Goal: Information Seeking & Learning: Learn about a topic

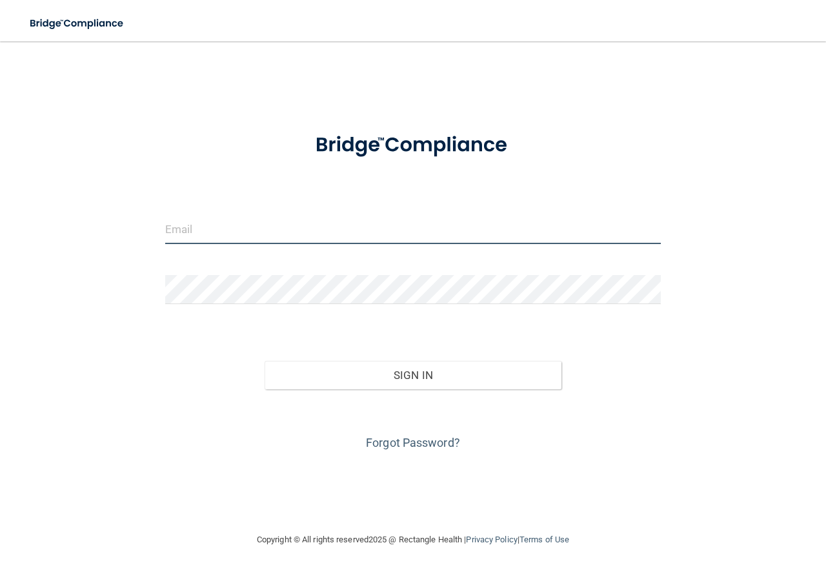
click at [263, 227] on input "email" at bounding box center [413, 229] width 496 height 29
click at [234, 227] on input "email" at bounding box center [413, 229] width 496 height 29
type input "[EMAIL_ADDRESS][DOMAIN_NAME]"
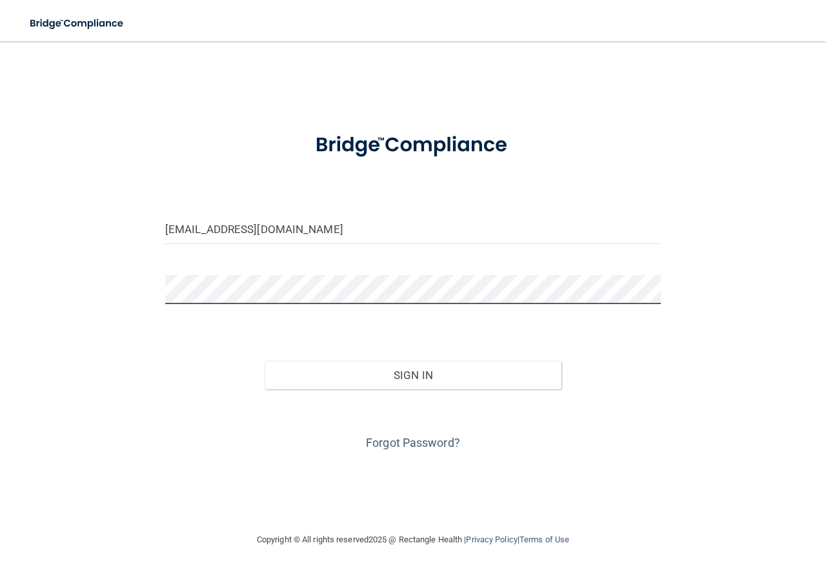
click at [265, 361] on button "Sign In" at bounding box center [414, 375] width 298 height 28
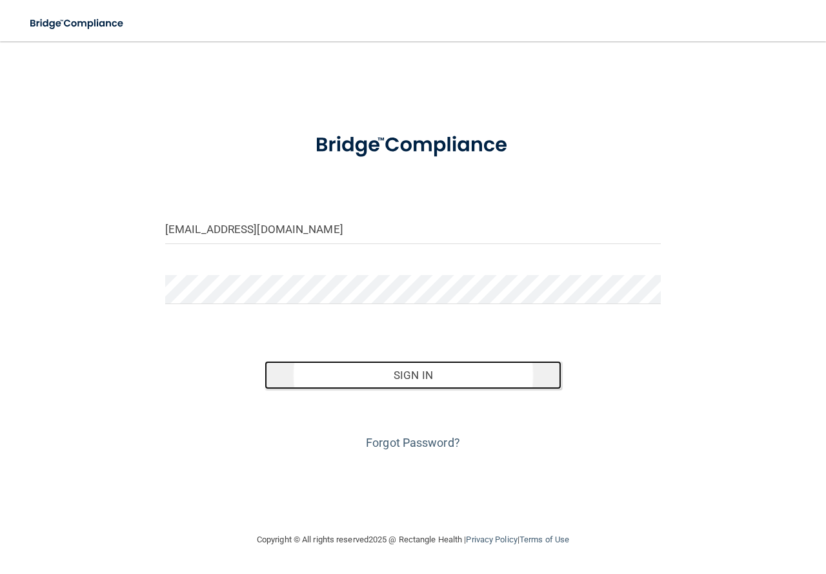
click at [402, 372] on button "Sign In" at bounding box center [414, 375] width 298 height 28
click at [442, 370] on button "Sign In" at bounding box center [414, 375] width 298 height 28
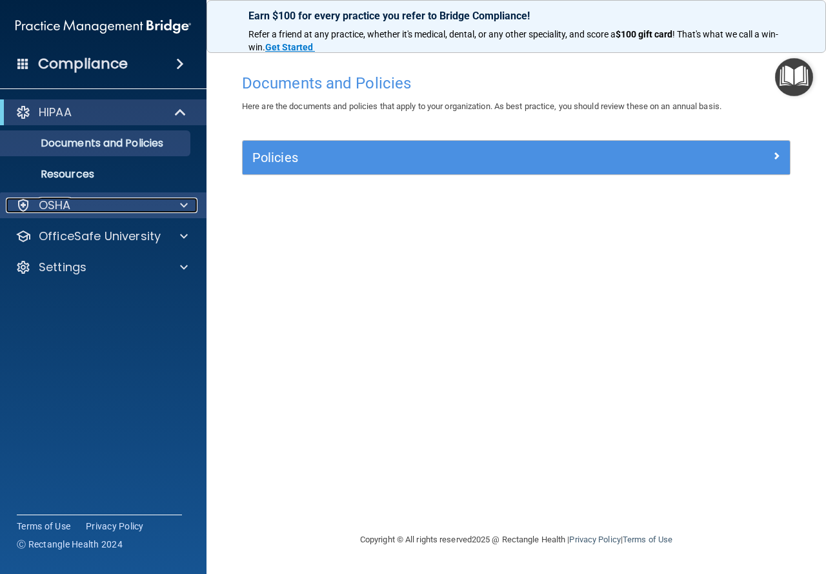
click at [186, 198] on span at bounding box center [184, 205] width 8 height 15
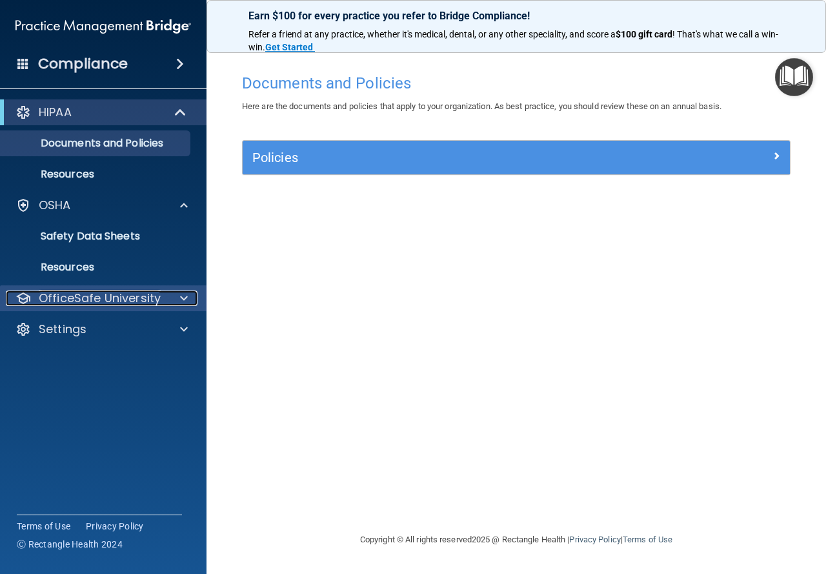
click at [187, 298] on span at bounding box center [184, 297] width 8 height 15
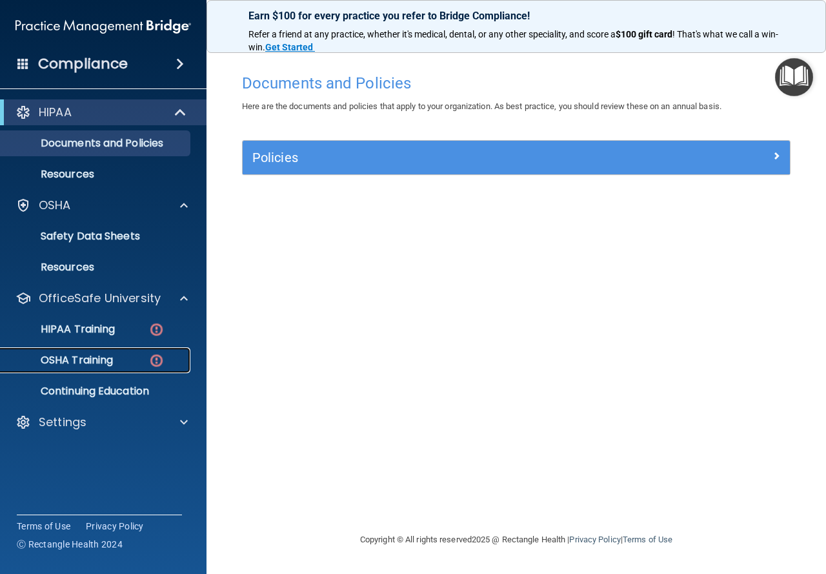
click at [108, 356] on p "OSHA Training" at bounding box center [60, 360] width 105 height 13
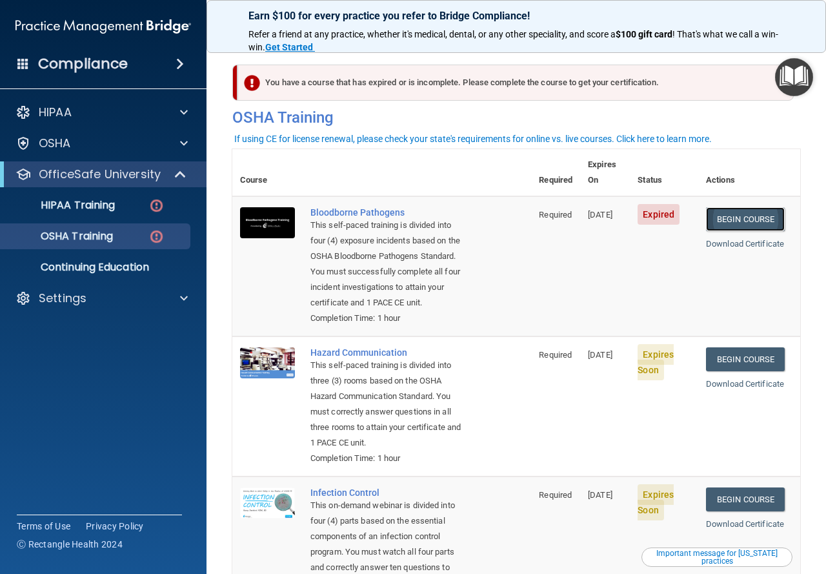
click at [749, 207] on link "Begin Course" at bounding box center [745, 219] width 79 height 24
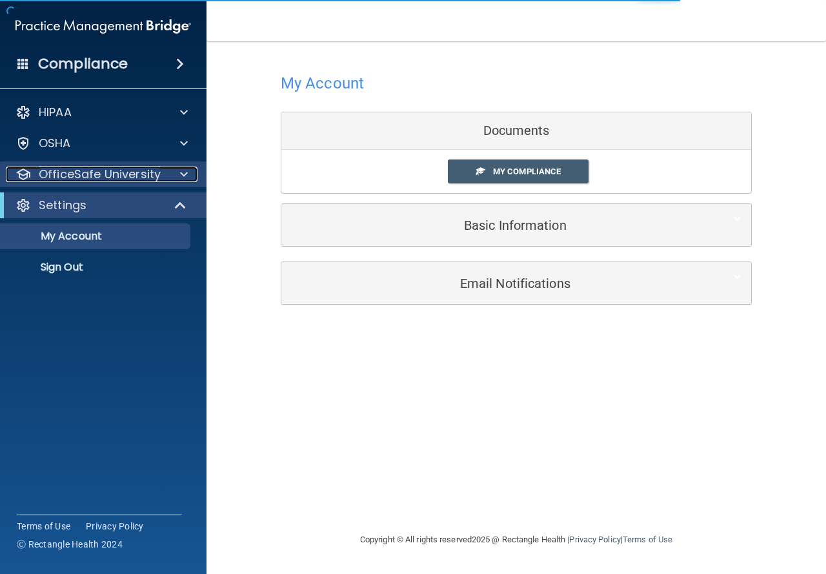
click at [183, 176] on span at bounding box center [184, 174] width 8 height 15
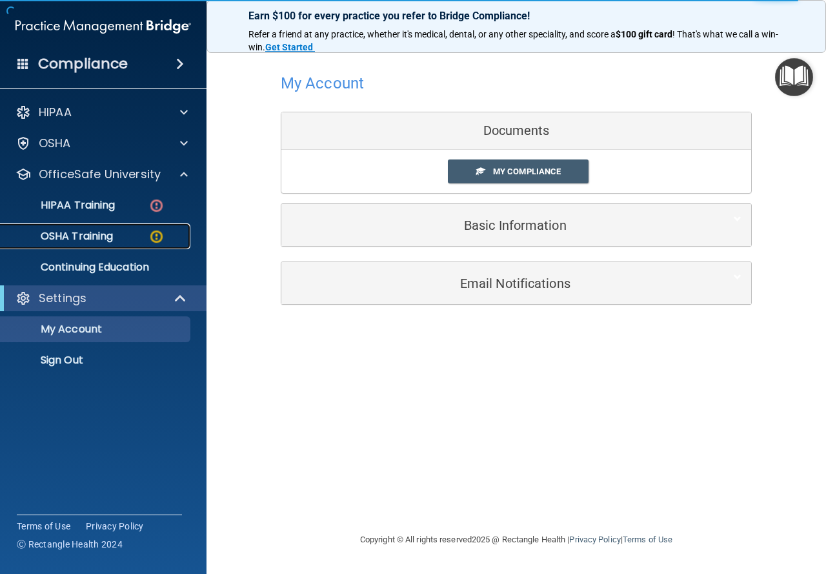
click at [150, 234] on img at bounding box center [156, 236] width 16 height 16
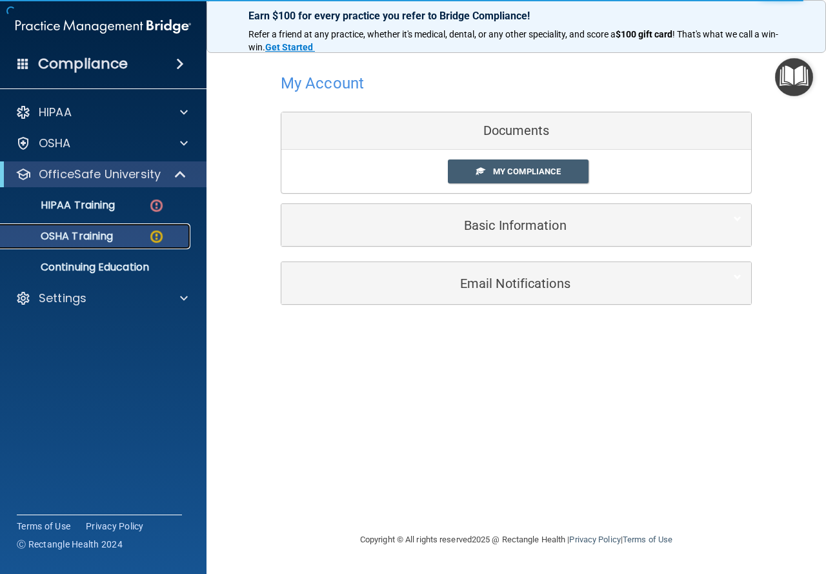
click at [140, 234] on div "OSHA Training" at bounding box center [96, 236] width 176 height 13
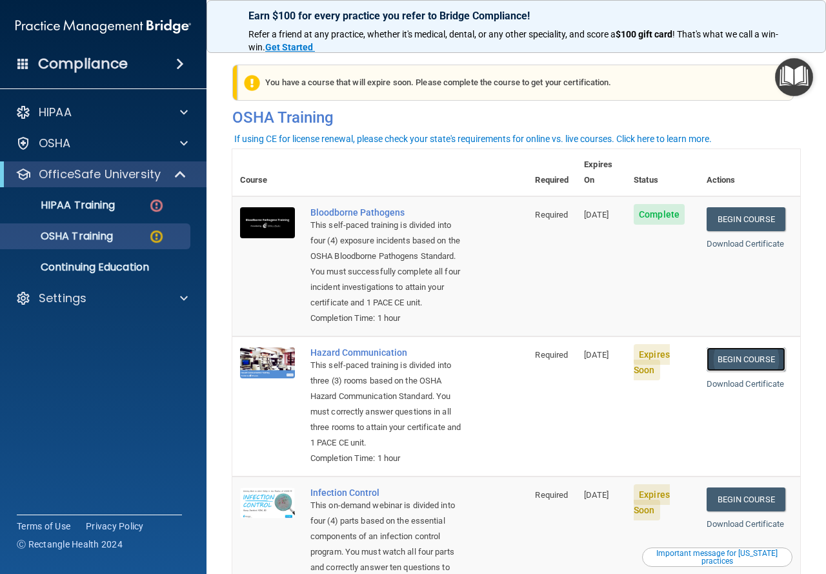
click at [738, 358] on link "Begin Course" at bounding box center [746, 359] width 79 height 24
click at [159, 203] on img at bounding box center [156, 206] width 16 height 16
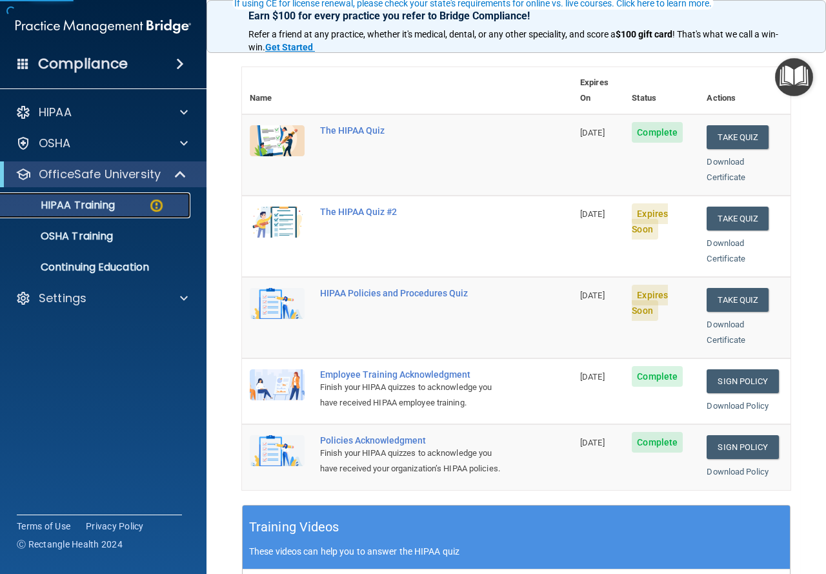
scroll to position [129, 0]
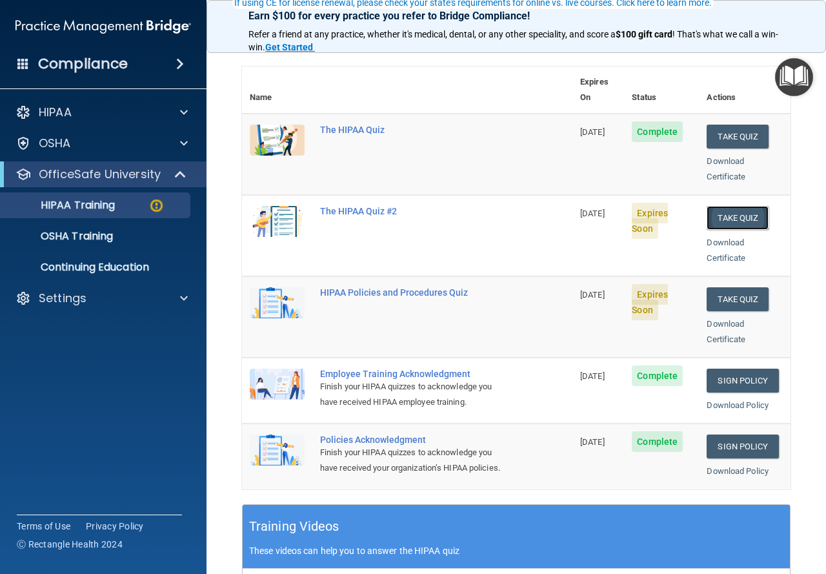
click at [721, 206] on button "Take Quiz" at bounding box center [738, 218] width 62 height 24
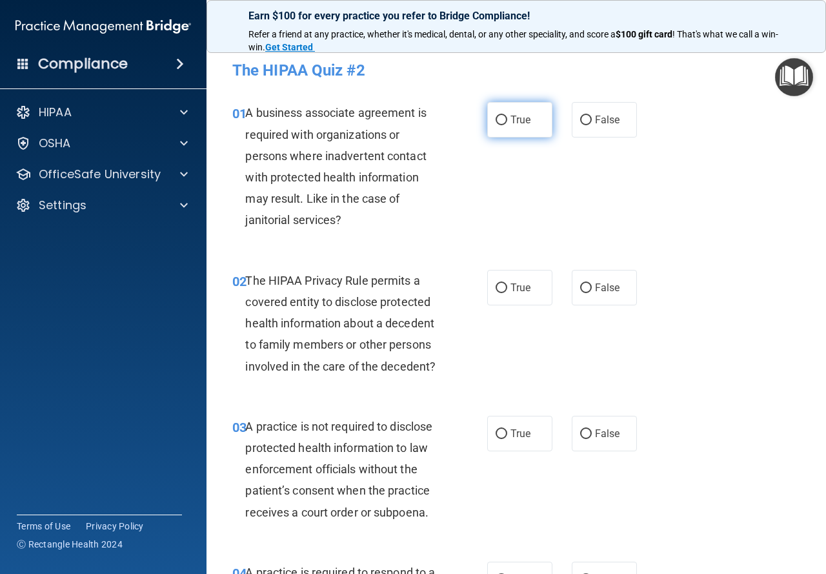
click at [496, 119] on input "True" at bounding box center [502, 121] width 12 height 10
radio input "true"
click at [511, 292] on span "True" at bounding box center [521, 287] width 20 height 12
click at [507, 292] on input "True" at bounding box center [502, 288] width 12 height 10
radio input "true"
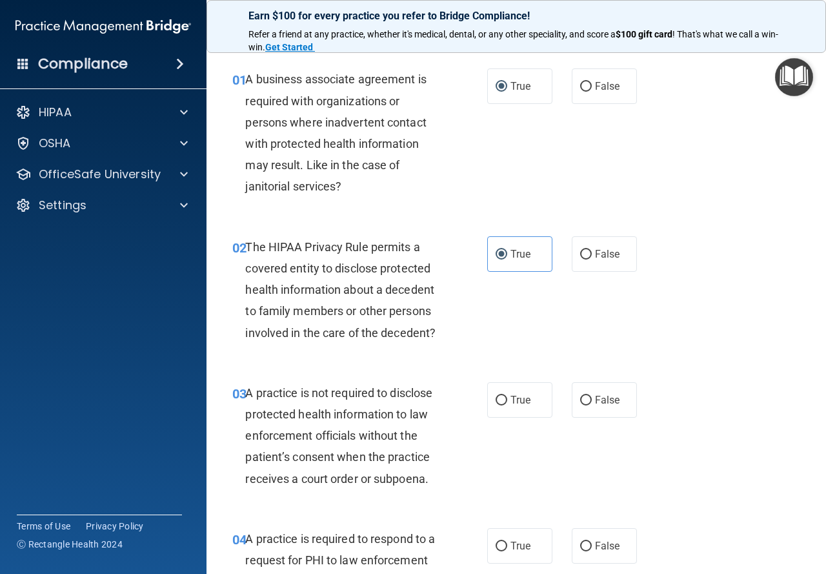
scroll to position [129, 0]
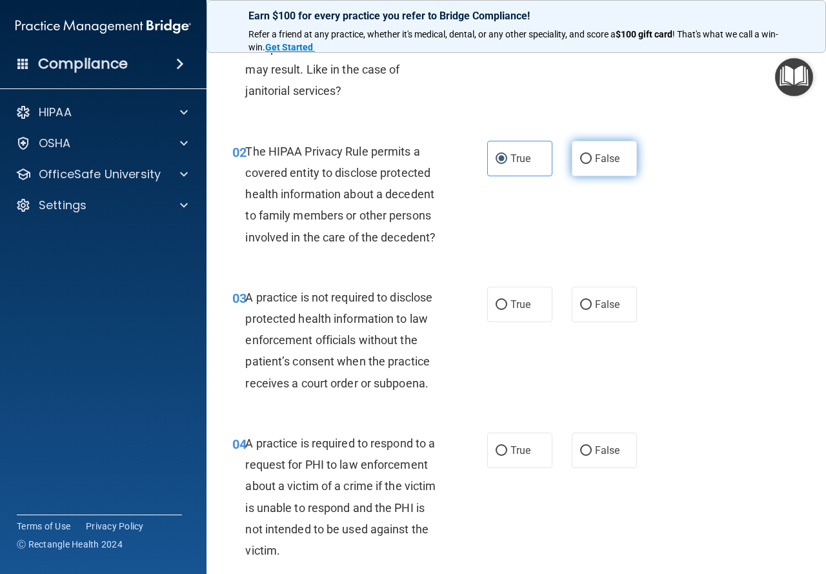
click at [600, 155] on span "False" at bounding box center [607, 158] width 25 height 12
click at [592, 155] on input "False" at bounding box center [586, 159] width 12 height 10
radio input "true"
radio input "false"
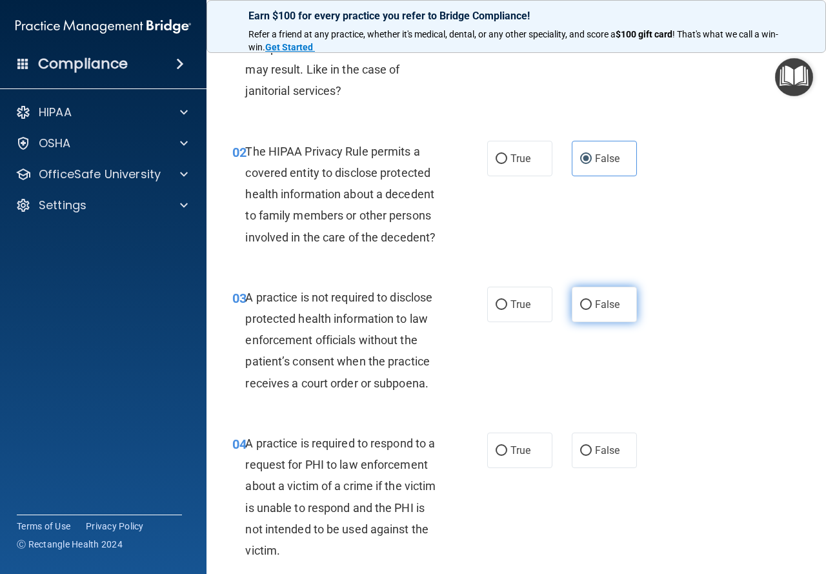
click at [579, 298] on label "False" at bounding box center [604, 305] width 65 height 36
click at [580, 300] on input "False" at bounding box center [586, 305] width 12 height 10
radio input "true"
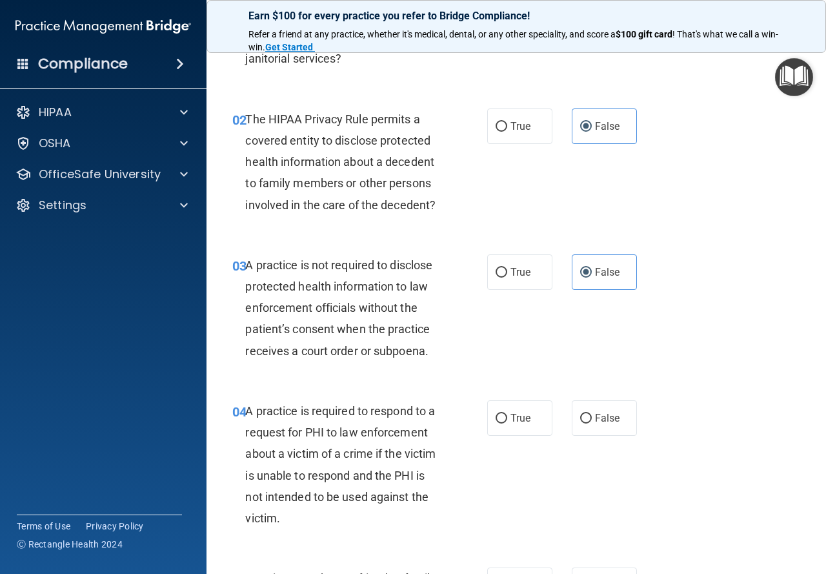
scroll to position [194, 0]
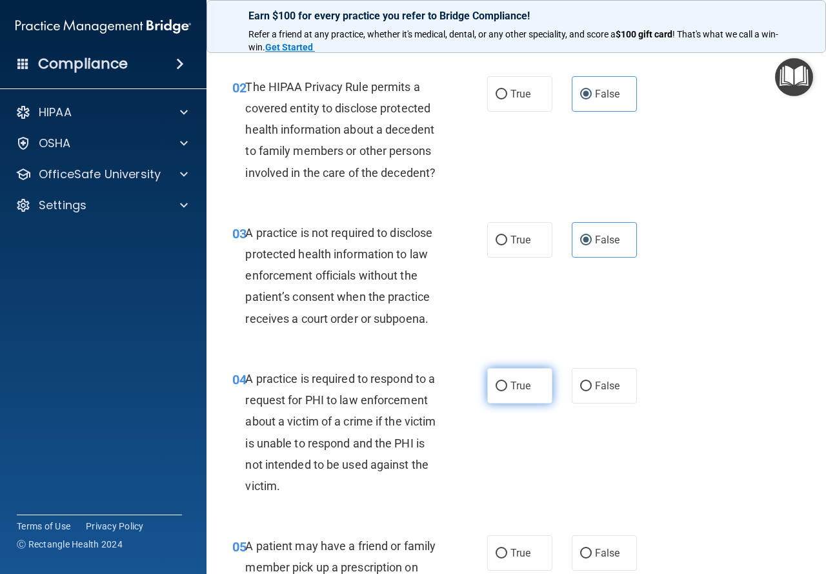
click at [514, 387] on span "True" at bounding box center [521, 386] width 20 height 12
click at [507, 387] on input "True" at bounding box center [502, 386] width 12 height 10
radio input "true"
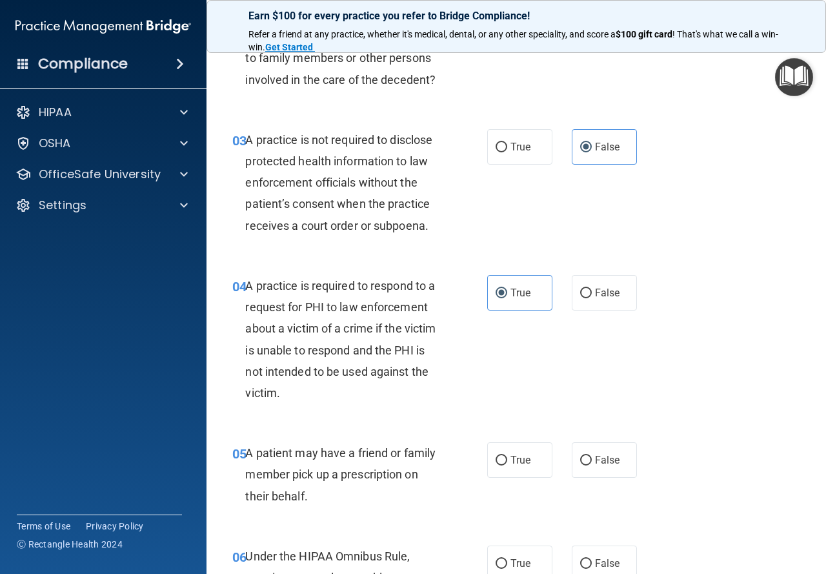
scroll to position [387, 0]
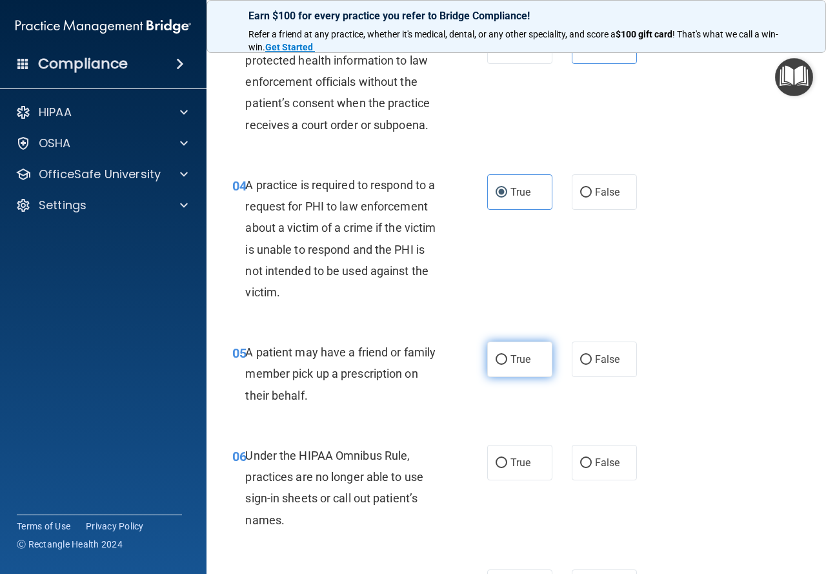
click at [517, 356] on span "True" at bounding box center [521, 359] width 20 height 12
click at [507, 356] on input "True" at bounding box center [502, 360] width 12 height 10
radio input "true"
click at [602, 458] on span "False" at bounding box center [607, 462] width 25 height 12
click at [592, 458] on input "False" at bounding box center [586, 463] width 12 height 10
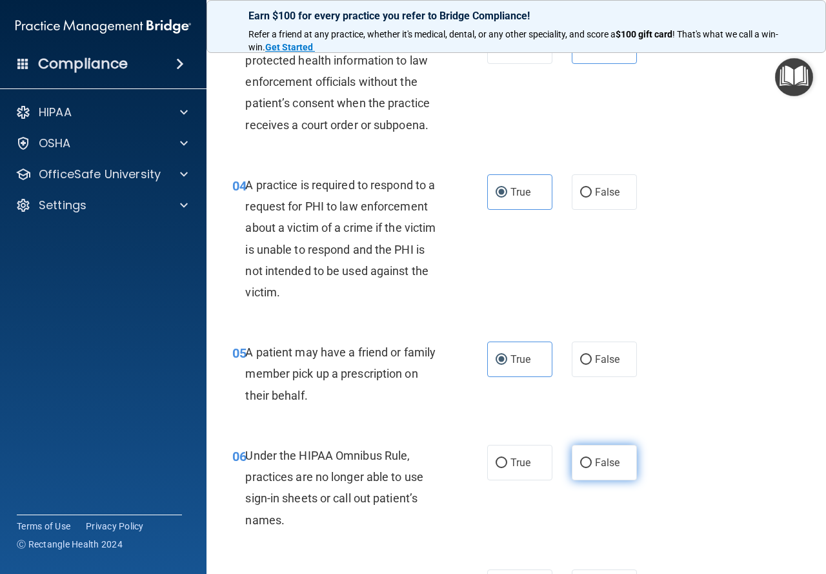
radio input "true"
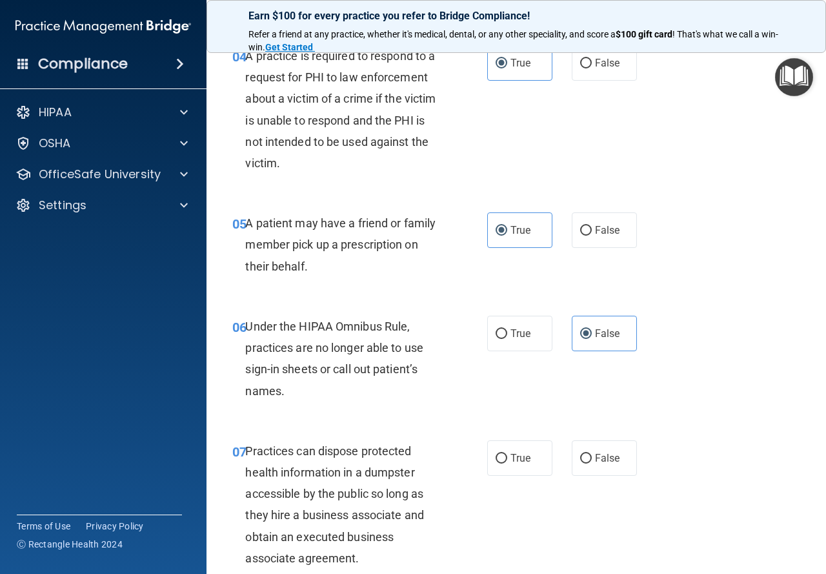
scroll to position [581, 0]
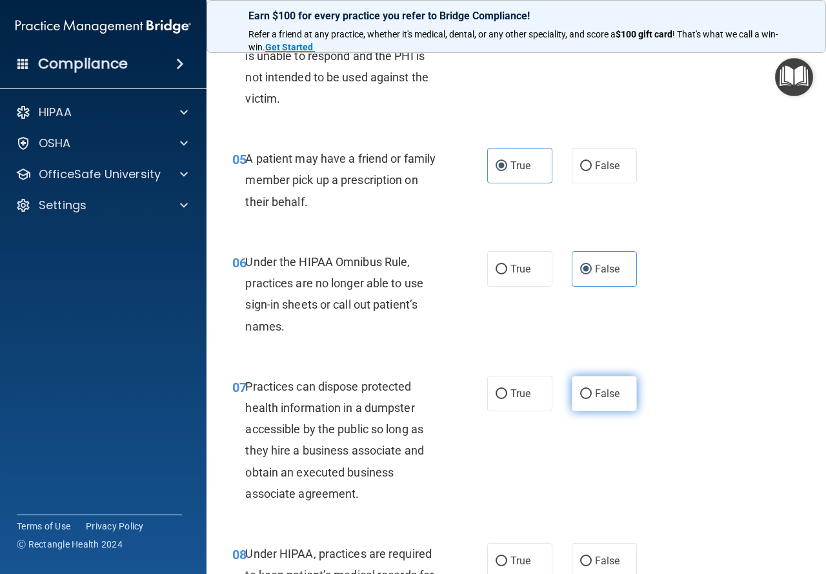
click at [595, 396] on span "False" at bounding box center [607, 393] width 25 height 12
click at [592, 396] on input "False" at bounding box center [586, 394] width 12 height 10
radio input "true"
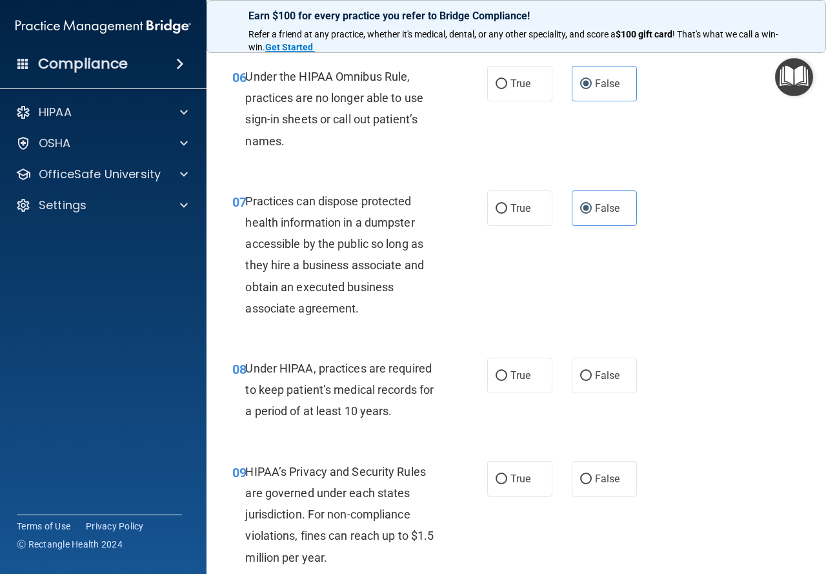
scroll to position [775, 0]
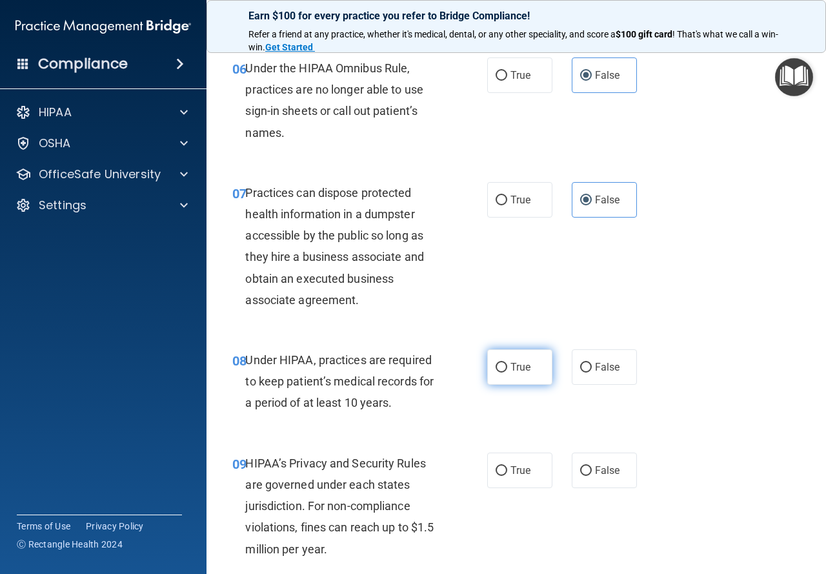
click at [523, 373] on label "True" at bounding box center [519, 367] width 65 height 36
click at [507, 372] on input "True" at bounding box center [502, 368] width 12 height 10
radio input "true"
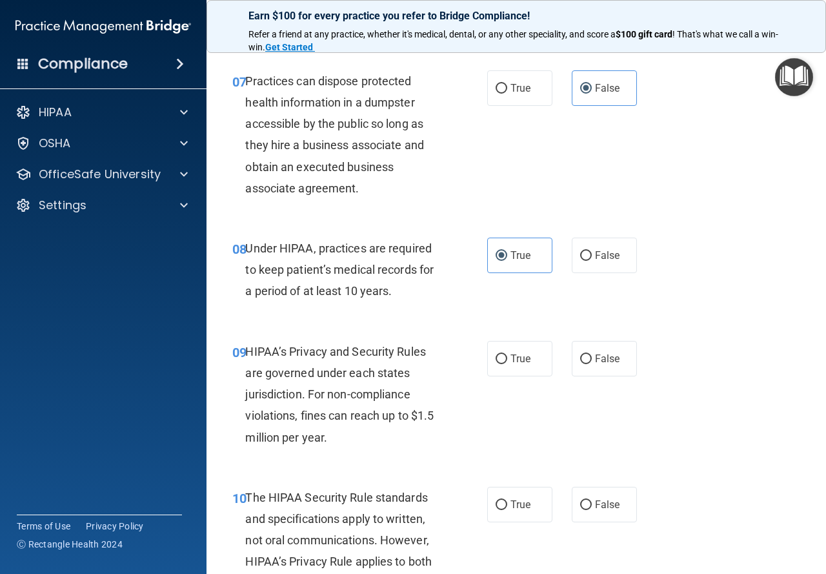
scroll to position [904, 0]
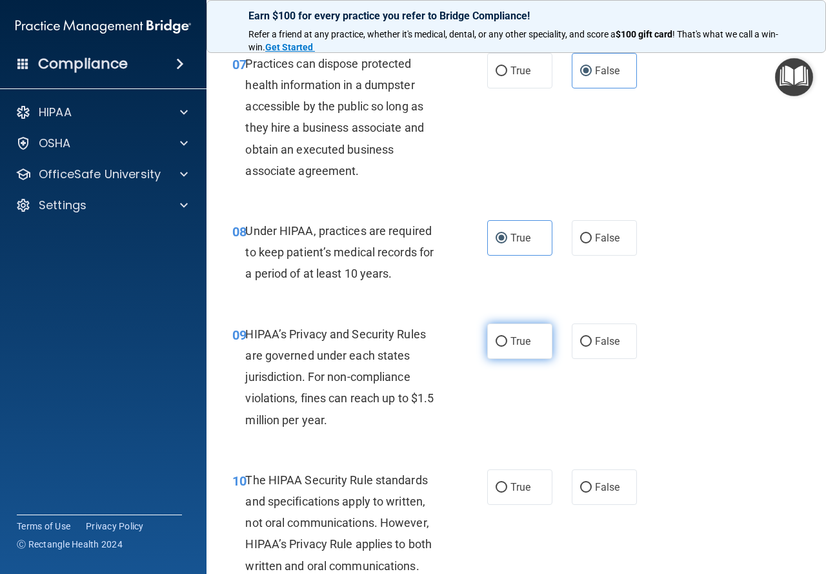
click at [507, 334] on label "True" at bounding box center [519, 341] width 65 height 36
click at [507, 337] on input "True" at bounding box center [502, 342] width 12 height 10
radio input "true"
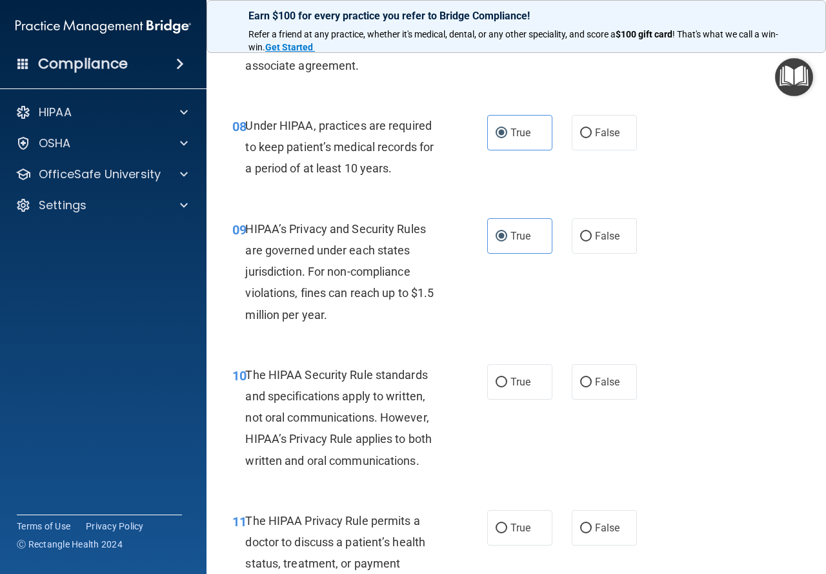
scroll to position [1097, 0]
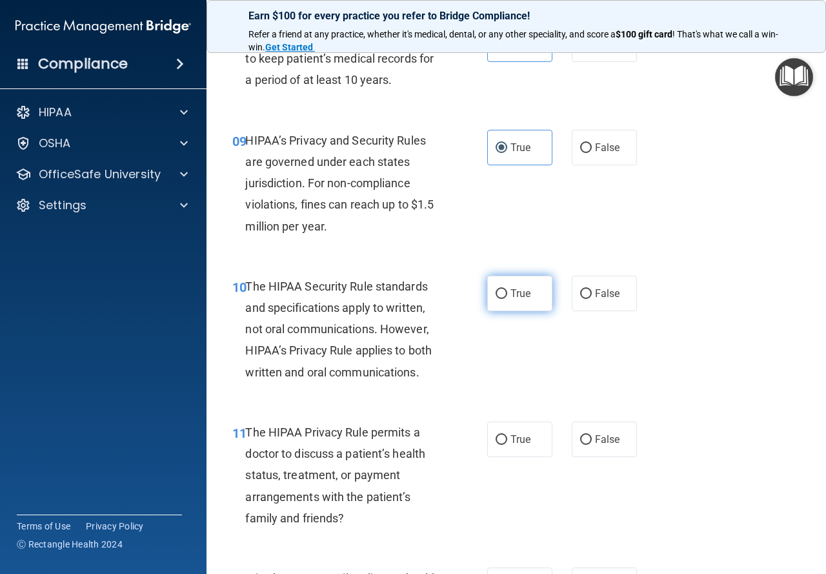
click at [504, 289] on label "True" at bounding box center [519, 294] width 65 height 36
click at [504, 289] on input "True" at bounding box center [502, 294] width 12 height 10
radio input "true"
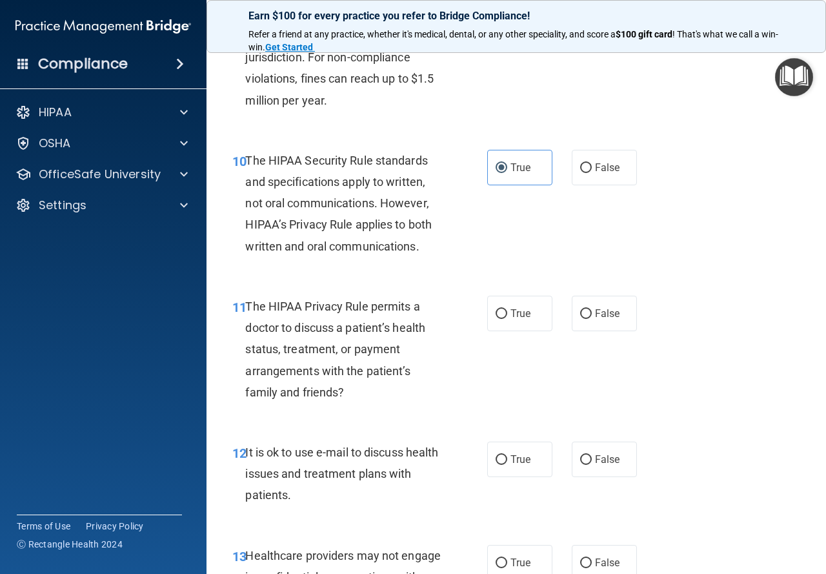
scroll to position [1226, 0]
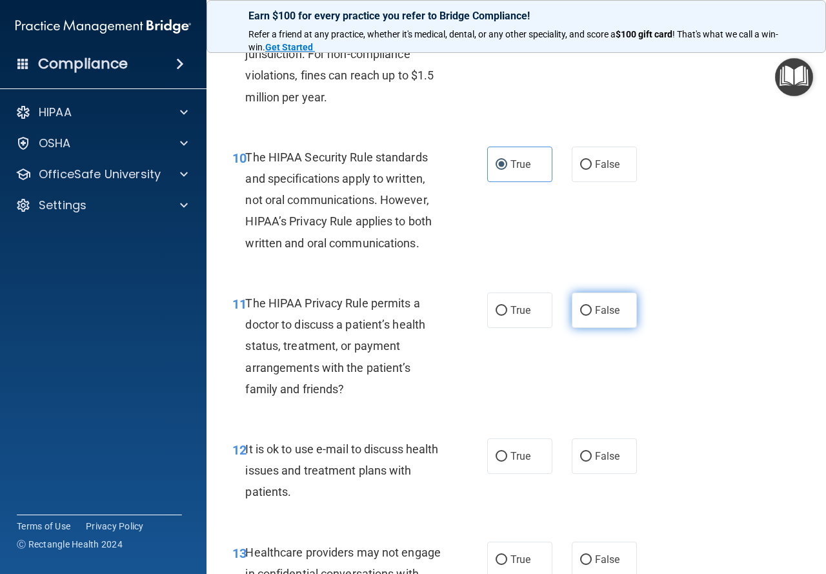
click at [599, 309] on span "False" at bounding box center [607, 310] width 25 height 12
click at [592, 309] on input "False" at bounding box center [586, 311] width 12 height 10
radio input "true"
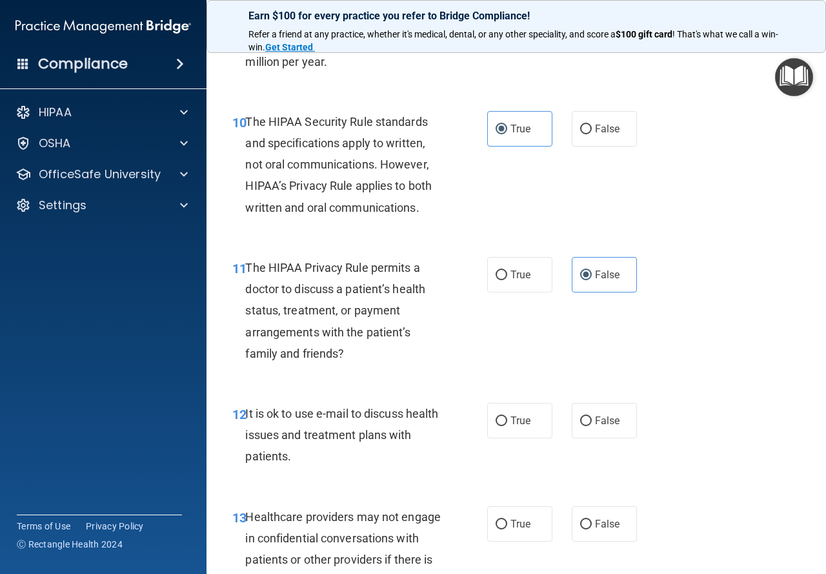
scroll to position [1355, 0]
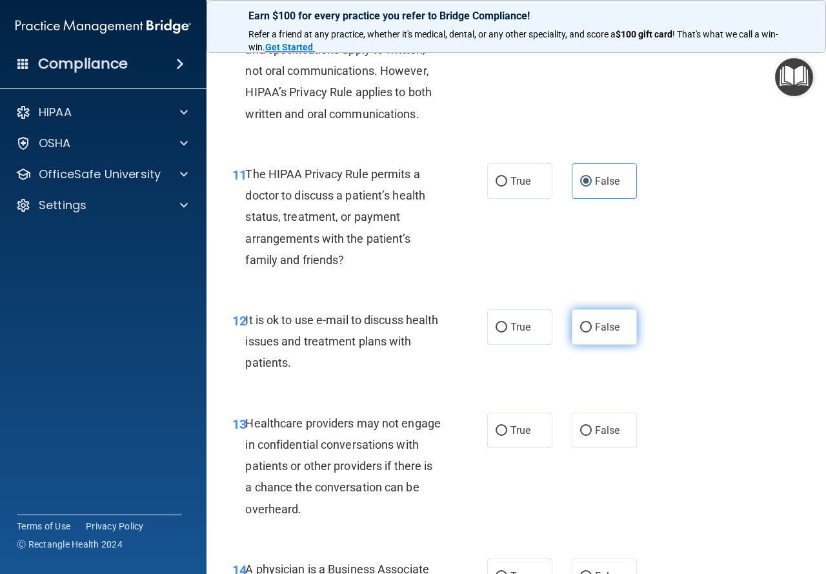
click at [580, 329] on input "False" at bounding box center [586, 328] width 12 height 10
radio input "true"
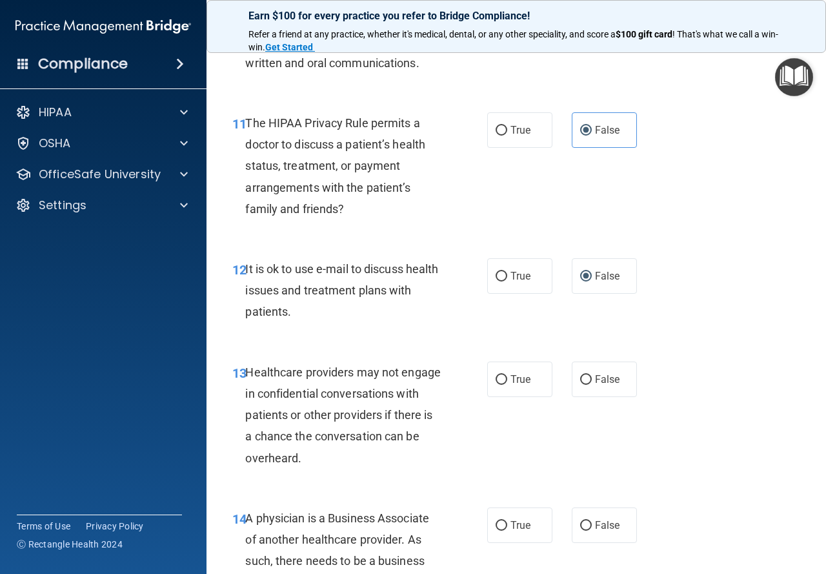
scroll to position [1485, 0]
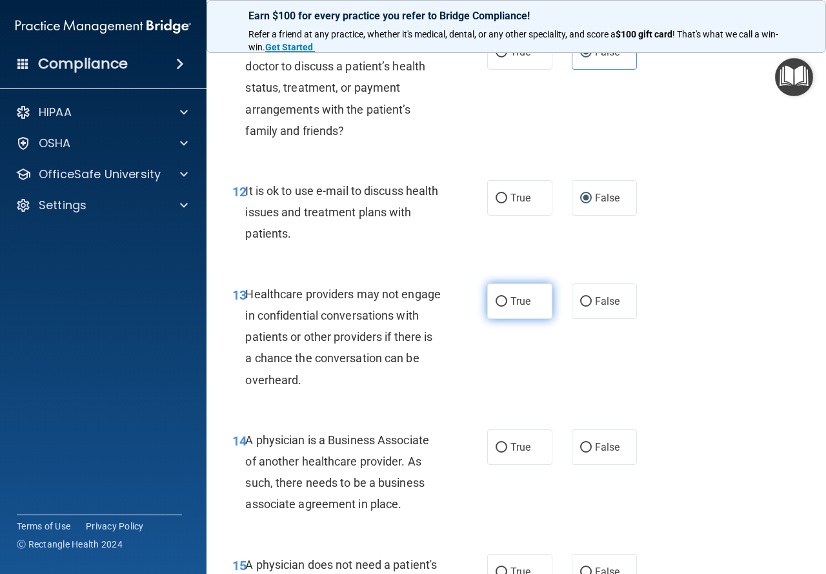
click at [513, 301] on span "True" at bounding box center [521, 301] width 20 height 12
click at [507, 301] on input "True" at bounding box center [502, 302] width 12 height 10
radio input "true"
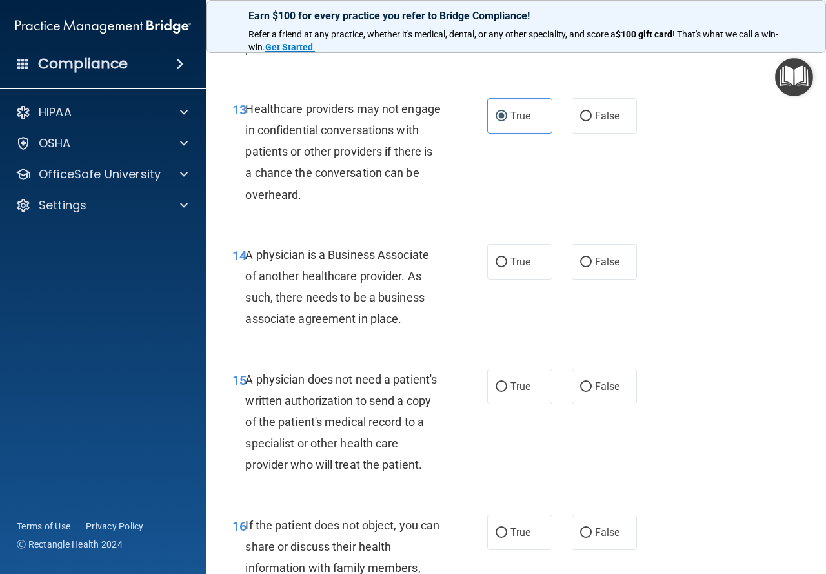
scroll to position [1678, 0]
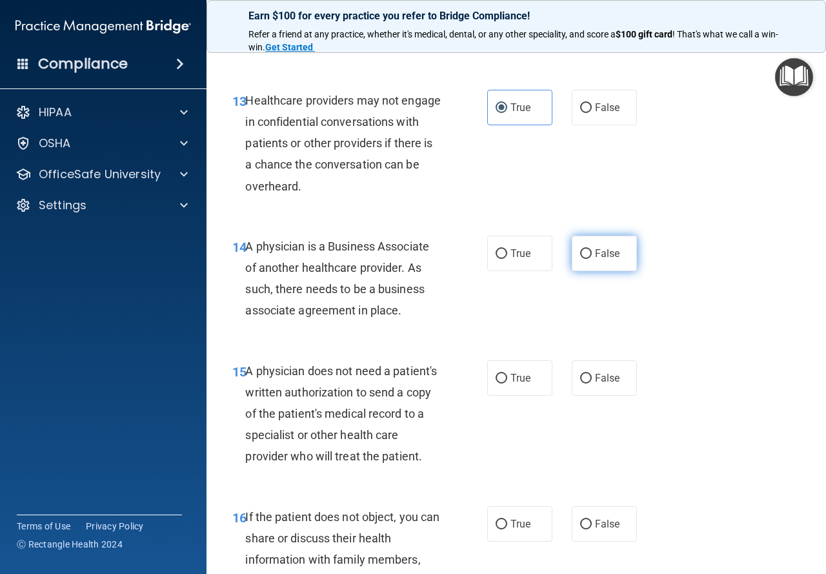
click at [595, 250] on span "False" at bounding box center [607, 253] width 25 height 12
click at [592, 250] on input "False" at bounding box center [586, 254] width 12 height 10
radio input "true"
click at [503, 377] on label "True" at bounding box center [519, 378] width 65 height 36
click at [503, 377] on input "True" at bounding box center [502, 379] width 12 height 10
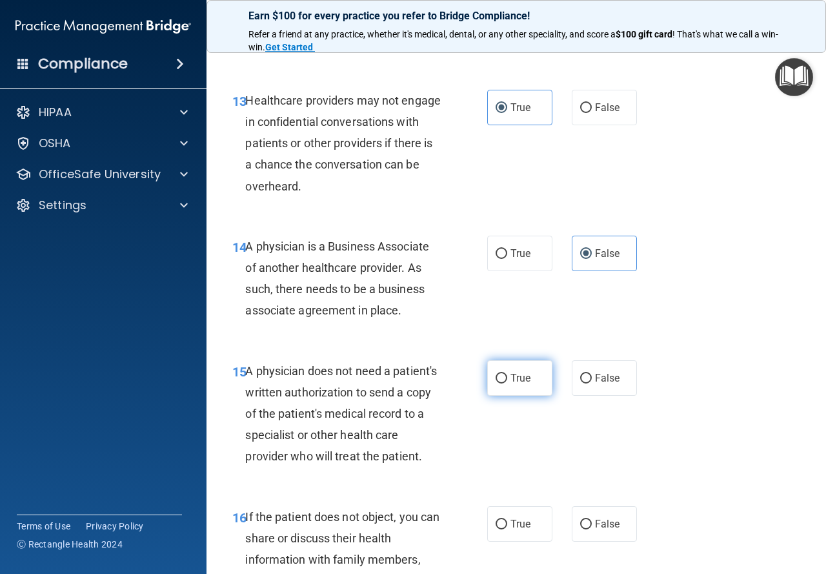
radio input "true"
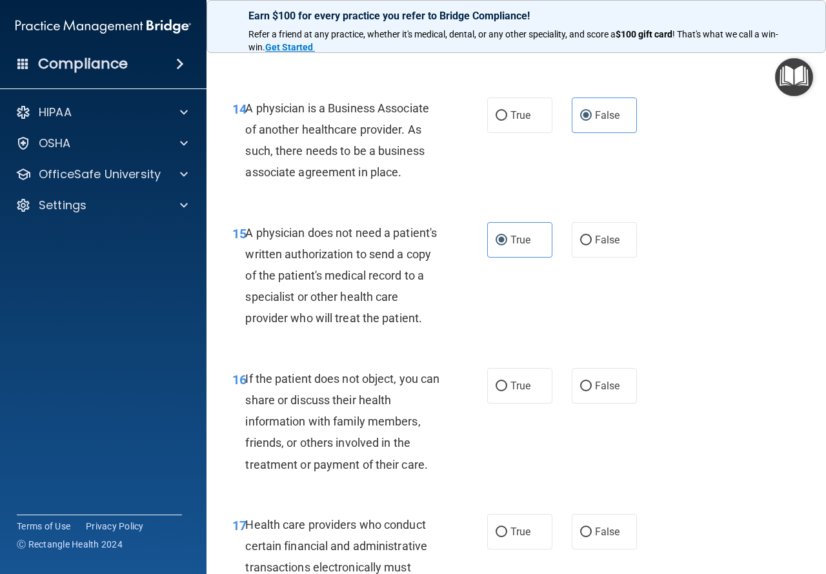
scroll to position [1872, 0]
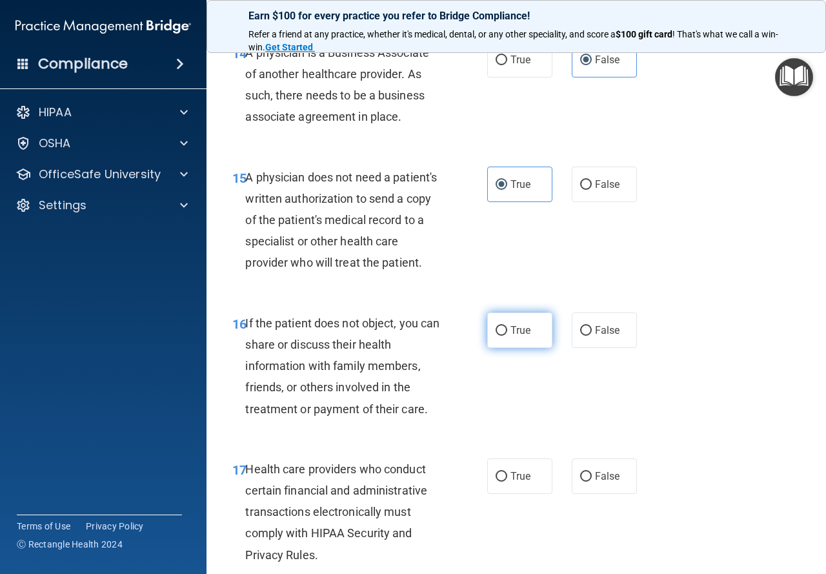
click at [511, 336] on span "True" at bounding box center [521, 330] width 20 height 12
click at [507, 336] on input "True" at bounding box center [502, 331] width 12 height 10
radio input "true"
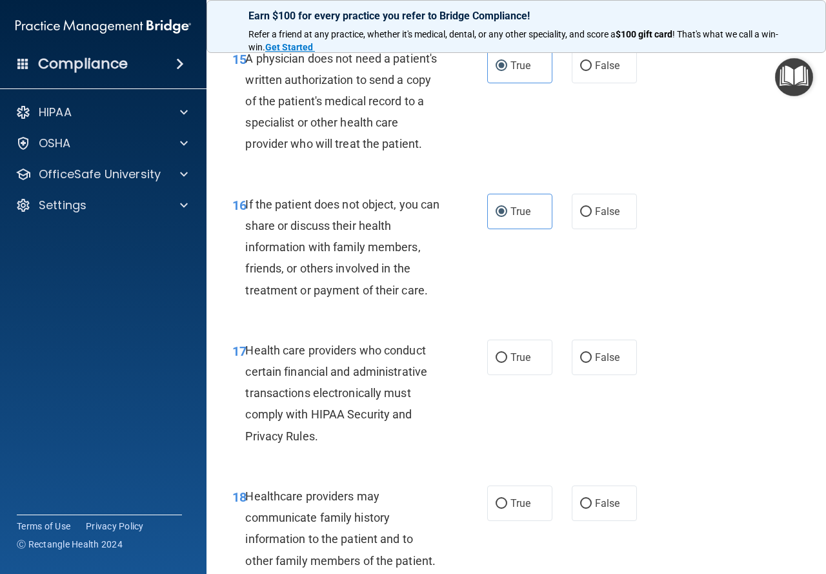
scroll to position [2001, 0]
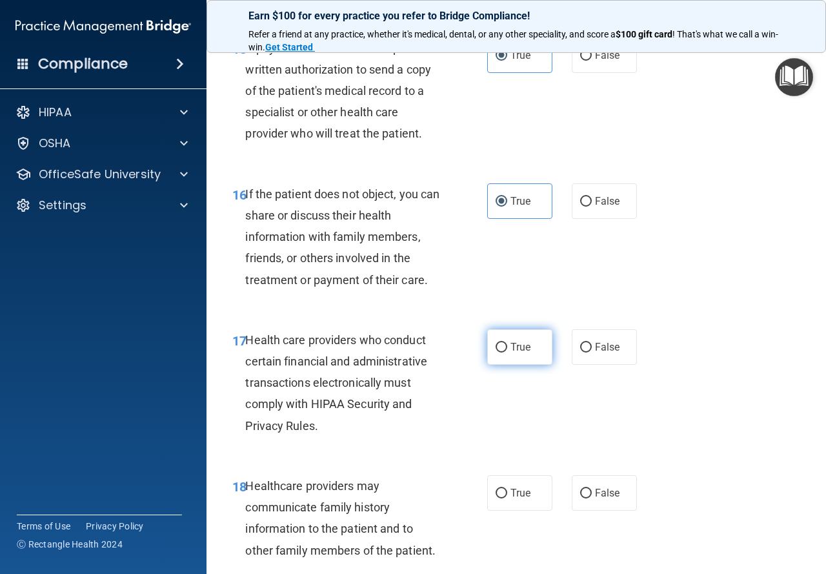
click at [511, 353] on span "True" at bounding box center [521, 347] width 20 height 12
click at [507, 352] on input "True" at bounding box center [502, 348] width 12 height 10
radio input "true"
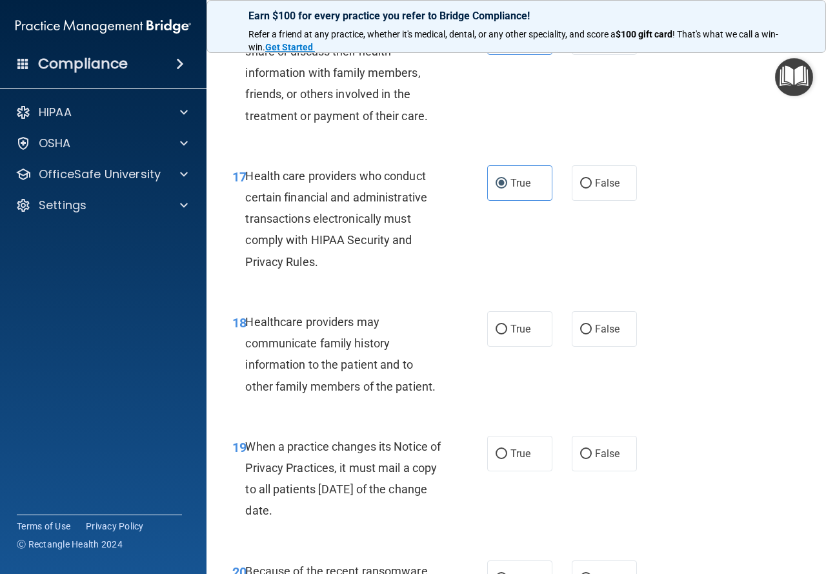
scroll to position [2195, 0]
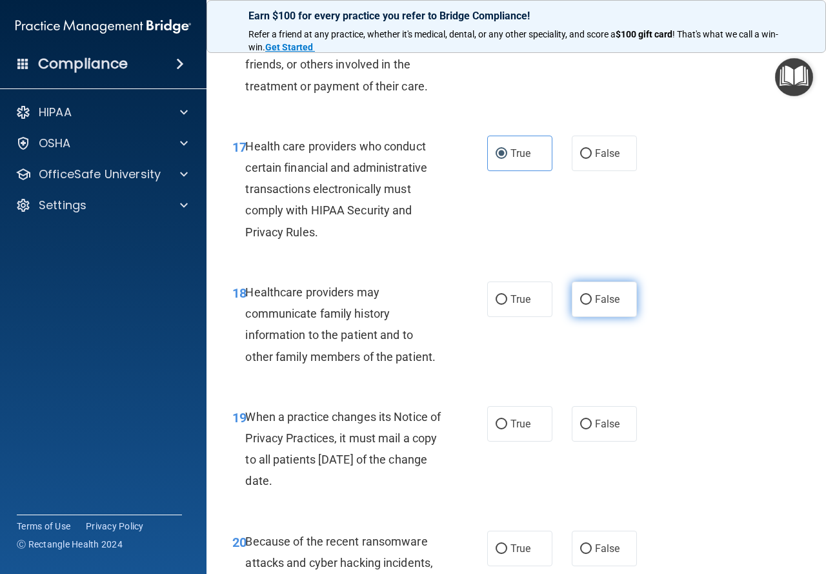
click at [582, 305] on input "False" at bounding box center [586, 300] width 12 height 10
radio input "true"
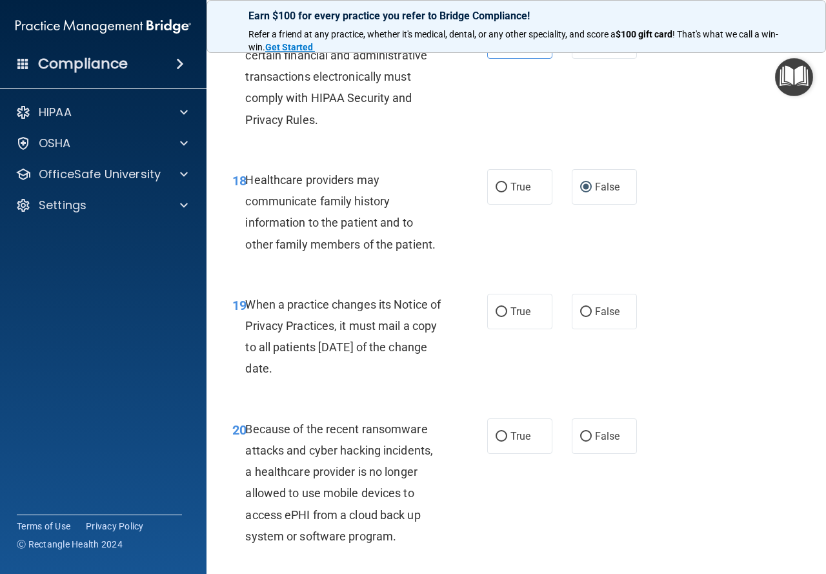
scroll to position [2324, 0]
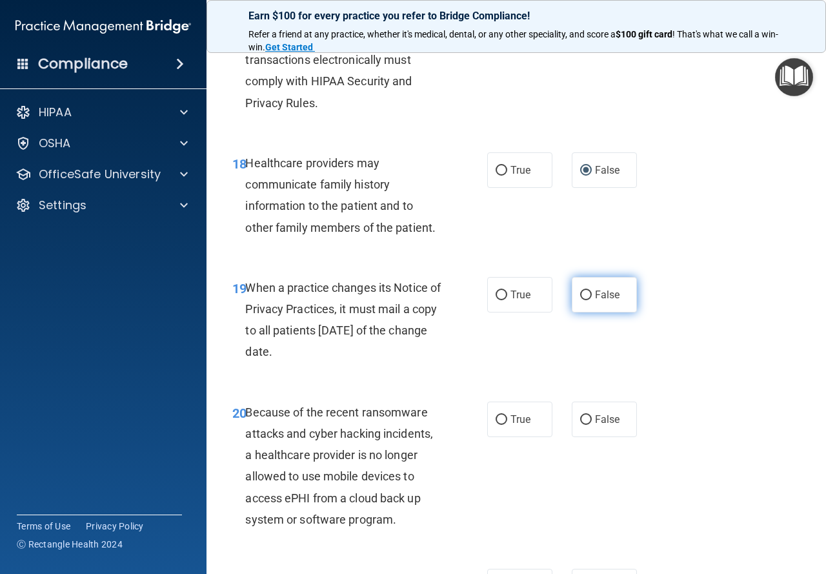
click at [582, 300] on input "False" at bounding box center [586, 295] width 12 height 10
radio input "true"
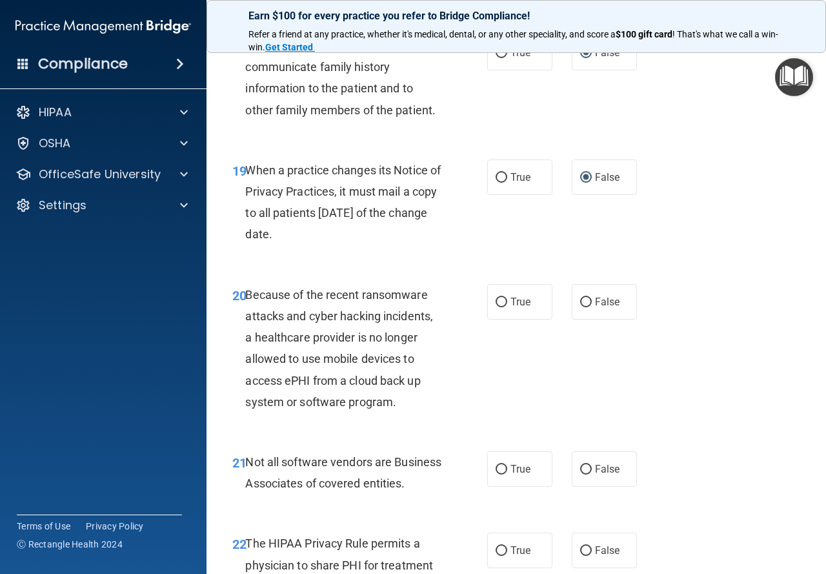
scroll to position [2453, 0]
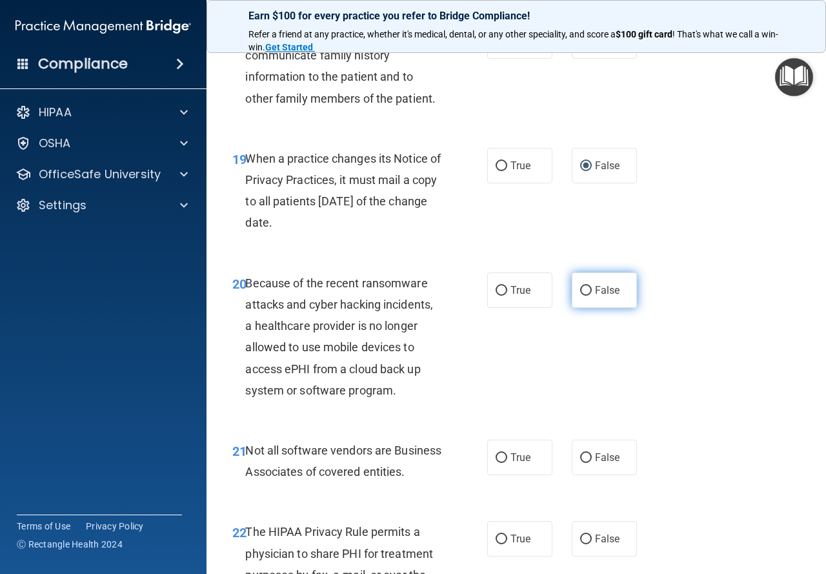
click at [581, 296] on input "False" at bounding box center [586, 291] width 12 height 10
radio input "true"
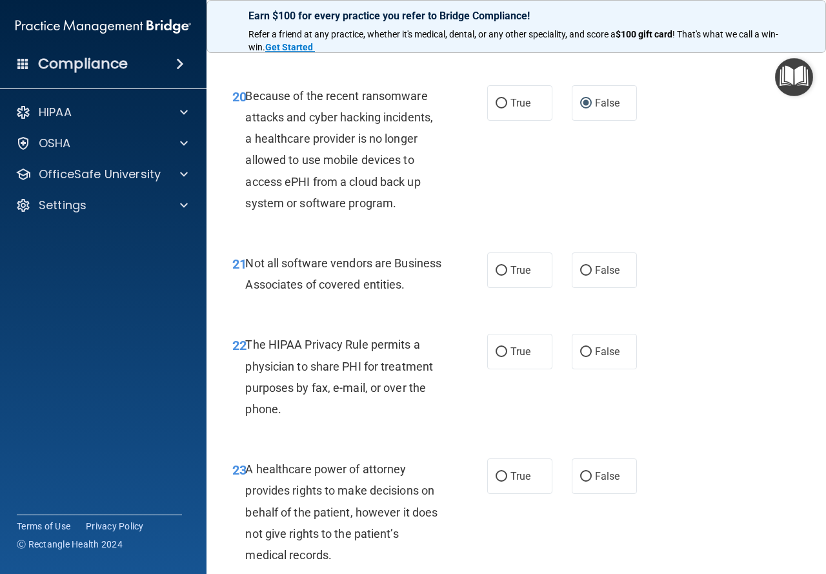
scroll to position [2646, 0]
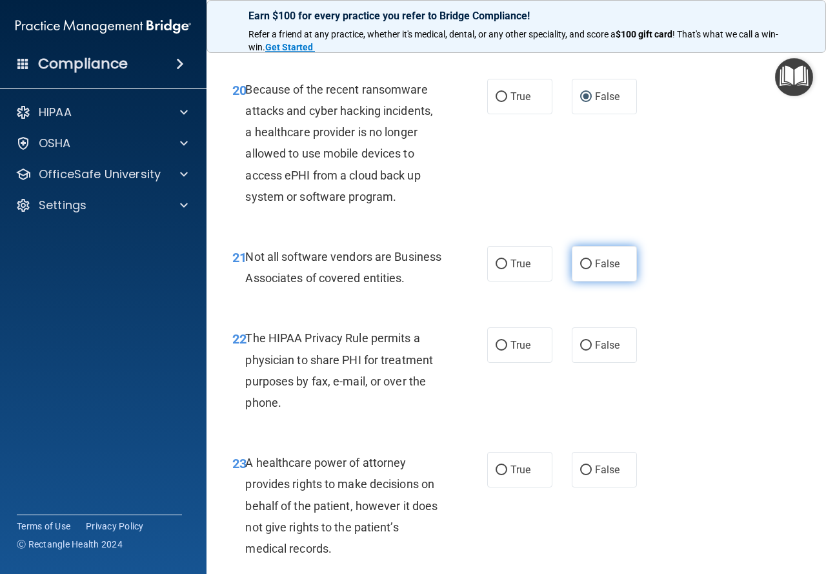
click at [604, 270] on span "False" at bounding box center [607, 264] width 25 height 12
click at [592, 269] on input "False" at bounding box center [586, 264] width 12 height 10
radio input "true"
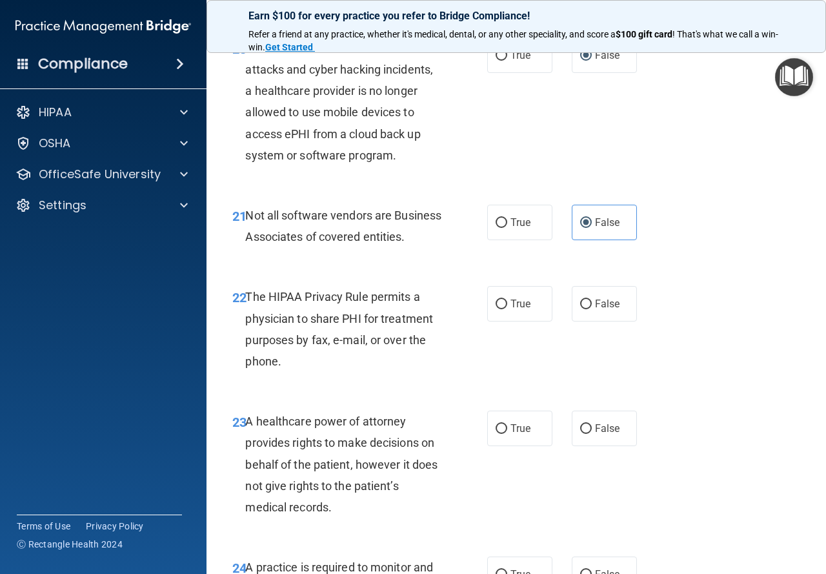
scroll to position [2711, 0]
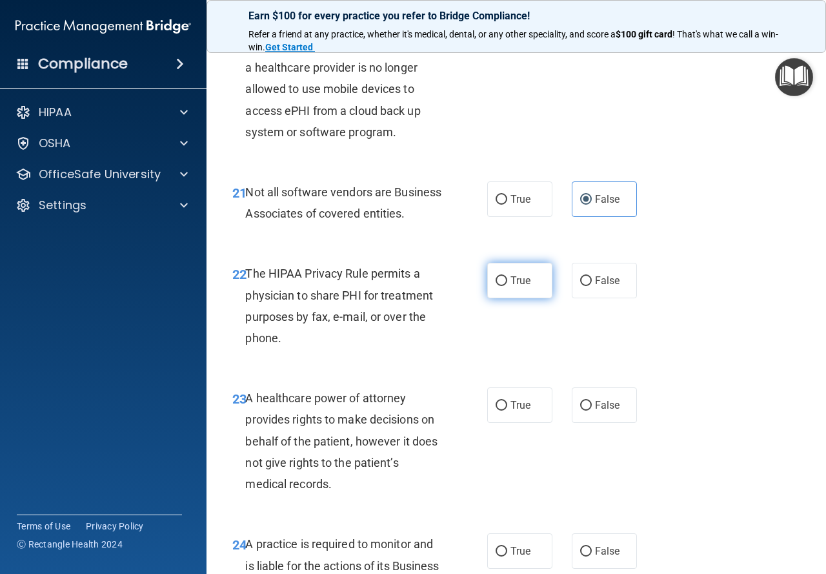
click at [512, 287] on span "True" at bounding box center [521, 280] width 20 height 12
click at [507, 286] on input "True" at bounding box center [502, 281] width 12 height 10
radio input "true"
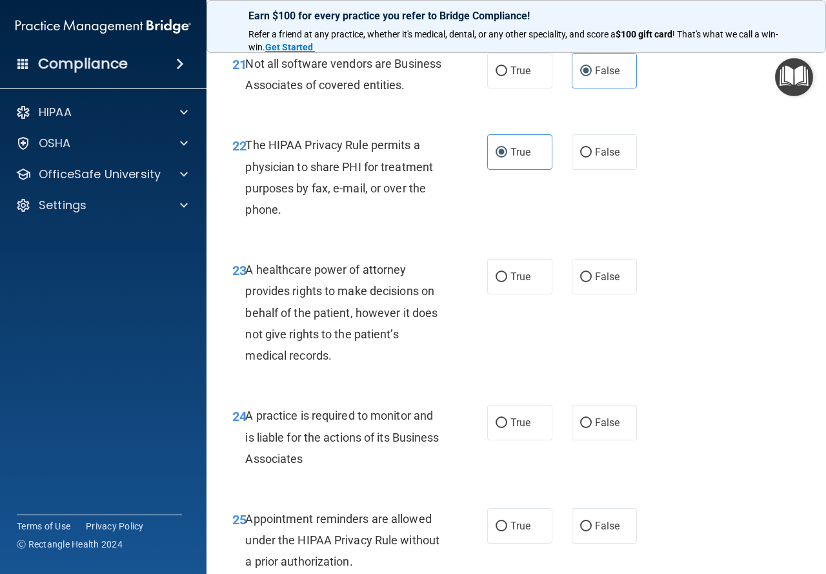
scroll to position [2840, 0]
click at [520, 282] on span "True" at bounding box center [521, 276] width 20 height 12
click at [507, 281] on input "True" at bounding box center [502, 277] width 12 height 10
radio input "true"
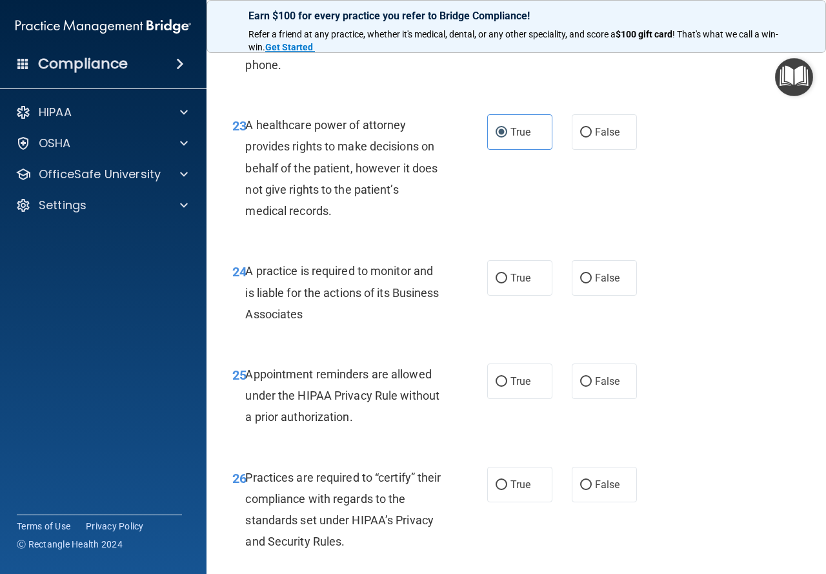
scroll to position [3034, 0]
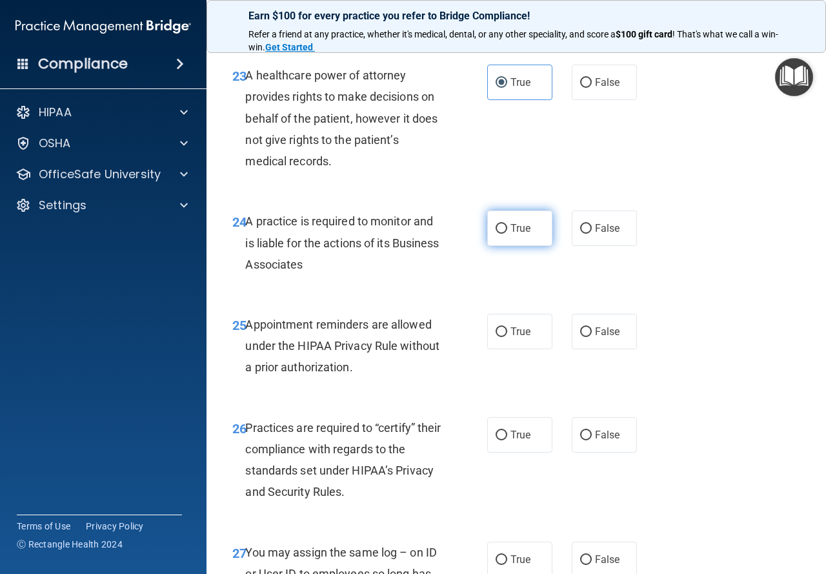
click at [516, 234] on span "True" at bounding box center [521, 228] width 20 height 12
click at [507, 234] on input "True" at bounding box center [502, 229] width 12 height 10
radio input "true"
click at [516, 234] on span "True" at bounding box center [521, 228] width 20 height 12
click at [507, 234] on input "True" at bounding box center [502, 229] width 12 height 10
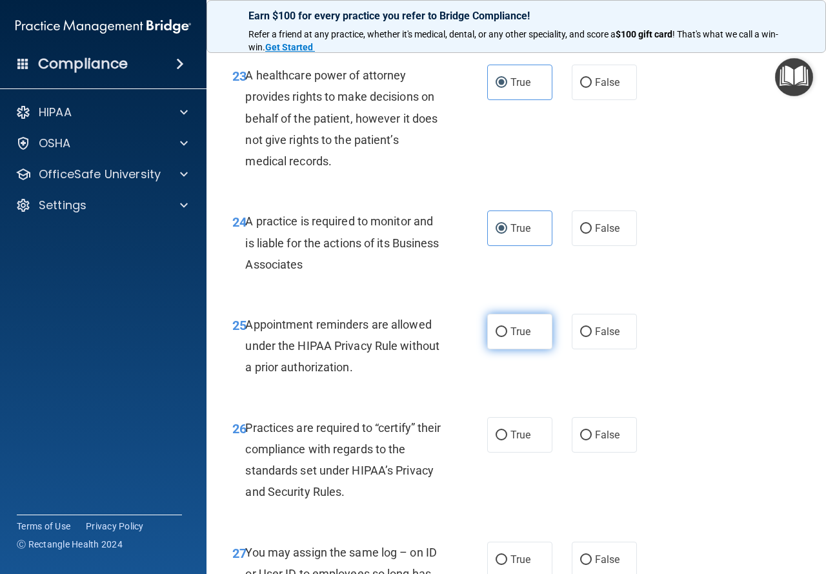
click at [503, 349] on label "True" at bounding box center [519, 332] width 65 height 36
click at [503, 337] on input "True" at bounding box center [502, 332] width 12 height 10
radio input "true"
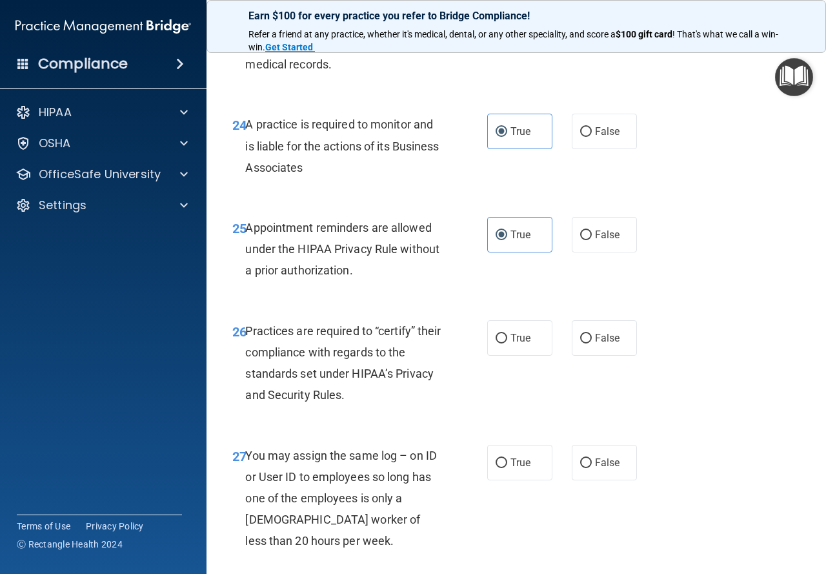
scroll to position [3163, 0]
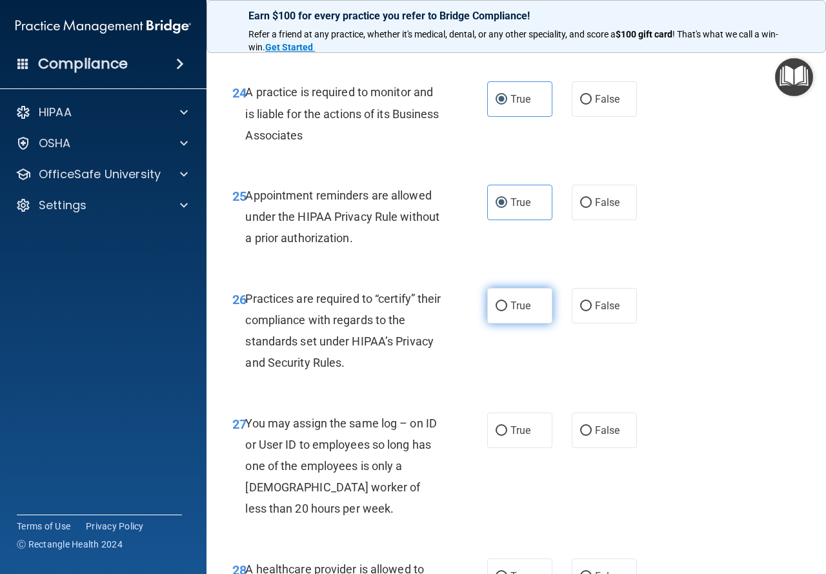
click at [504, 323] on label "True" at bounding box center [519, 306] width 65 height 36
click at [504, 311] on input "True" at bounding box center [502, 306] width 12 height 10
radio input "true"
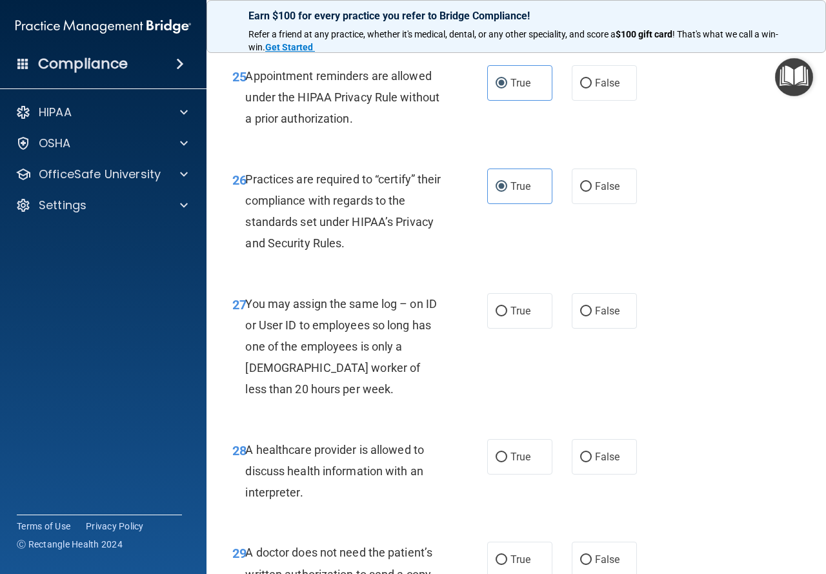
scroll to position [3292, 0]
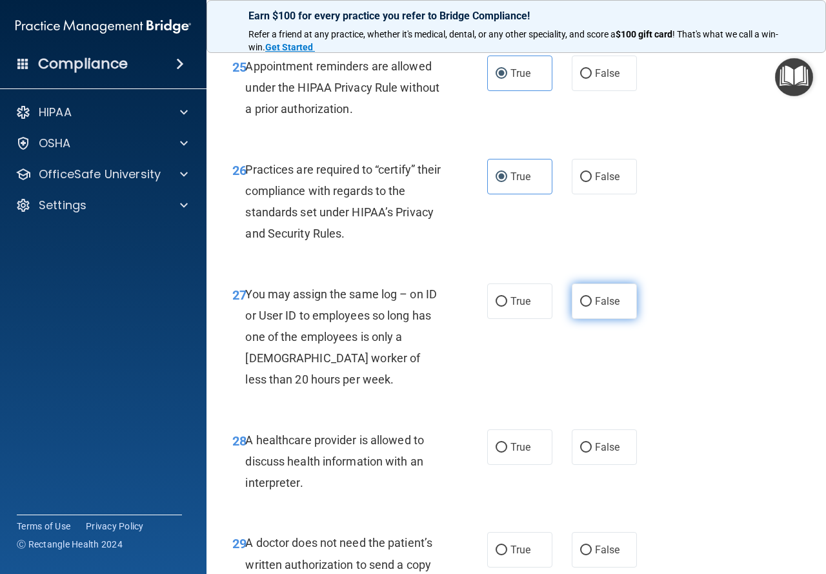
click at [595, 307] on span "False" at bounding box center [607, 301] width 25 height 12
click at [592, 307] on input "False" at bounding box center [586, 302] width 12 height 10
radio input "true"
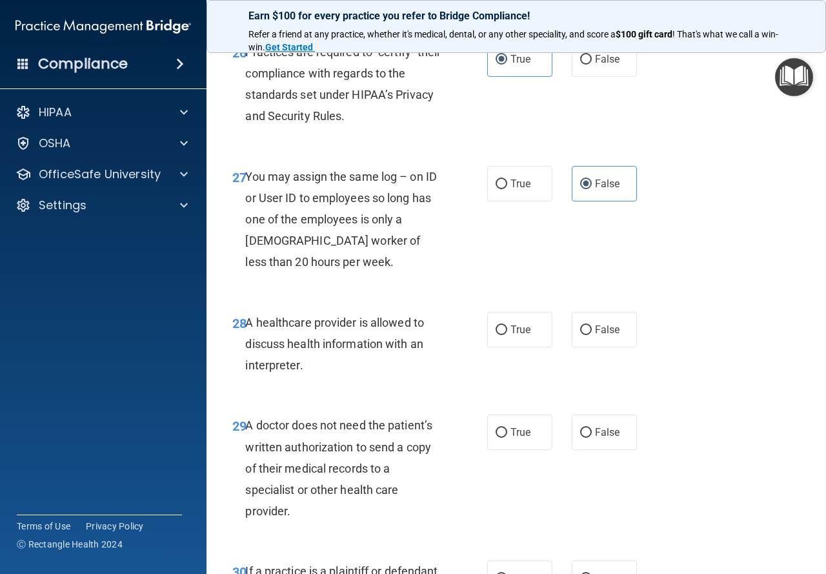
scroll to position [3421, 0]
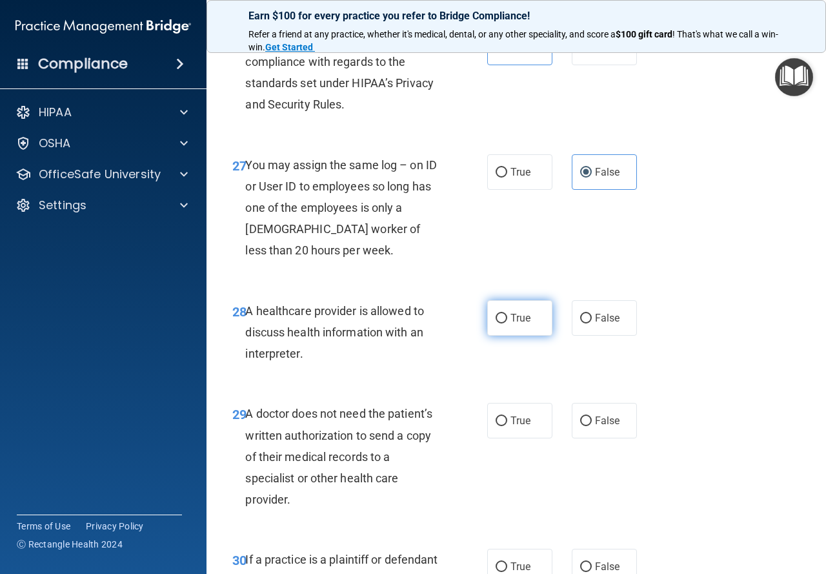
click at [503, 336] on label "True" at bounding box center [519, 318] width 65 height 36
click at [503, 323] on input "True" at bounding box center [502, 319] width 12 height 10
radio input "true"
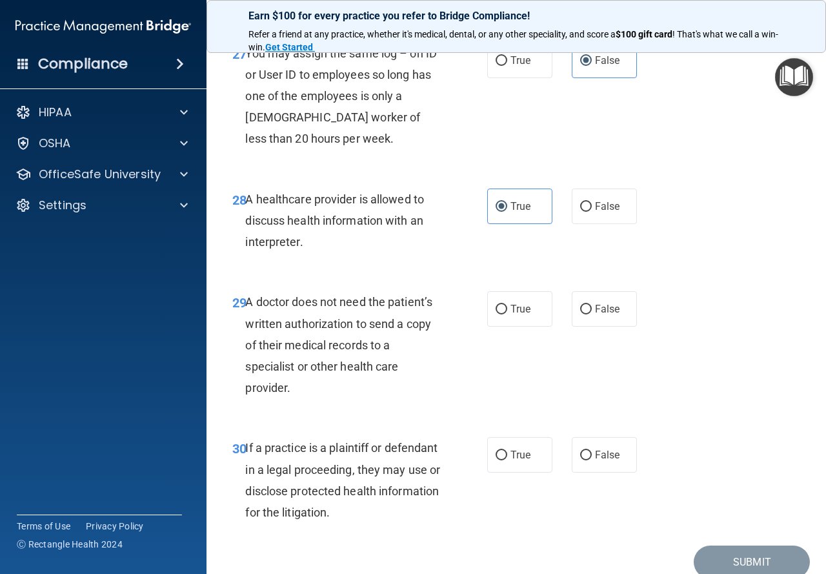
scroll to position [3550, 0]
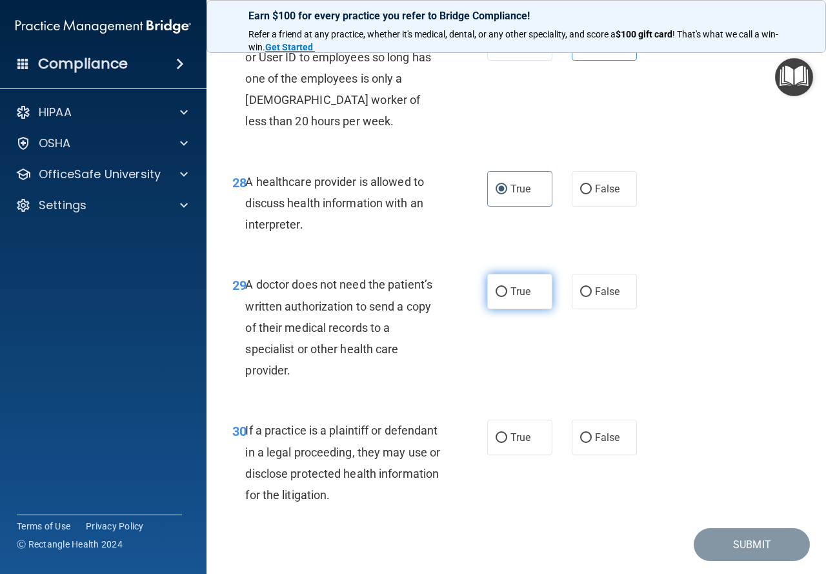
click at [503, 309] on label "True" at bounding box center [519, 292] width 65 height 36
click at [503, 297] on input "True" at bounding box center [502, 292] width 12 height 10
radio input "true"
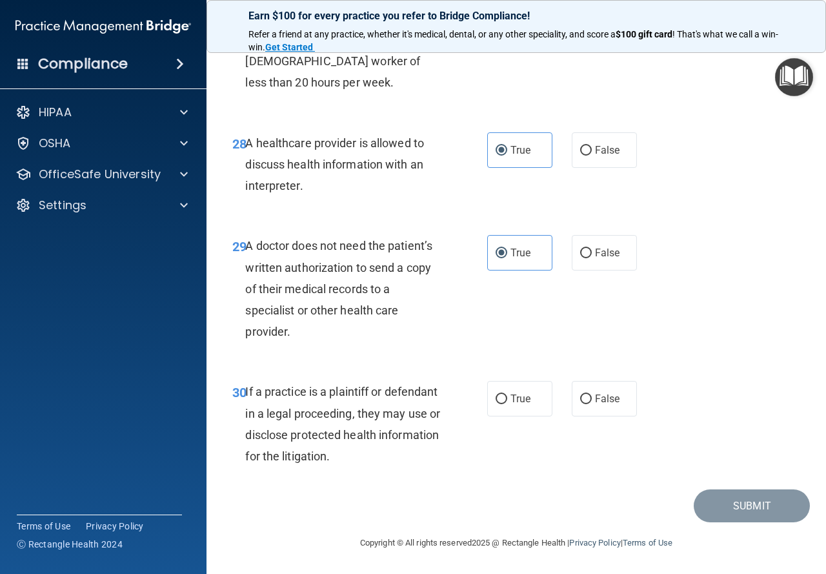
scroll to position [3631, 0]
click at [496, 400] on input "True" at bounding box center [502, 399] width 12 height 10
radio input "true"
click at [750, 501] on button "Submit" at bounding box center [752, 505] width 116 height 33
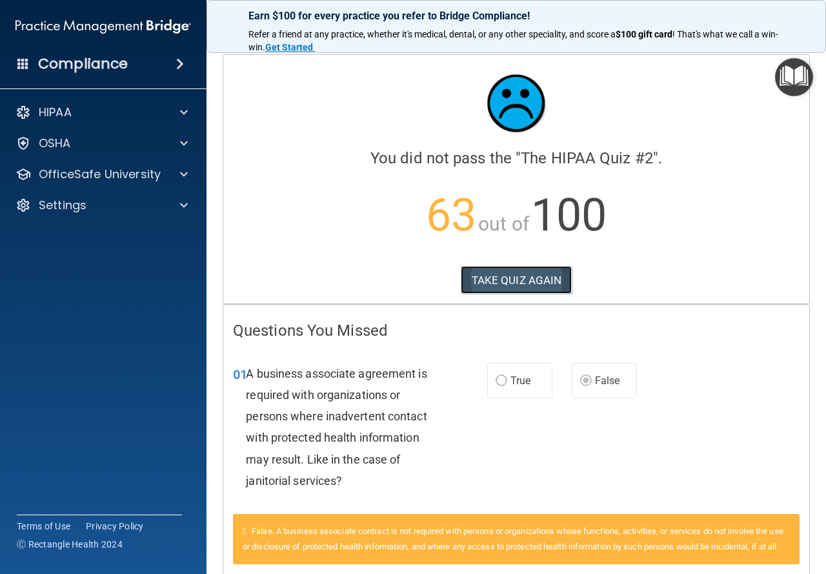
click at [516, 281] on button "TAKE QUIZ AGAIN" at bounding box center [517, 280] width 112 height 28
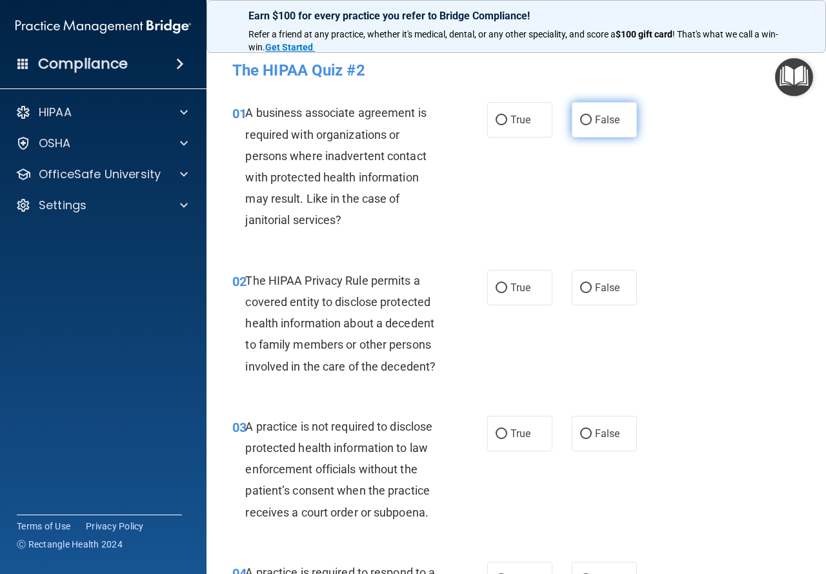
click at [580, 119] on input "False" at bounding box center [586, 121] width 12 height 10
radio input "true"
click at [522, 282] on span "True" at bounding box center [521, 287] width 20 height 12
click at [507, 283] on input "True" at bounding box center [502, 288] width 12 height 10
radio input "true"
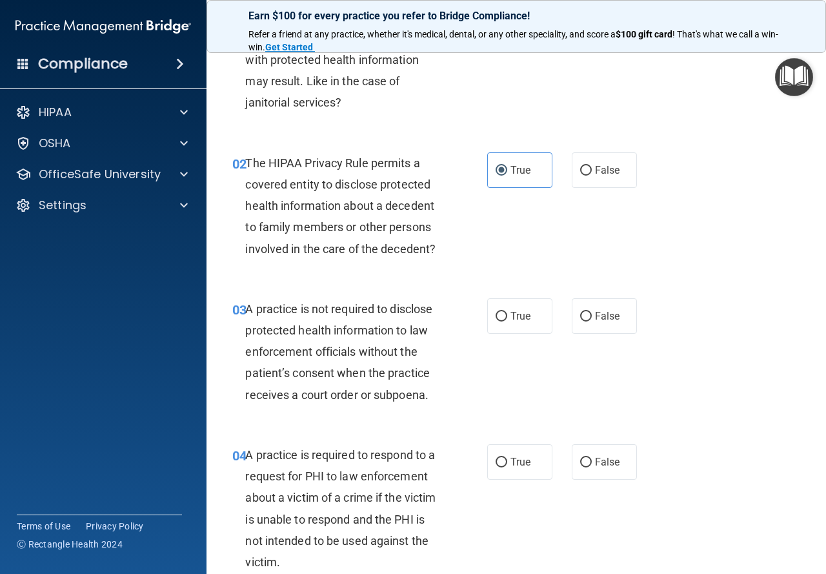
scroll to position [129, 0]
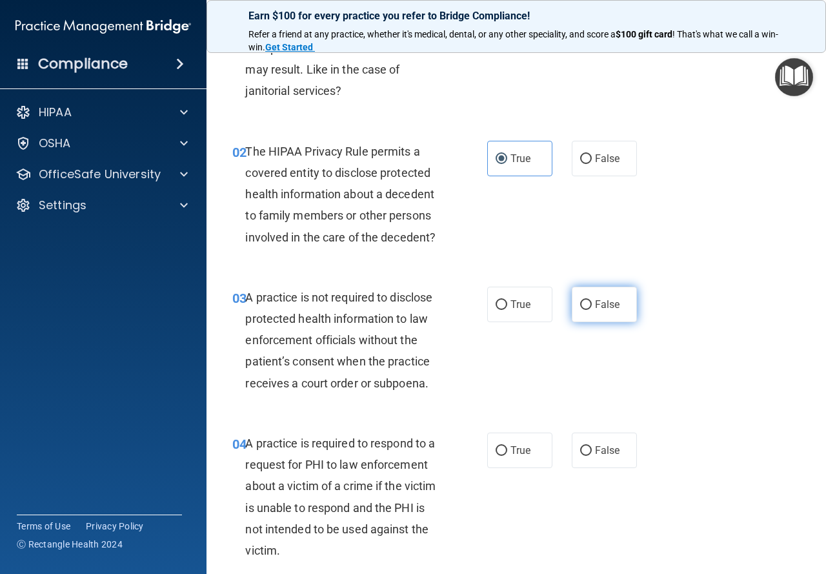
click at [584, 309] on input "False" at bounding box center [586, 305] width 12 height 10
radio input "true"
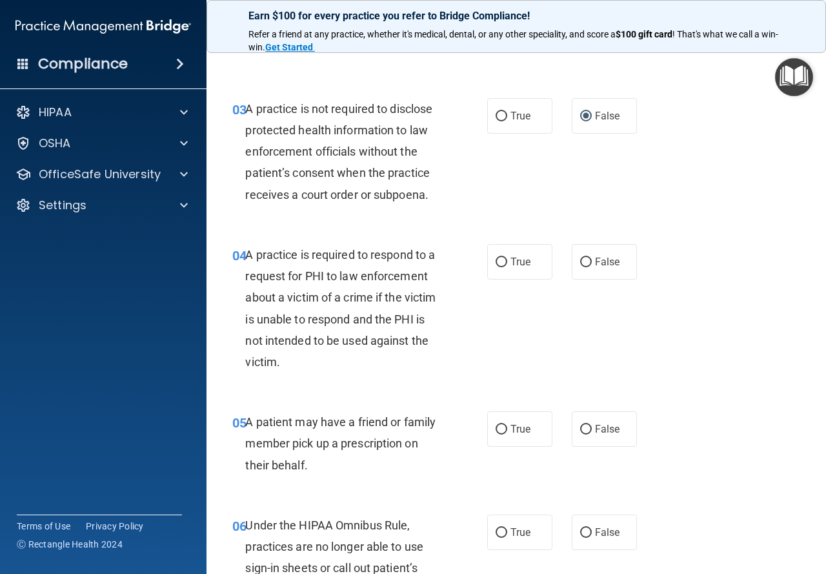
scroll to position [387, 0]
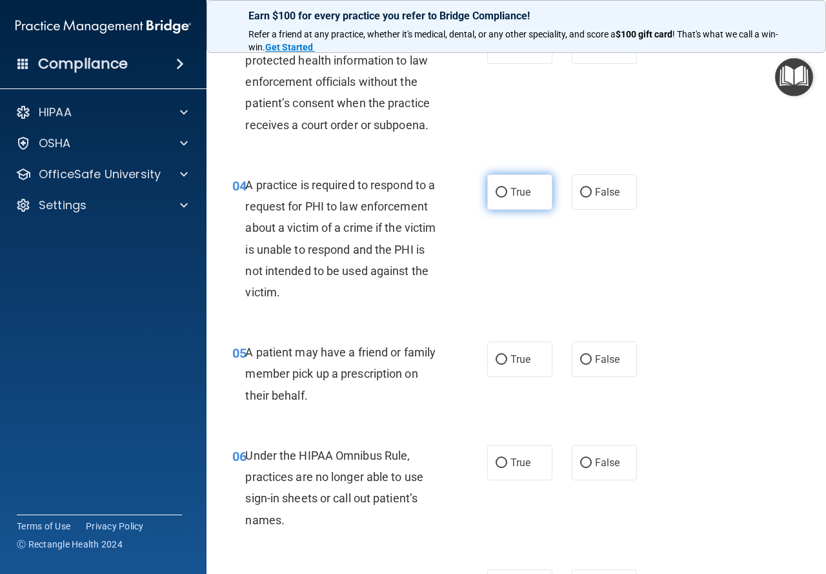
click at [511, 194] on span "True" at bounding box center [521, 192] width 20 height 12
click at [507, 194] on input "True" at bounding box center [502, 193] width 12 height 10
radio input "true"
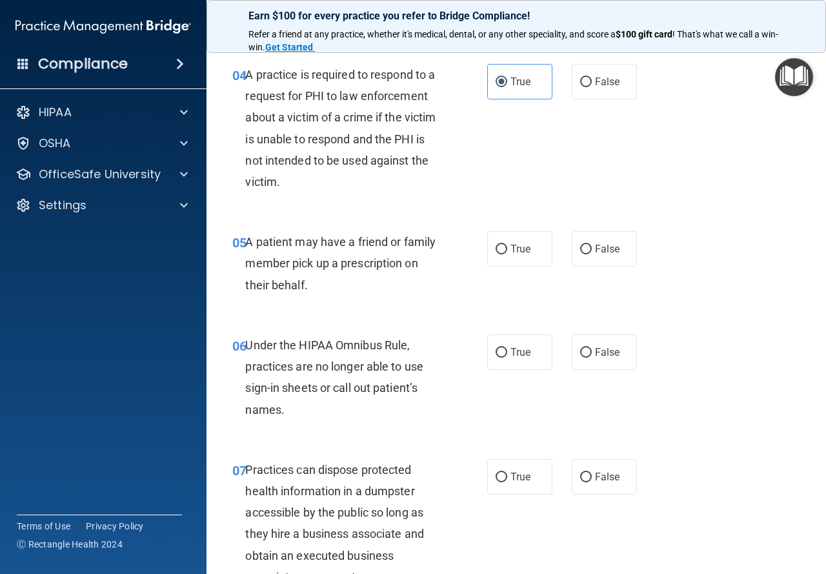
scroll to position [516, 0]
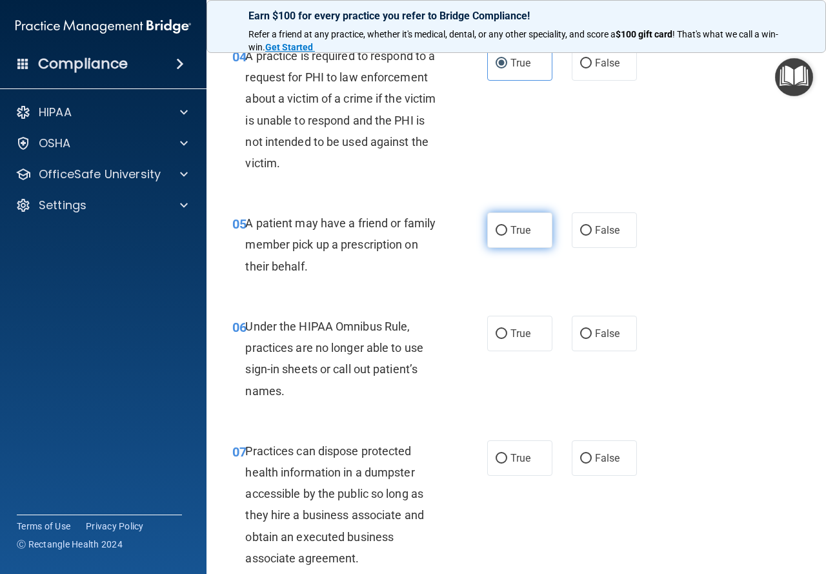
click at [511, 239] on label "True" at bounding box center [519, 230] width 65 height 36
click at [507, 236] on input "True" at bounding box center [502, 231] width 12 height 10
radio input "true"
click at [595, 327] on span "False" at bounding box center [607, 333] width 25 height 12
click at [590, 329] on input "False" at bounding box center [586, 334] width 12 height 10
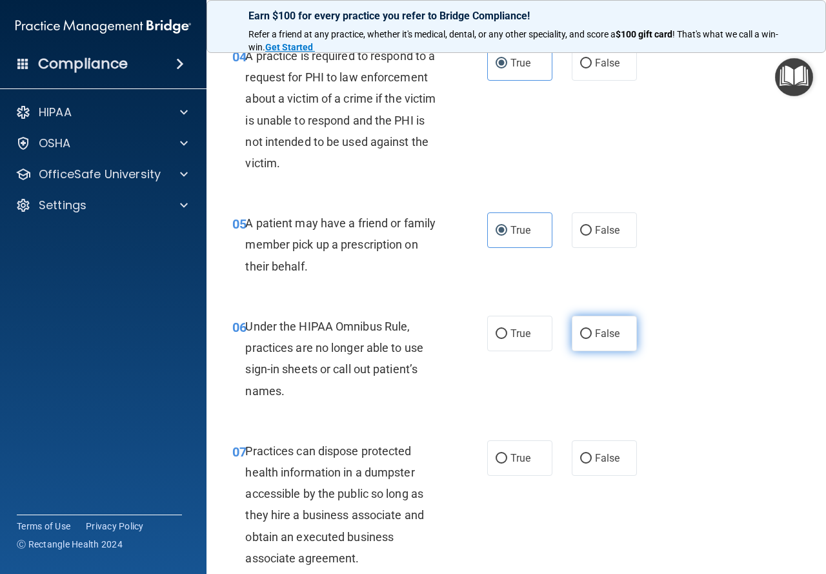
radio input "true"
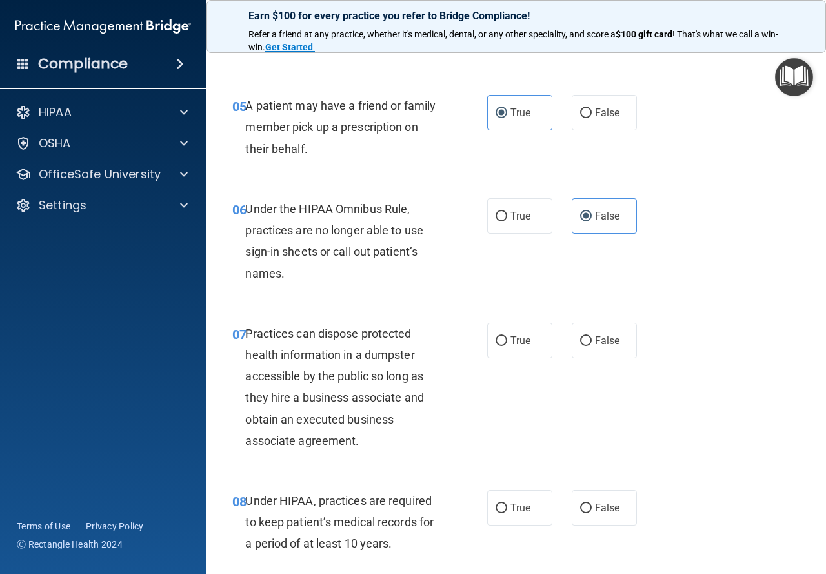
scroll to position [645, 0]
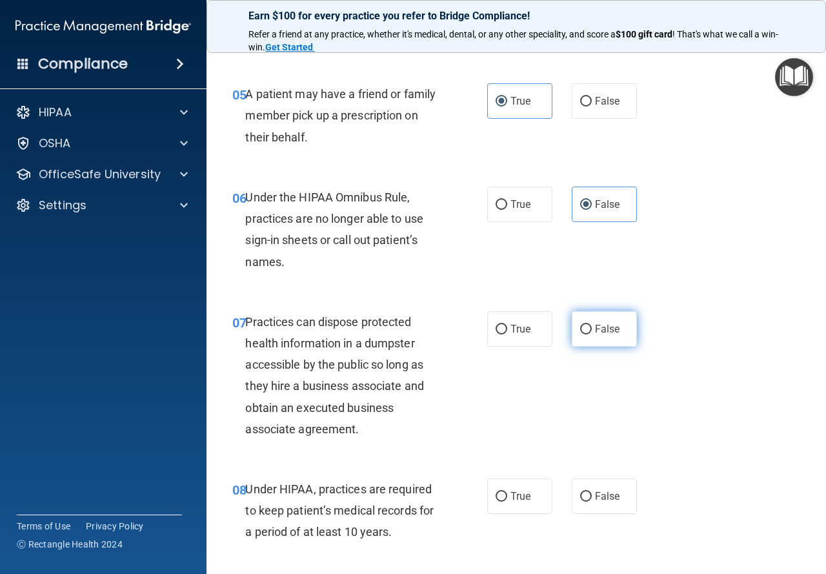
click at [598, 332] on span "False" at bounding box center [607, 329] width 25 height 12
click at [592, 332] on input "False" at bounding box center [586, 330] width 12 height 10
radio input "true"
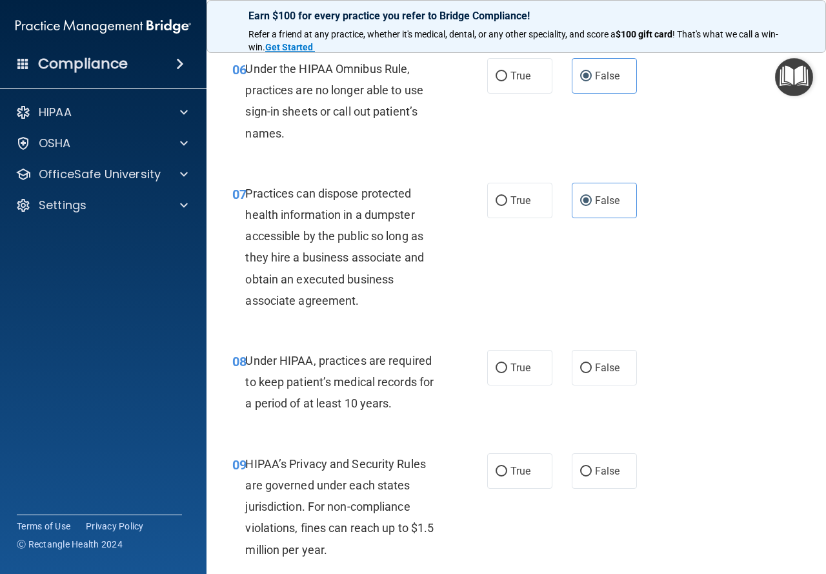
scroll to position [775, 0]
click at [584, 369] on input "False" at bounding box center [586, 368] width 12 height 10
radio input "true"
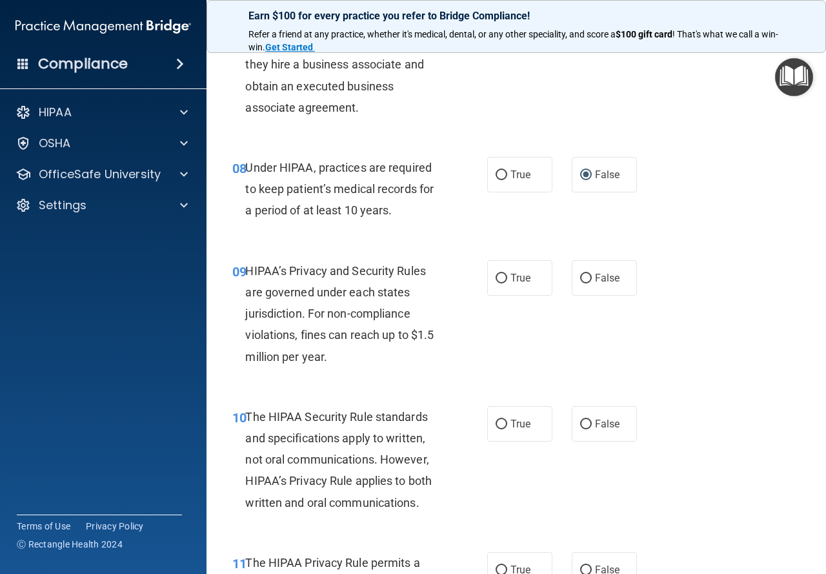
scroll to position [968, 0]
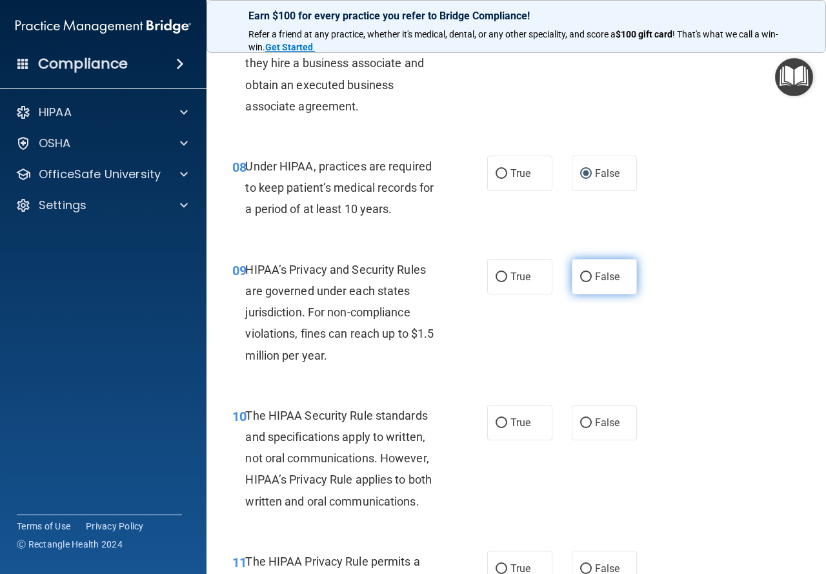
click at [586, 275] on label "False" at bounding box center [604, 277] width 65 height 36
click at [586, 275] on input "False" at bounding box center [586, 277] width 12 height 10
radio input "true"
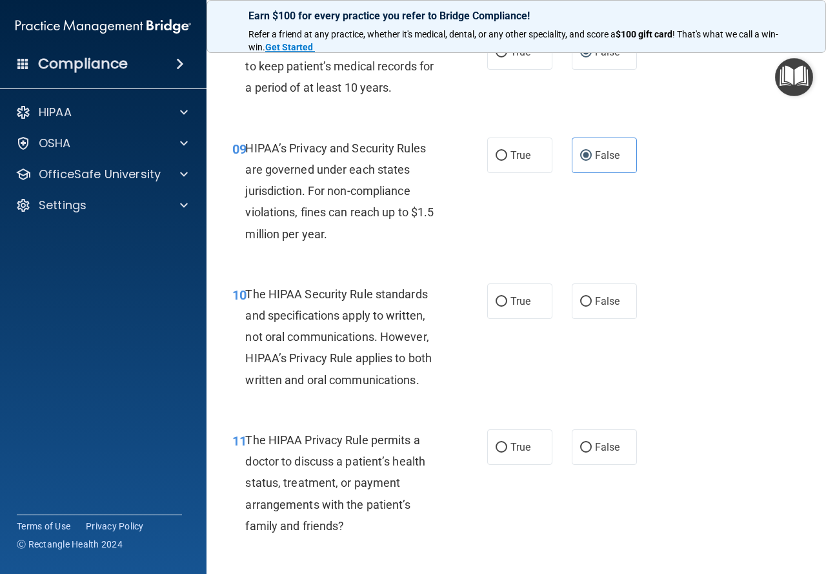
scroll to position [1097, 0]
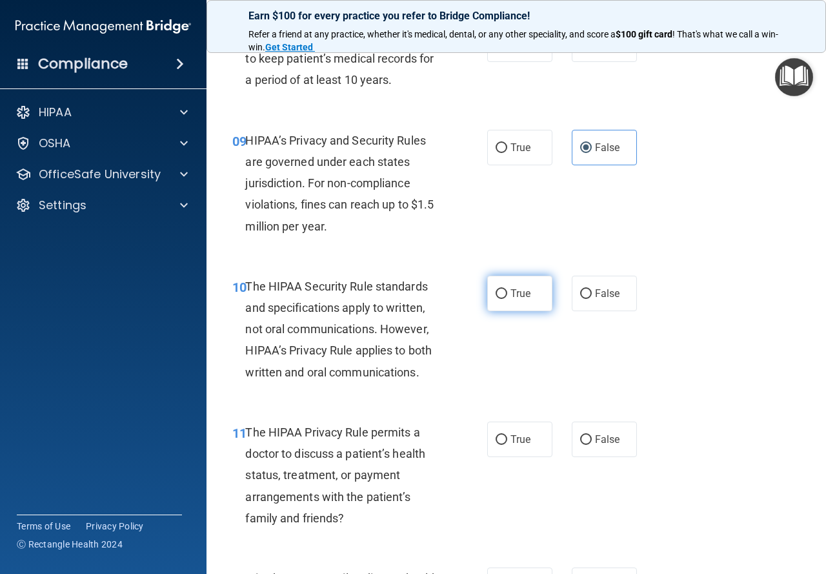
click at [511, 298] on span "True" at bounding box center [521, 293] width 20 height 12
click at [507, 298] on input "True" at bounding box center [502, 294] width 12 height 10
radio input "true"
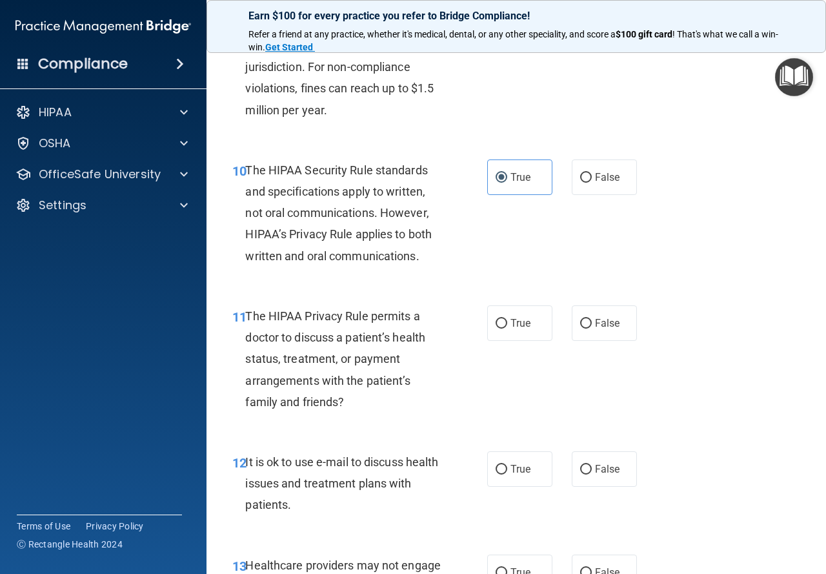
scroll to position [1226, 0]
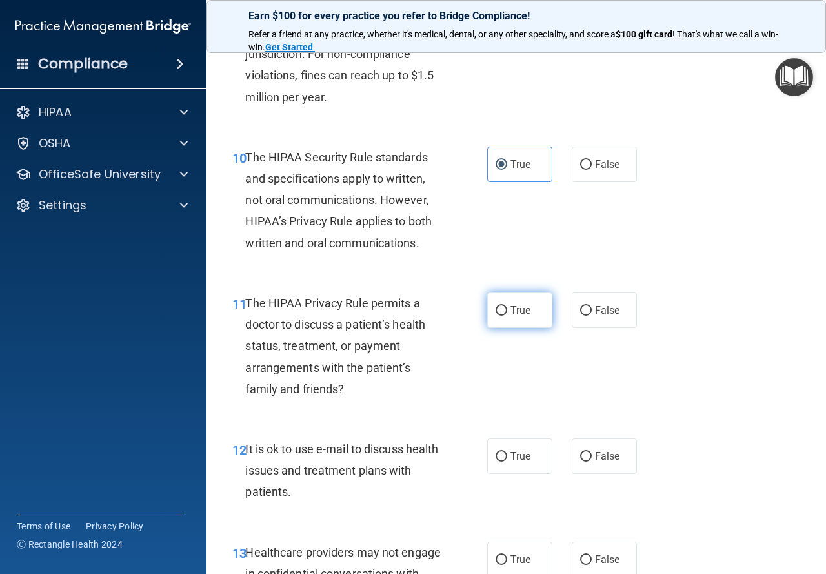
click at [523, 305] on span "True" at bounding box center [521, 310] width 20 height 12
click at [507, 306] on input "True" at bounding box center [502, 311] width 12 height 10
radio input "true"
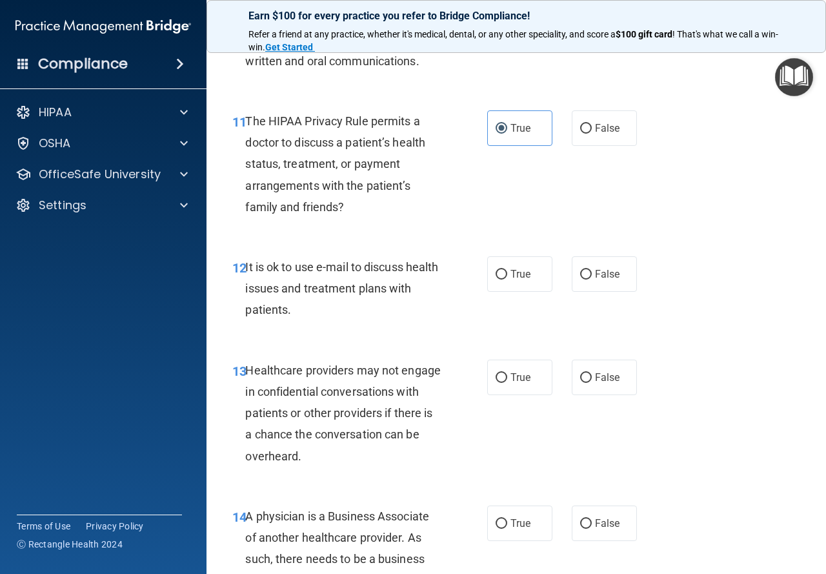
scroll to position [1420, 0]
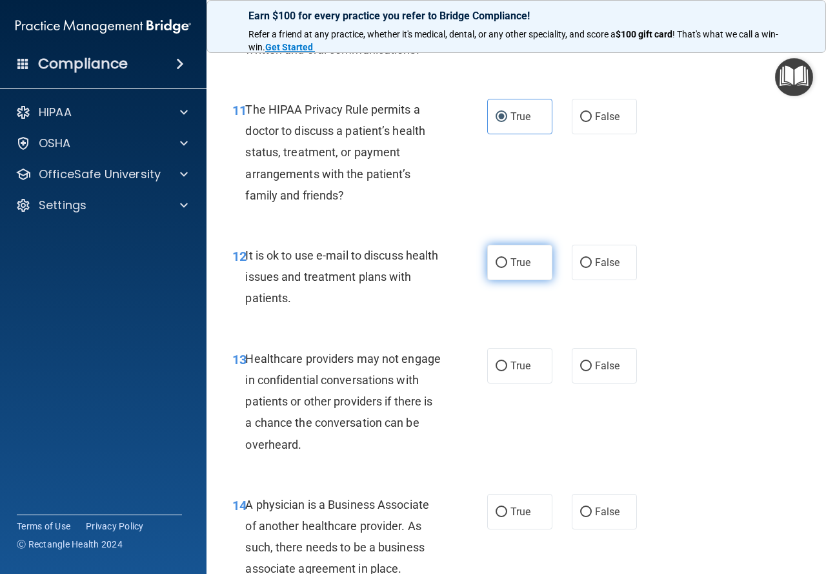
click at [512, 267] on span "True" at bounding box center [521, 262] width 20 height 12
click at [507, 267] on input "True" at bounding box center [502, 263] width 12 height 10
radio input "true"
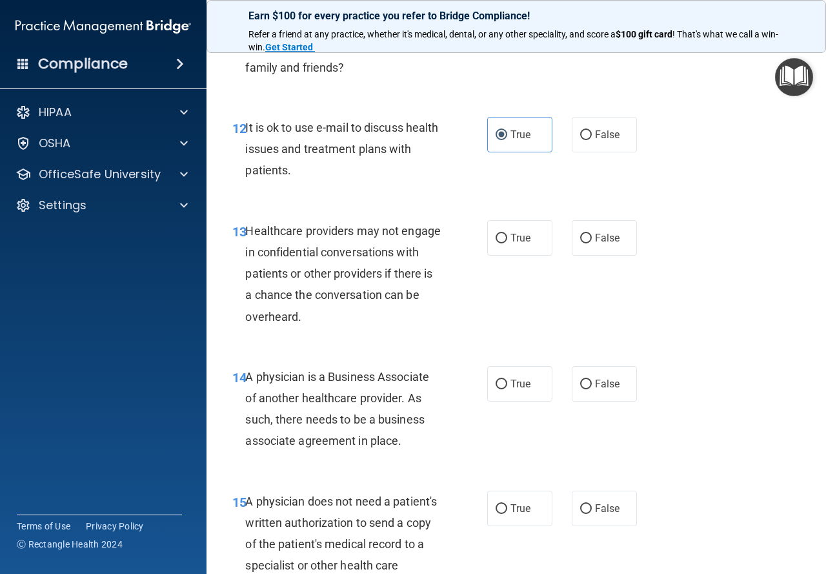
scroll to position [1549, 0]
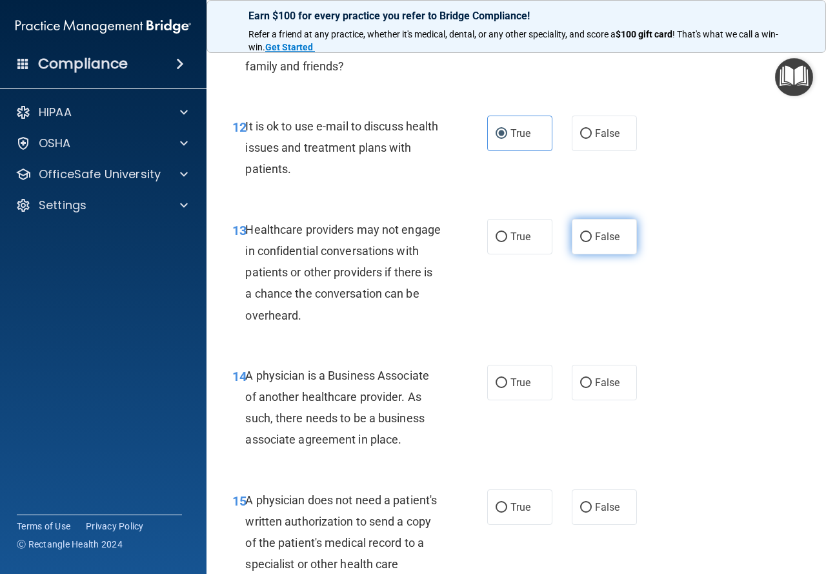
click at [603, 232] on span "False" at bounding box center [607, 236] width 25 height 12
click at [592, 232] on input "False" at bounding box center [586, 237] width 12 height 10
radio input "true"
click at [587, 387] on label "False" at bounding box center [604, 383] width 65 height 36
click at [587, 387] on input "False" at bounding box center [586, 383] width 12 height 10
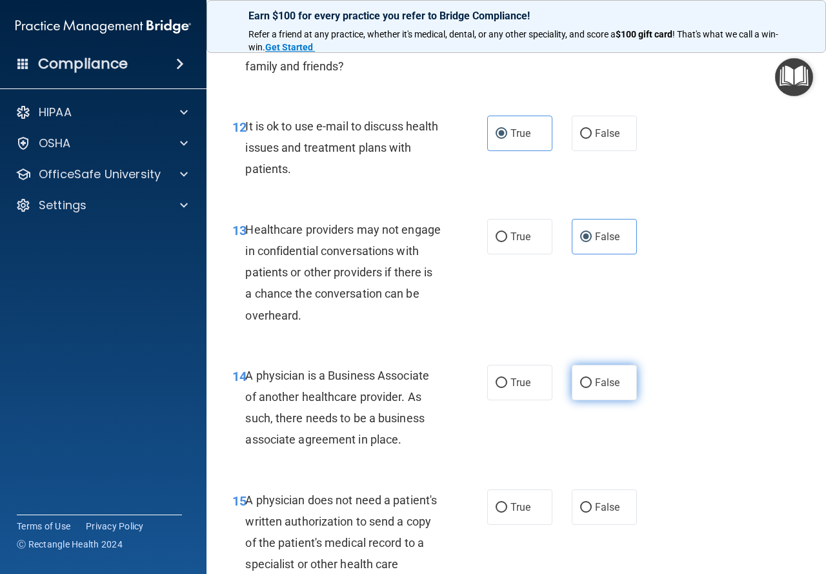
radio input "true"
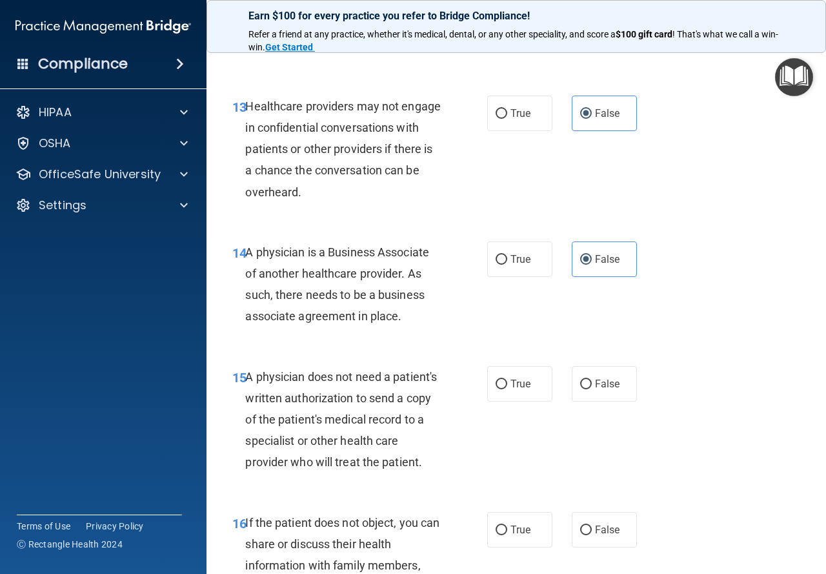
scroll to position [1678, 0]
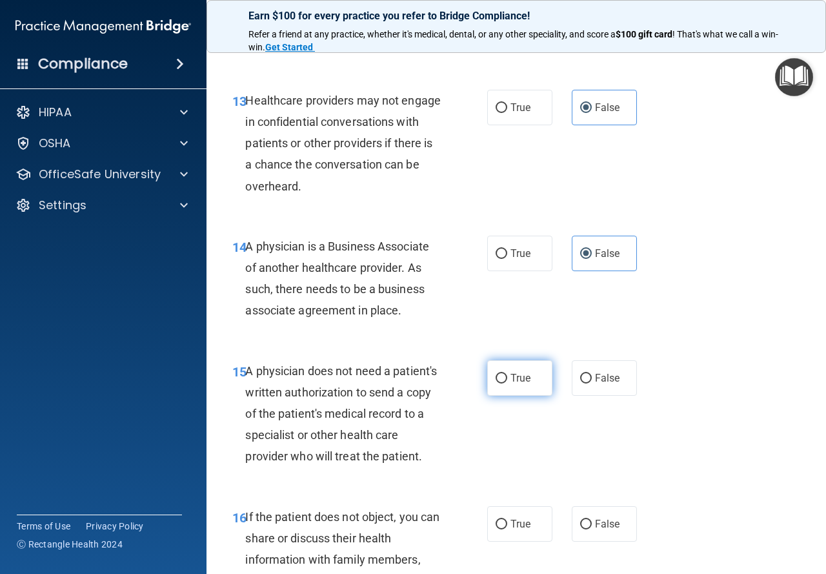
click at [518, 380] on span "True" at bounding box center [521, 378] width 20 height 12
click at [507, 380] on input "True" at bounding box center [502, 379] width 12 height 10
radio input "true"
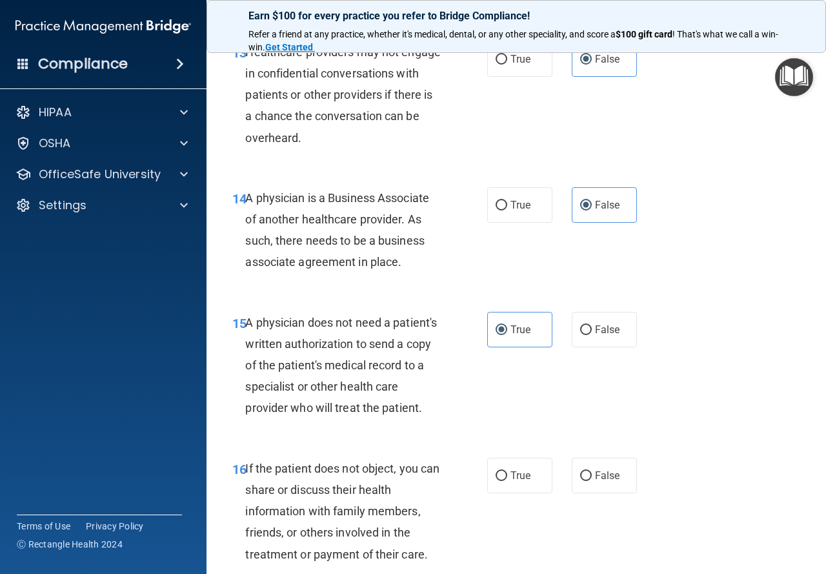
scroll to position [1807, 0]
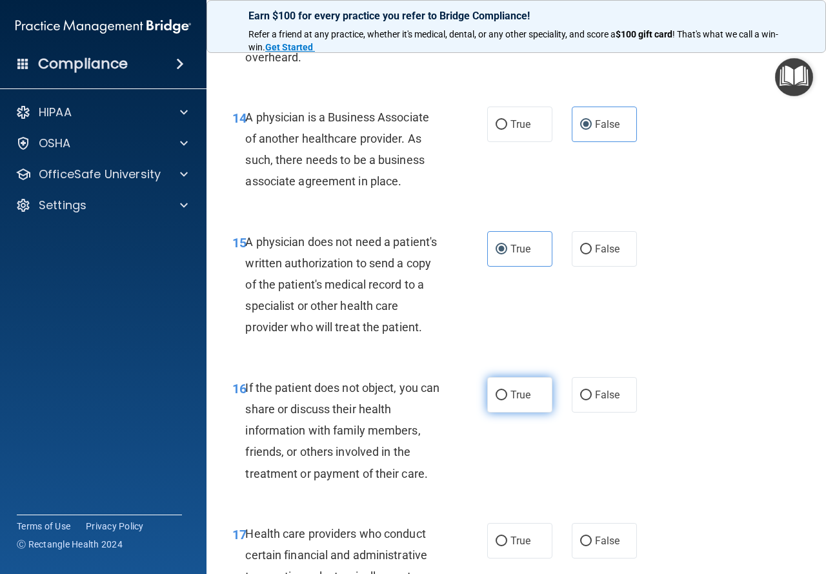
click at [511, 401] on span "True" at bounding box center [521, 395] width 20 height 12
click at [507, 400] on input "True" at bounding box center [502, 396] width 12 height 10
radio input "true"
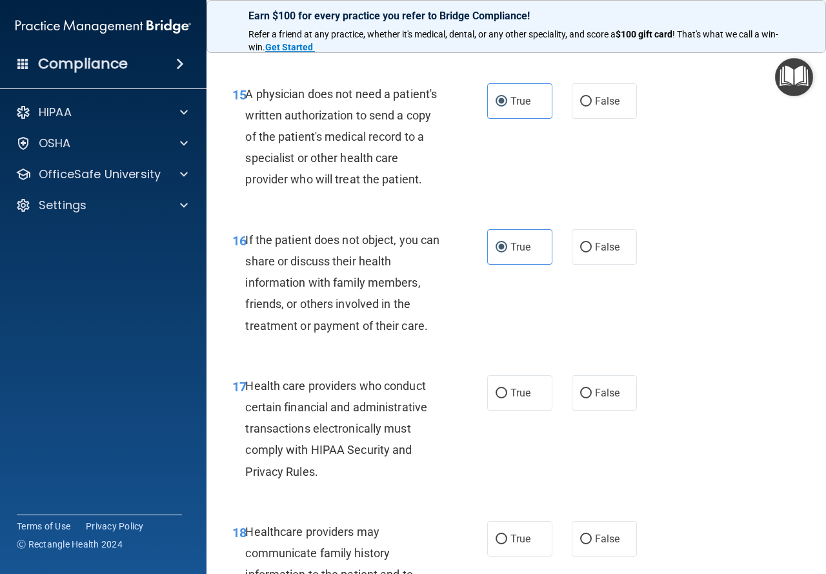
scroll to position [2001, 0]
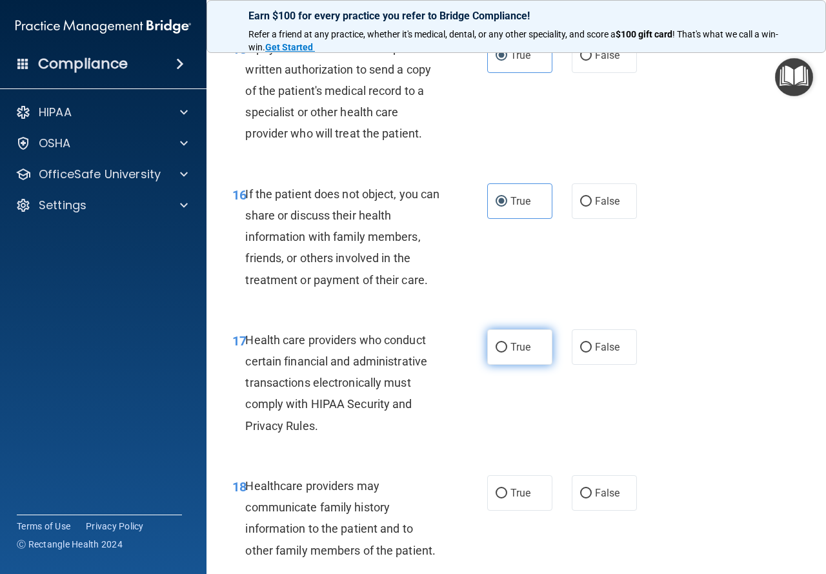
click at [496, 352] on input "True" at bounding box center [502, 348] width 12 height 10
radio input "true"
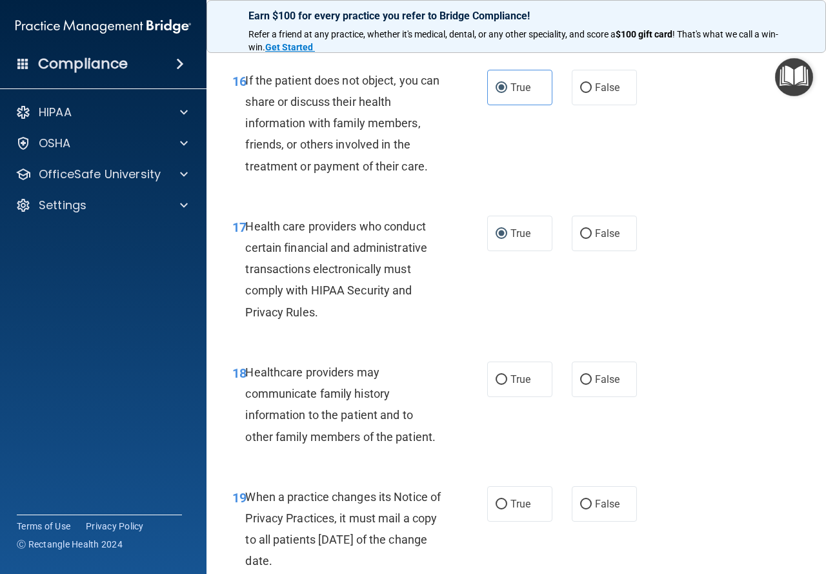
scroll to position [2130, 0]
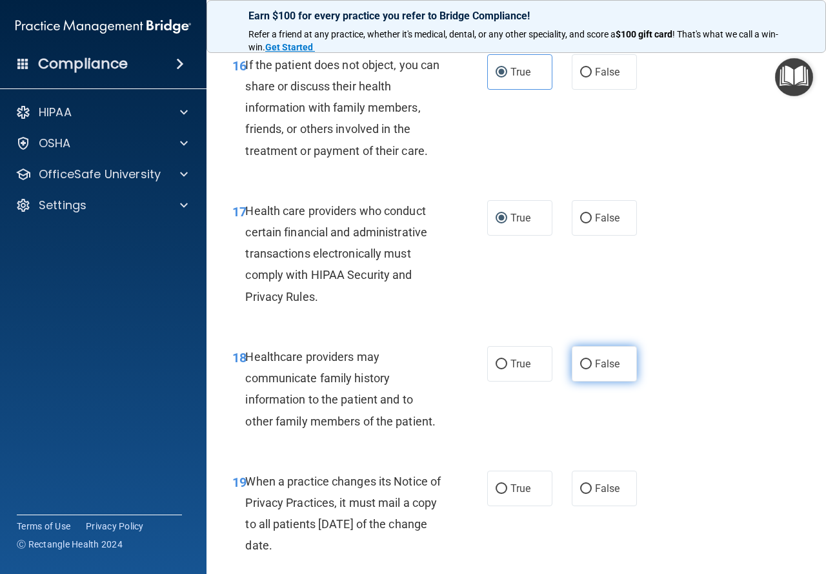
click at [587, 381] on label "False" at bounding box center [604, 364] width 65 height 36
click at [587, 369] on input "False" at bounding box center [586, 365] width 12 height 10
radio input "true"
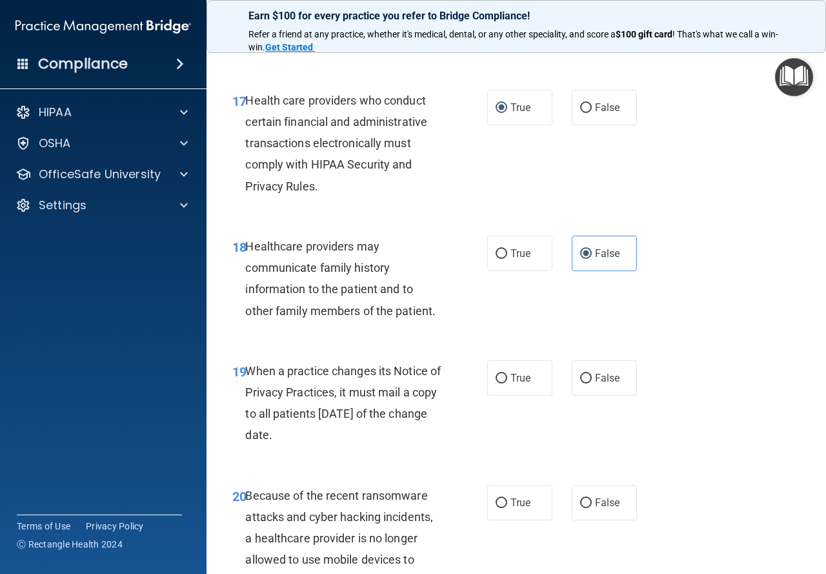
scroll to position [2259, 0]
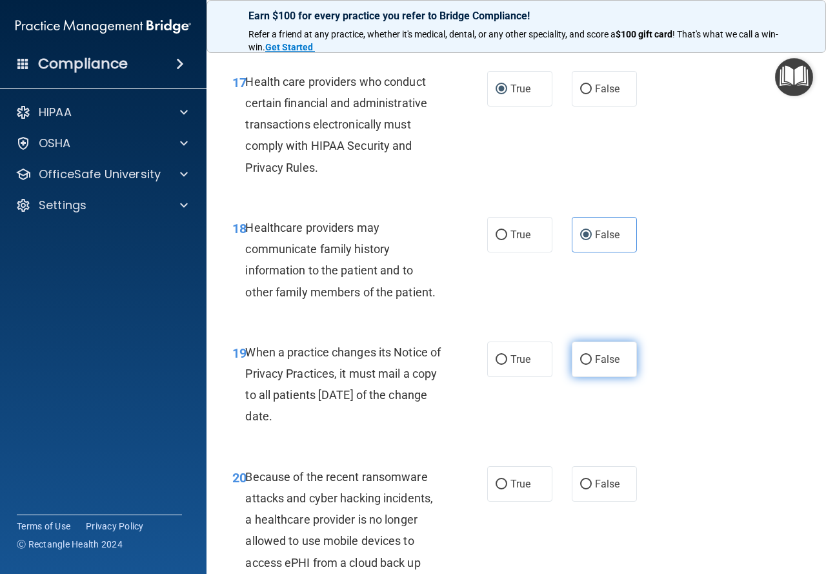
click at [587, 377] on label "False" at bounding box center [604, 359] width 65 height 36
click at [587, 365] on input "False" at bounding box center [586, 360] width 12 height 10
radio input "true"
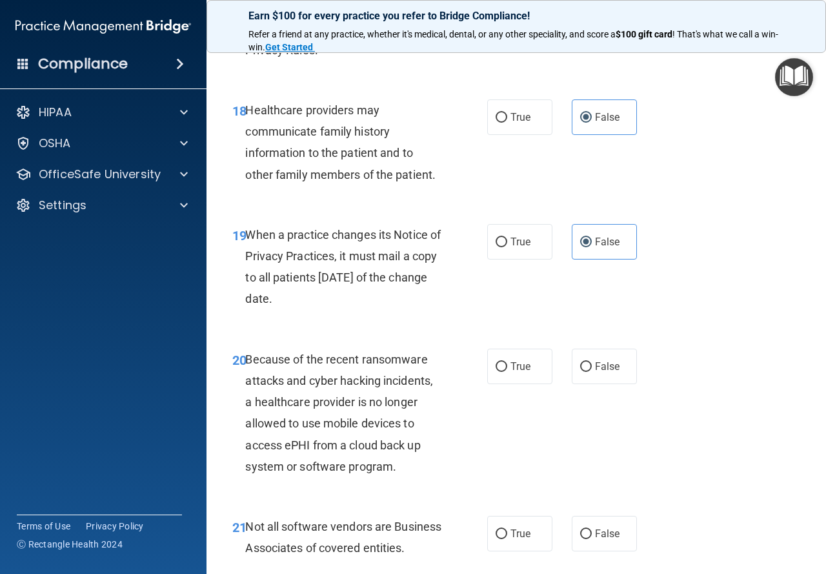
scroll to position [2388, 0]
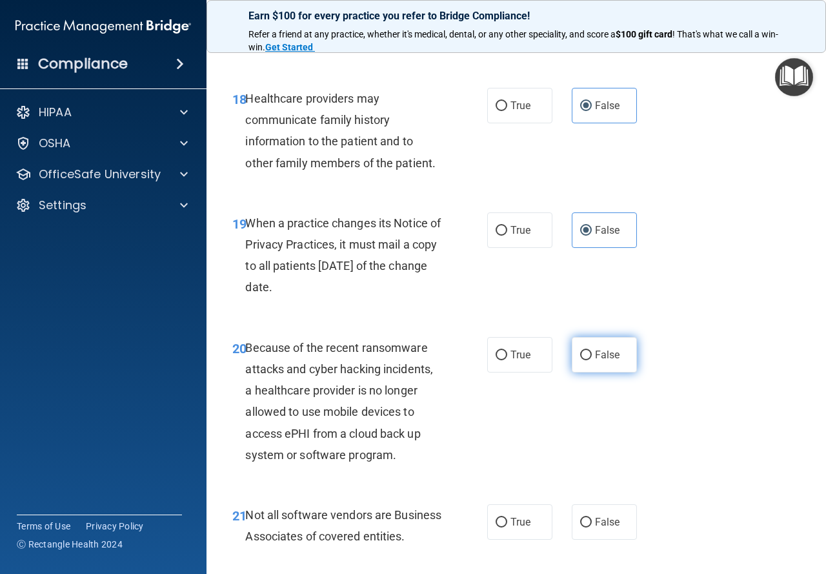
click at [600, 361] on span "False" at bounding box center [607, 355] width 25 height 12
click at [592, 360] on input "False" at bounding box center [586, 355] width 12 height 10
radio input "true"
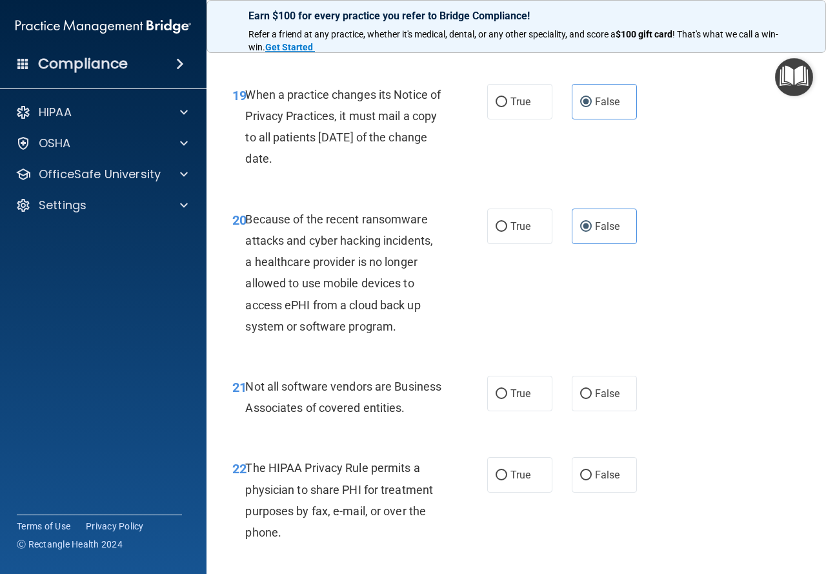
scroll to position [2517, 0]
click at [514, 411] on label "True" at bounding box center [519, 393] width 65 height 36
click at [507, 398] on input "True" at bounding box center [502, 394] width 12 height 10
radio input "true"
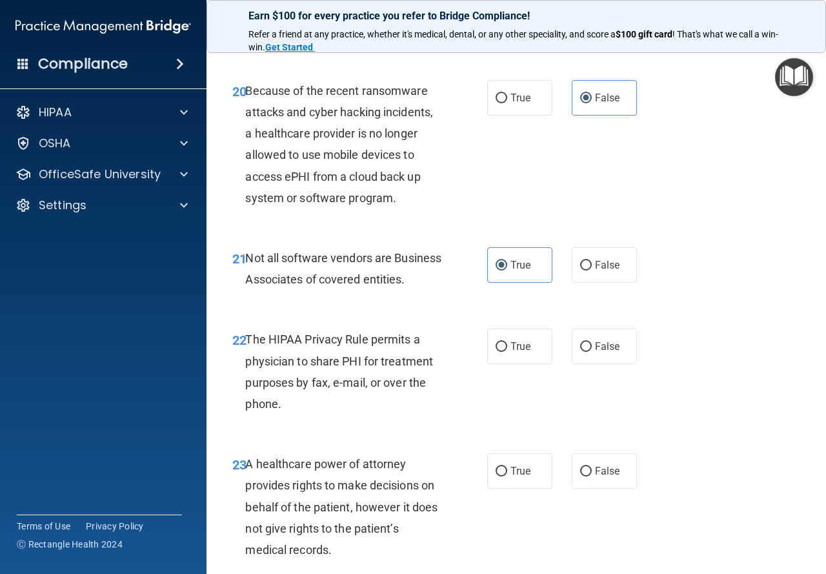
scroll to position [2646, 0]
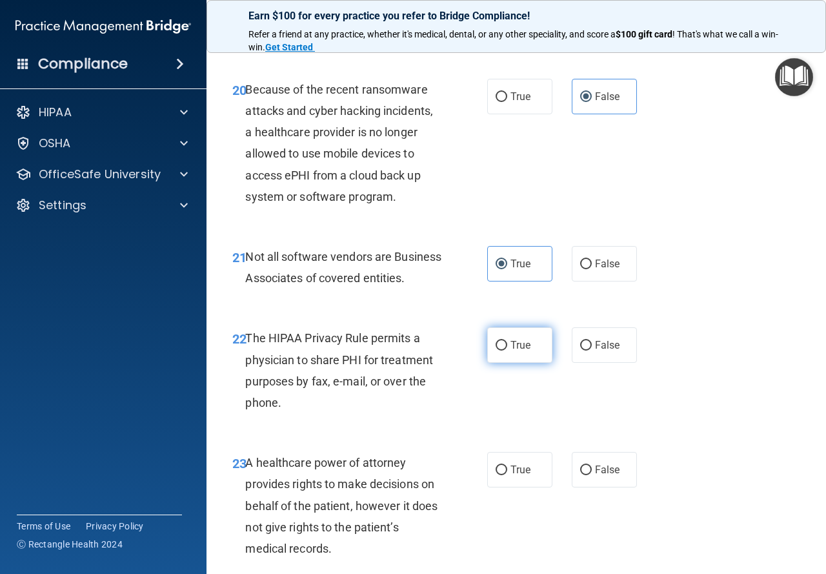
click at [516, 351] on span "True" at bounding box center [521, 345] width 20 height 12
click at [507, 350] on input "True" at bounding box center [502, 346] width 12 height 10
radio input "true"
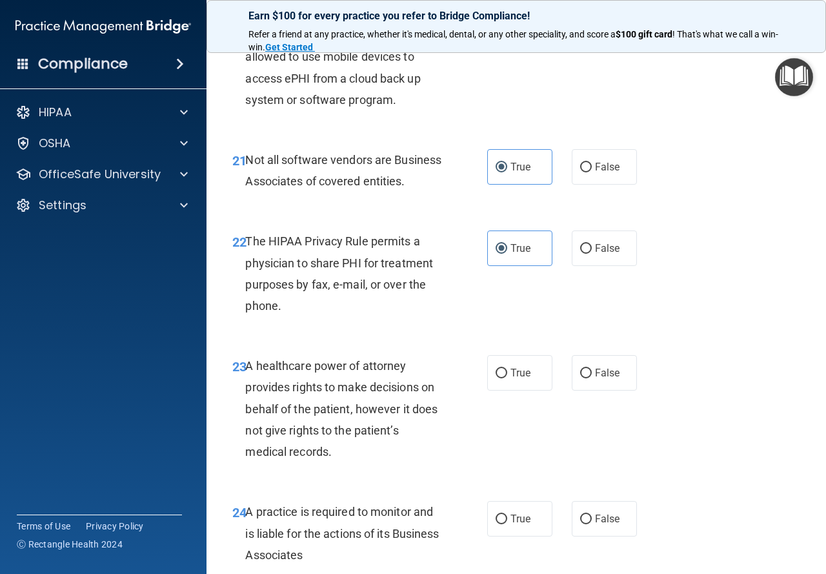
scroll to position [2840, 0]
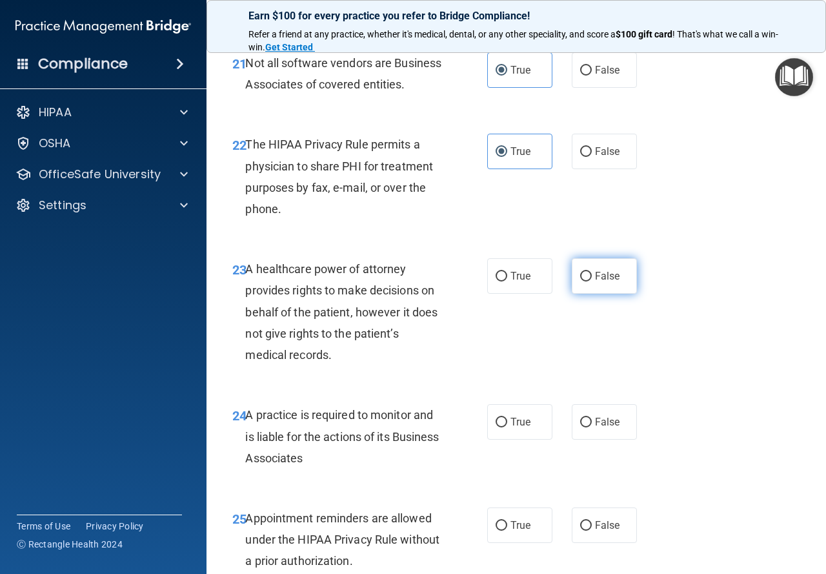
click at [611, 282] on span "False" at bounding box center [607, 276] width 25 height 12
click at [592, 281] on input "False" at bounding box center [586, 277] width 12 height 10
radio input "true"
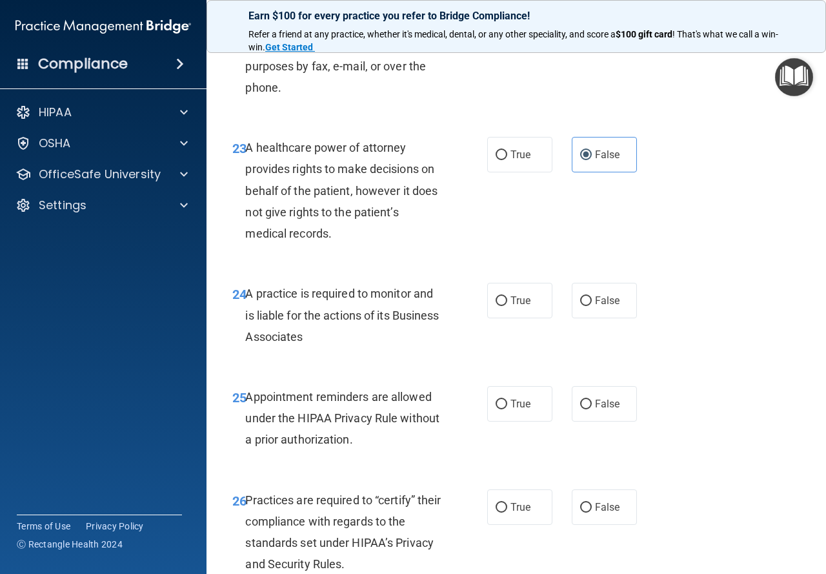
scroll to position [2969, 0]
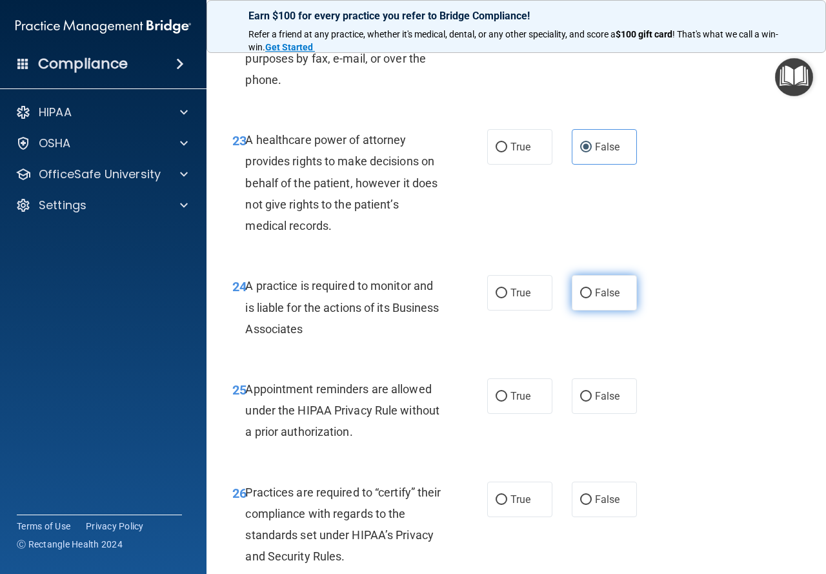
click at [598, 299] on span "False" at bounding box center [607, 293] width 25 height 12
click at [592, 298] on input "False" at bounding box center [586, 294] width 12 height 10
radio input "true"
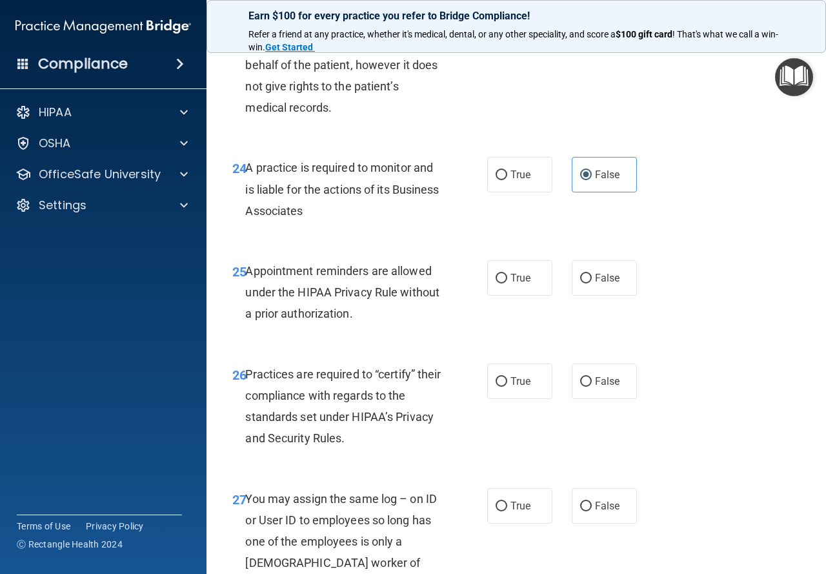
scroll to position [3098, 0]
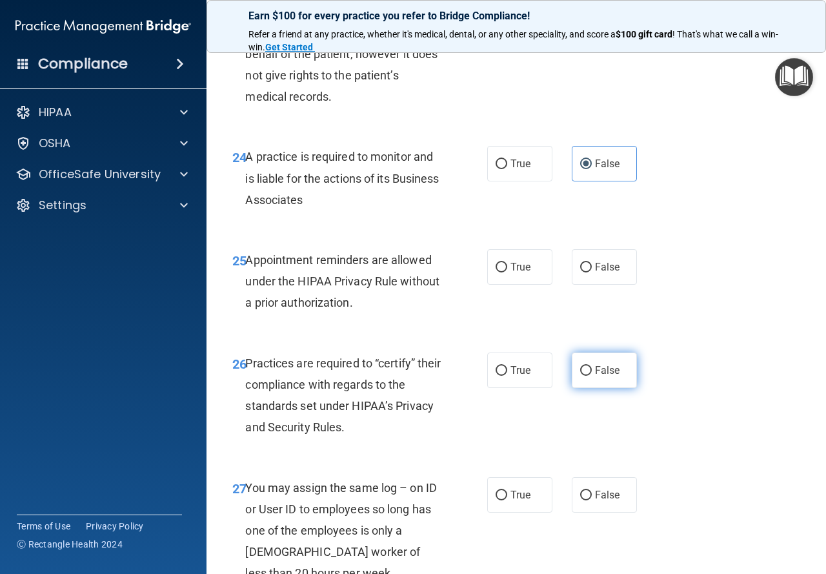
click at [595, 376] on span "False" at bounding box center [607, 370] width 25 height 12
click at [591, 376] on input "False" at bounding box center [586, 371] width 12 height 10
radio input "true"
click at [502, 272] on input "True" at bounding box center [502, 268] width 12 height 10
radio input "true"
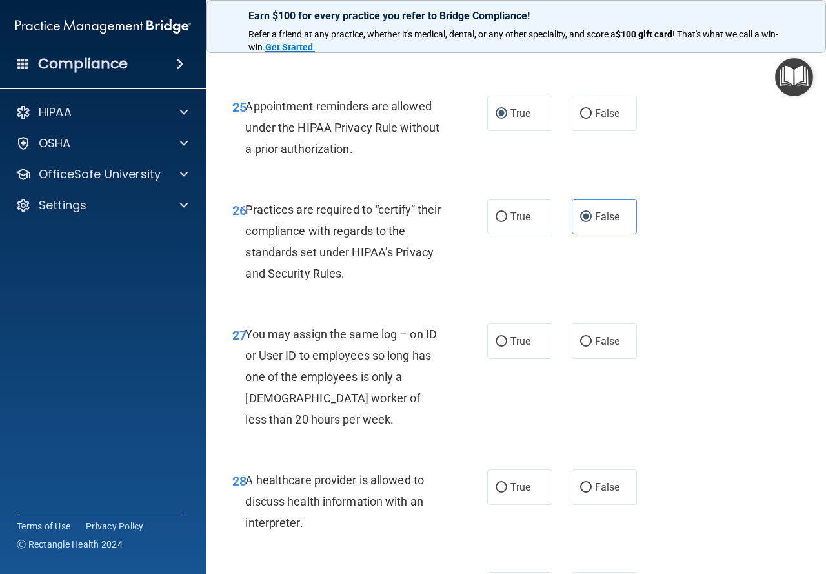
scroll to position [3292, 0]
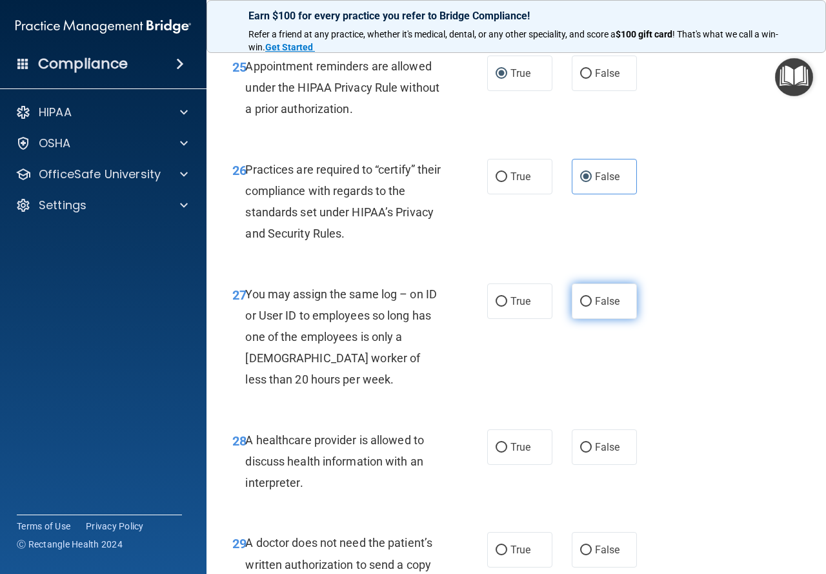
click at [581, 307] on input "False" at bounding box center [586, 302] width 12 height 10
radio input "true"
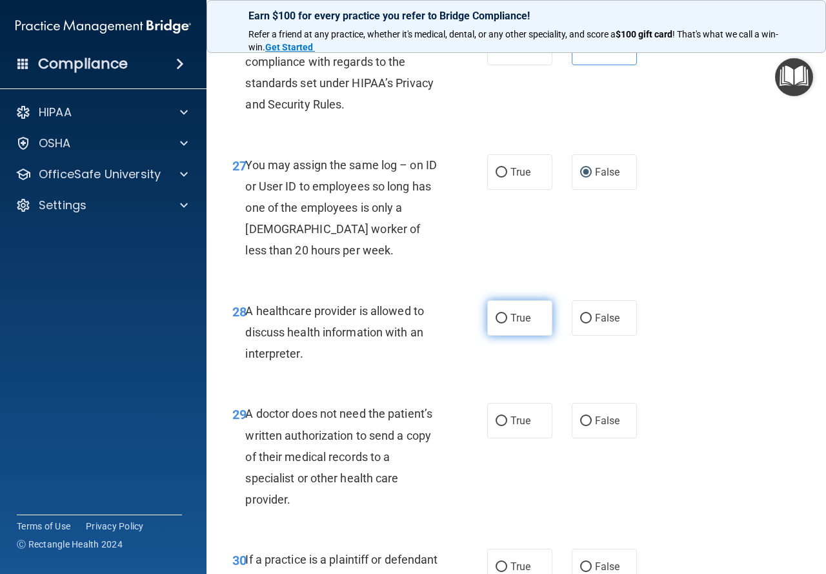
click at [511, 324] on span "True" at bounding box center [521, 318] width 20 height 12
click at [507, 323] on input "True" at bounding box center [502, 319] width 12 height 10
radio input "true"
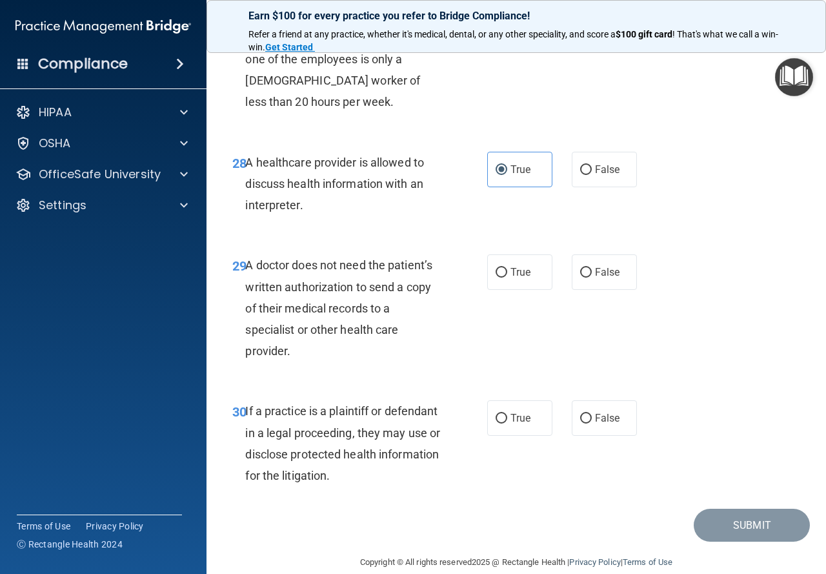
scroll to position [3615, 0]
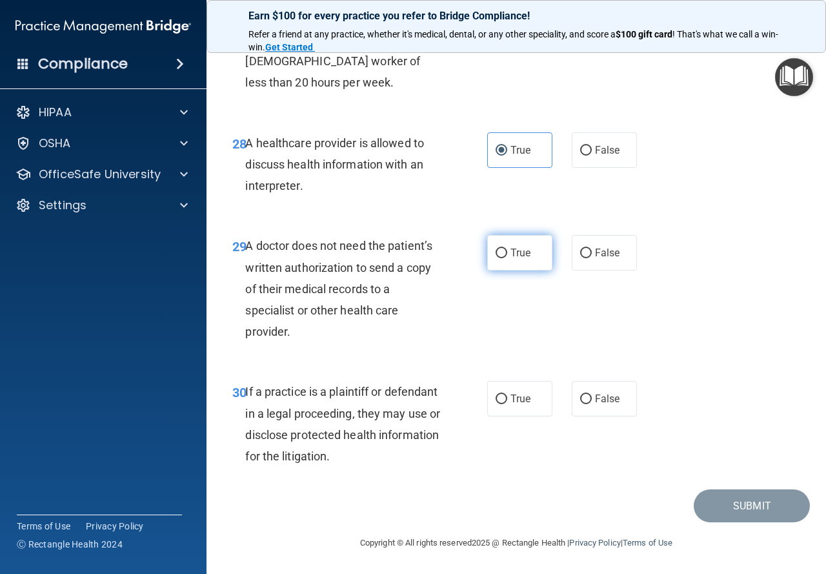
click at [513, 259] on span "True" at bounding box center [521, 253] width 20 height 12
click at [507, 258] on input "True" at bounding box center [502, 254] width 12 height 10
radio input "true"
click at [498, 416] on label "True" at bounding box center [519, 399] width 65 height 36
click at [498, 404] on input "True" at bounding box center [502, 399] width 12 height 10
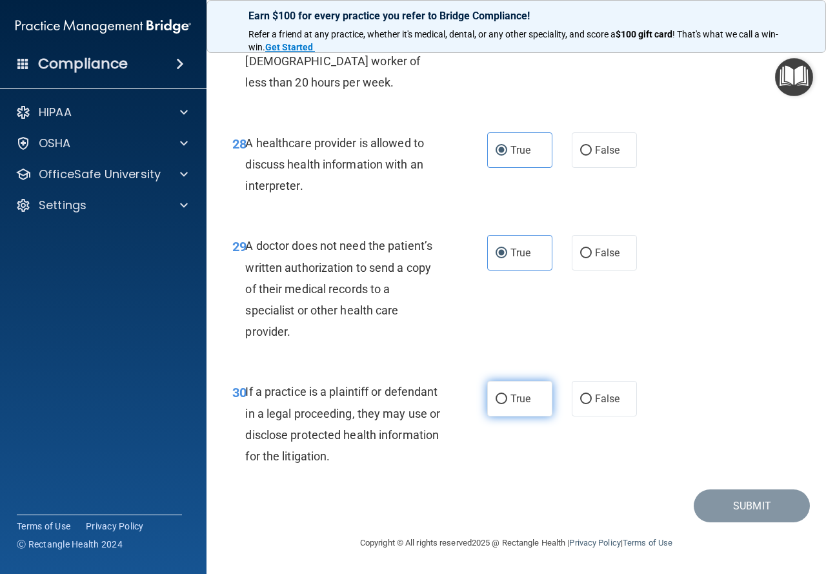
radio input "true"
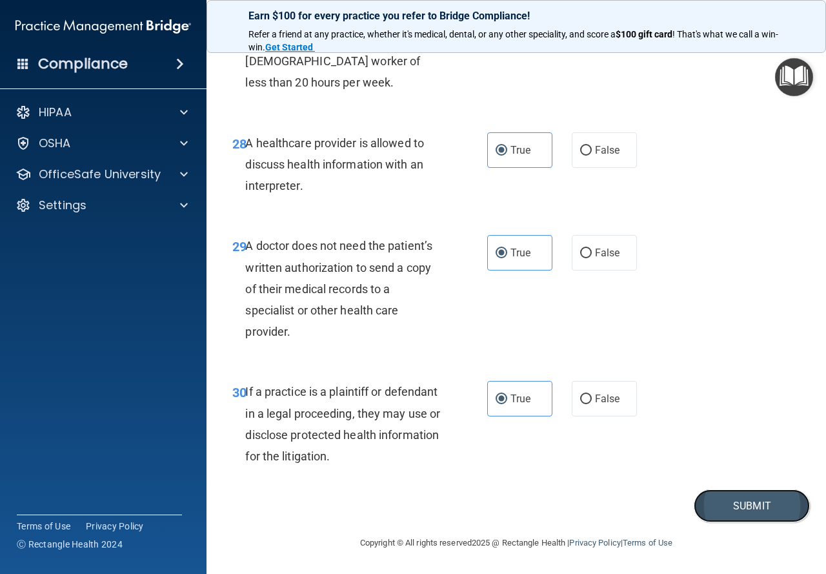
click at [737, 515] on button "Submit" at bounding box center [752, 505] width 116 height 33
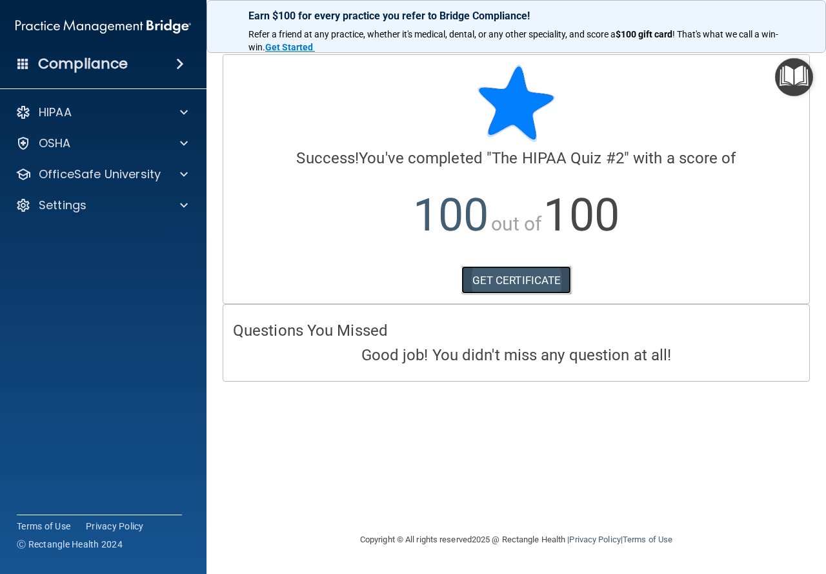
click at [559, 276] on link "GET CERTIFICATE" at bounding box center [517, 280] width 110 height 28
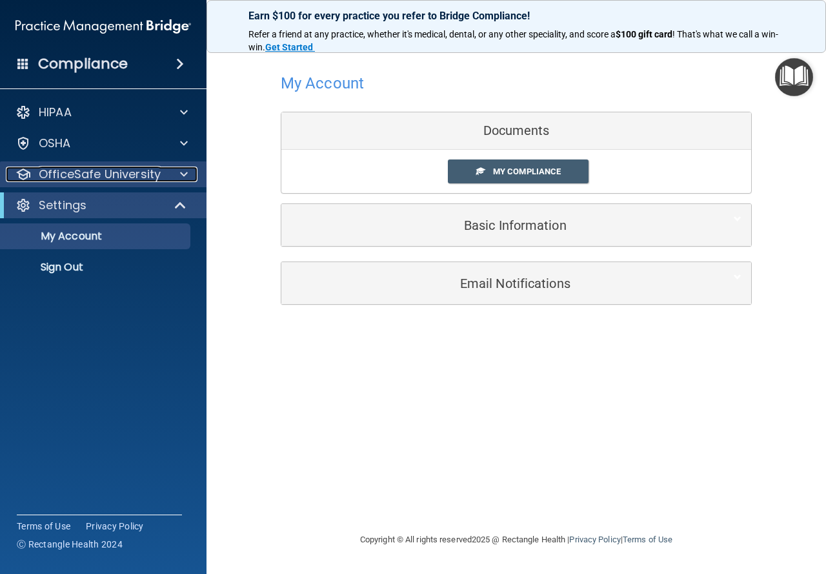
click at [176, 176] on div at bounding box center [182, 174] width 32 height 15
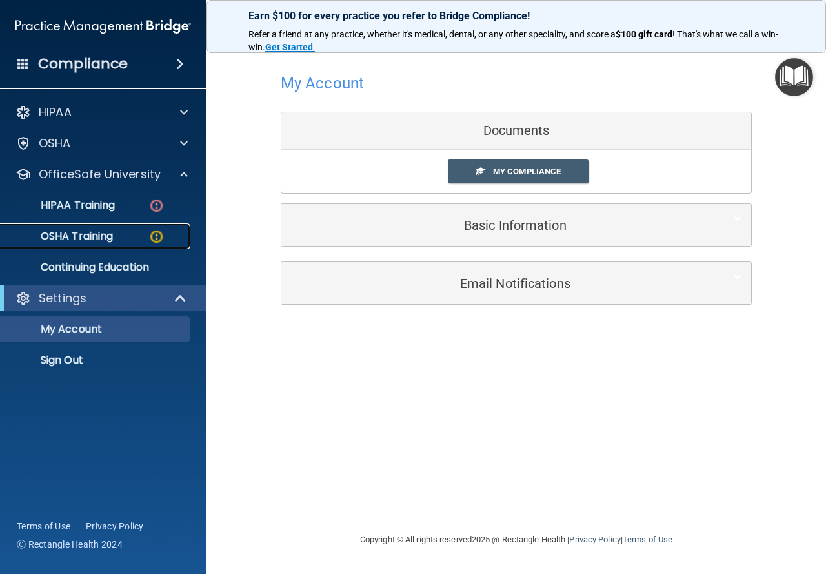
click at [150, 234] on img at bounding box center [156, 236] width 16 height 16
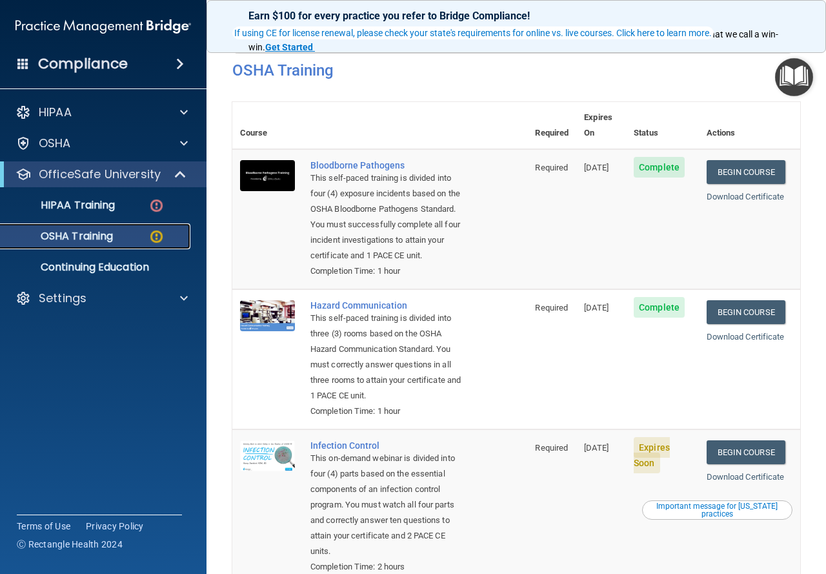
scroll to position [129, 0]
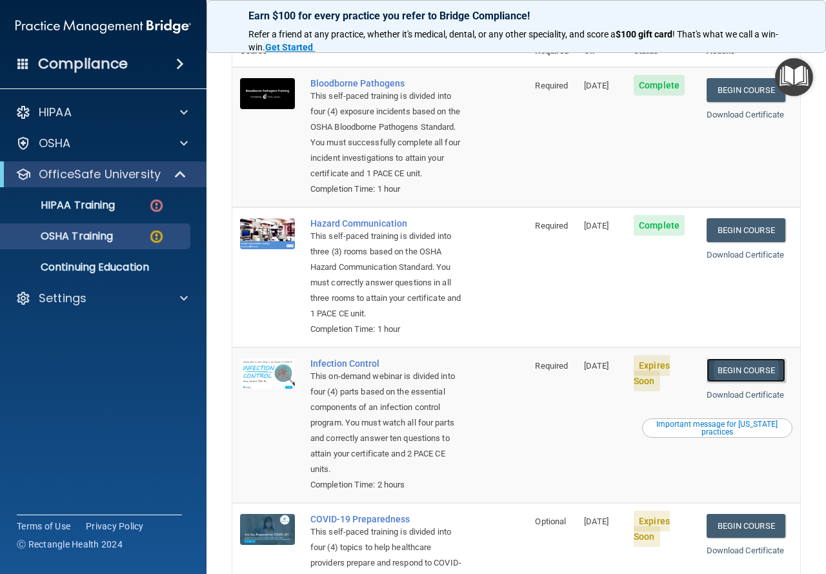
click at [736, 382] on link "Begin Course" at bounding box center [746, 370] width 79 height 24
click at [160, 230] on img at bounding box center [156, 236] width 16 height 16
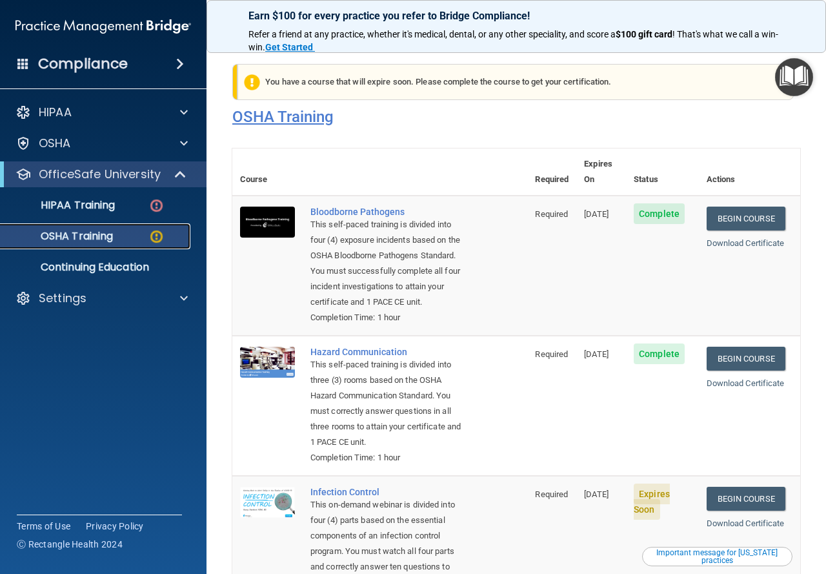
scroll to position [0, 0]
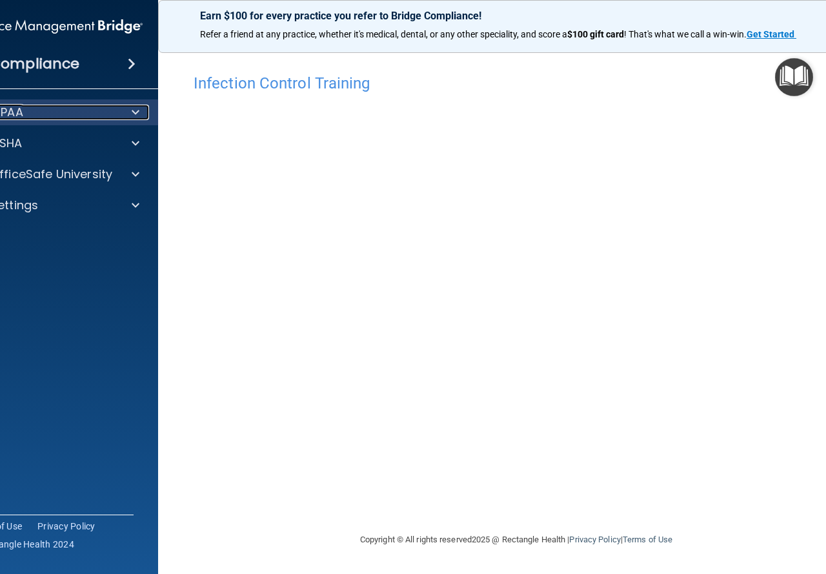
click at [142, 116] on div at bounding box center [133, 112] width 32 height 15
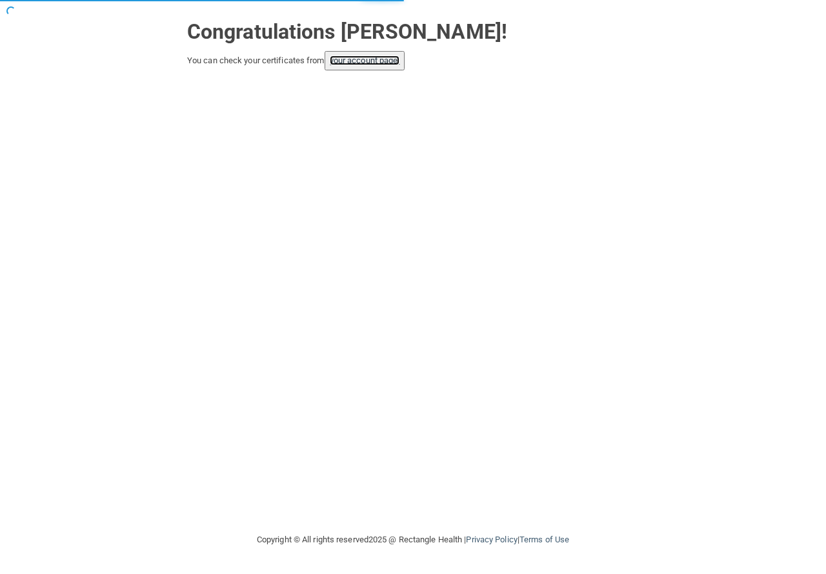
click at [377, 65] on link "your account page!" at bounding box center [365, 61] width 70 height 10
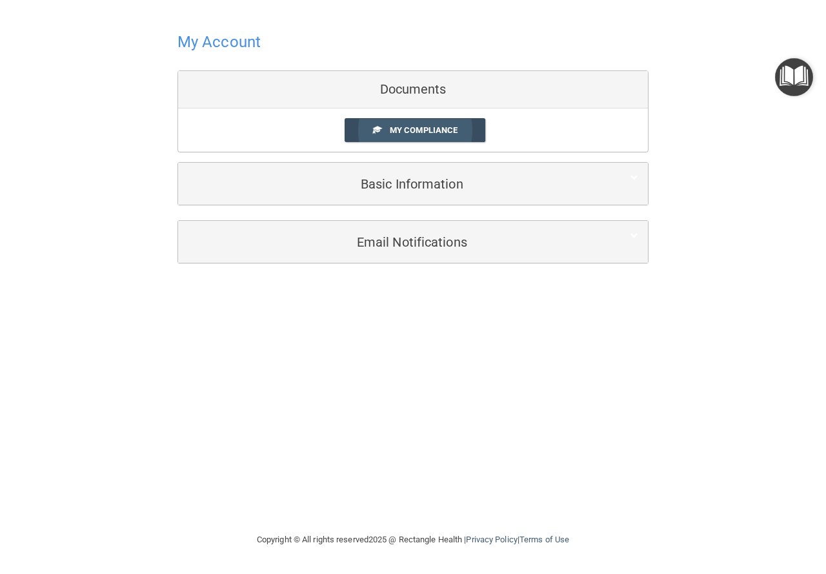
click at [445, 125] on span "My Compliance" at bounding box center [424, 130] width 68 height 10
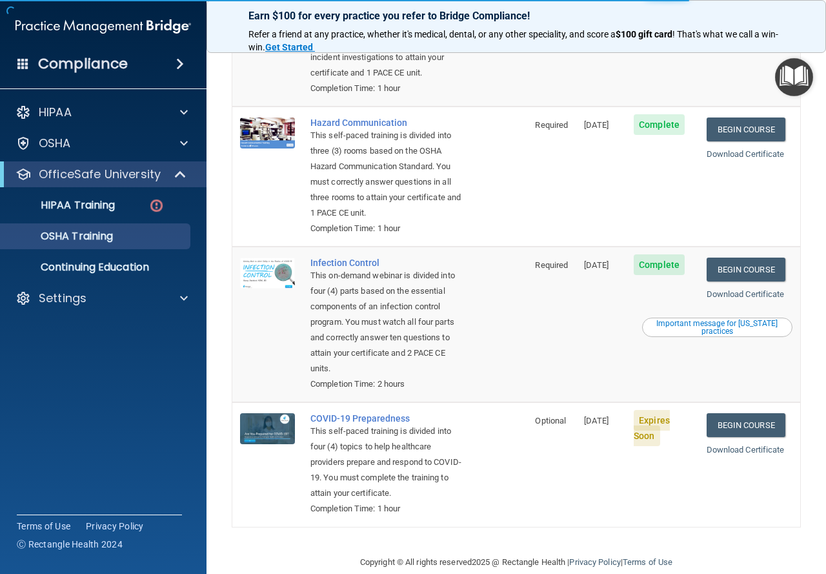
scroll to position [262, 0]
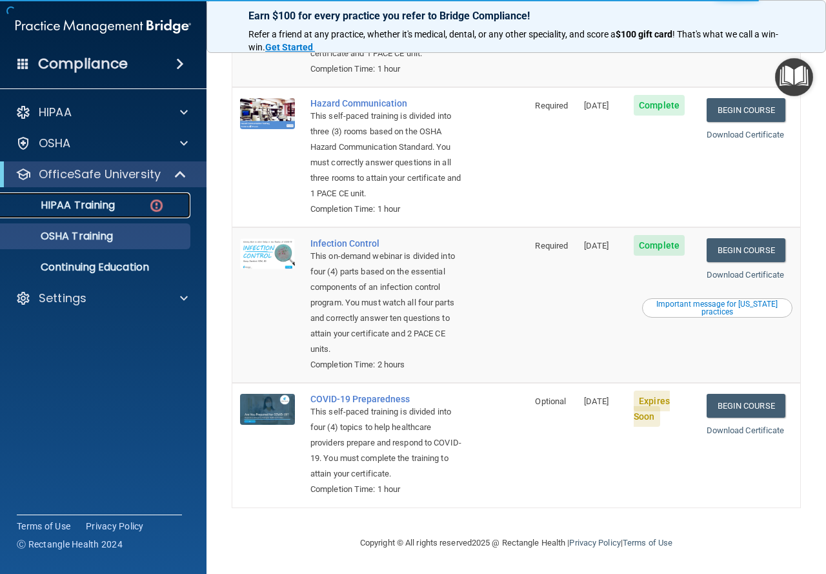
click at [162, 208] on img at bounding box center [156, 206] width 16 height 16
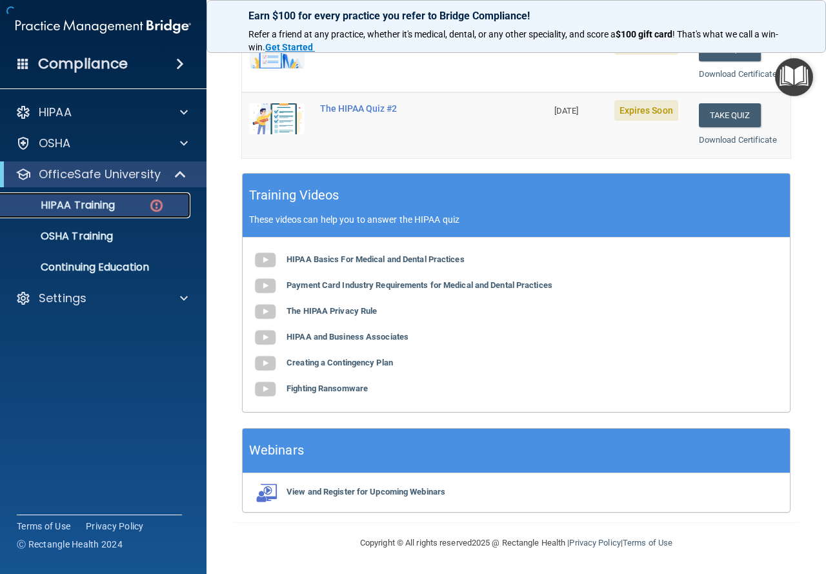
scroll to position [458, 0]
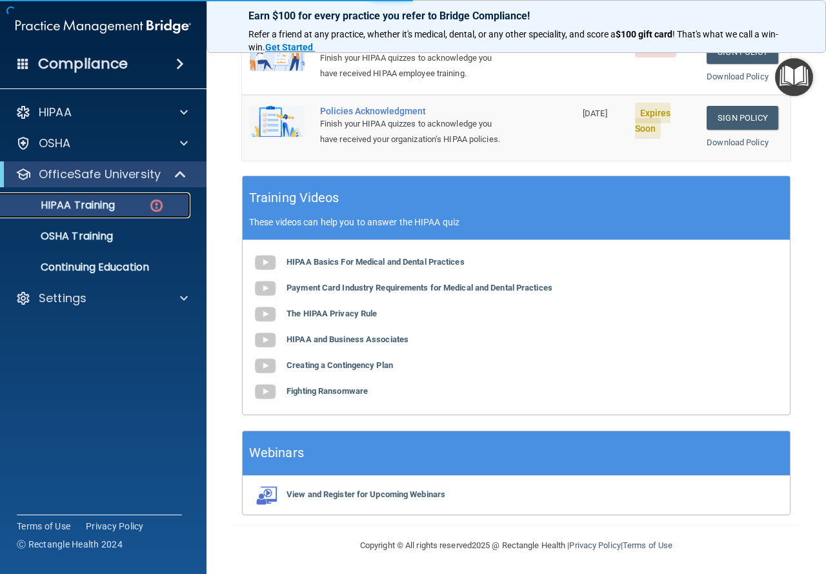
click at [68, 203] on p "HIPAA Training" at bounding box center [61, 205] width 107 height 13
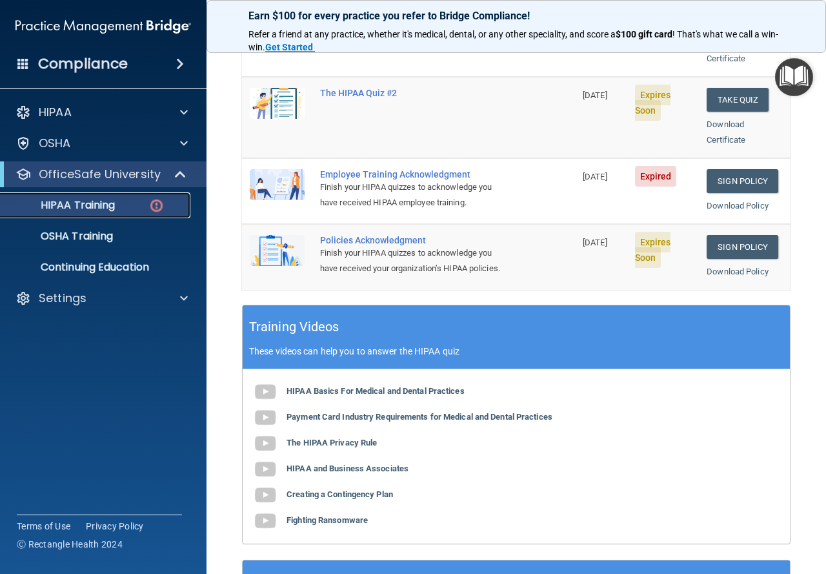
scroll to position [135, 0]
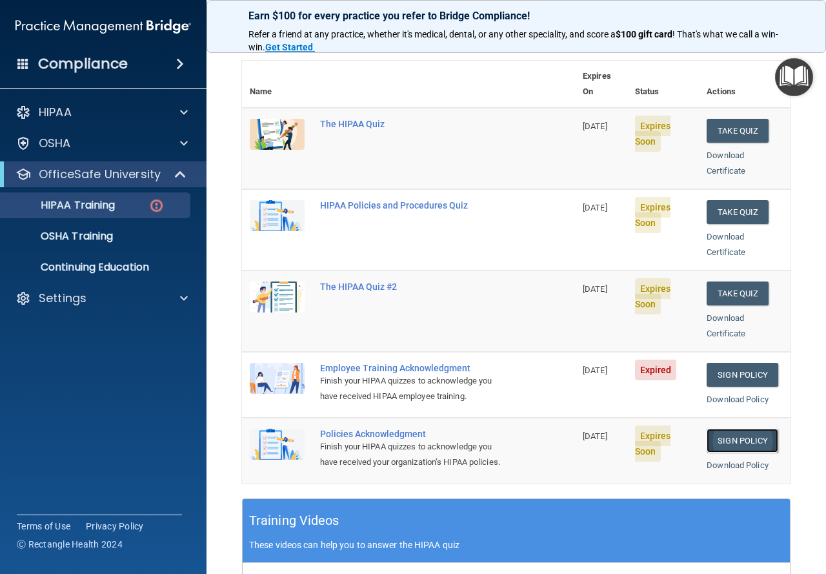
click at [729, 429] on link "Sign Policy" at bounding box center [743, 441] width 72 height 24
click at [735, 363] on link "Sign Policy" at bounding box center [743, 375] width 72 height 24
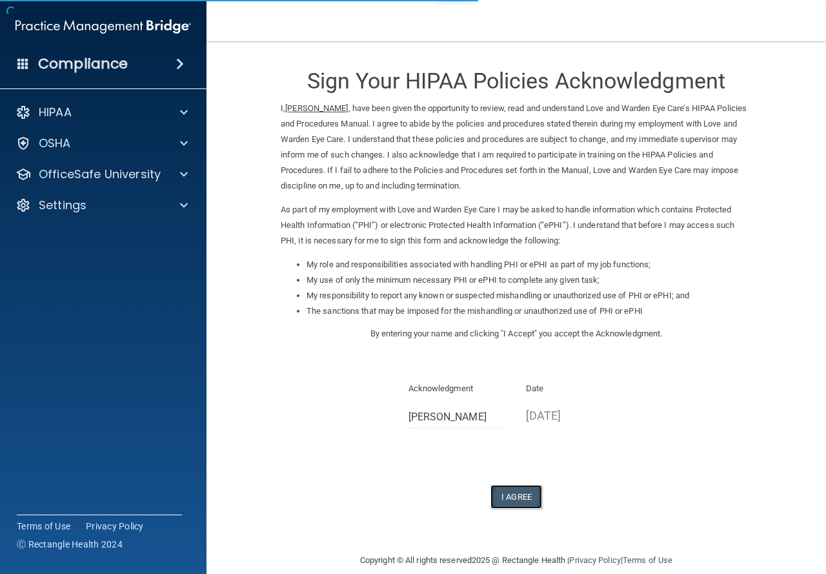
click at [515, 492] on button "I Agree" at bounding box center [517, 497] width 52 height 24
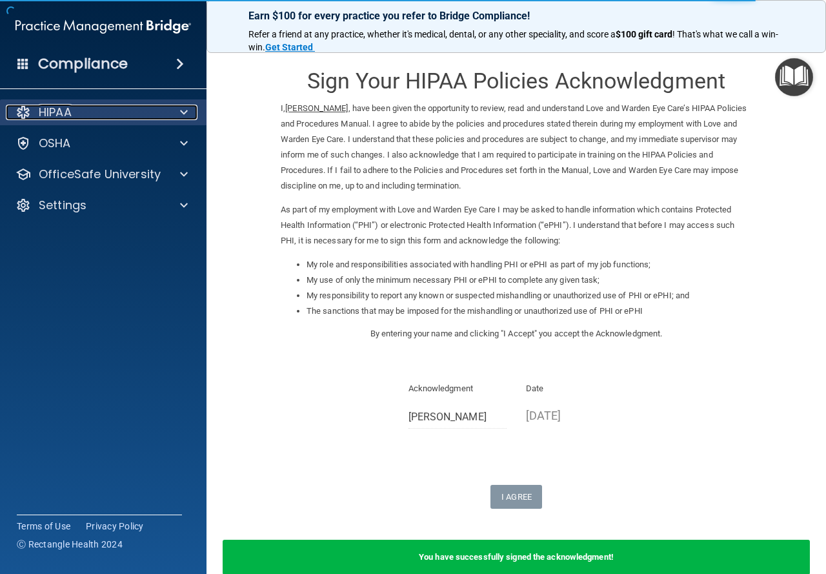
click at [77, 110] on div "HIPAA" at bounding box center [86, 112] width 160 height 15
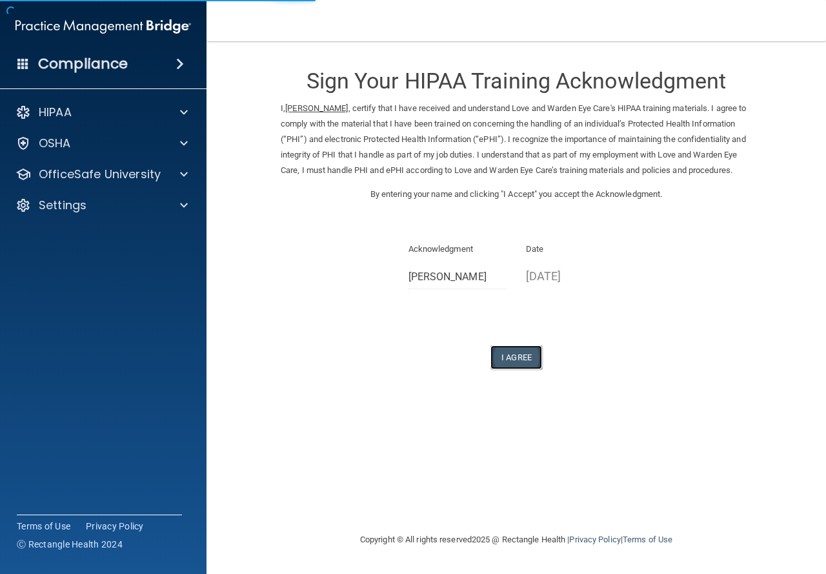
click at [517, 369] on button "I Agree" at bounding box center [517, 357] width 52 height 24
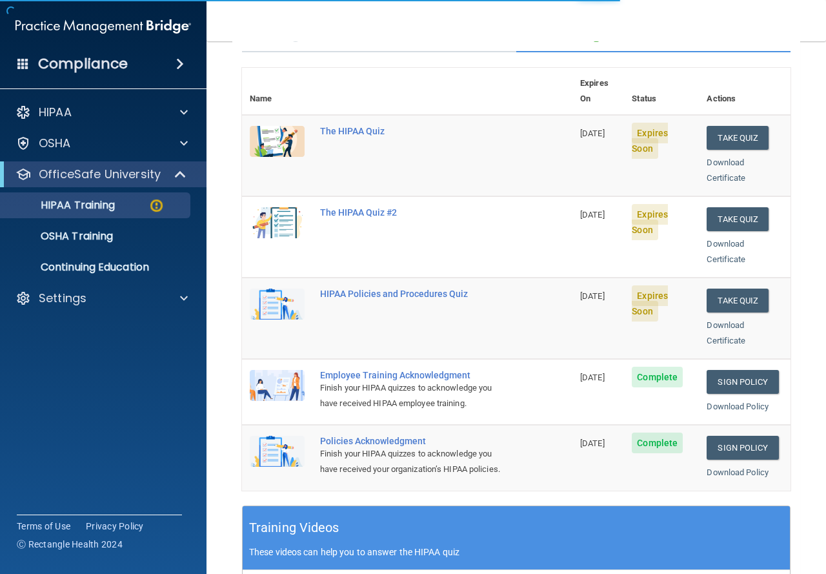
scroll to position [129, 0]
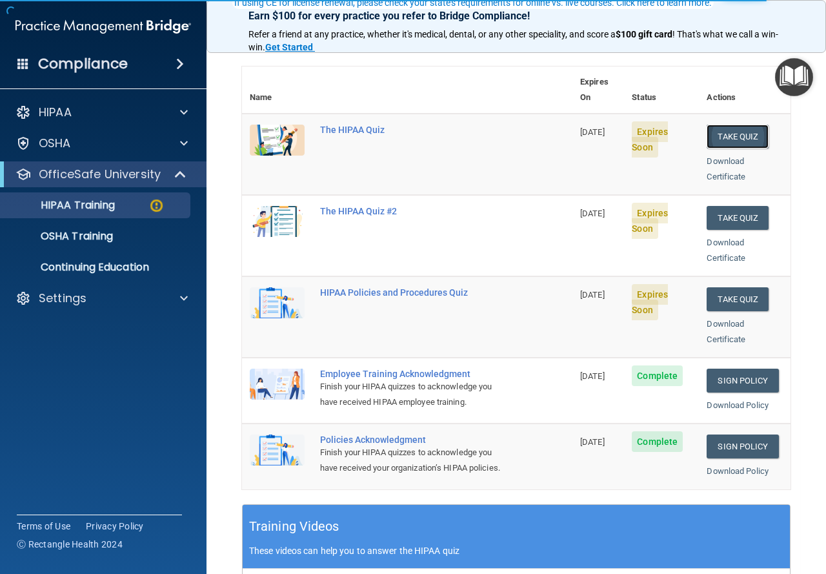
click at [743, 125] on button "Take Quiz" at bounding box center [738, 137] width 62 height 24
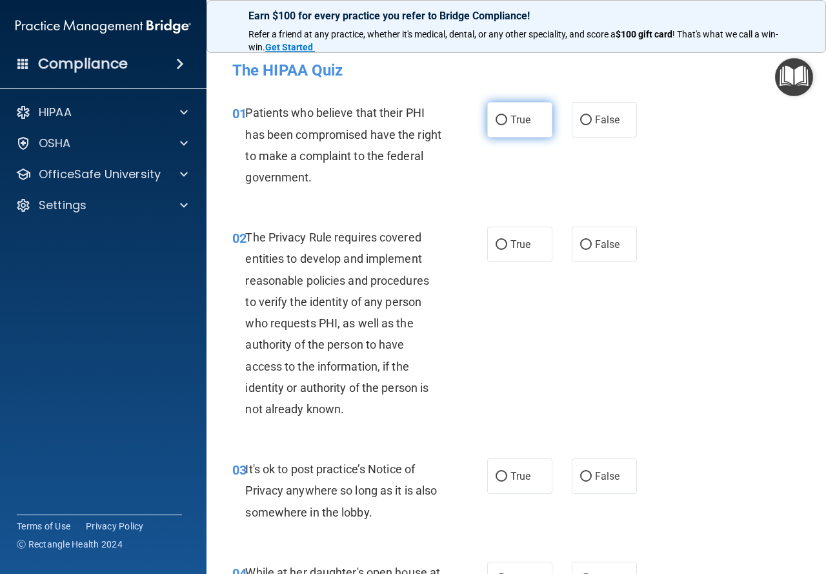
click at [496, 122] on input "True" at bounding box center [502, 121] width 12 height 10
radio input "true"
click at [496, 249] on input "True" at bounding box center [502, 245] width 12 height 10
radio input "true"
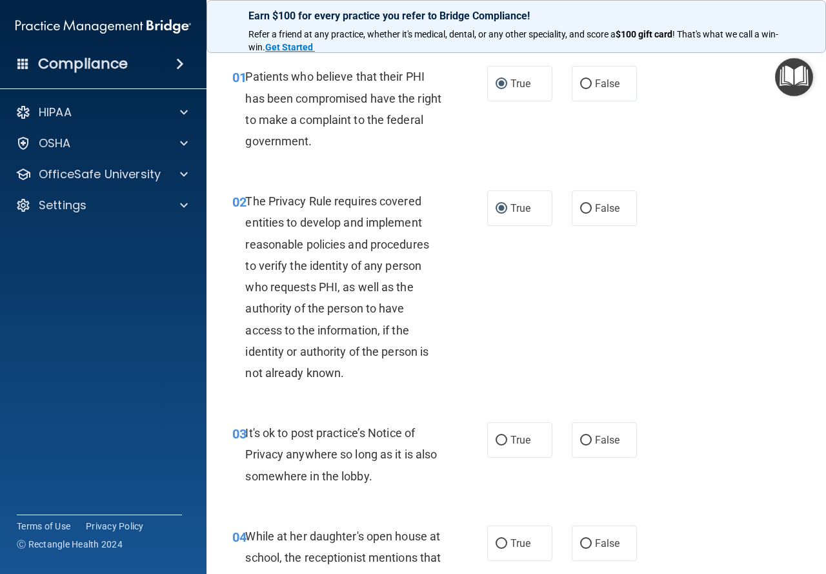
scroll to position [129, 0]
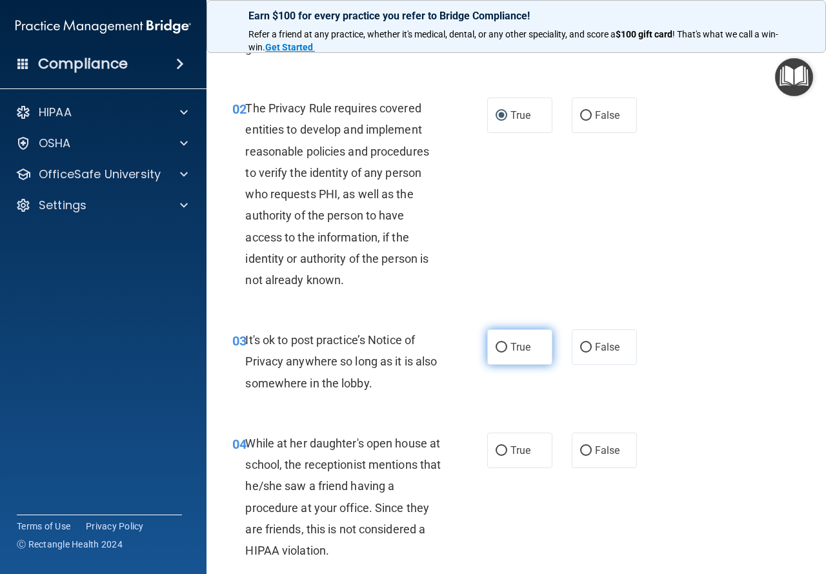
click at [502, 345] on input "True" at bounding box center [502, 348] width 12 height 10
radio input "true"
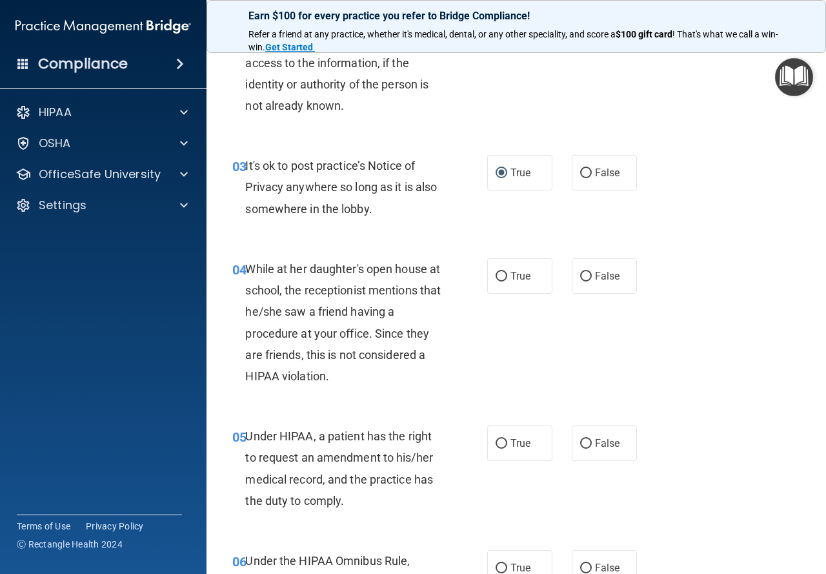
scroll to position [323, 0]
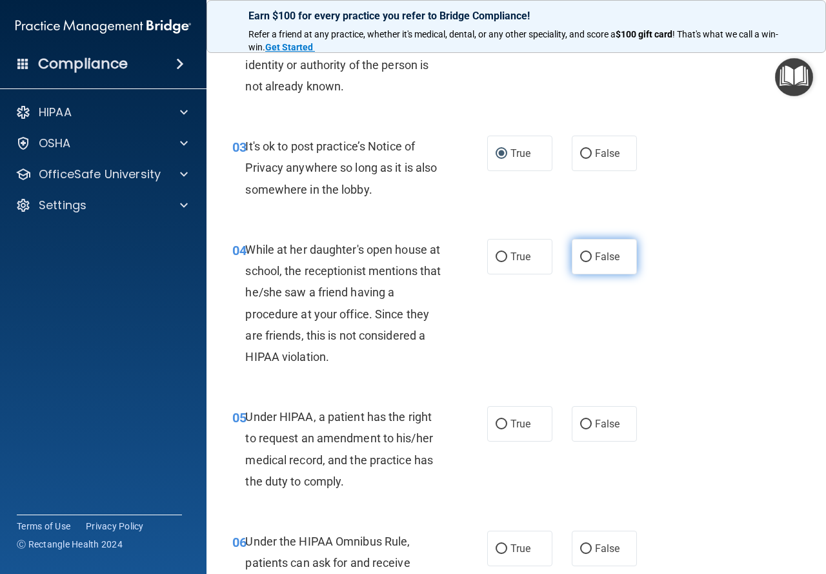
click at [595, 253] on span "False" at bounding box center [607, 256] width 25 height 12
click at [589, 253] on input "False" at bounding box center [586, 257] width 12 height 10
radio input "true"
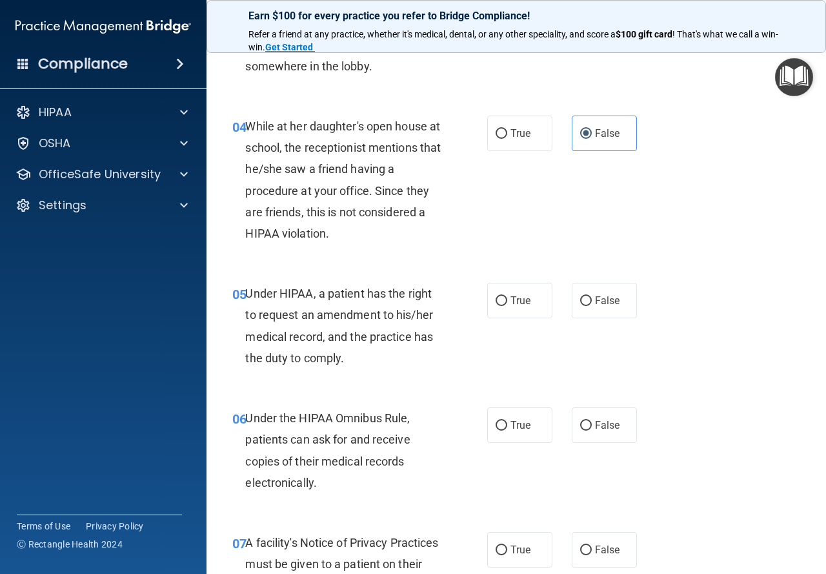
scroll to position [452, 0]
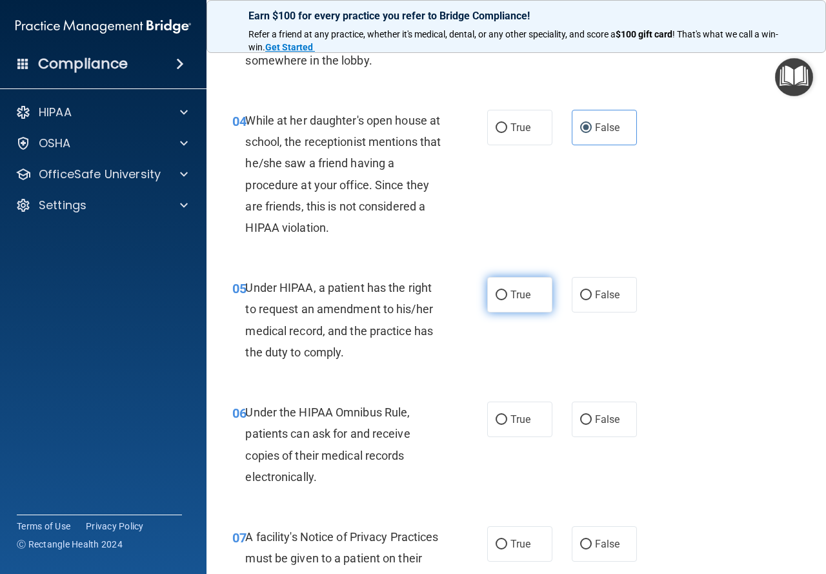
click at [496, 300] on input "True" at bounding box center [502, 295] width 12 height 10
radio input "true"
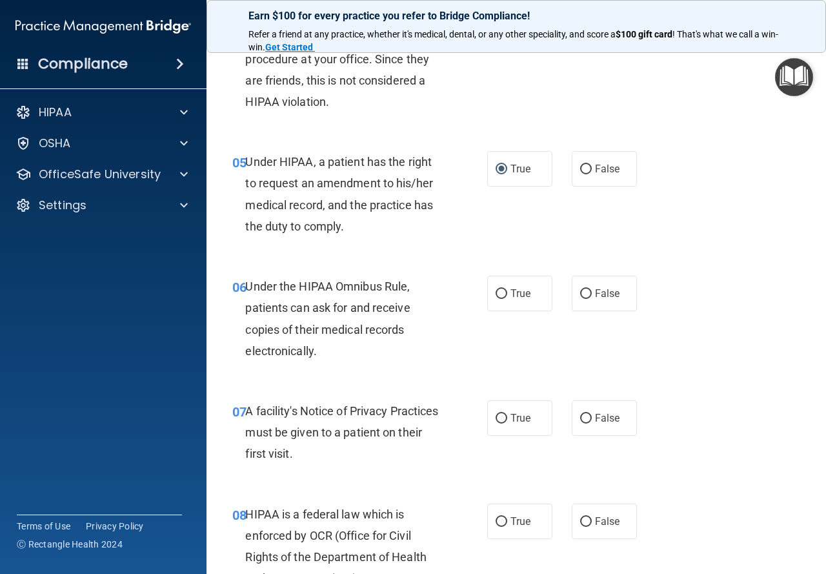
scroll to position [581, 0]
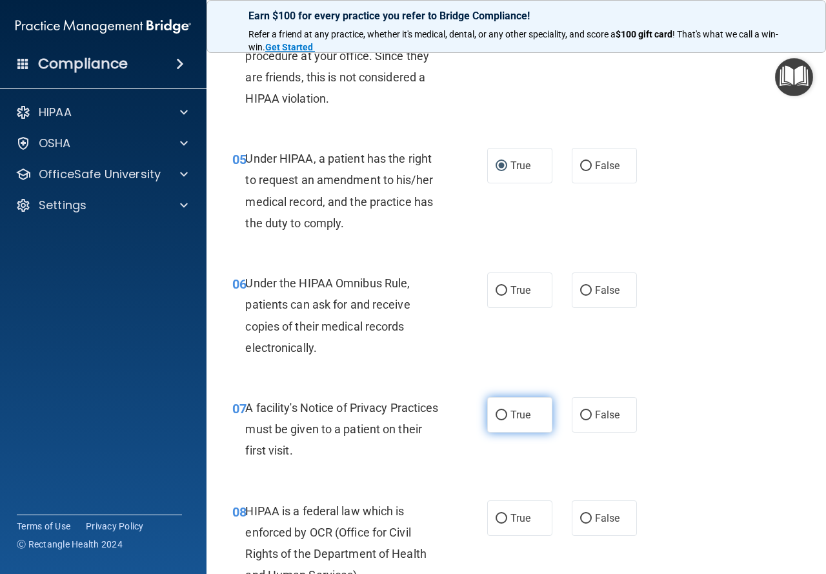
click at [513, 425] on label "True" at bounding box center [519, 415] width 65 height 36
click at [507, 420] on input "True" at bounding box center [502, 416] width 12 height 10
radio input "true"
click at [582, 290] on input "False" at bounding box center [586, 291] width 12 height 10
radio input "true"
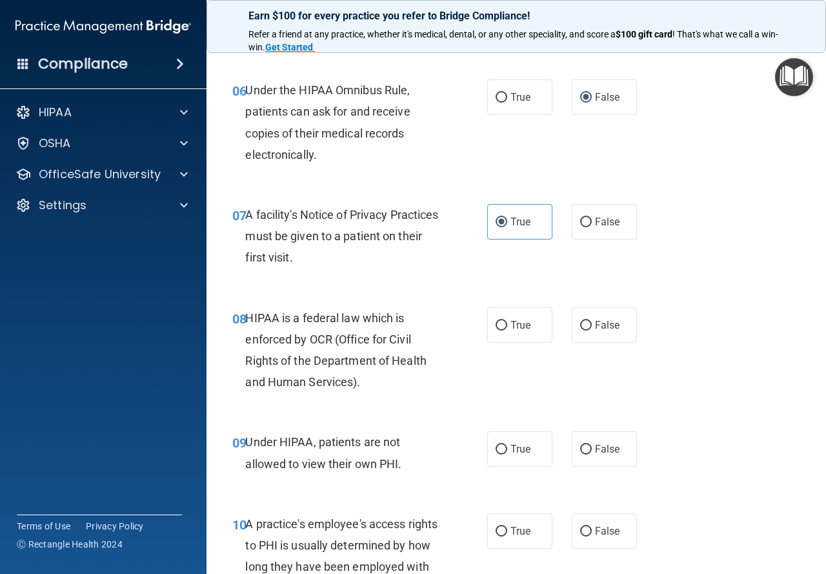
scroll to position [775, 0]
click at [513, 323] on span "True" at bounding box center [521, 324] width 20 height 12
click at [507, 323] on input "True" at bounding box center [502, 325] width 12 height 10
radio input "true"
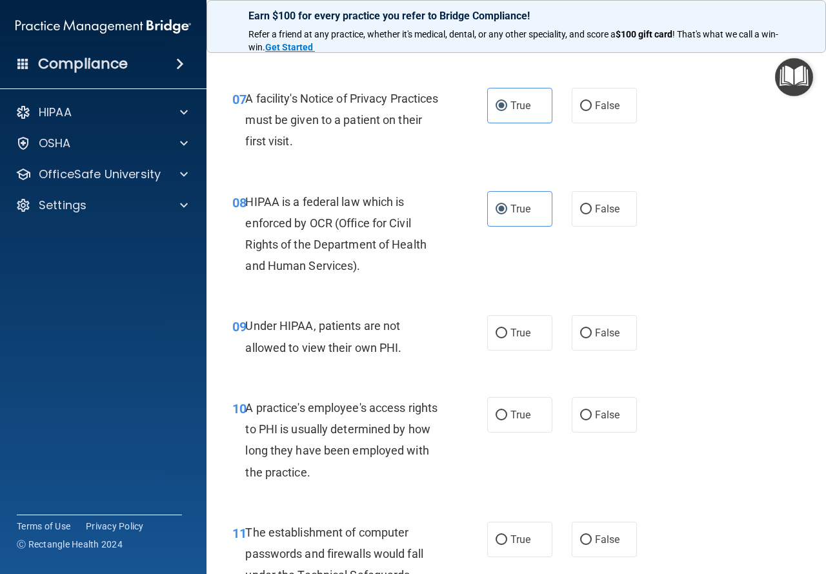
scroll to position [904, 0]
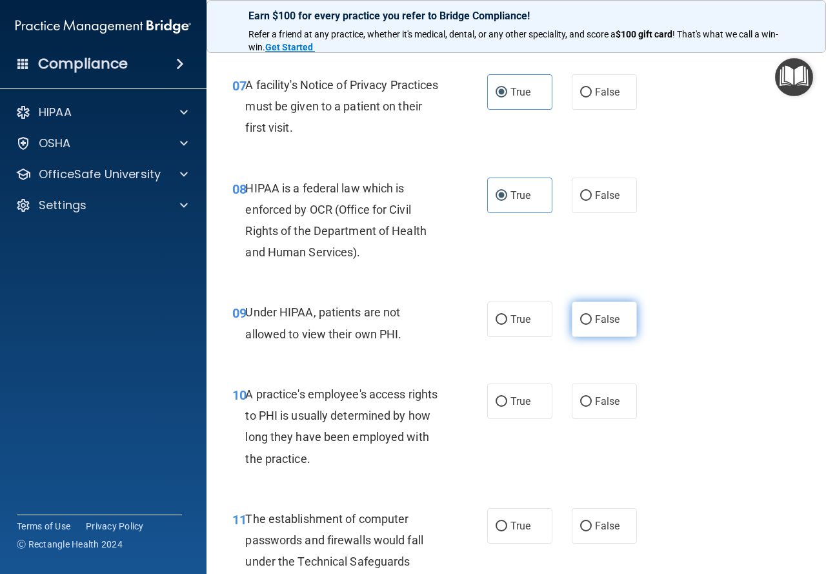
click at [593, 327] on label "False" at bounding box center [604, 319] width 65 height 36
click at [592, 325] on input "False" at bounding box center [586, 320] width 12 height 10
radio input "true"
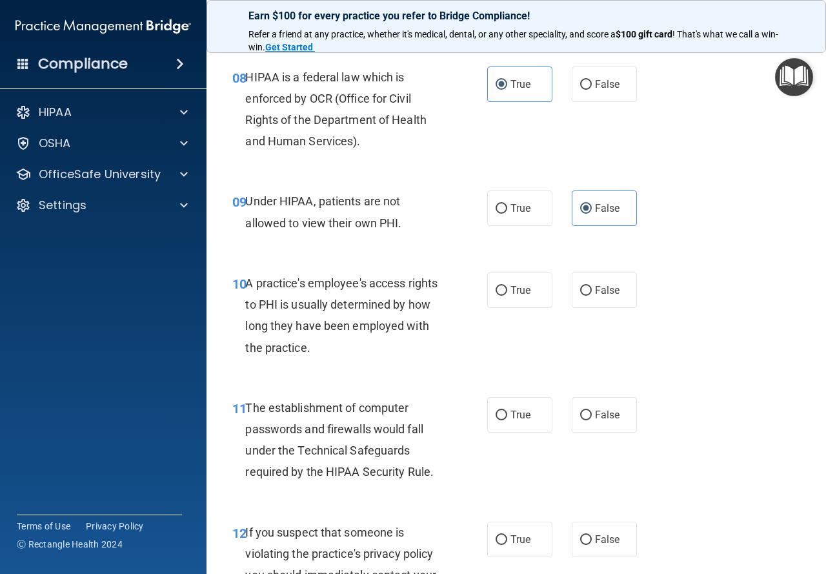
scroll to position [1033, 0]
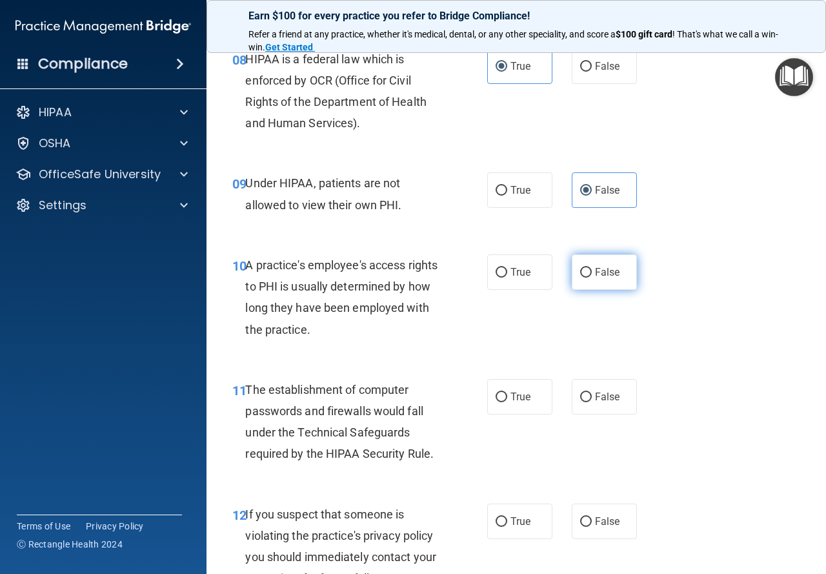
click at [589, 275] on label "False" at bounding box center [604, 272] width 65 height 36
click at [589, 275] on input "False" at bounding box center [586, 273] width 12 height 10
radio input "true"
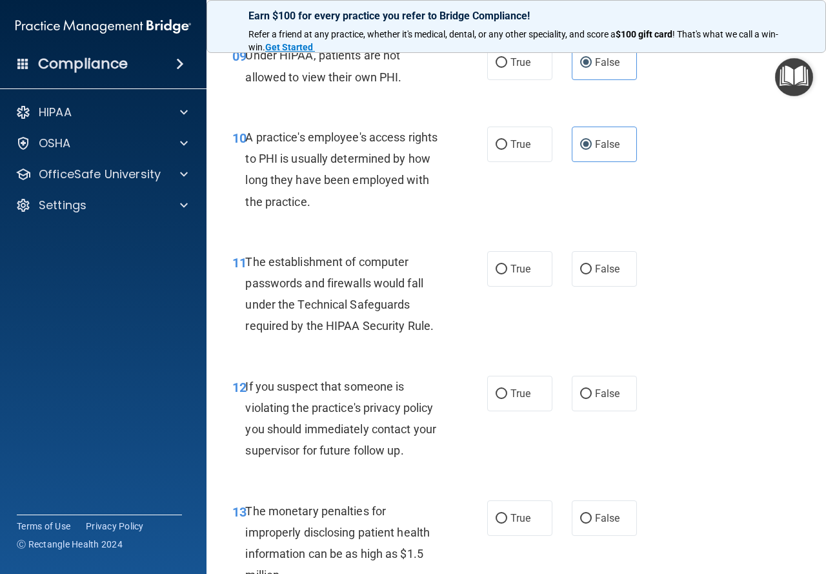
scroll to position [1162, 0]
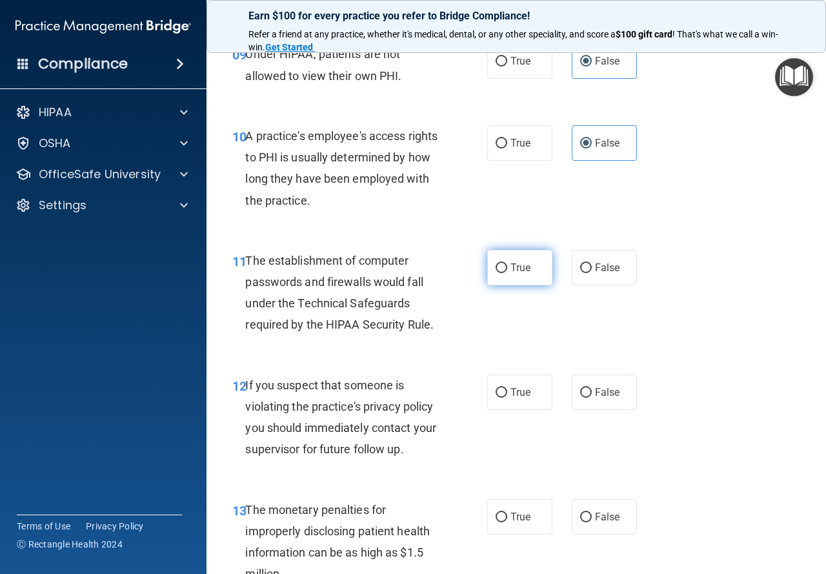
click at [505, 271] on label "True" at bounding box center [519, 268] width 65 height 36
click at [505, 271] on input "True" at bounding box center [502, 268] width 12 height 10
radio input "true"
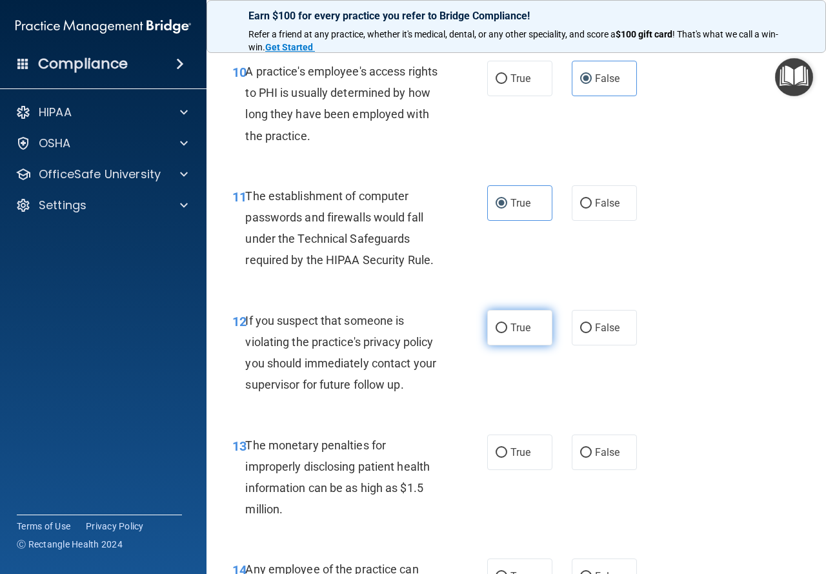
click at [496, 332] on input "True" at bounding box center [502, 328] width 12 height 10
radio input "true"
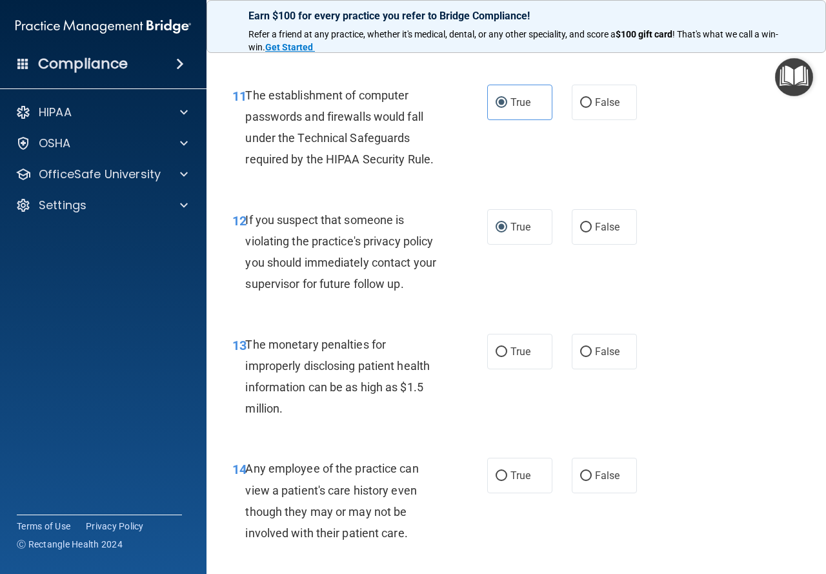
scroll to position [1355, 0]
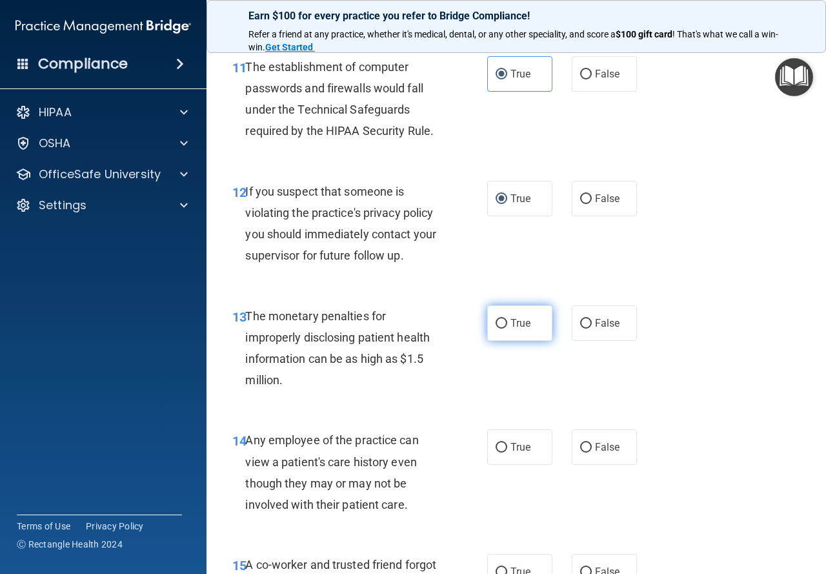
click at [499, 327] on input "True" at bounding box center [502, 324] width 12 height 10
radio input "true"
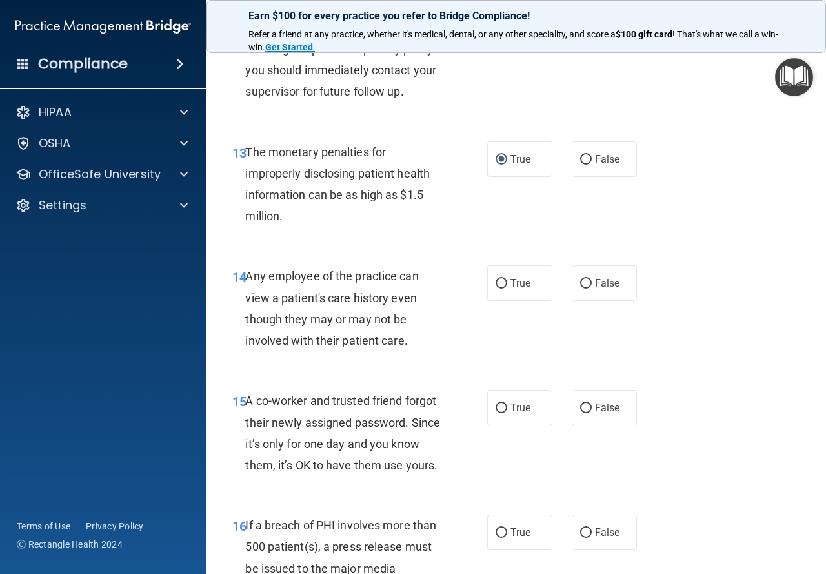
scroll to position [1549, 0]
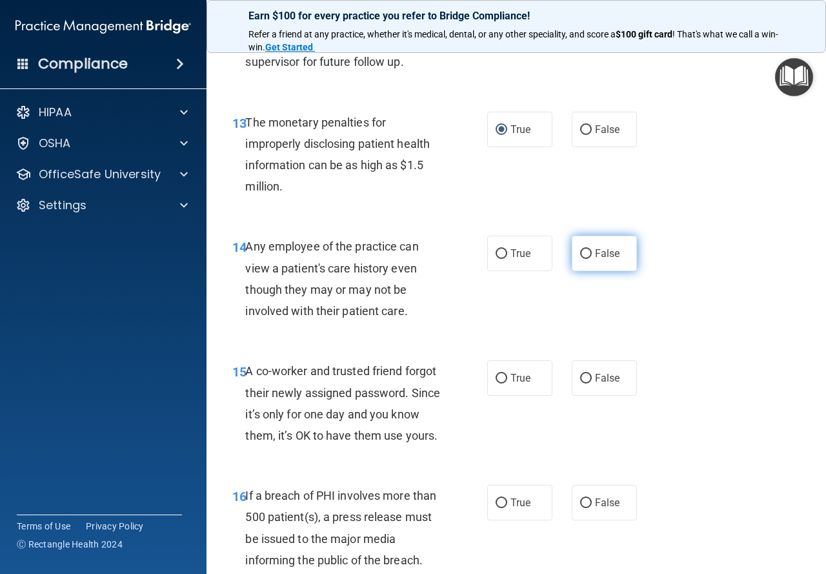
click at [595, 254] on span "False" at bounding box center [607, 253] width 25 height 12
click at [592, 254] on input "False" at bounding box center [586, 254] width 12 height 10
radio input "true"
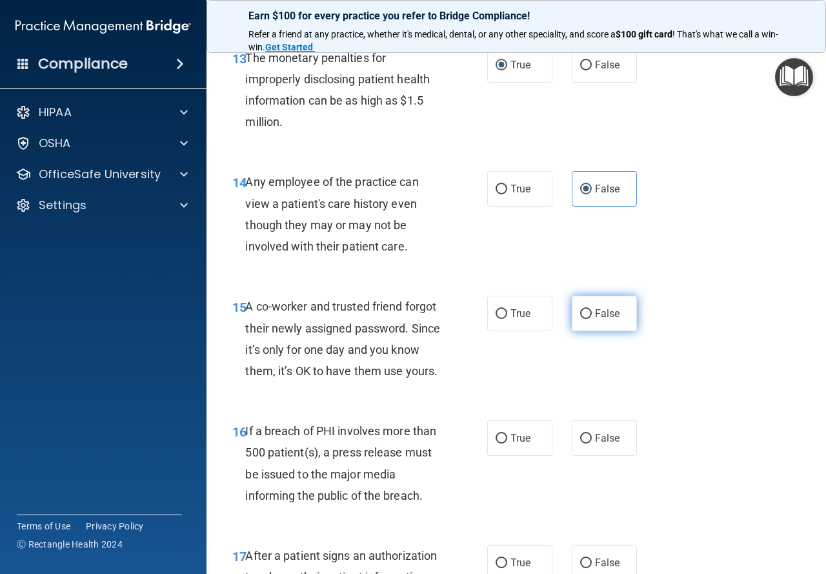
click at [580, 314] on input "False" at bounding box center [586, 314] width 12 height 10
radio input "true"
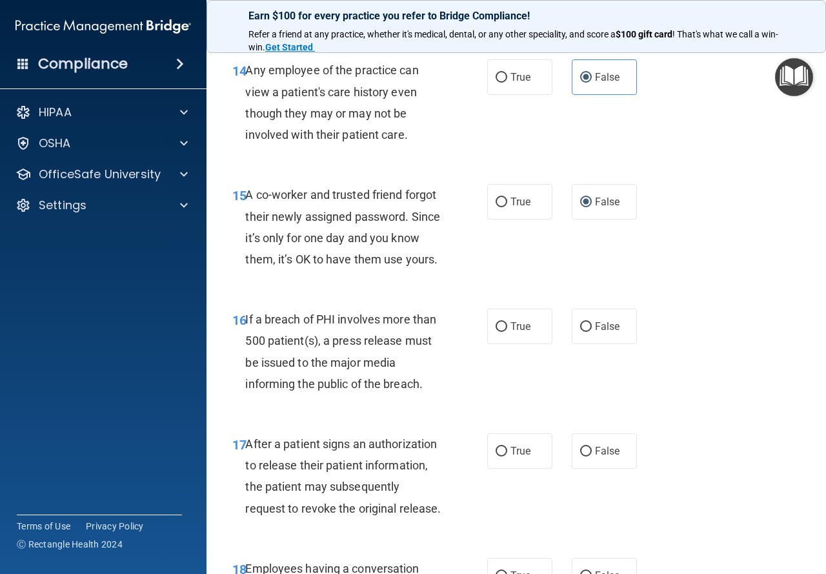
scroll to position [1743, 0]
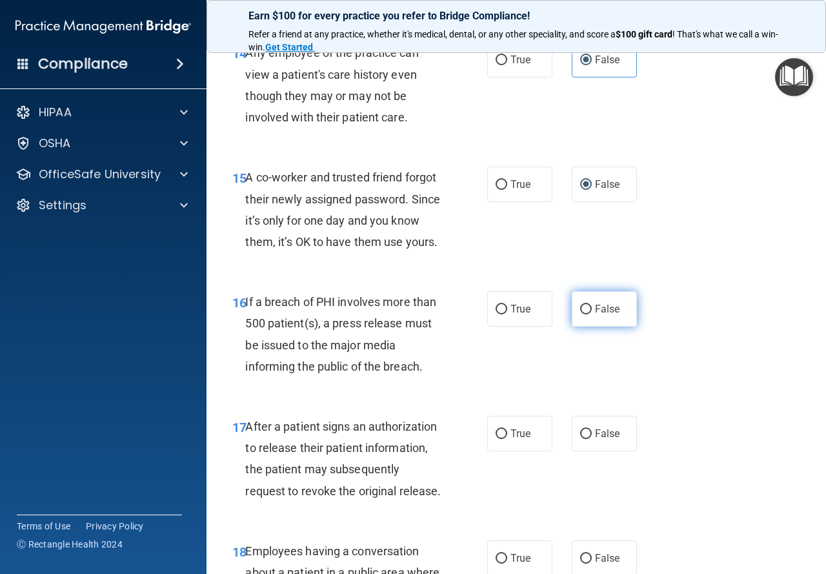
click at [580, 314] on input "False" at bounding box center [586, 310] width 12 height 10
radio input "true"
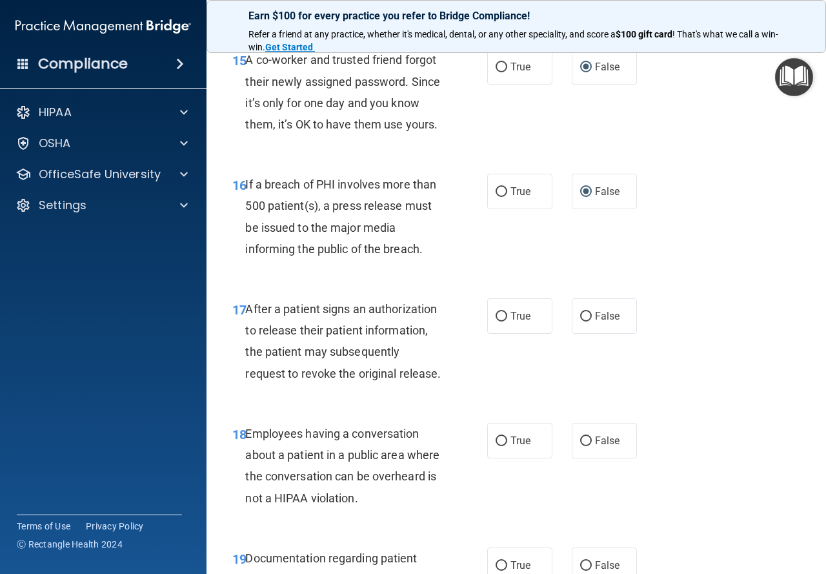
scroll to position [1872, 0]
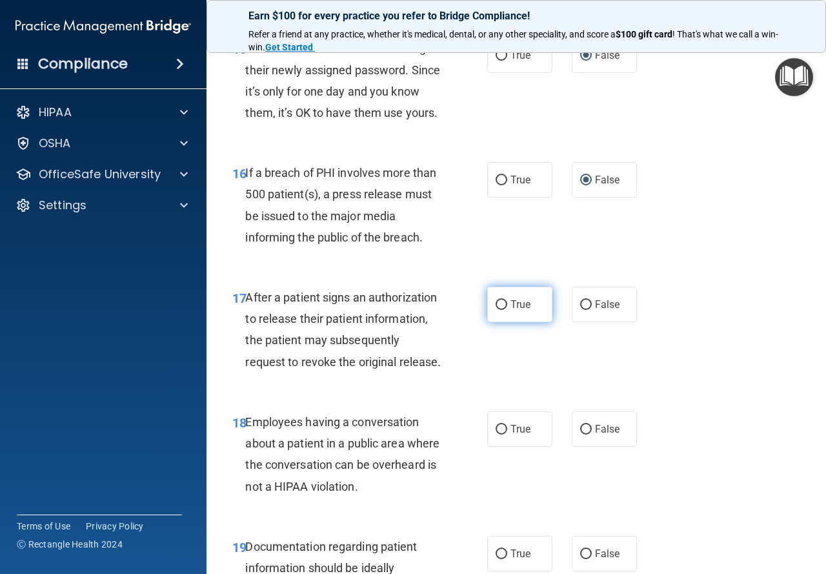
click at [526, 310] on span "True" at bounding box center [521, 304] width 20 height 12
click at [507, 310] on input "True" at bounding box center [502, 305] width 12 height 10
radio input "true"
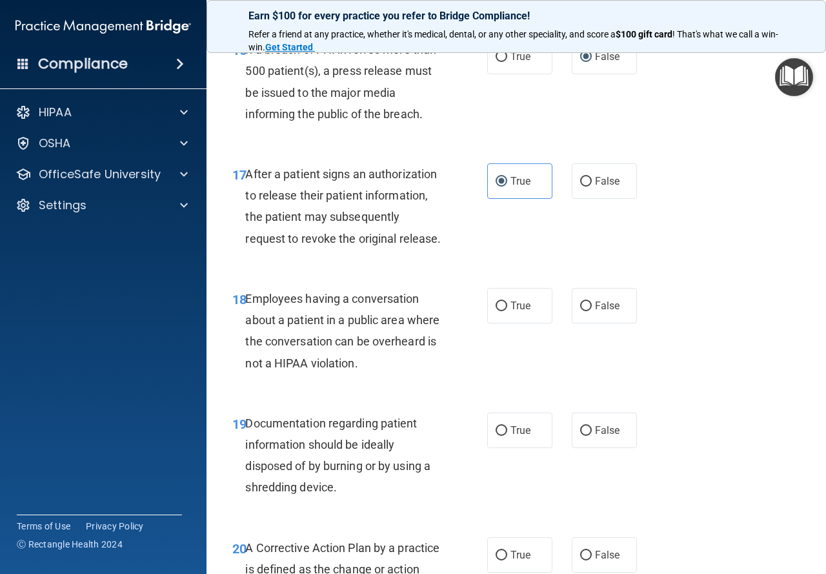
scroll to position [2001, 0]
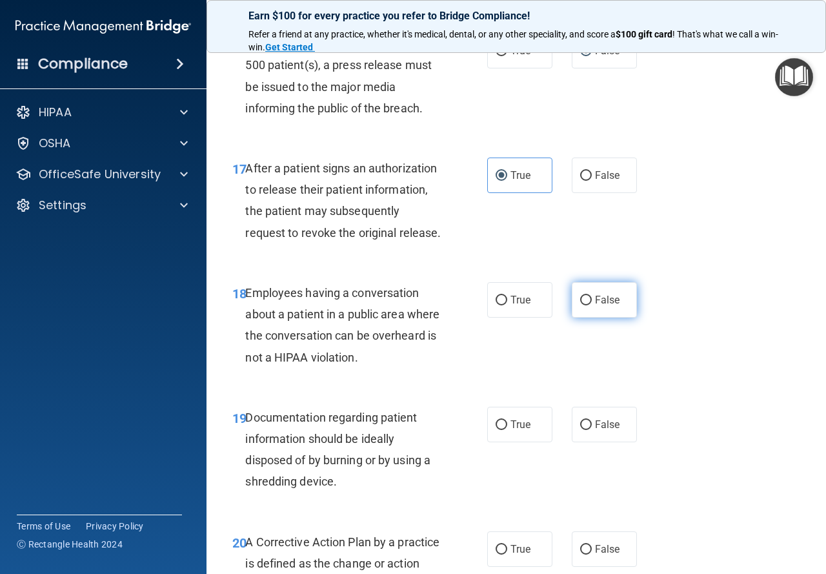
click at [602, 306] on span "False" at bounding box center [607, 300] width 25 height 12
click at [592, 305] on input "False" at bounding box center [586, 301] width 12 height 10
radio input "true"
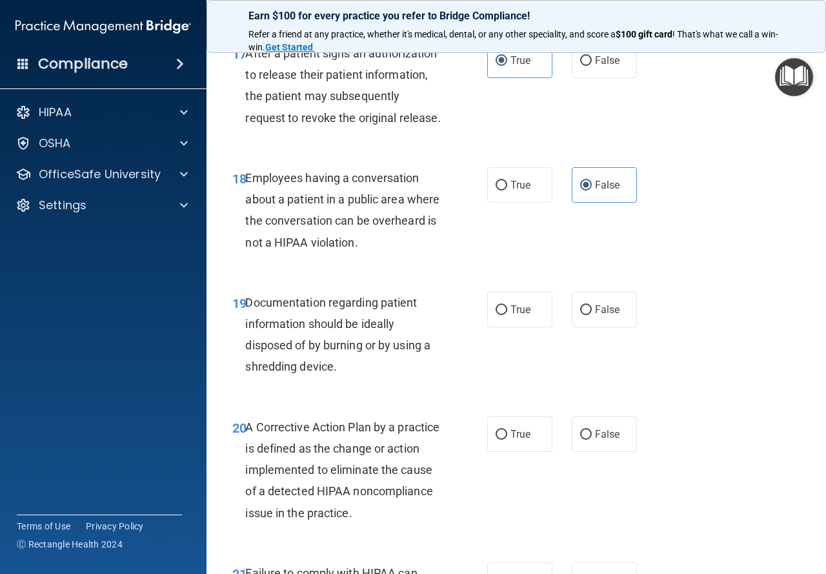
scroll to position [2130, 0]
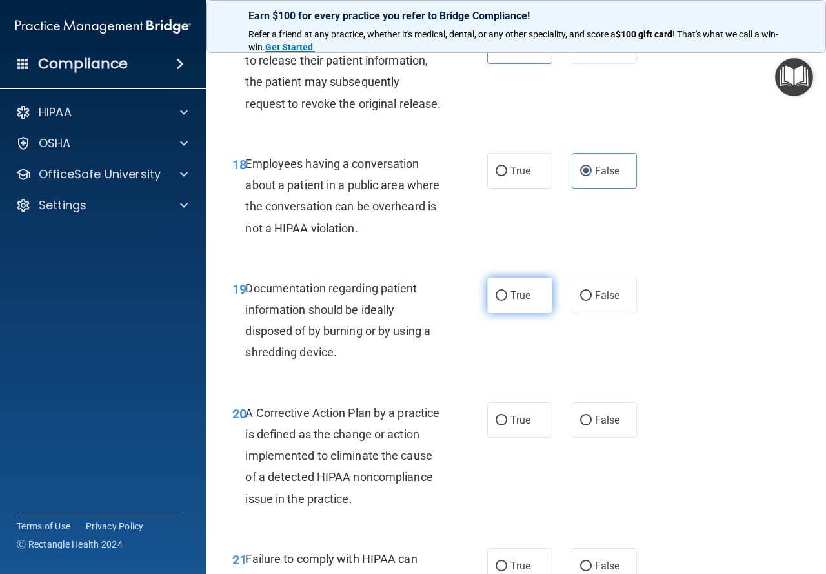
click at [500, 301] on input "True" at bounding box center [502, 296] width 12 height 10
radio input "true"
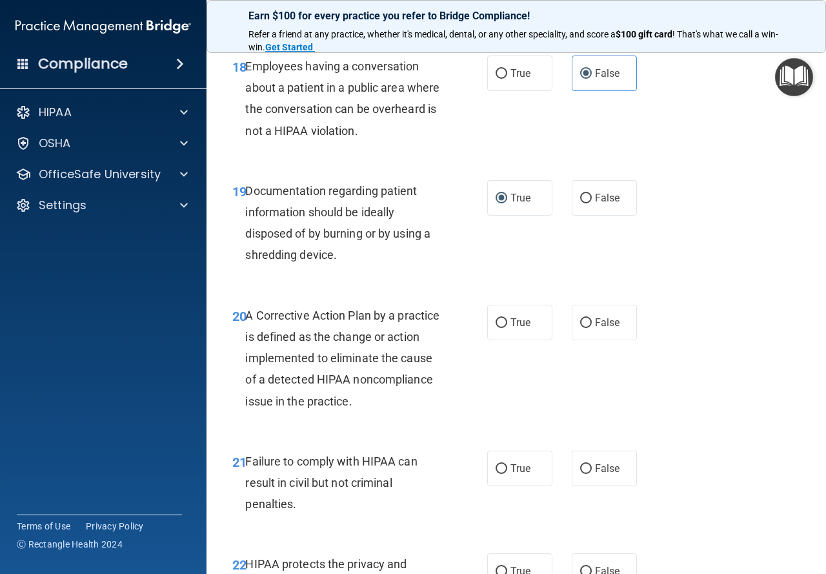
scroll to position [2259, 0]
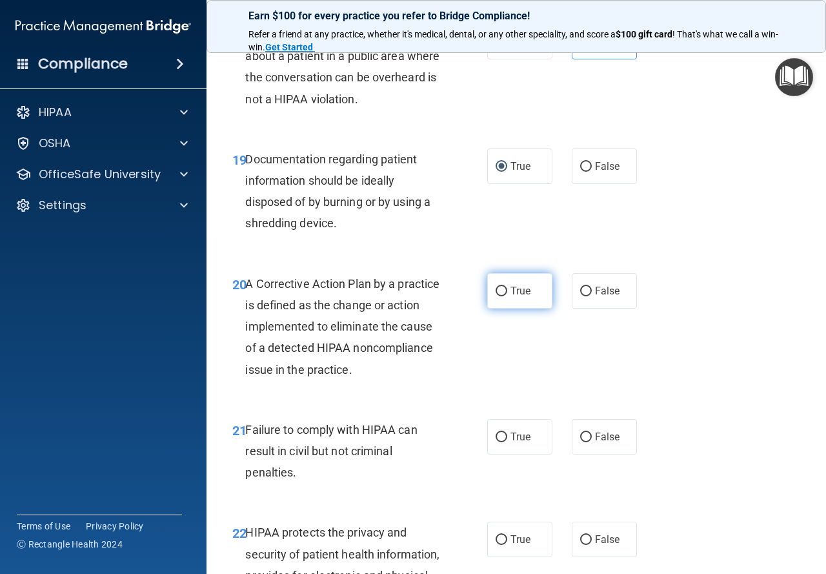
click at [511, 297] on span "True" at bounding box center [521, 291] width 20 height 12
click at [507, 296] on input "True" at bounding box center [502, 292] width 12 height 10
radio input "true"
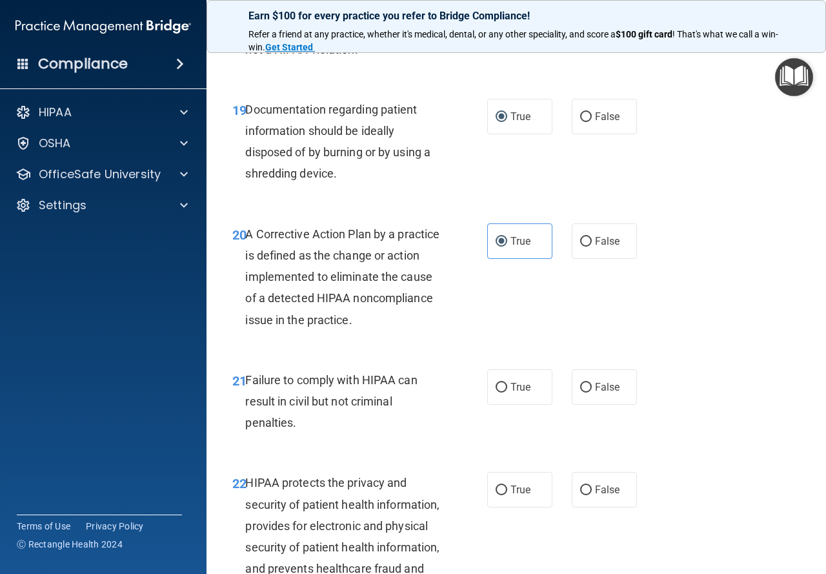
scroll to position [2388, 0]
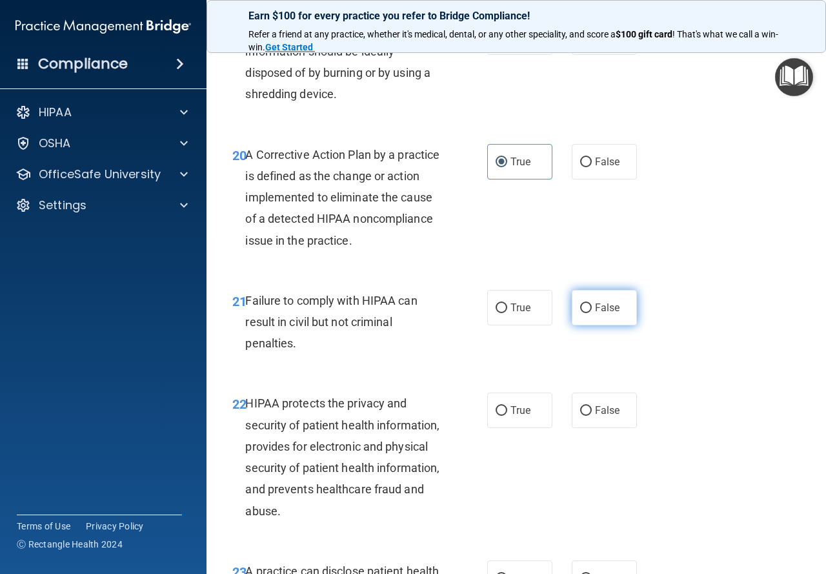
click at [580, 313] on input "False" at bounding box center [586, 308] width 12 height 10
radio input "true"
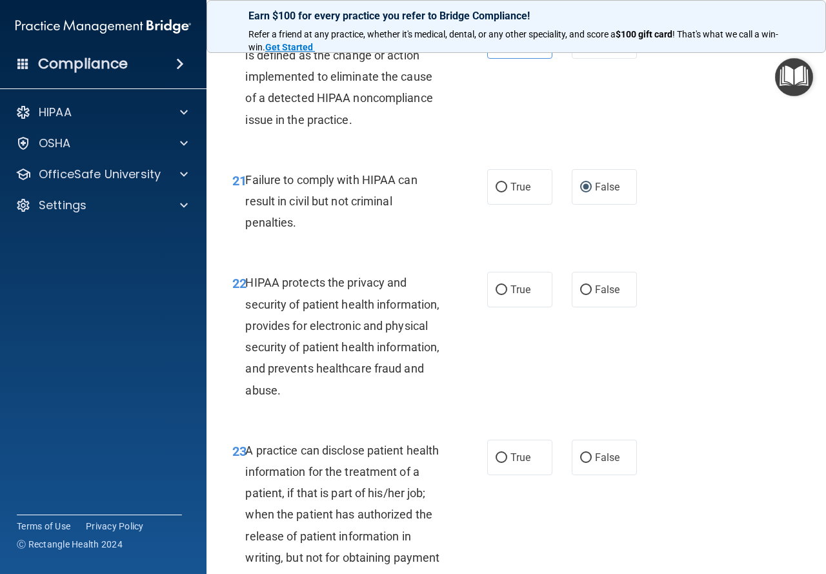
scroll to position [2517, 0]
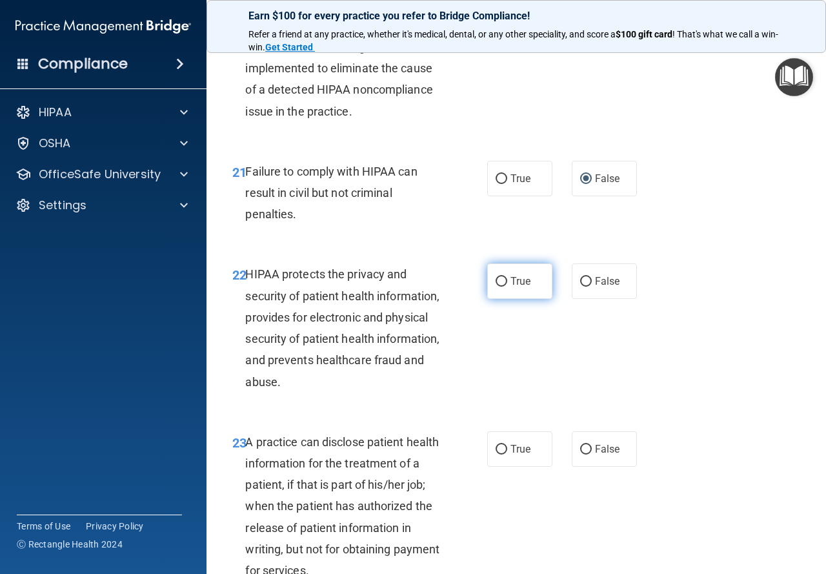
click at [503, 299] on label "True" at bounding box center [519, 281] width 65 height 36
click at [503, 287] on input "True" at bounding box center [502, 282] width 12 height 10
radio input "true"
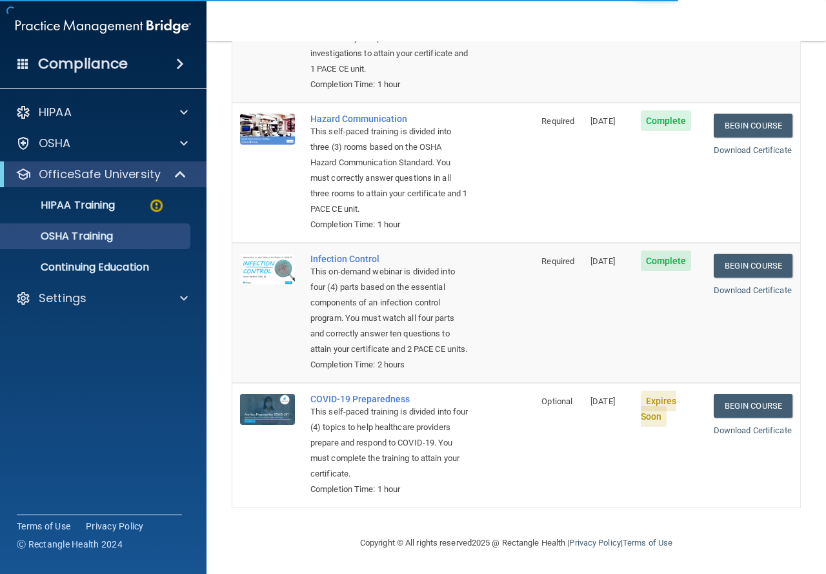
scroll to position [247, 0]
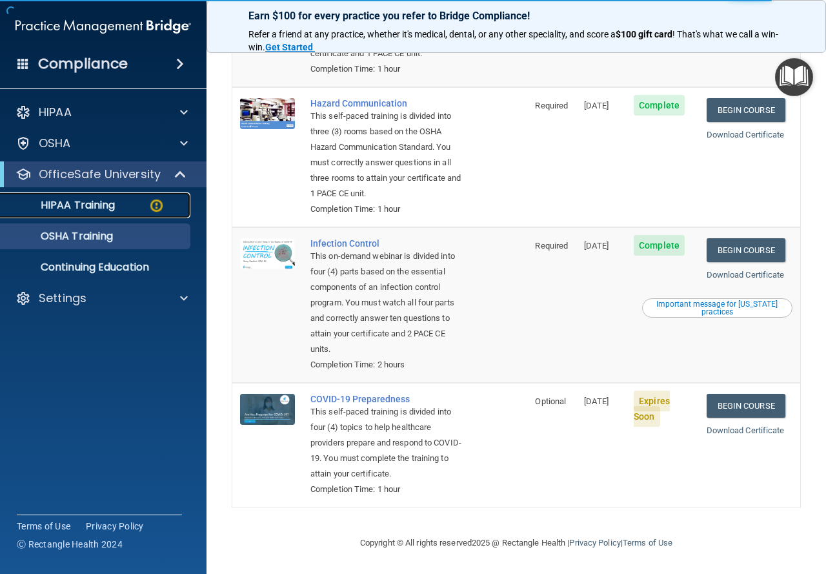
click at [149, 199] on img at bounding box center [156, 206] width 16 height 16
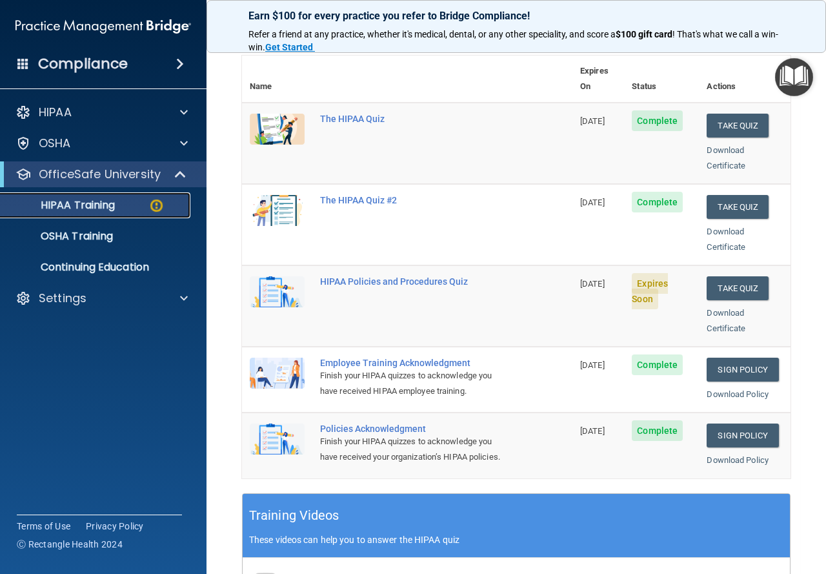
scroll to position [135, 0]
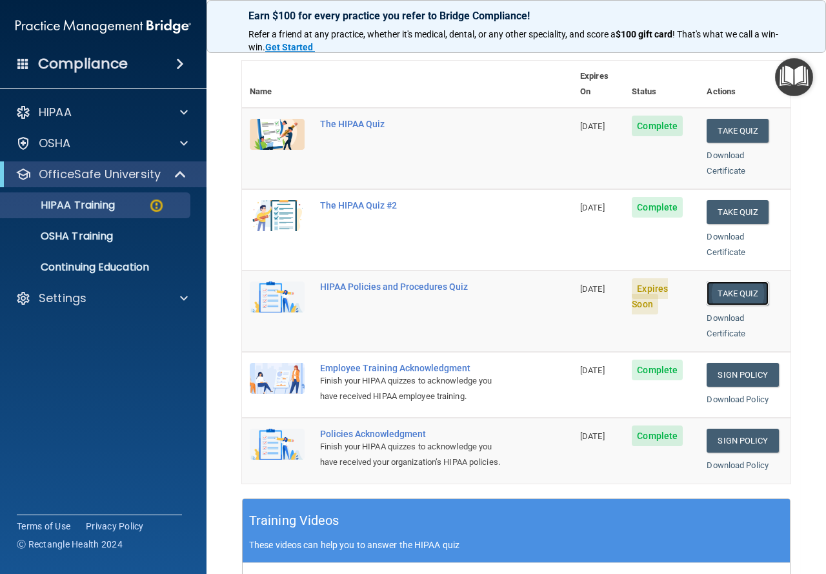
click at [747, 281] on button "Take Quiz" at bounding box center [738, 293] width 62 height 24
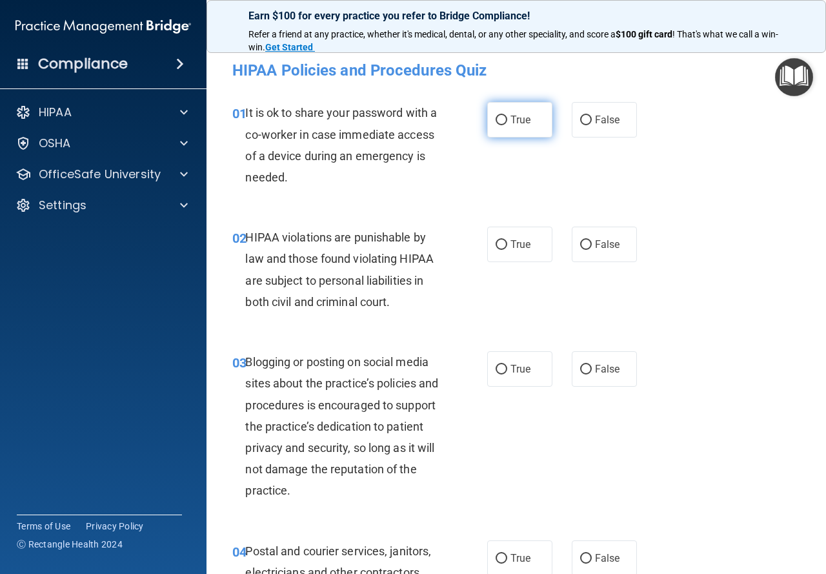
click at [505, 118] on label "True" at bounding box center [519, 120] width 65 height 36
click at [505, 118] on input "True" at bounding box center [502, 121] width 12 height 10
radio input "true"
click at [511, 244] on span "True" at bounding box center [521, 244] width 20 height 12
click at [507, 244] on input "True" at bounding box center [502, 245] width 12 height 10
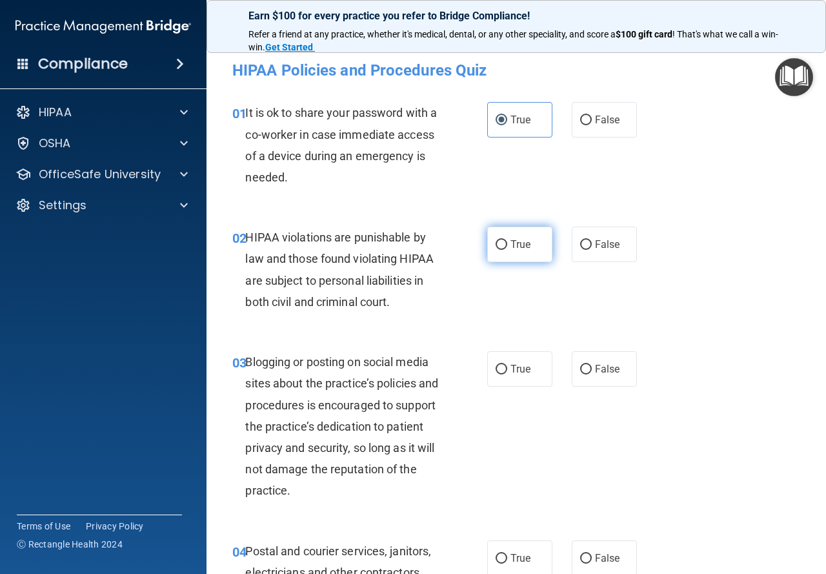
radio input "true"
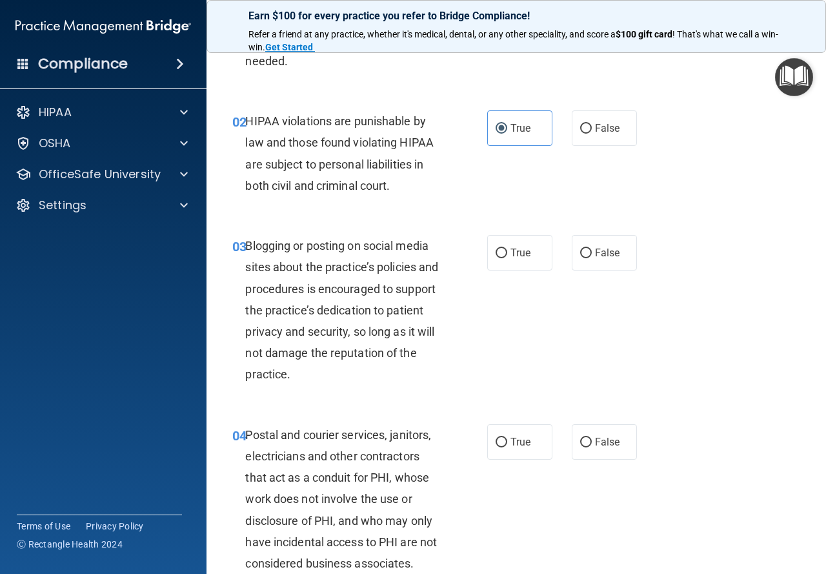
scroll to position [129, 0]
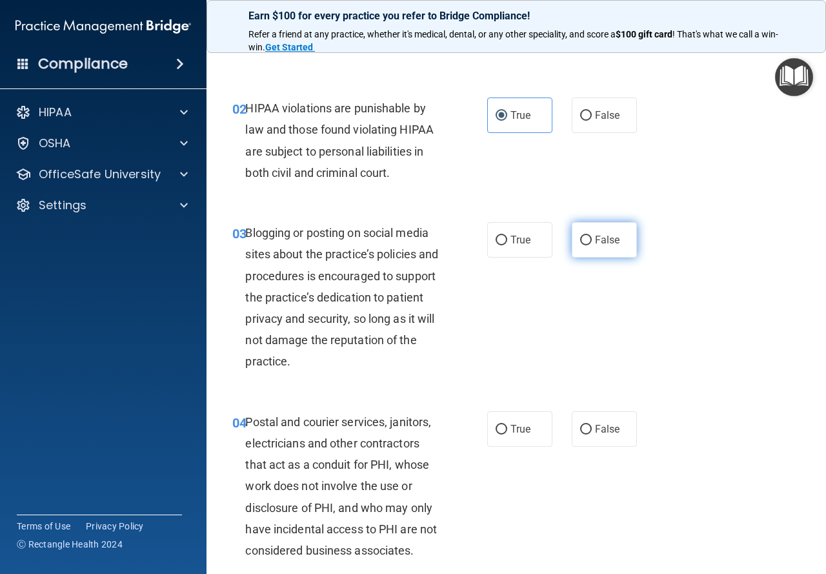
click at [580, 236] on input "False" at bounding box center [586, 241] width 12 height 10
radio input "true"
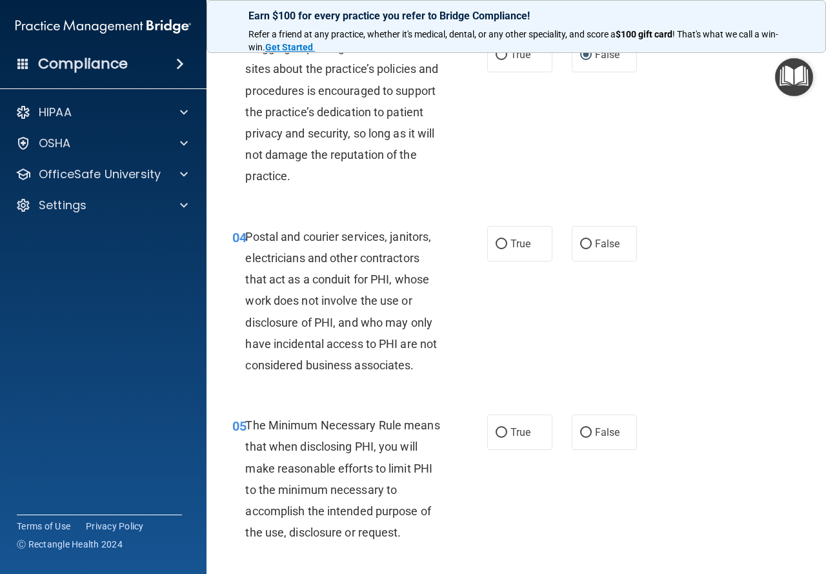
scroll to position [323, 0]
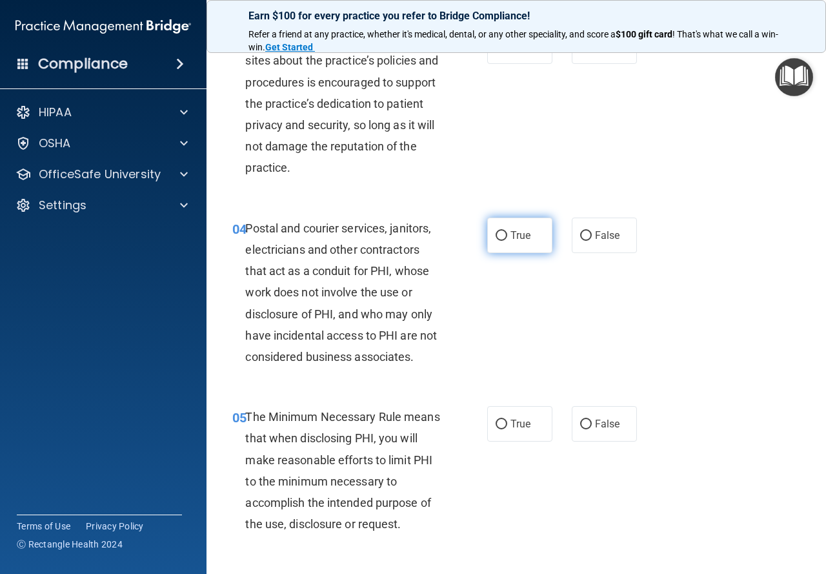
click at [522, 240] on span "True" at bounding box center [521, 235] width 20 height 12
click at [507, 240] on input "True" at bounding box center [502, 236] width 12 height 10
radio input "true"
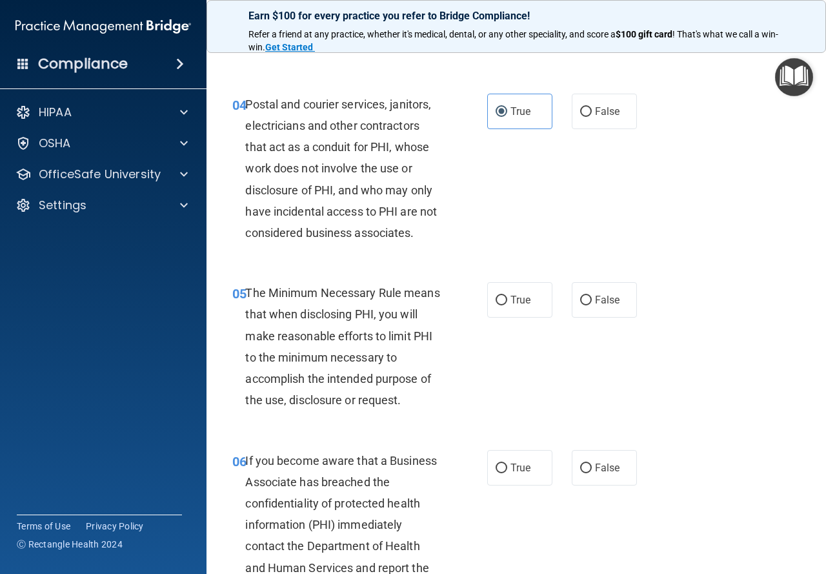
scroll to position [452, 0]
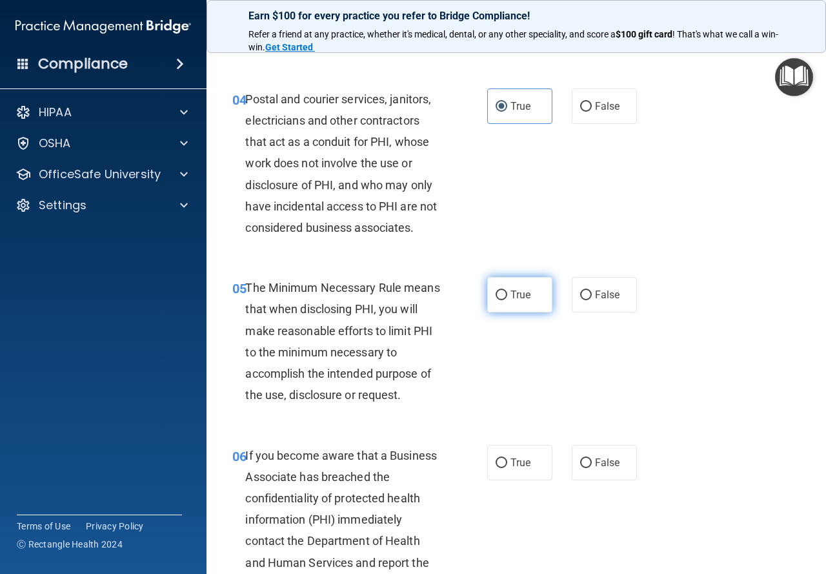
click at [522, 299] on span "True" at bounding box center [521, 295] width 20 height 12
click at [507, 299] on input "True" at bounding box center [502, 295] width 12 height 10
radio input "true"
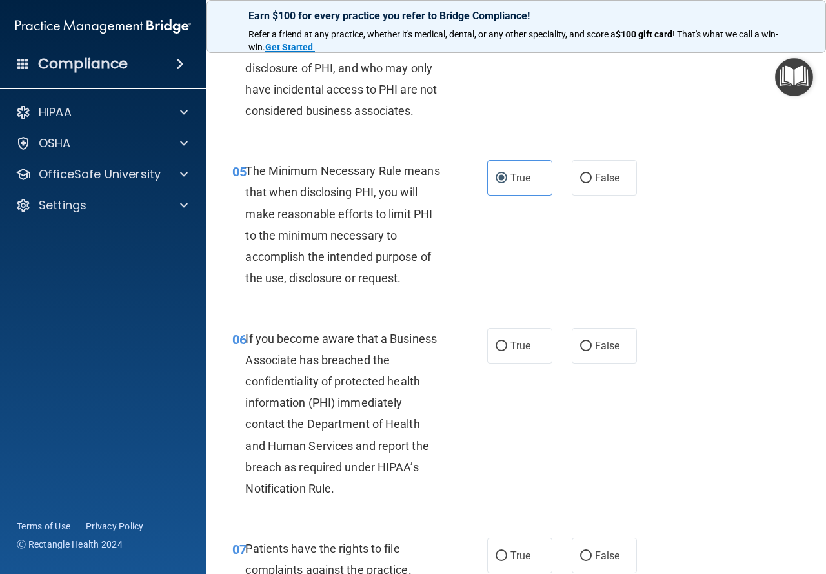
scroll to position [581, 0]
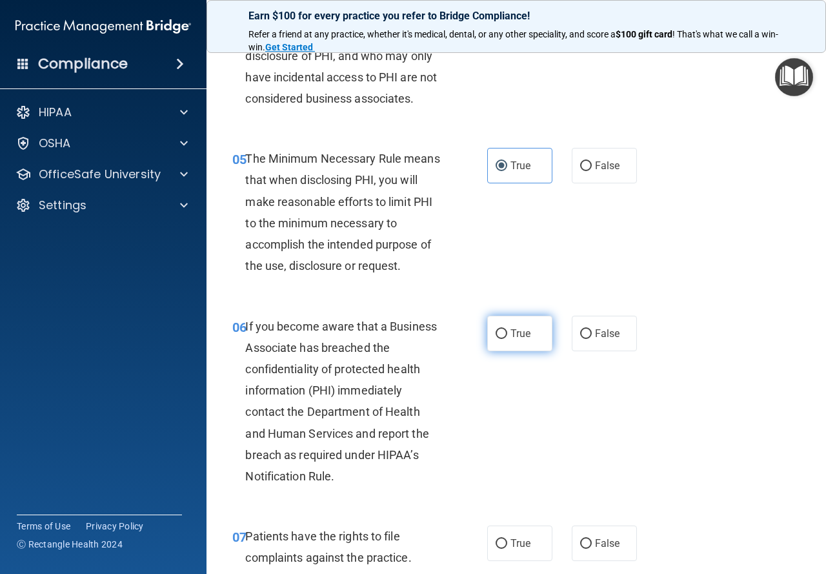
click at [511, 335] on span "True" at bounding box center [521, 333] width 20 height 12
click at [506, 335] on input "True" at bounding box center [502, 334] width 12 height 10
radio input "true"
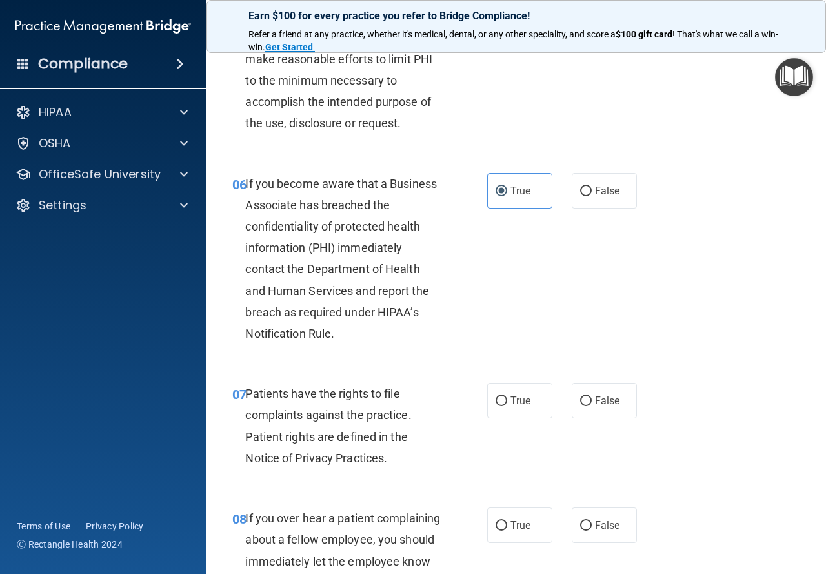
scroll to position [775, 0]
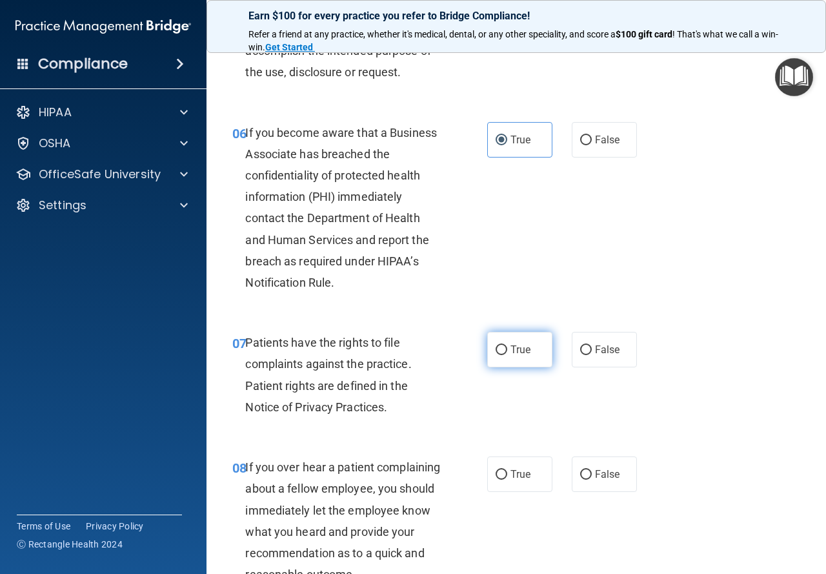
click at [502, 349] on input "True" at bounding box center [502, 350] width 12 height 10
radio input "true"
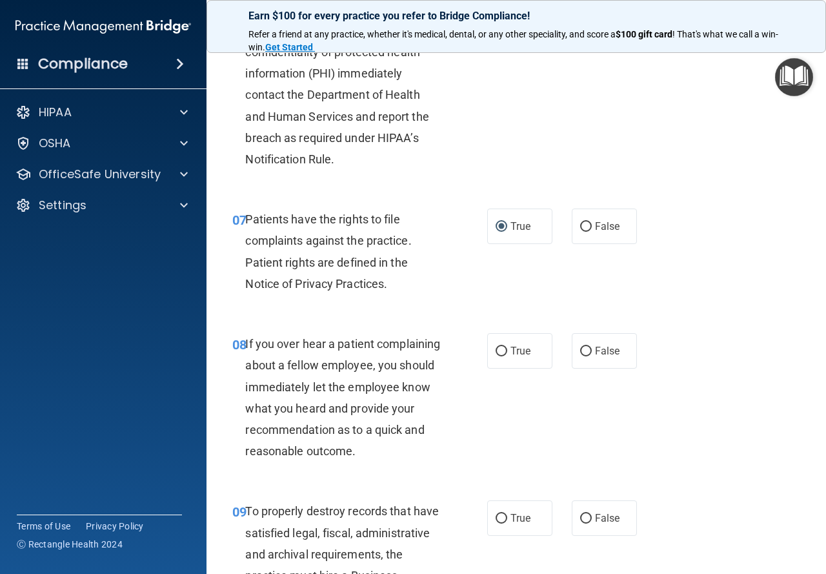
scroll to position [904, 0]
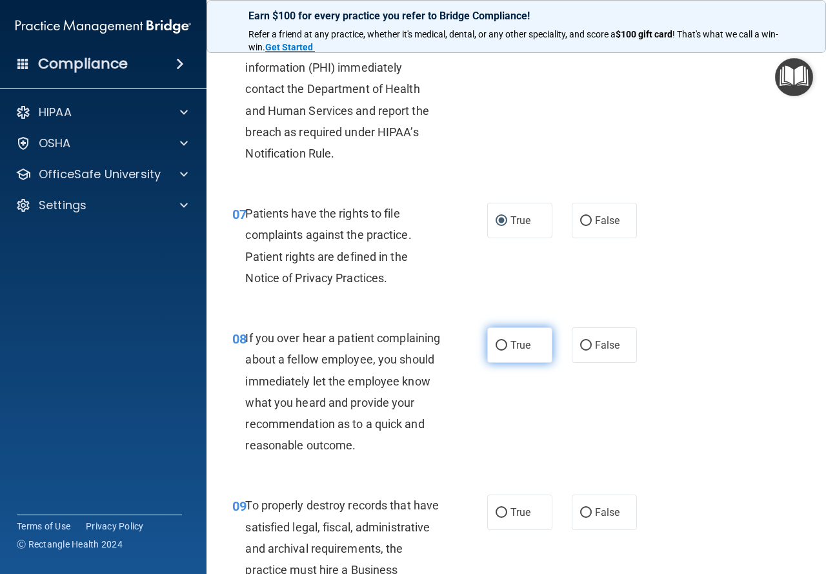
click at [514, 345] on span "True" at bounding box center [521, 345] width 20 height 12
click at [507, 345] on input "True" at bounding box center [502, 346] width 12 height 10
radio input "true"
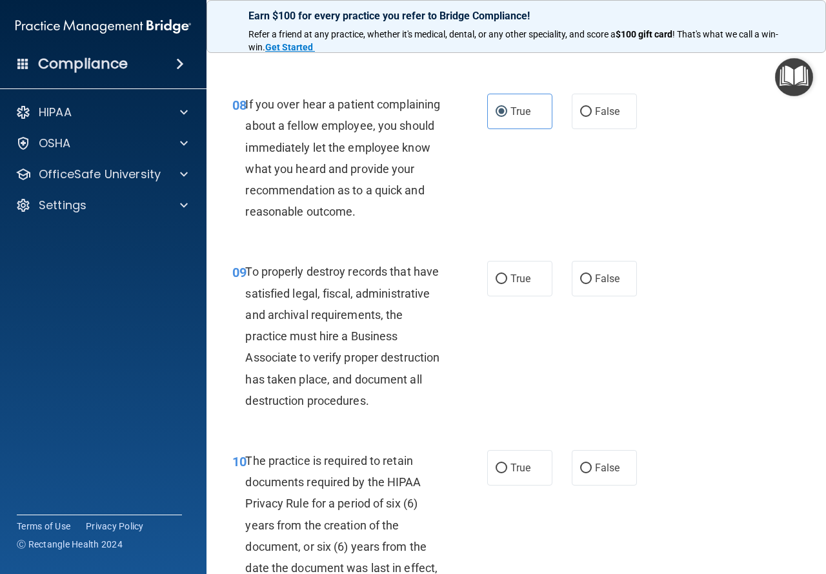
scroll to position [1162, 0]
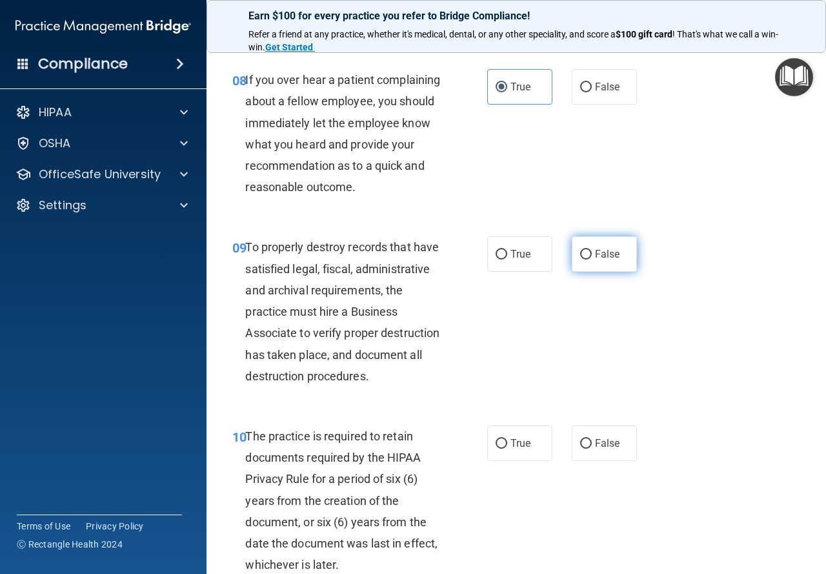
click at [595, 260] on span "False" at bounding box center [607, 254] width 25 height 12
click at [590, 259] on input "False" at bounding box center [586, 255] width 12 height 10
radio input "true"
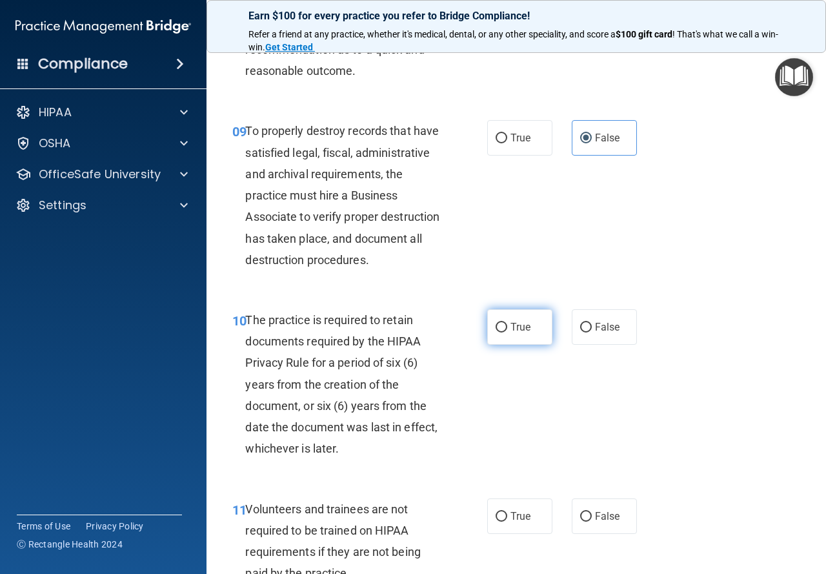
scroll to position [1291, 0]
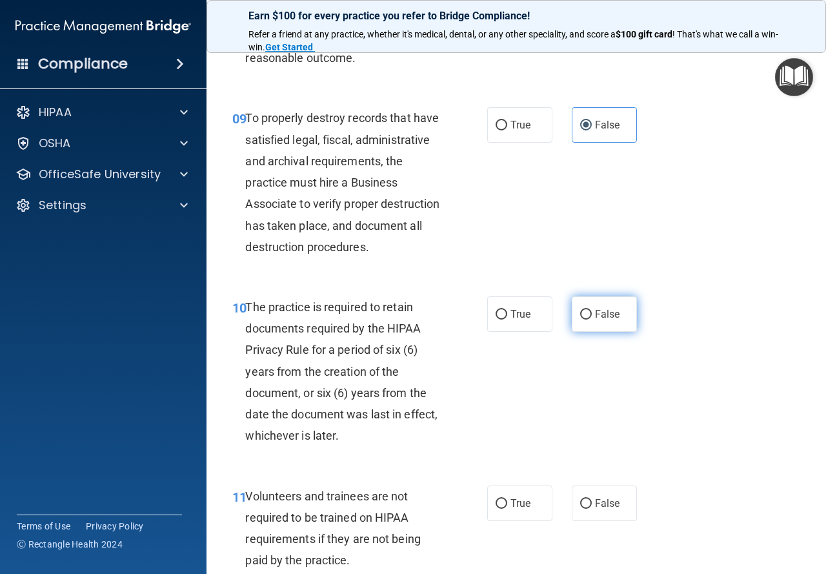
click at [608, 320] on span "False" at bounding box center [607, 314] width 25 height 12
click at [592, 320] on input "False" at bounding box center [586, 315] width 12 height 10
radio input "true"
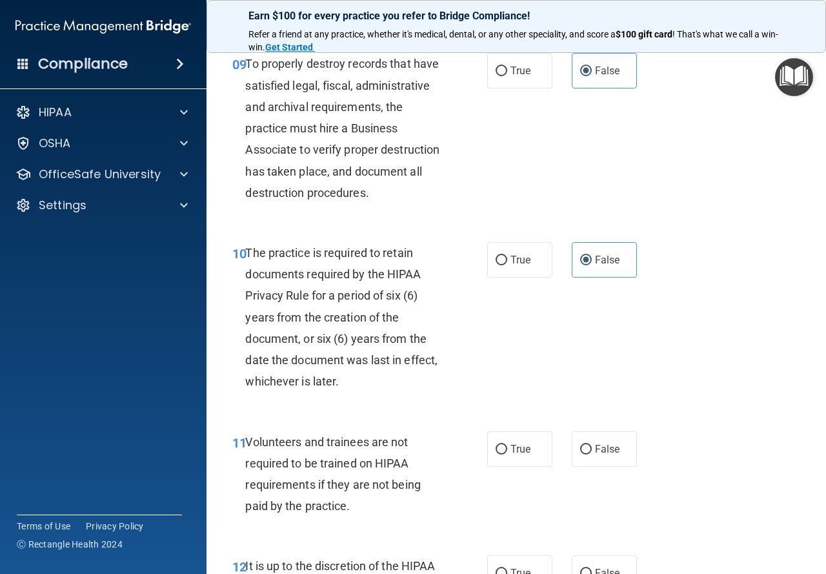
scroll to position [1485, 0]
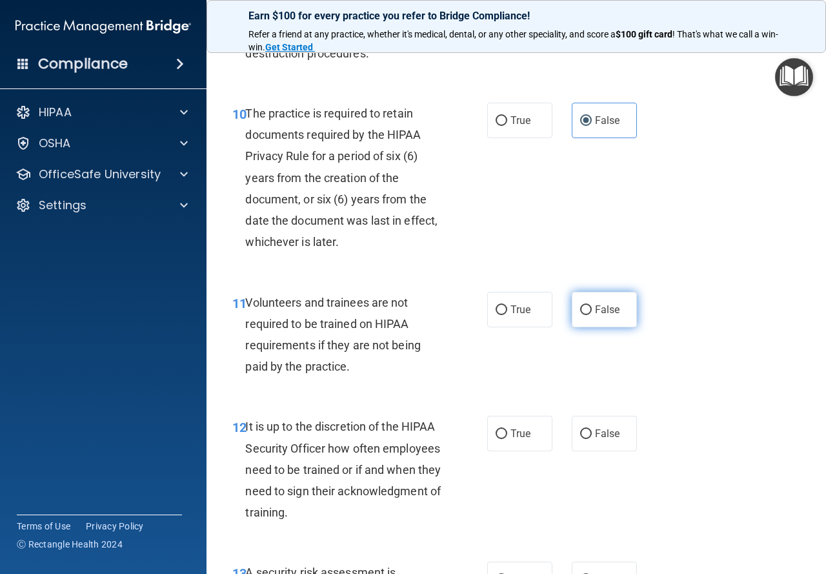
click at [601, 316] on span "False" at bounding box center [607, 309] width 25 height 12
click at [592, 315] on input "False" at bounding box center [586, 310] width 12 height 10
radio input "true"
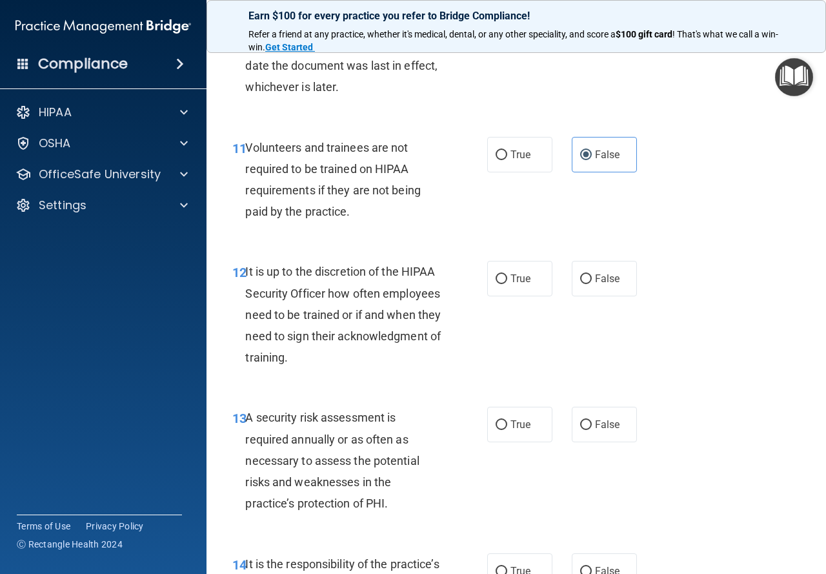
scroll to position [1678, 0]
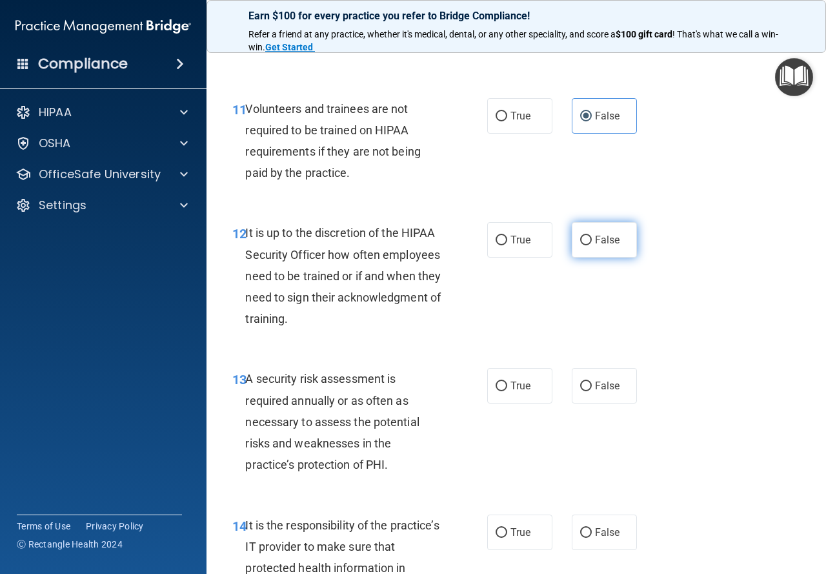
click at [595, 246] on span "False" at bounding box center [607, 240] width 25 height 12
click at [592, 245] on input "False" at bounding box center [586, 241] width 12 height 10
radio input "true"
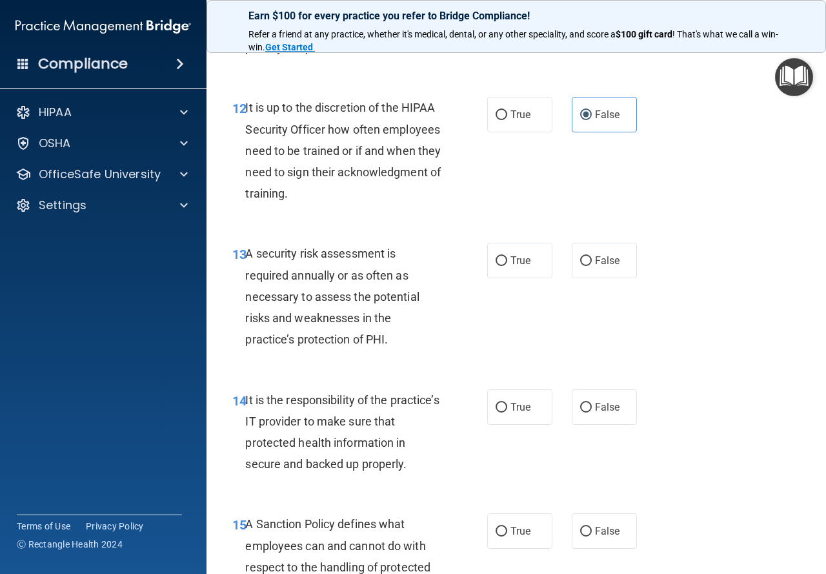
scroll to position [1807, 0]
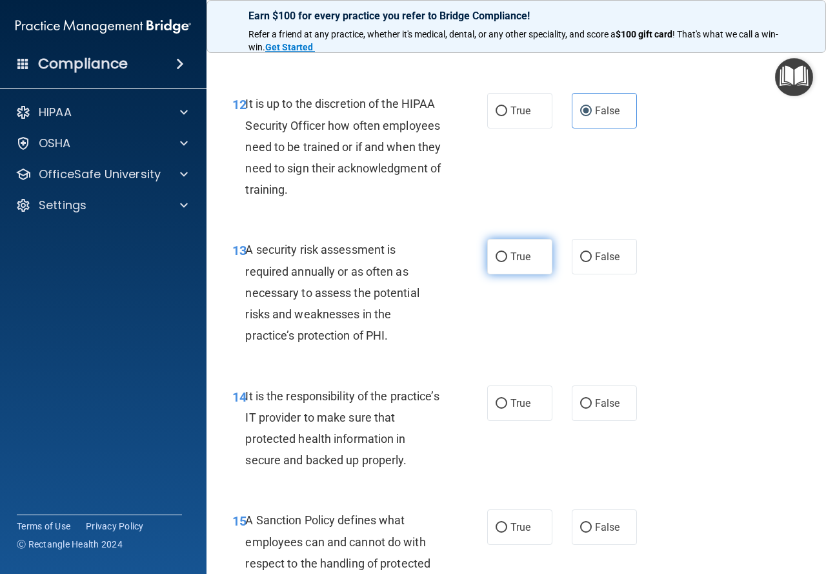
click at [505, 274] on label "True" at bounding box center [519, 257] width 65 height 36
click at [505, 262] on input "True" at bounding box center [502, 257] width 12 height 10
radio input "true"
click at [496, 262] on input "True" at bounding box center [502, 257] width 12 height 10
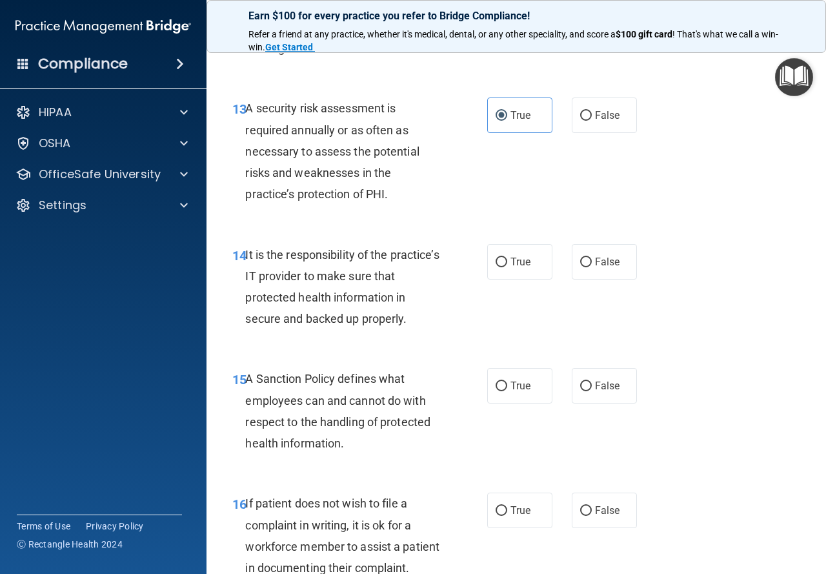
scroll to position [2001, 0]
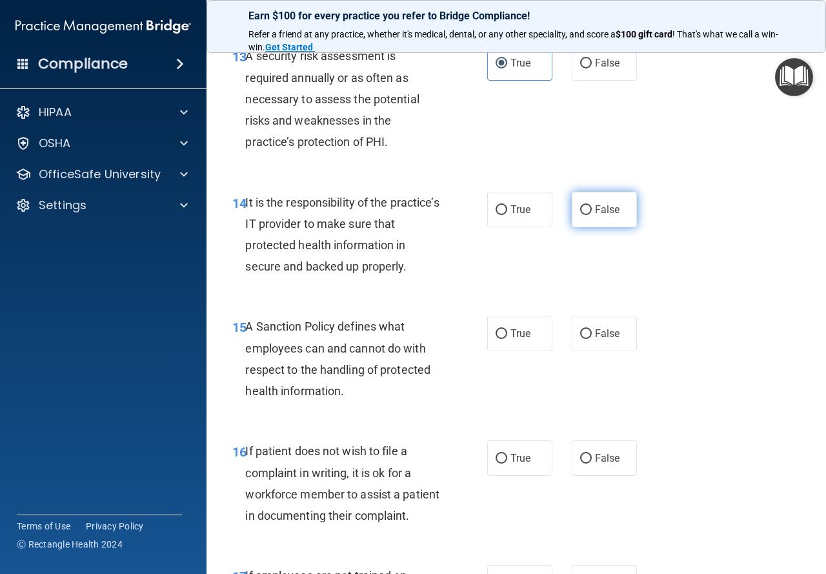
click at [595, 216] on span "False" at bounding box center [607, 209] width 25 height 12
click at [589, 215] on input "False" at bounding box center [586, 210] width 12 height 10
radio input "true"
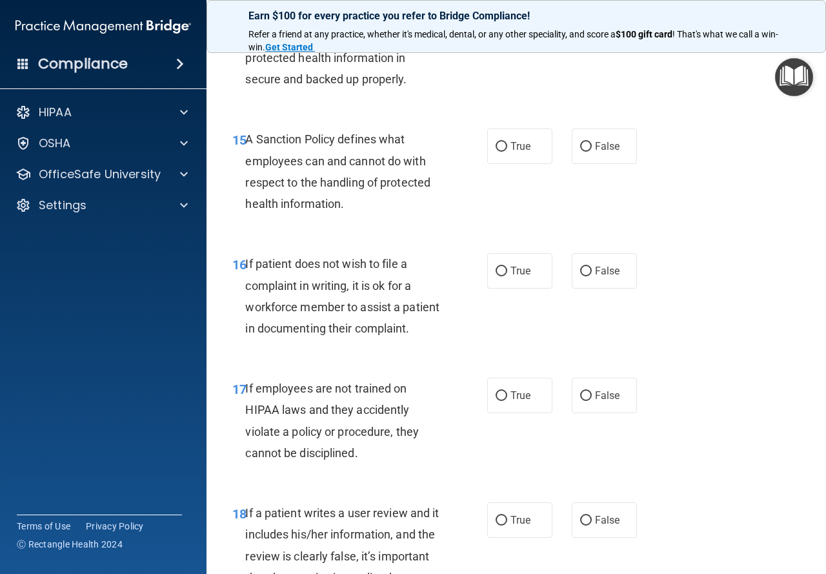
scroll to position [2195, 0]
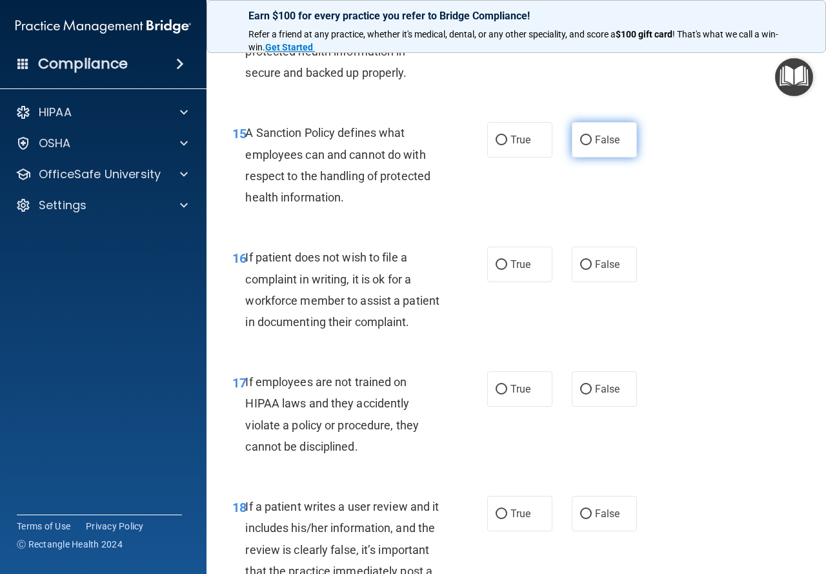
click at [595, 146] on span "False" at bounding box center [607, 140] width 25 height 12
click at [591, 145] on input "False" at bounding box center [586, 141] width 12 height 10
radio input "true"
click at [513, 282] on label "True" at bounding box center [519, 265] width 65 height 36
click at [507, 270] on input "True" at bounding box center [502, 265] width 12 height 10
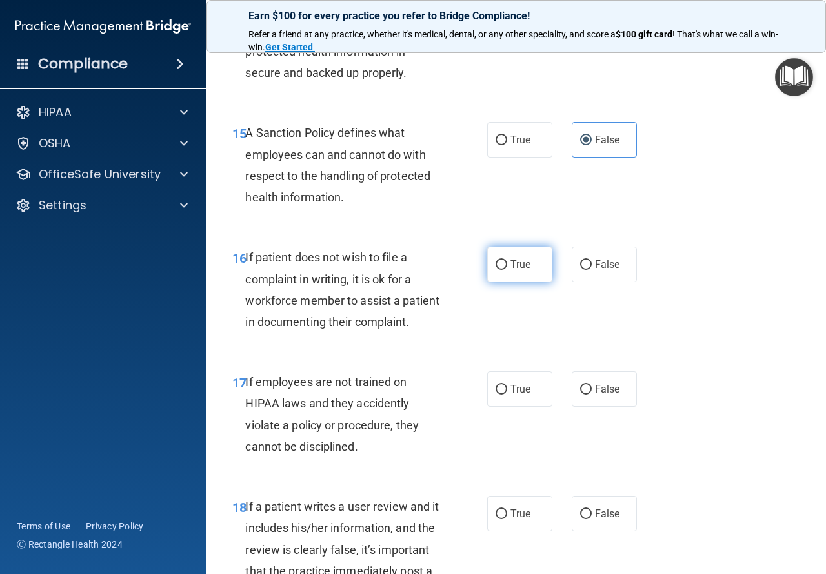
radio input "true"
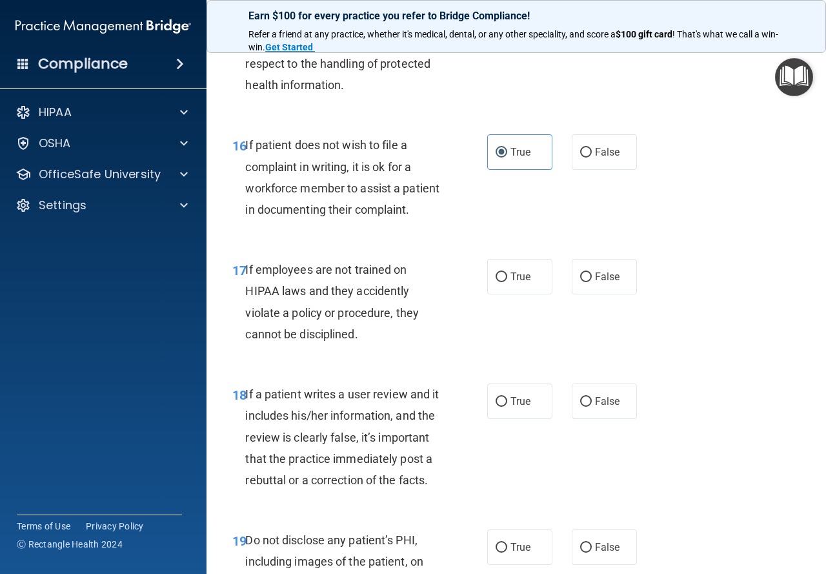
scroll to position [2324, 0]
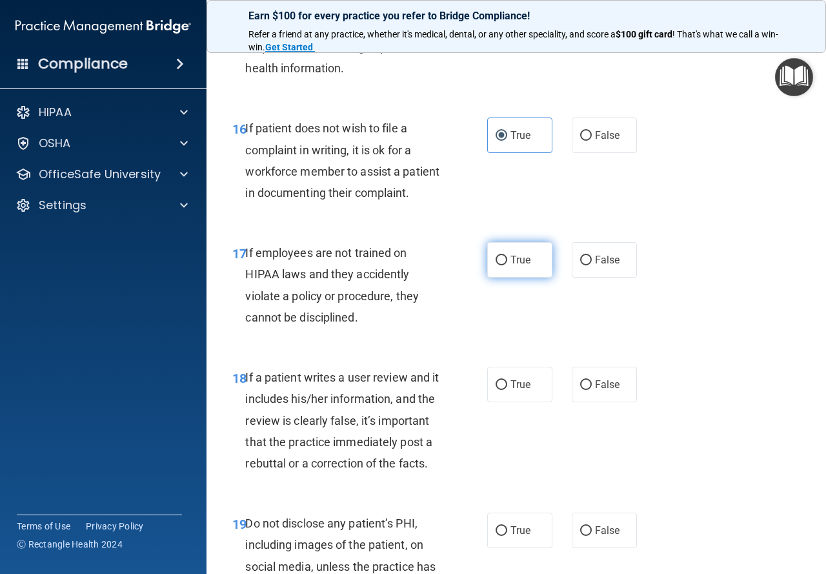
click at [505, 278] on label "True" at bounding box center [519, 260] width 65 height 36
click at [505, 265] on input "True" at bounding box center [502, 261] width 12 height 10
radio input "true"
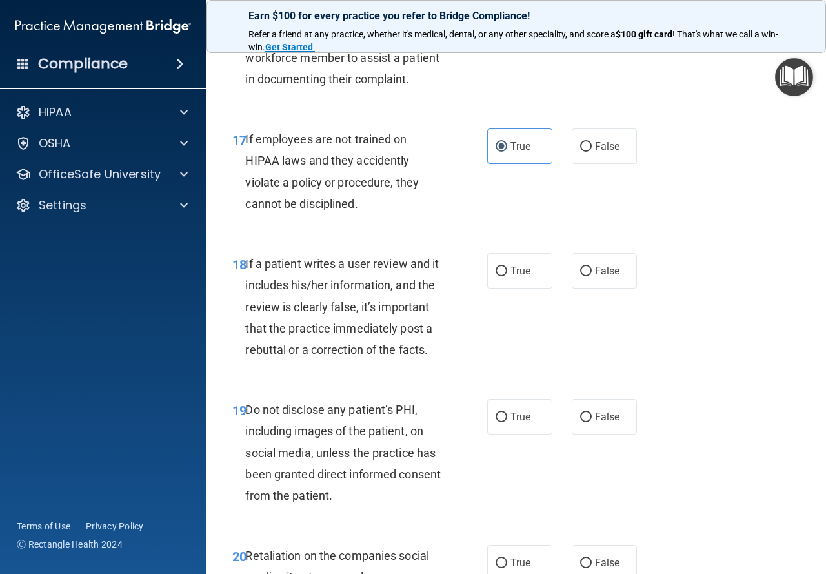
scroll to position [2453, 0]
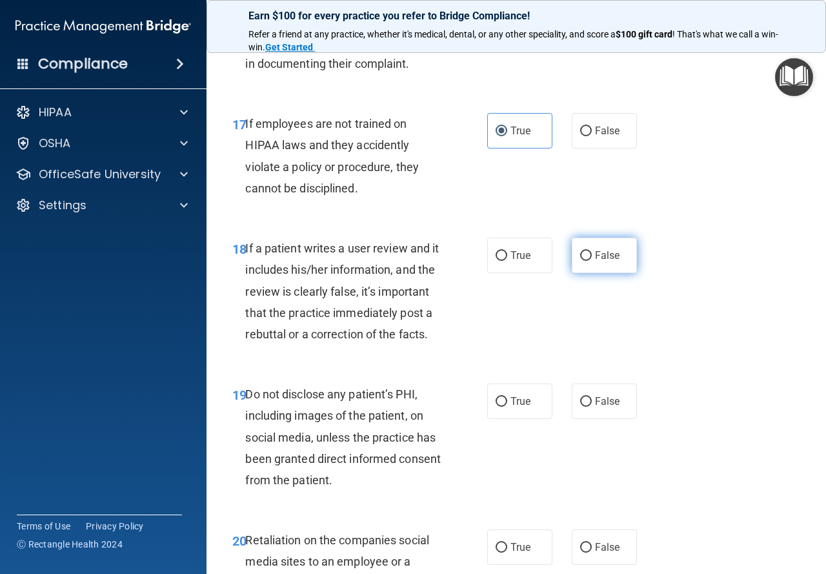
click at [587, 273] on label "False" at bounding box center [604, 256] width 65 height 36
click at [587, 261] on input "False" at bounding box center [586, 256] width 12 height 10
radio input "true"
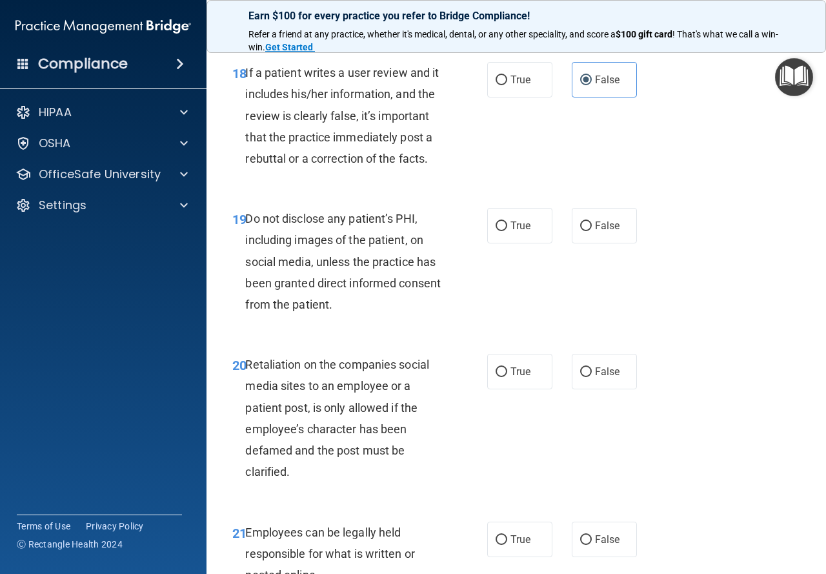
scroll to position [2646, 0]
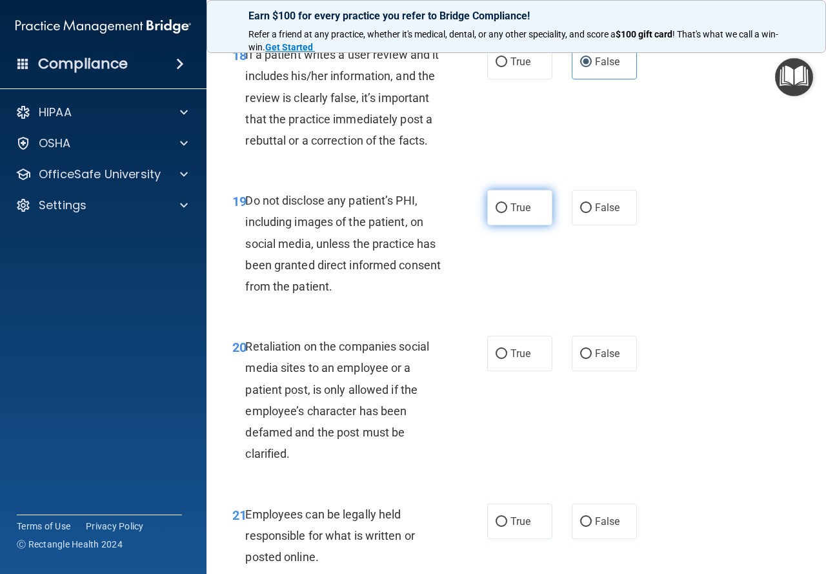
click at [523, 225] on label "True" at bounding box center [519, 208] width 65 height 36
click at [507, 213] on input "True" at bounding box center [502, 208] width 12 height 10
radio input "true"
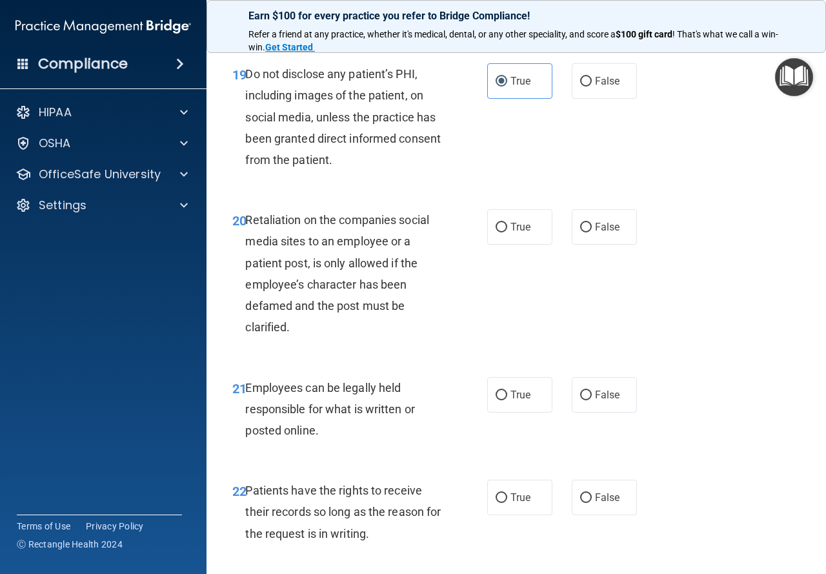
scroll to position [2776, 0]
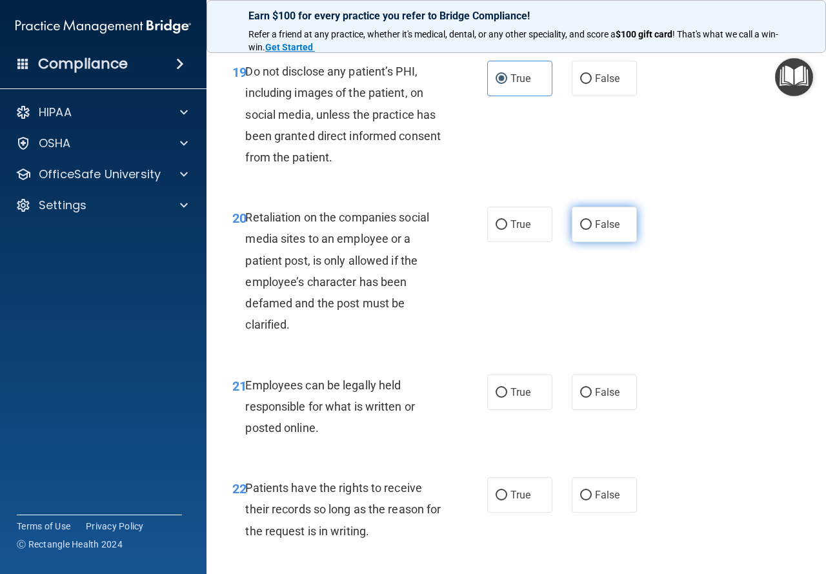
click at [572, 242] on label "False" at bounding box center [604, 225] width 65 height 36
click at [580, 230] on input "False" at bounding box center [586, 225] width 12 height 10
radio input "true"
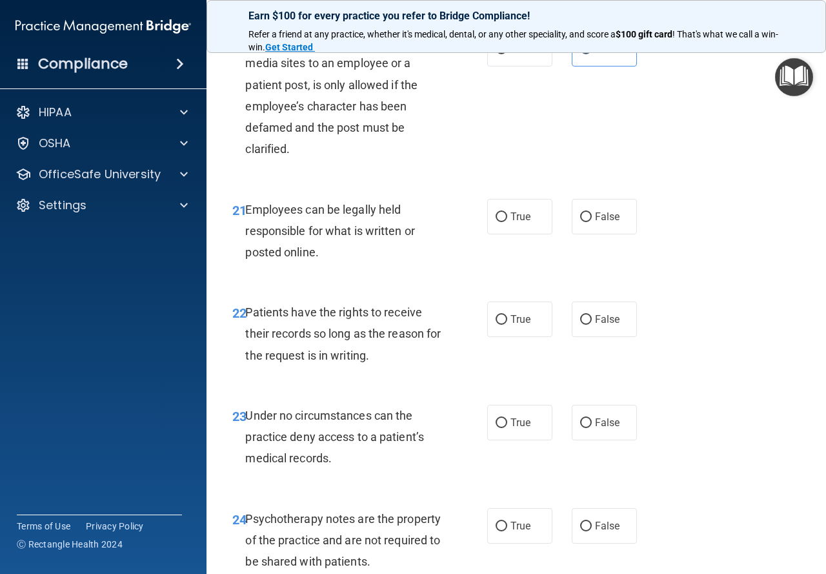
scroll to position [2969, 0]
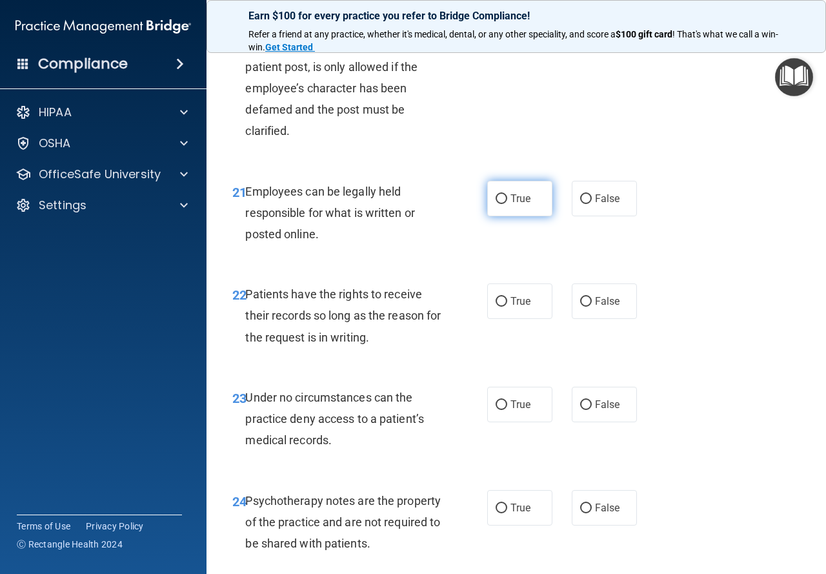
click at [501, 204] on input "True" at bounding box center [502, 199] width 12 height 10
radio input "true"
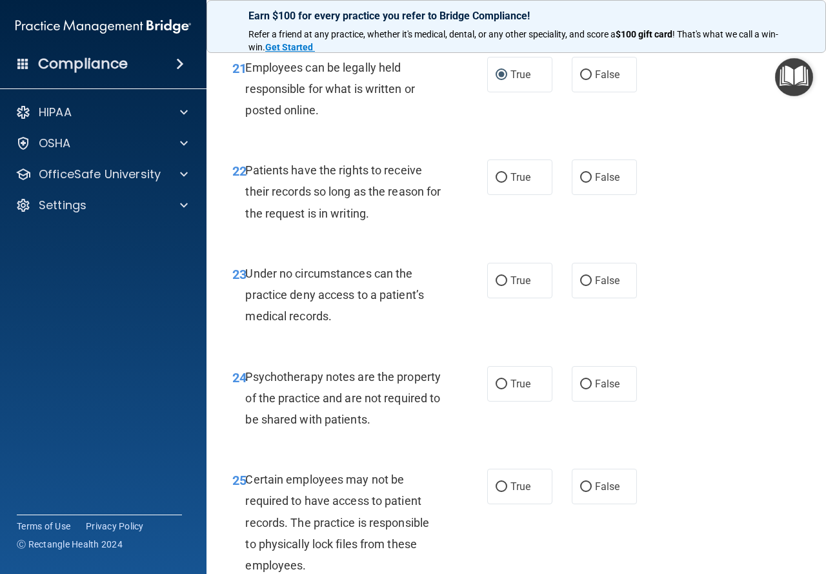
scroll to position [3098, 0]
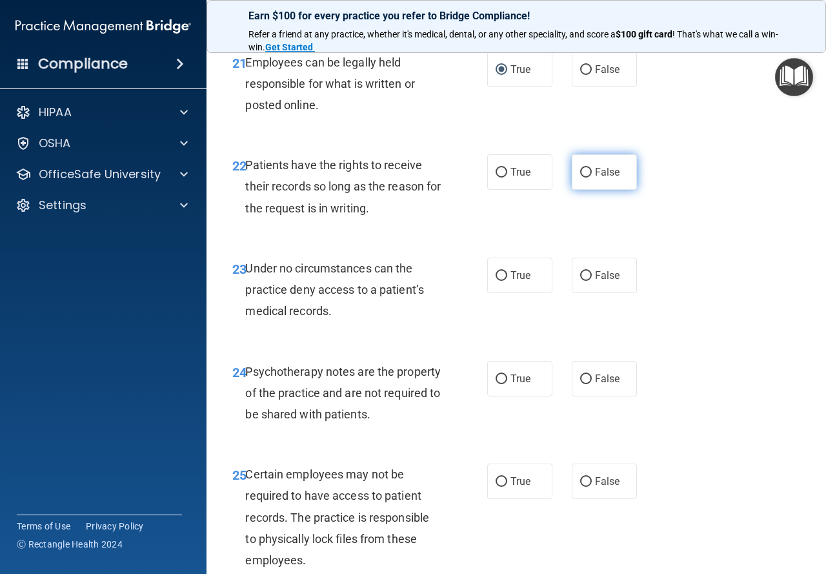
click at [582, 178] on input "False" at bounding box center [586, 173] width 12 height 10
radio input "true"
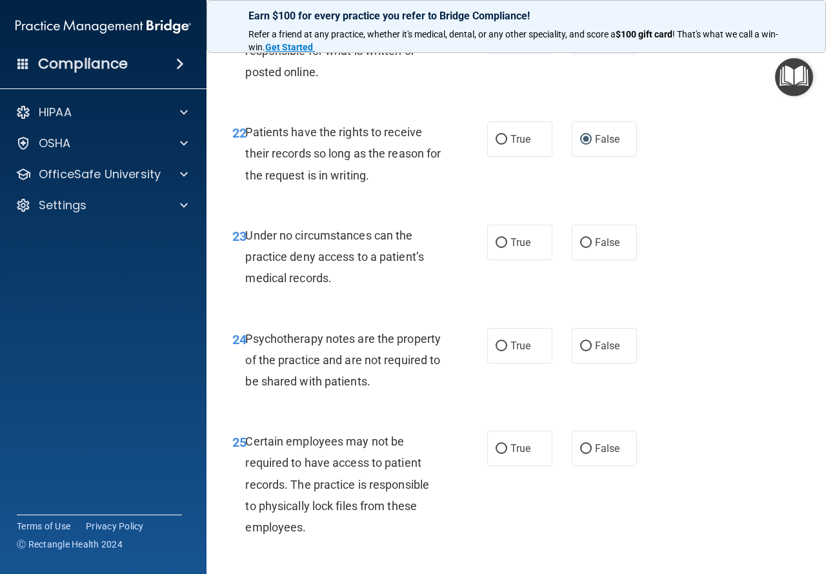
scroll to position [3163, 0]
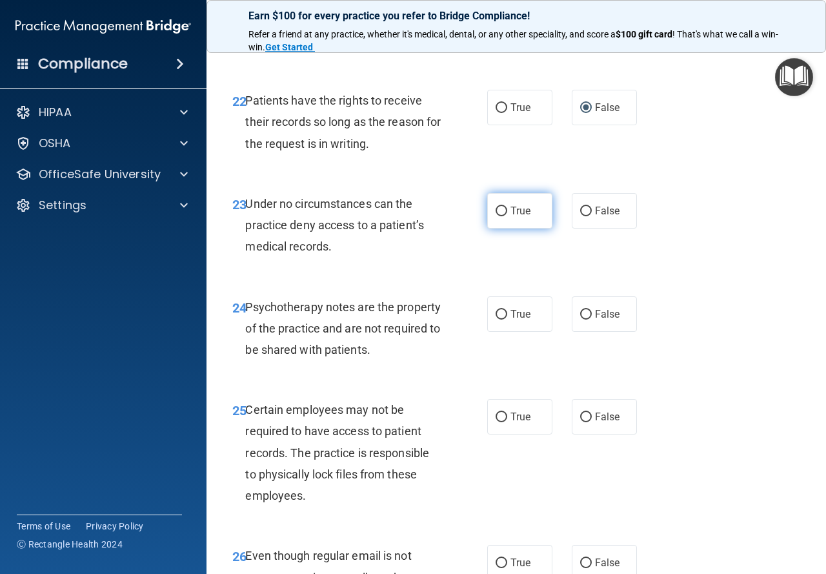
click at [502, 216] on input "True" at bounding box center [502, 212] width 12 height 10
radio input "true"
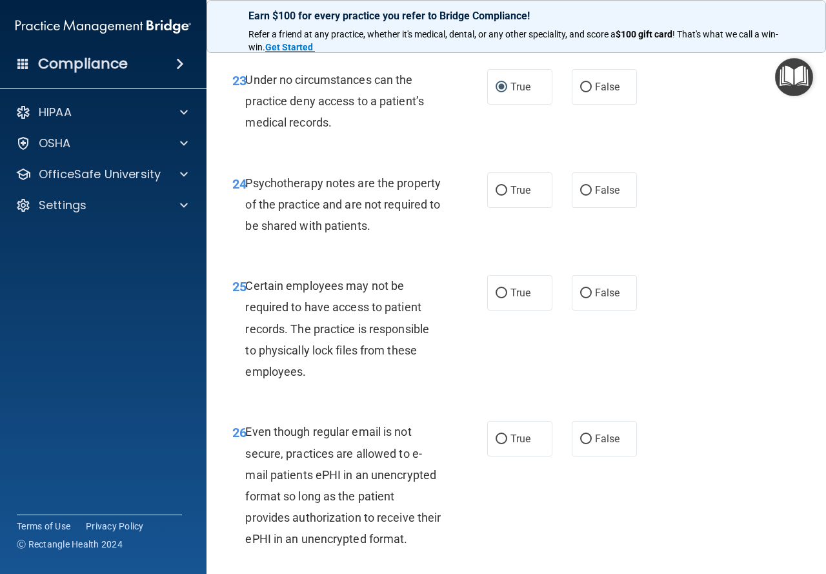
scroll to position [3292, 0]
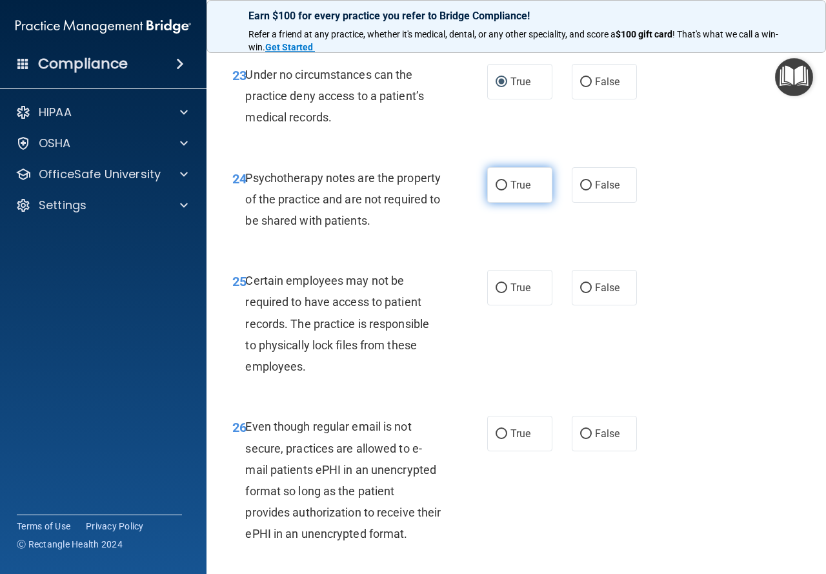
click at [524, 203] on label "True" at bounding box center [519, 185] width 65 height 36
click at [507, 190] on input "True" at bounding box center [502, 186] width 12 height 10
radio input "true"
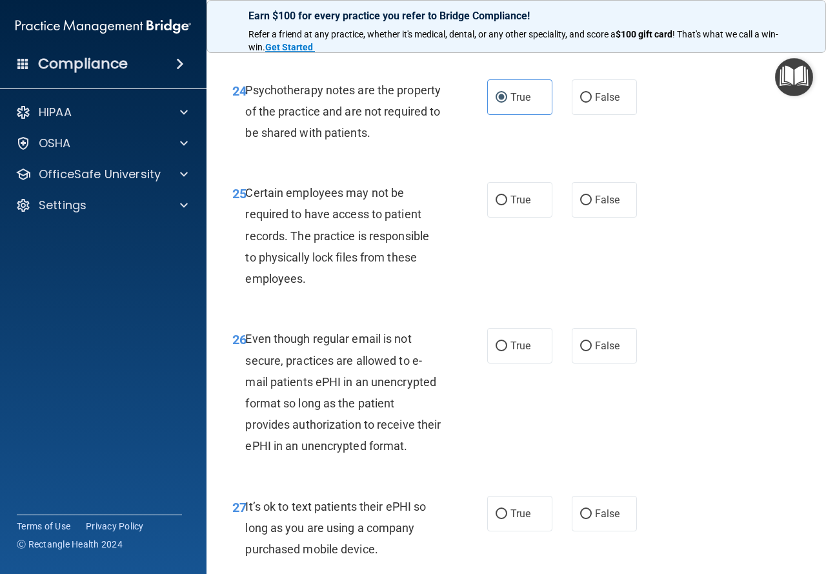
scroll to position [3356, 0]
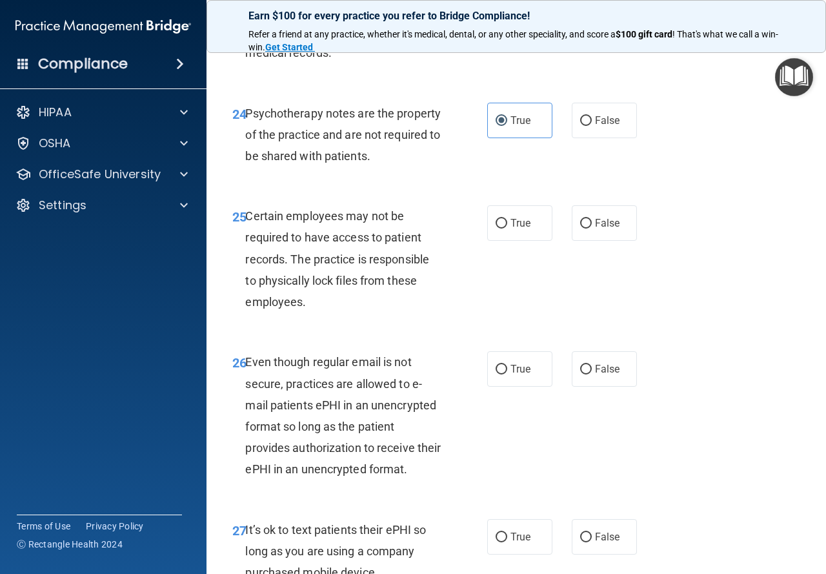
click at [595, 23] on span "False" at bounding box center [607, 17] width 25 height 12
click at [592, 23] on input "False" at bounding box center [586, 18] width 12 height 10
radio input "true"
radio input "false"
click at [505, 241] on label "True" at bounding box center [519, 223] width 65 height 36
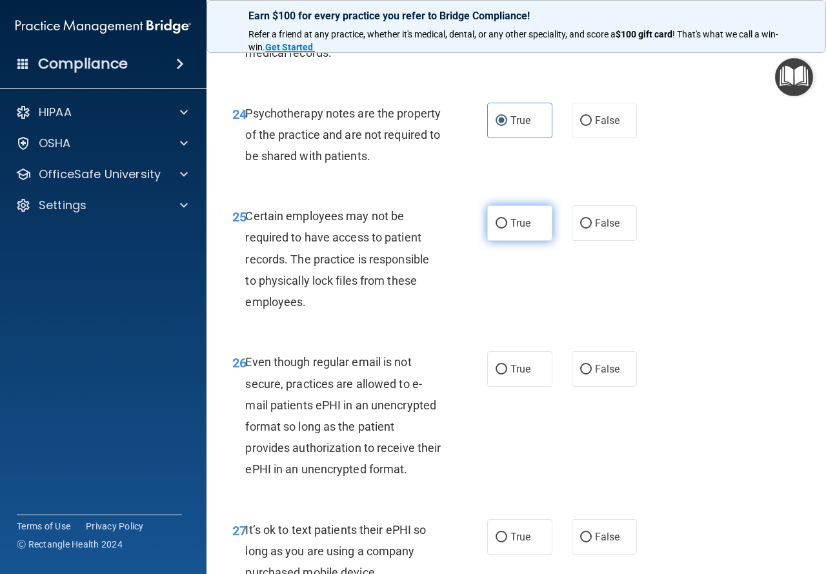
click at [505, 228] on input "True" at bounding box center [502, 224] width 12 height 10
radio input "true"
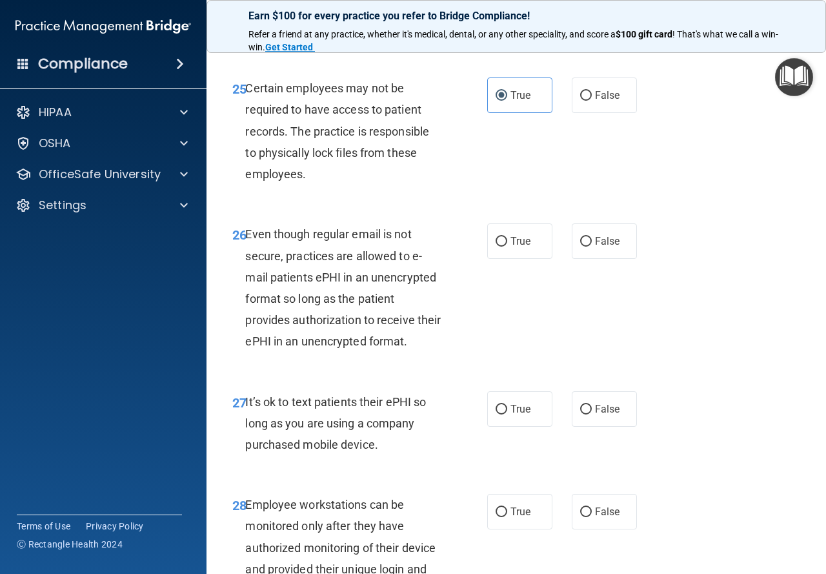
scroll to position [3486, 0]
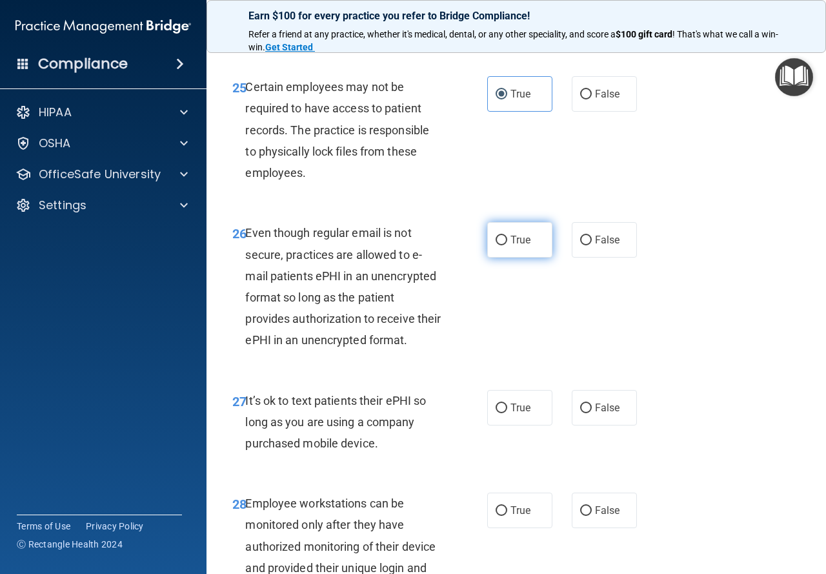
click at [498, 245] on input "True" at bounding box center [502, 241] width 12 height 10
radio input "true"
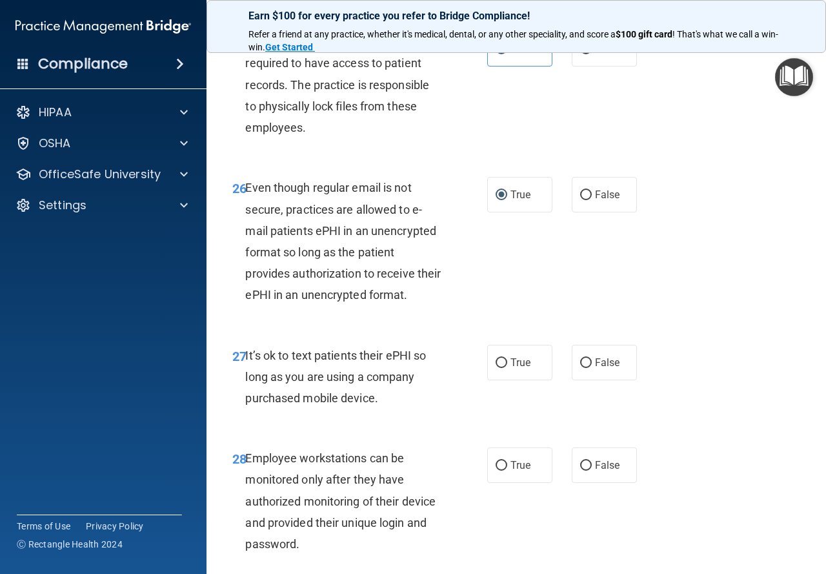
scroll to position [3615, 0]
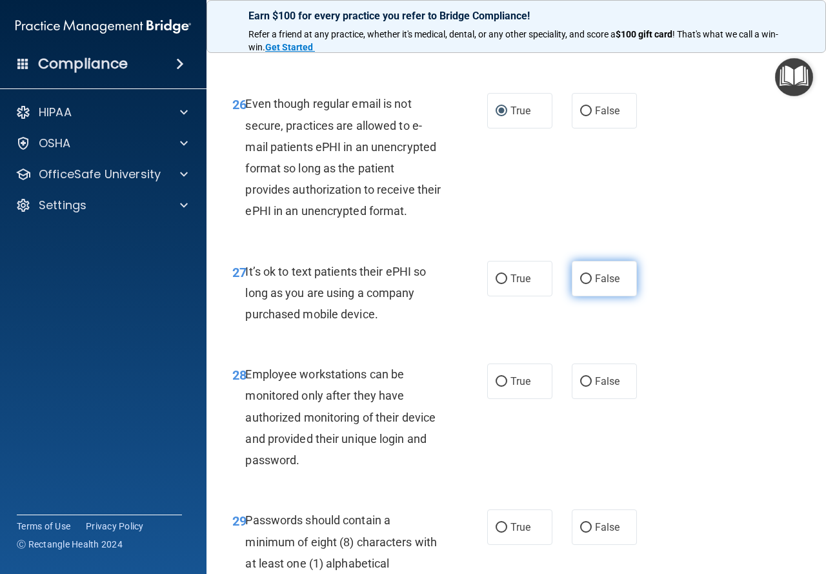
click at [580, 284] on input "False" at bounding box center [586, 279] width 12 height 10
radio input "true"
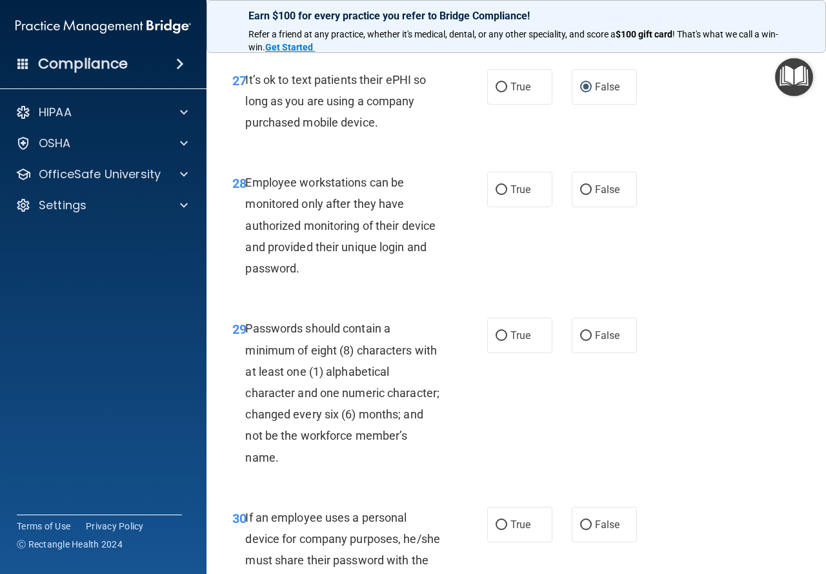
scroll to position [3808, 0]
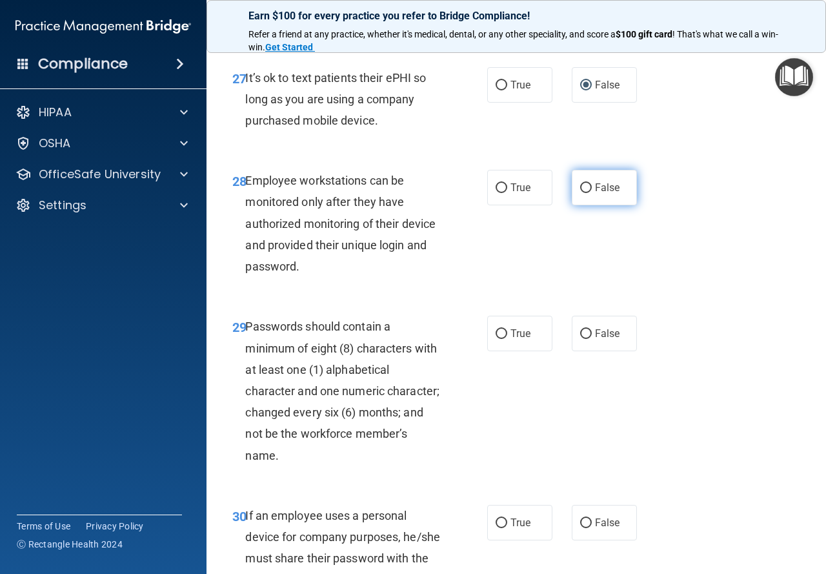
click at [582, 193] on input "False" at bounding box center [586, 188] width 12 height 10
radio input "true"
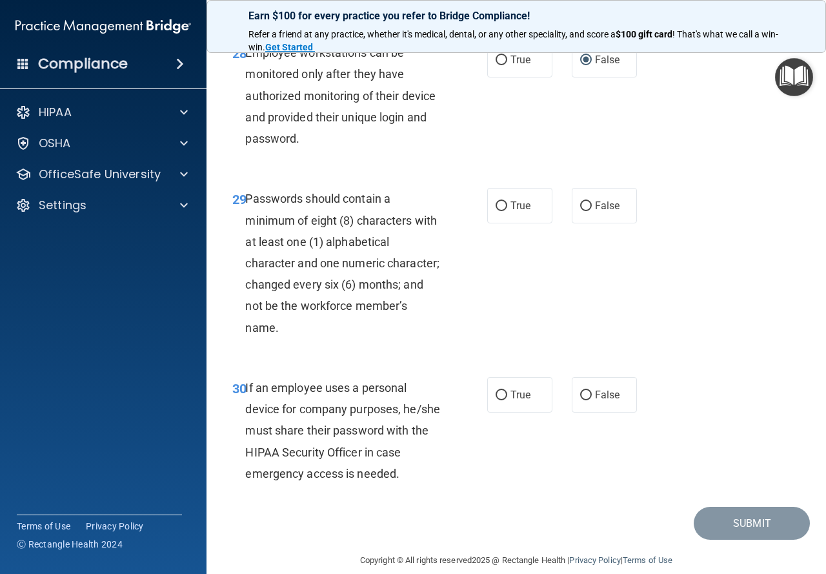
scroll to position [3937, 0]
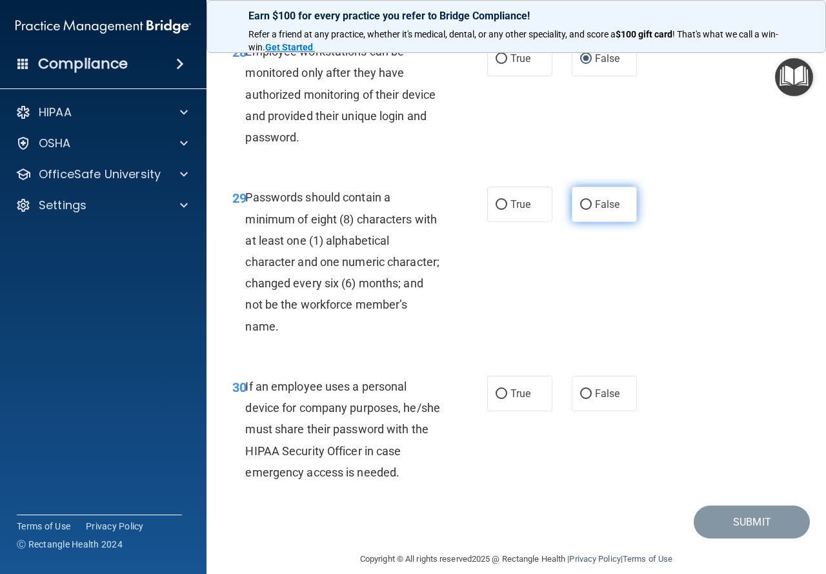
click at [602, 210] on span "False" at bounding box center [607, 204] width 25 height 12
click at [592, 210] on input "False" at bounding box center [586, 205] width 12 height 10
radio input "true"
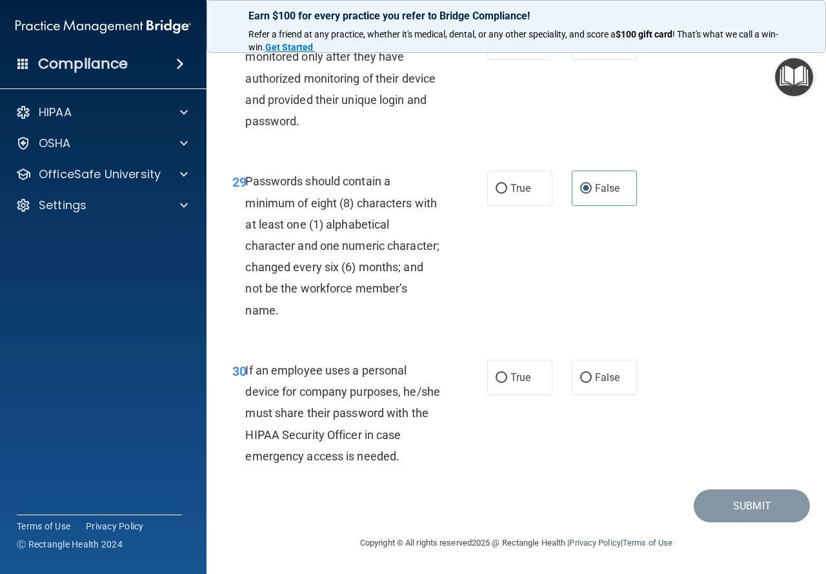
scroll to position [4039, 0]
click at [511, 380] on span "True" at bounding box center [521, 377] width 20 height 12
click at [507, 380] on input "True" at bounding box center [502, 378] width 12 height 10
radio input "true"
click at [743, 499] on button "Submit" at bounding box center [752, 505] width 116 height 33
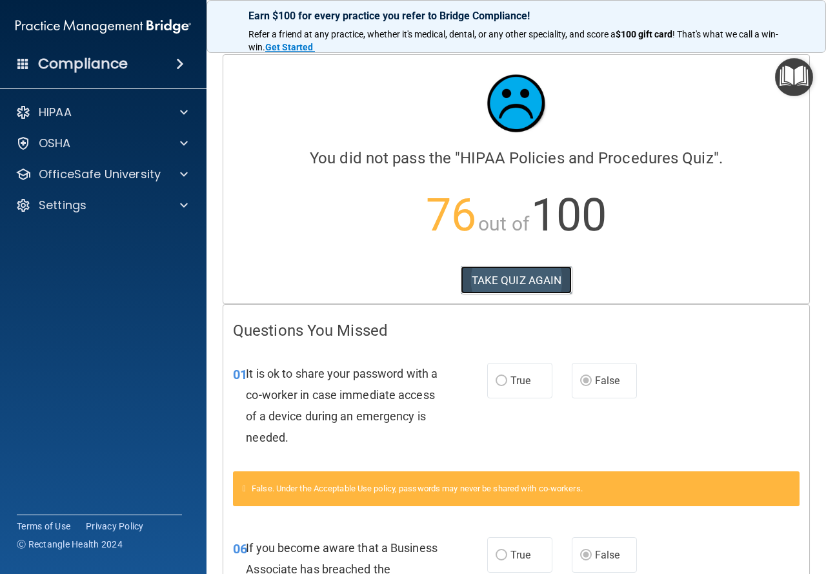
click at [542, 287] on button "TAKE QUIZ AGAIN" at bounding box center [517, 280] width 112 height 28
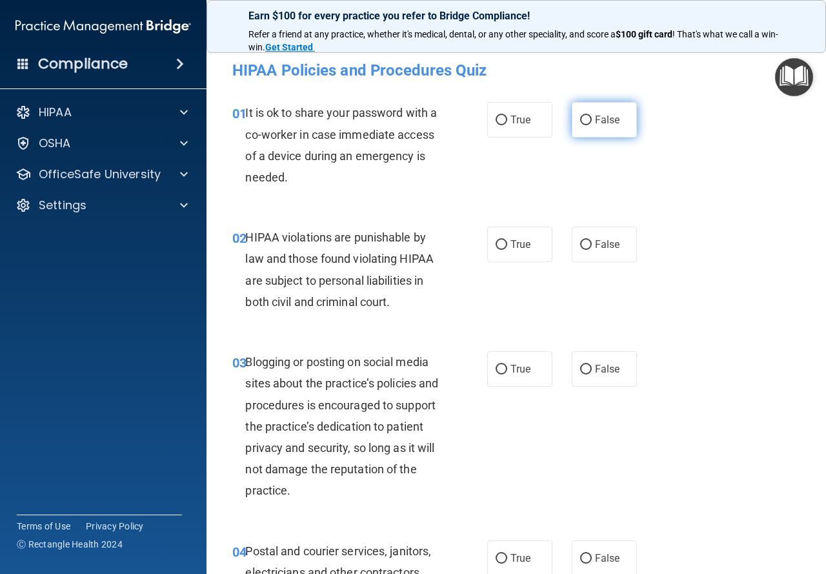
click at [600, 110] on label "False" at bounding box center [604, 120] width 65 height 36
click at [592, 116] on input "False" at bounding box center [586, 121] width 12 height 10
radio input "true"
click at [505, 245] on label "True" at bounding box center [519, 245] width 65 height 36
click at [505, 245] on input "True" at bounding box center [502, 245] width 12 height 10
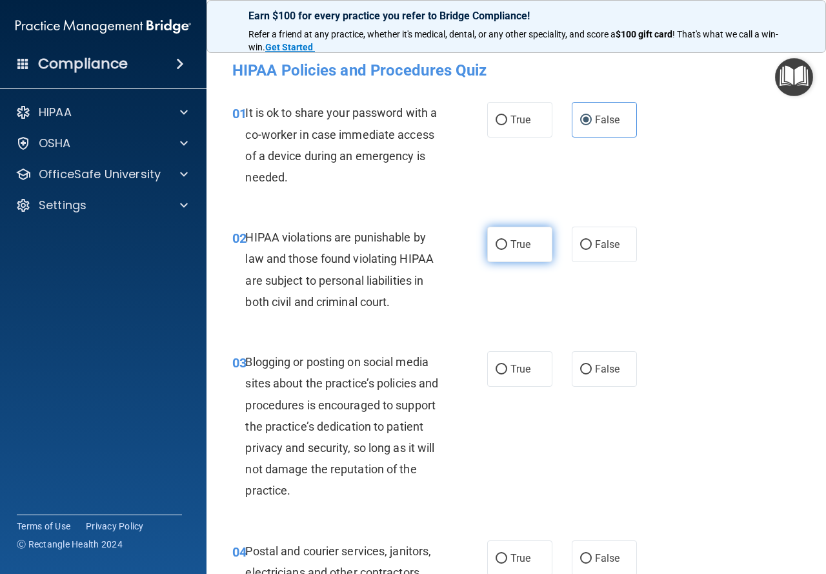
radio input "true"
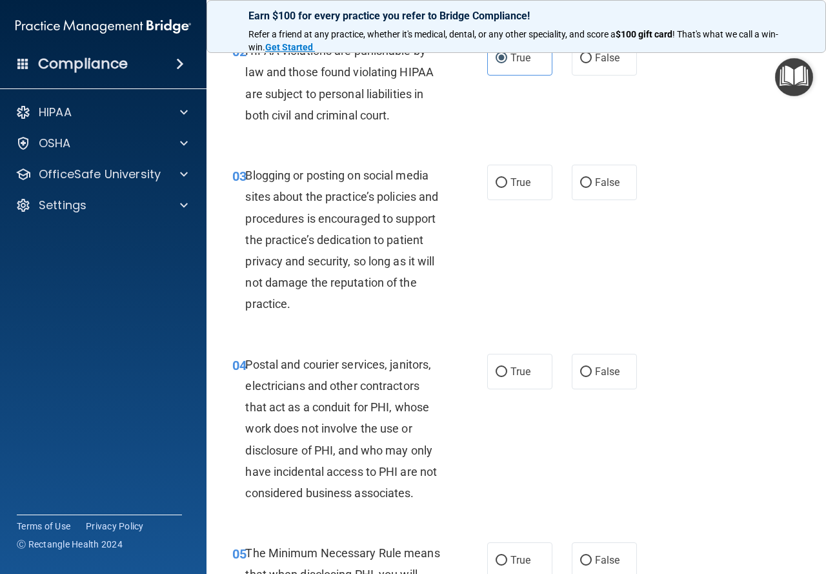
scroll to position [194, 0]
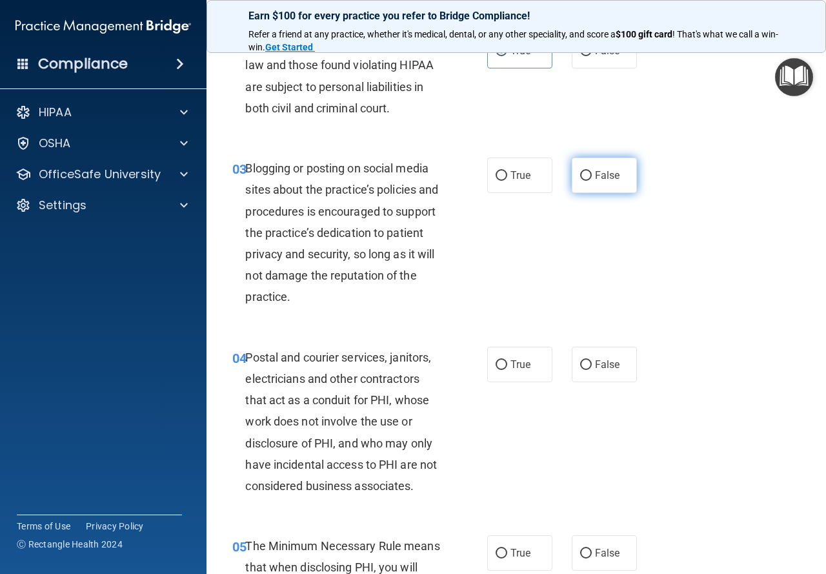
click at [603, 169] on span "False" at bounding box center [607, 175] width 25 height 12
click at [592, 171] on input "False" at bounding box center [586, 176] width 12 height 10
radio input "true"
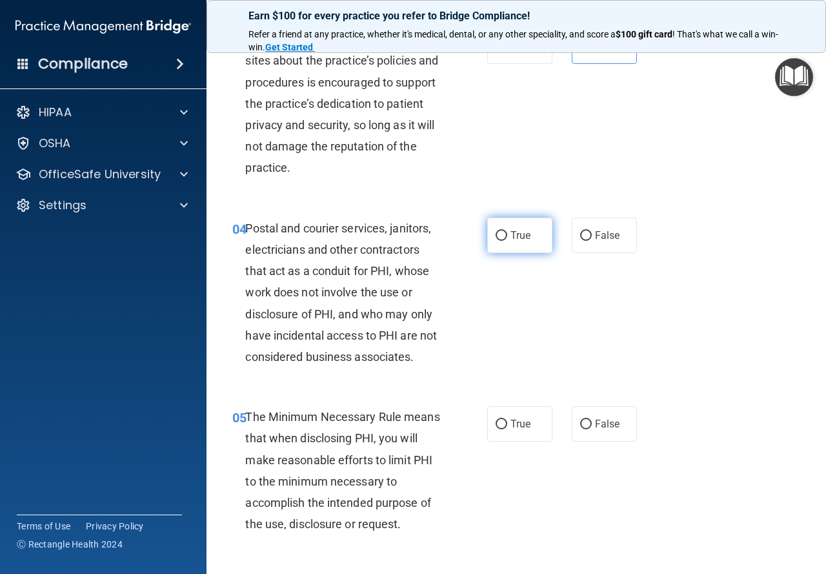
click at [520, 235] on span "True" at bounding box center [521, 235] width 20 height 12
click at [507, 235] on input "True" at bounding box center [502, 236] width 12 height 10
radio input "true"
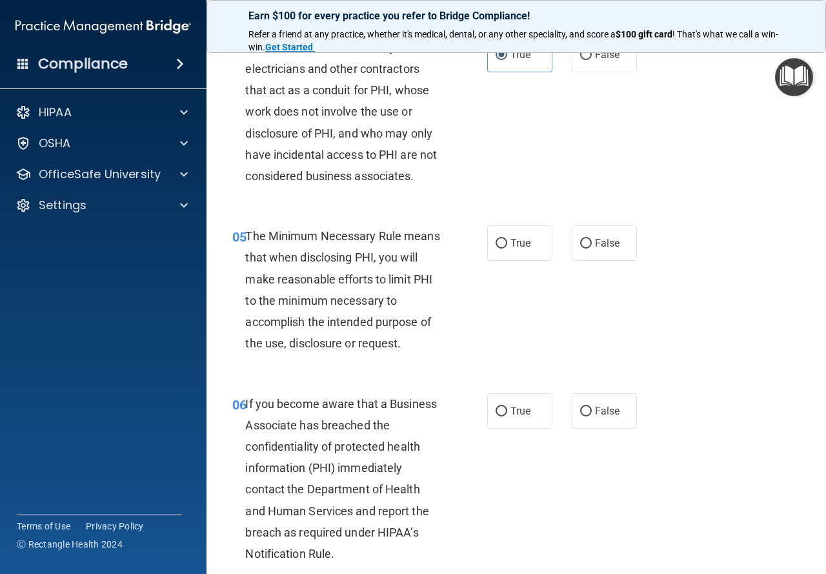
scroll to position [516, 0]
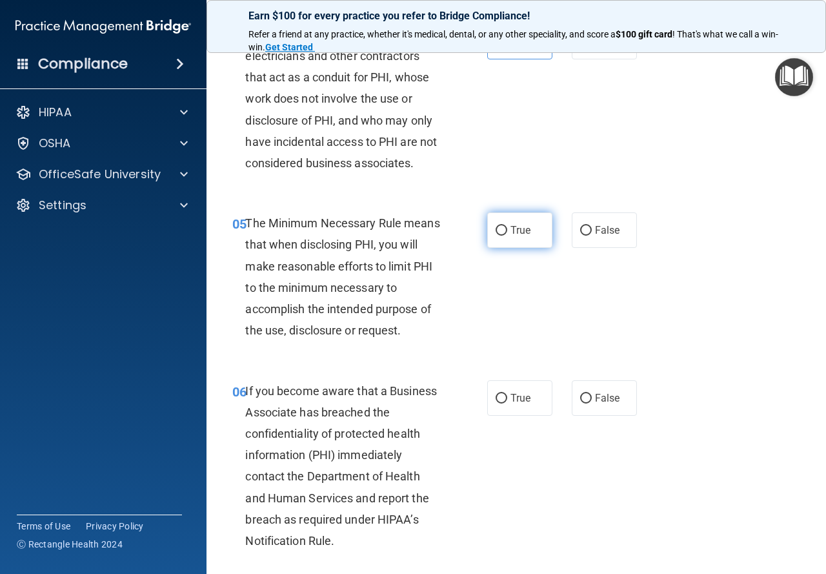
click at [501, 232] on input "True" at bounding box center [502, 231] width 12 height 10
radio input "true"
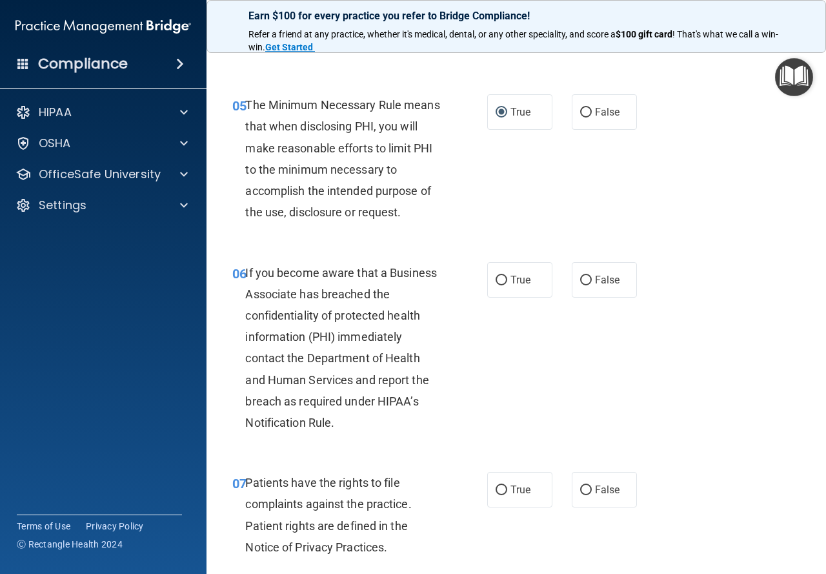
scroll to position [645, 0]
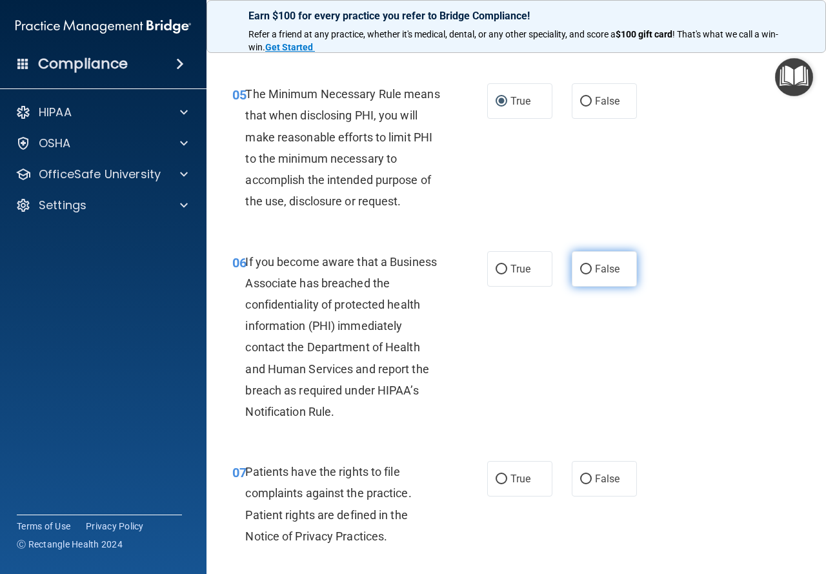
click at [606, 259] on label "False" at bounding box center [604, 269] width 65 height 36
click at [592, 265] on input "False" at bounding box center [586, 270] width 12 height 10
radio input "true"
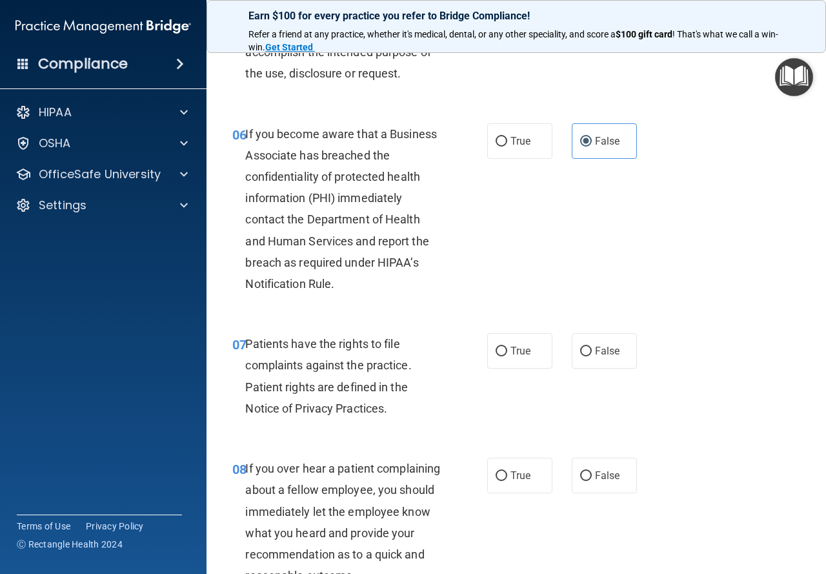
scroll to position [775, 0]
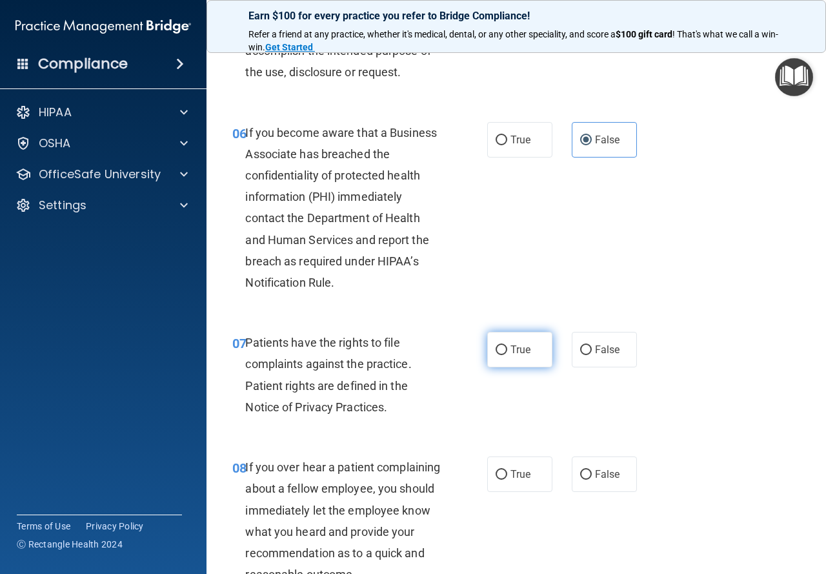
click at [511, 348] on span "True" at bounding box center [521, 349] width 20 height 12
click at [507, 348] on input "True" at bounding box center [502, 350] width 12 height 10
radio input "true"
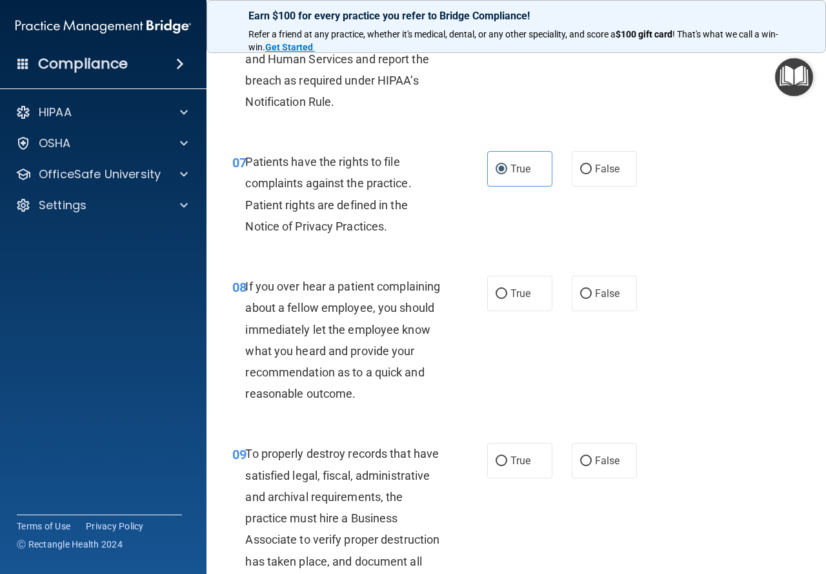
scroll to position [968, 0]
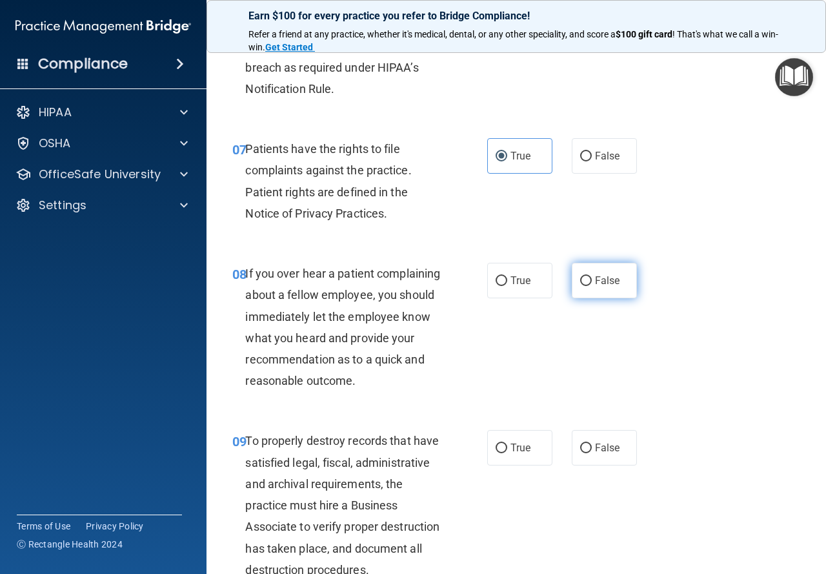
click at [609, 279] on span "False" at bounding box center [607, 280] width 25 height 12
click at [592, 279] on input "False" at bounding box center [586, 281] width 12 height 10
radio input "true"
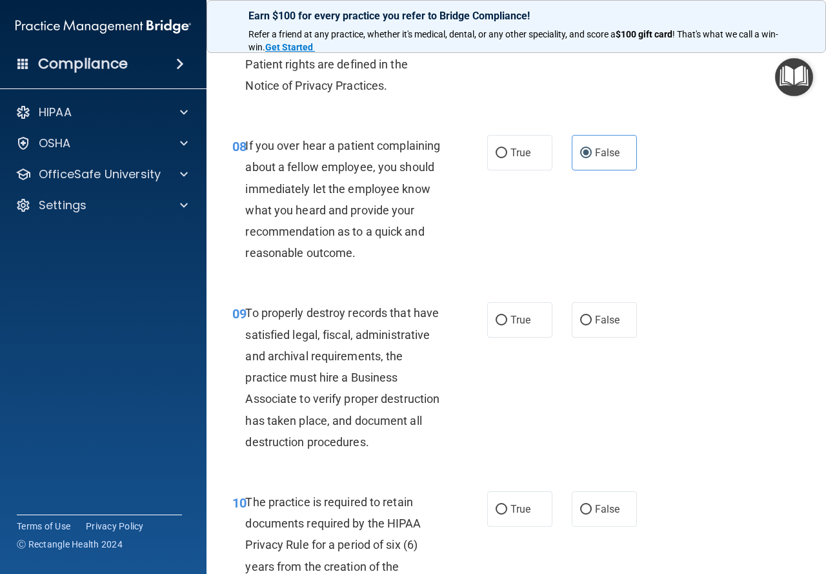
scroll to position [1097, 0]
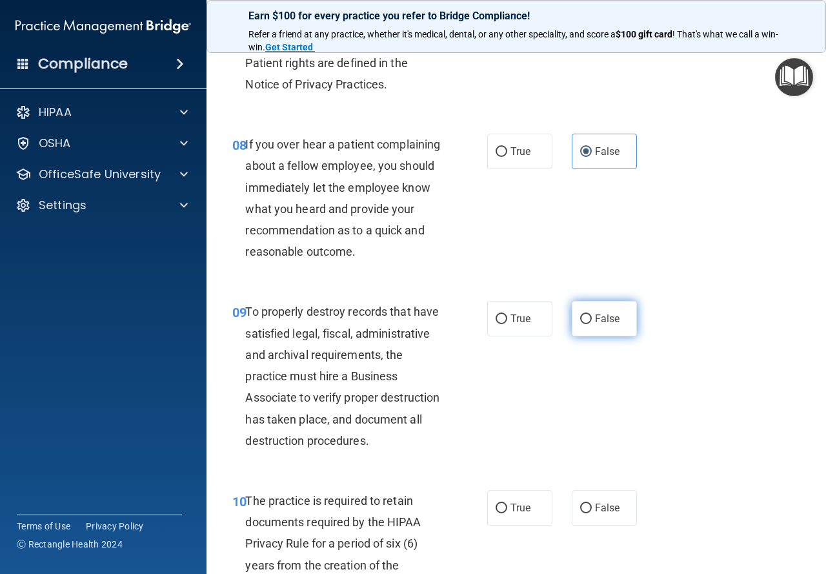
click at [595, 325] on span "False" at bounding box center [607, 318] width 25 height 12
click at [592, 324] on input "False" at bounding box center [586, 319] width 12 height 10
radio input "true"
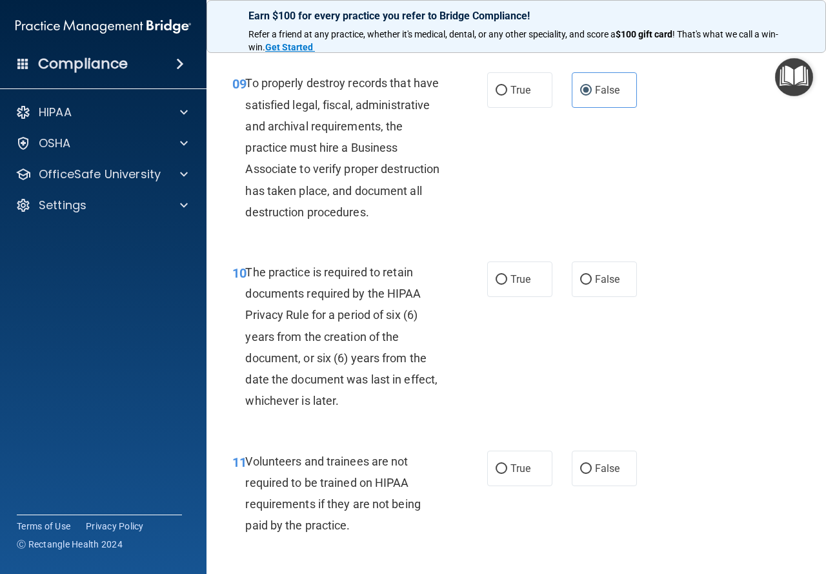
scroll to position [1355, 0]
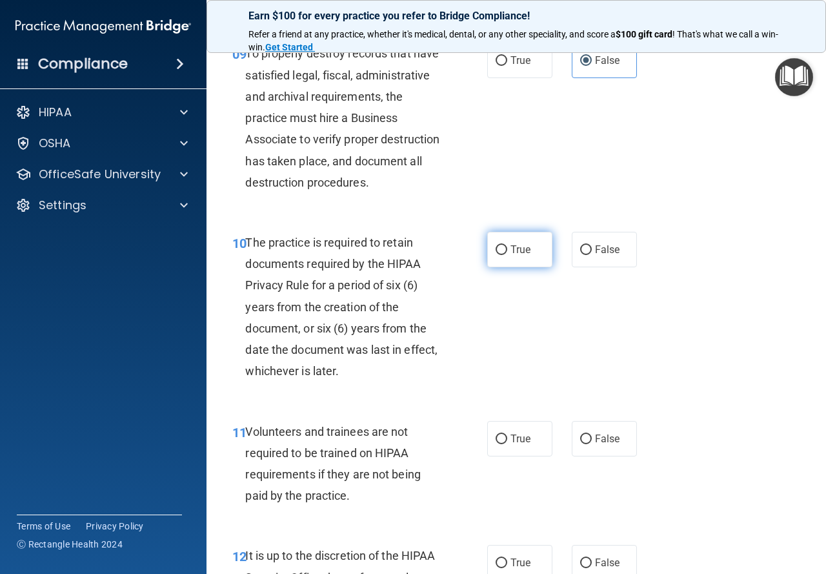
click at [525, 256] on span "True" at bounding box center [521, 249] width 20 height 12
click at [507, 255] on input "True" at bounding box center [502, 250] width 12 height 10
radio input "true"
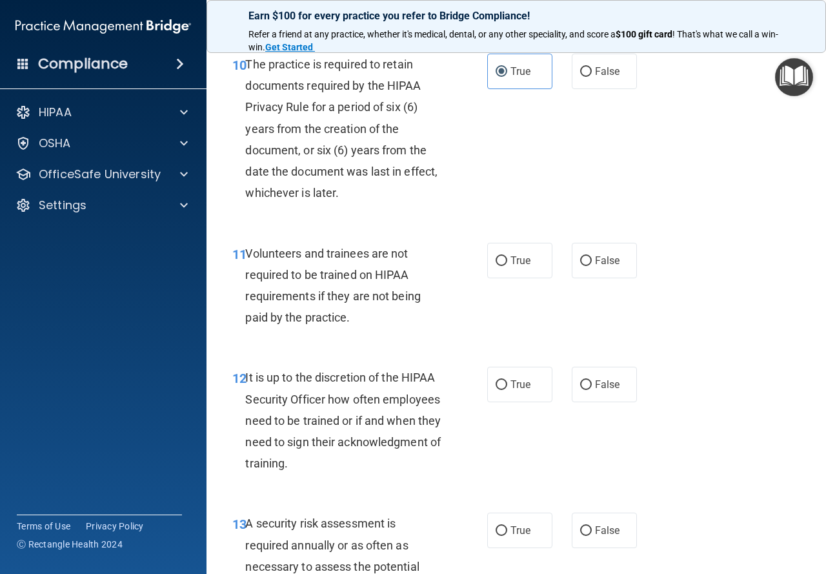
scroll to position [1549, 0]
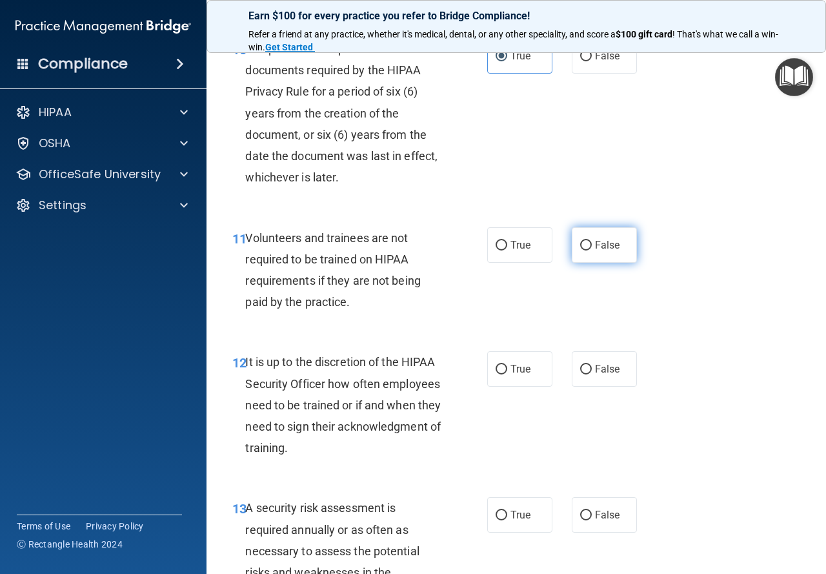
click at [606, 263] on label "False" at bounding box center [604, 245] width 65 height 36
click at [592, 250] on input "False" at bounding box center [586, 246] width 12 height 10
radio input "true"
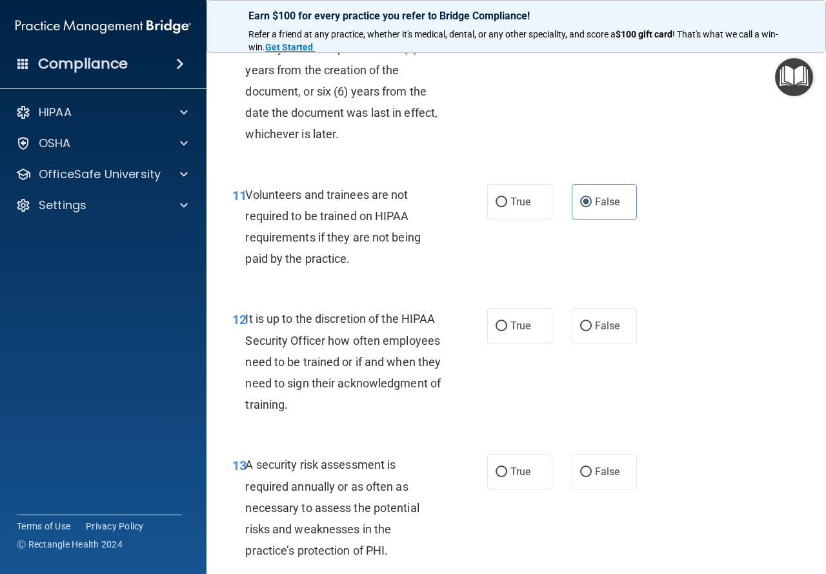
scroll to position [1678, 0]
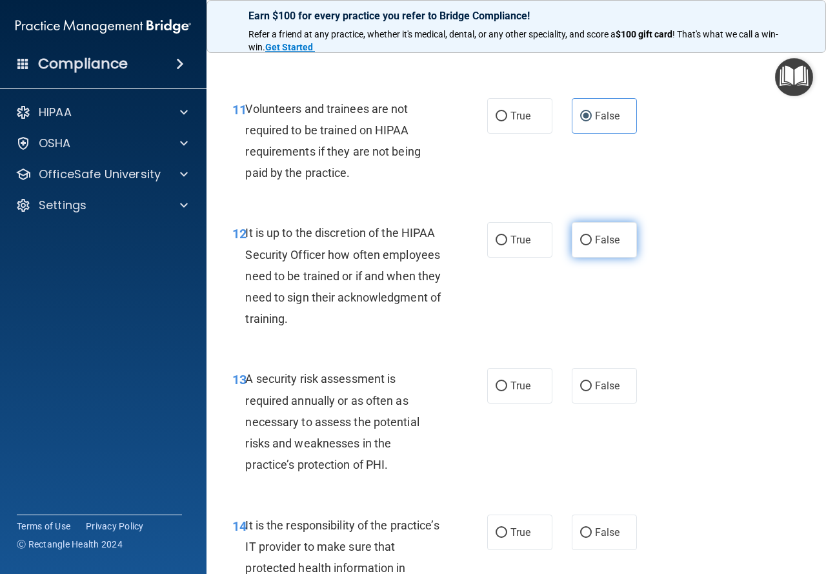
click at [618, 258] on label "False" at bounding box center [604, 240] width 65 height 36
click at [592, 245] on input "False" at bounding box center [586, 241] width 12 height 10
radio input "true"
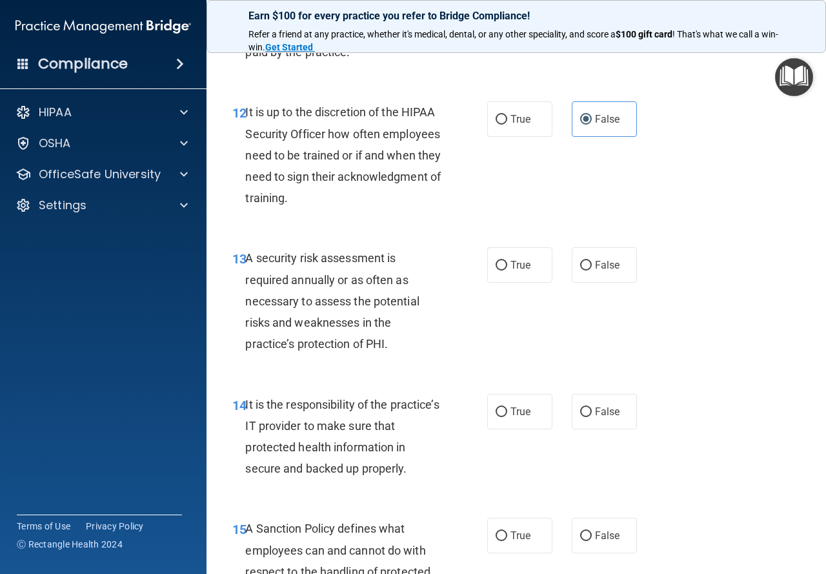
scroll to position [1807, 0]
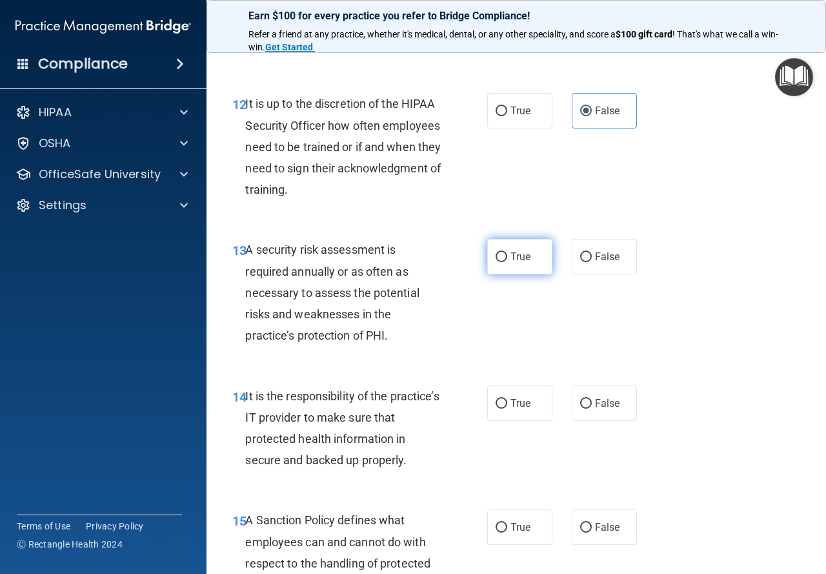
click at [522, 263] on span "True" at bounding box center [521, 256] width 20 height 12
click at [507, 262] on input "True" at bounding box center [502, 257] width 12 height 10
radio input "true"
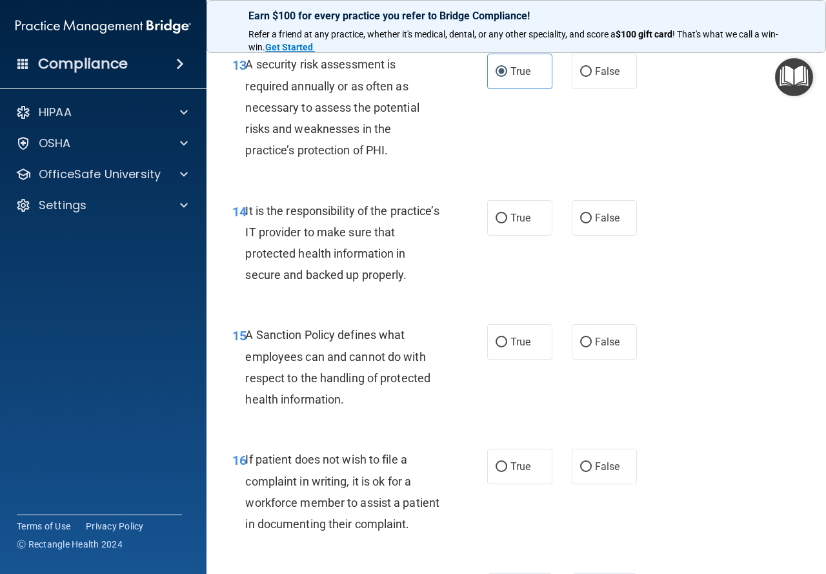
scroll to position [2001, 0]
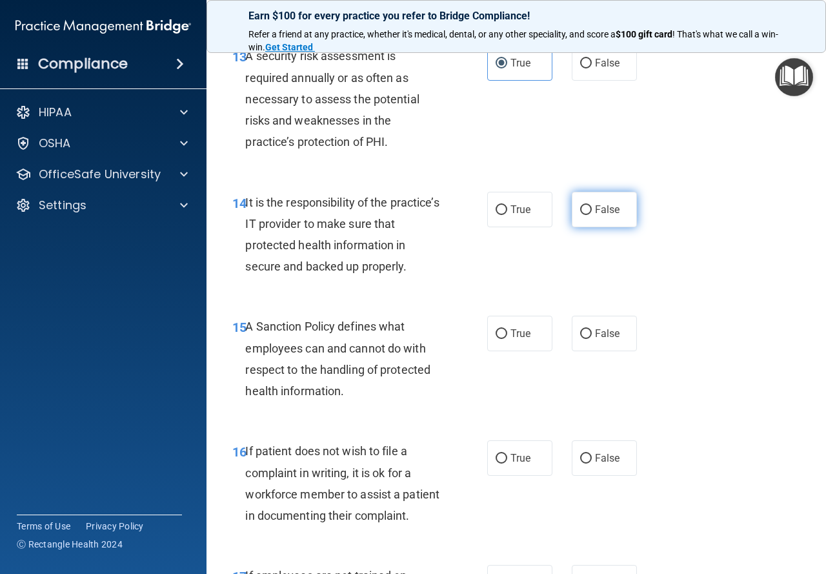
click at [613, 227] on label "False" at bounding box center [604, 210] width 65 height 36
click at [592, 215] on input "False" at bounding box center [586, 210] width 12 height 10
radio input "true"
click at [609, 351] on label "False" at bounding box center [604, 334] width 65 height 36
click at [592, 339] on input "False" at bounding box center [586, 334] width 12 height 10
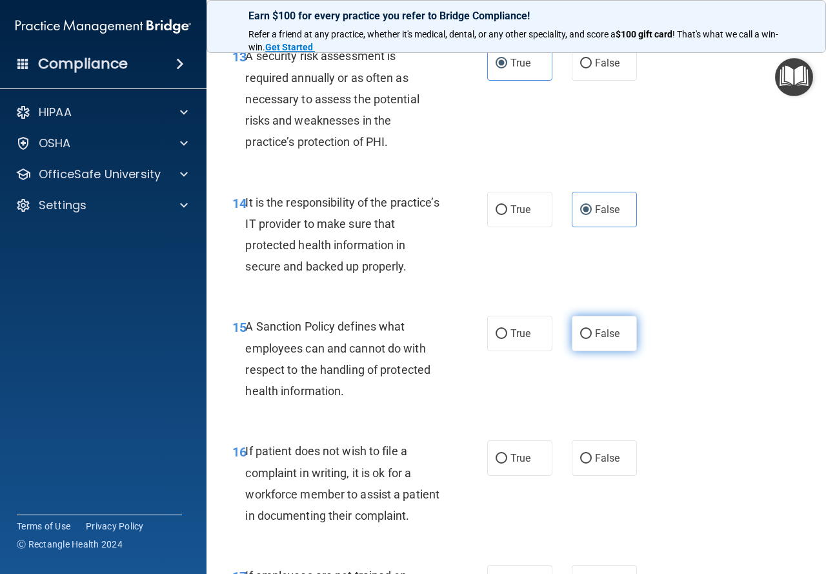
radio input "true"
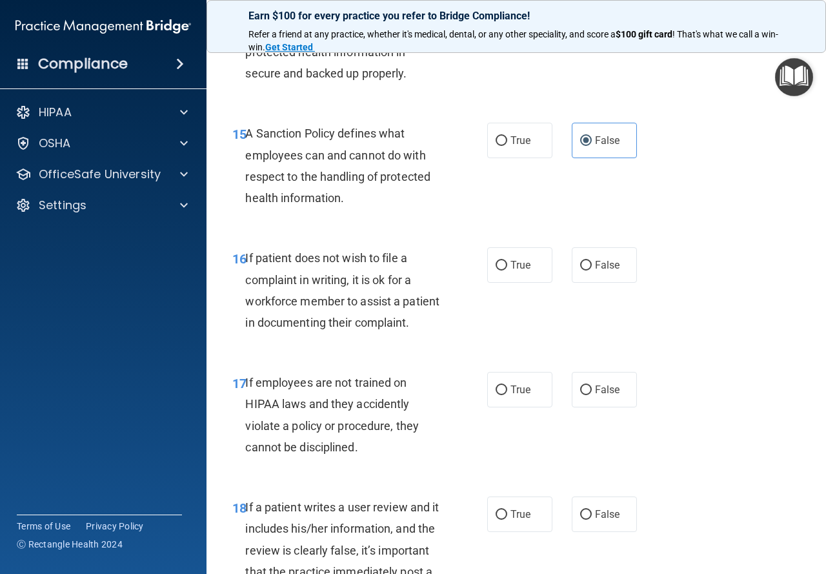
scroll to position [2195, 0]
click at [525, 270] on span "True" at bounding box center [521, 264] width 20 height 12
click at [507, 270] on input "True" at bounding box center [502, 265] width 12 height 10
radio input "true"
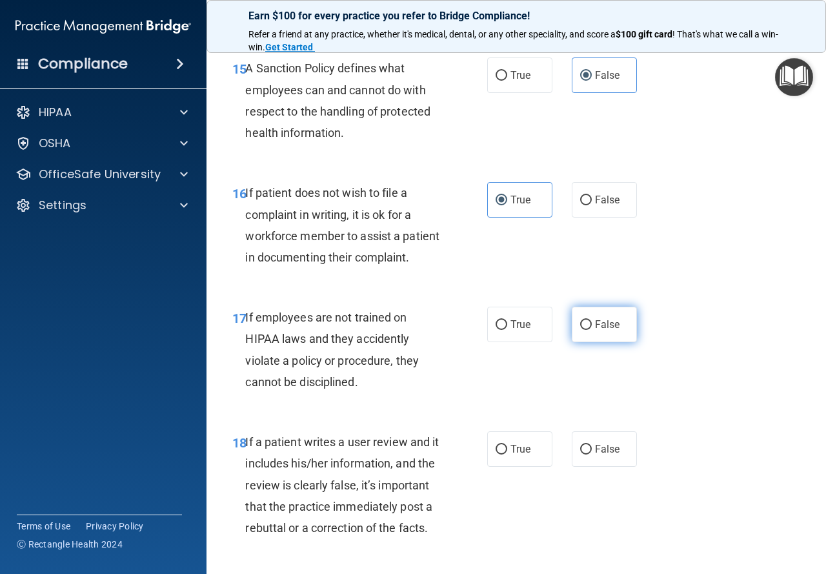
click at [606, 330] on span "False" at bounding box center [607, 324] width 25 height 12
click at [592, 330] on input "False" at bounding box center [586, 325] width 12 height 10
radio input "true"
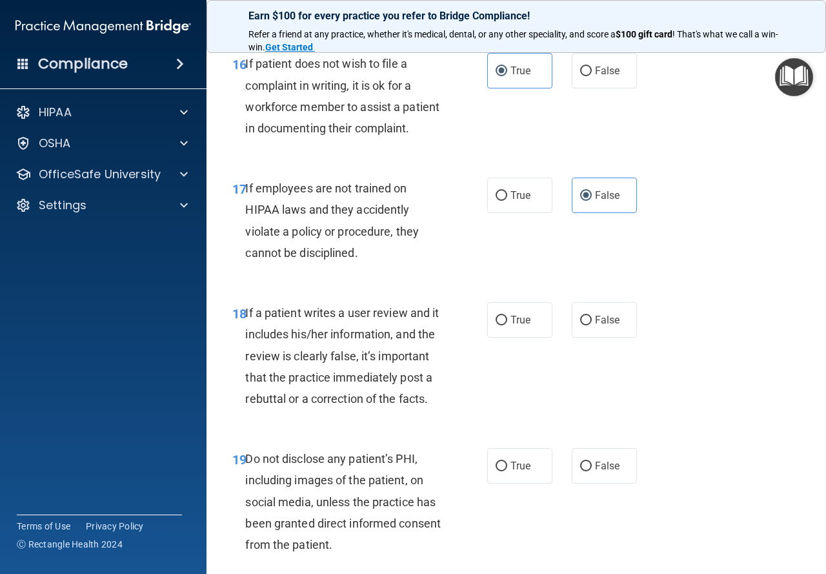
scroll to position [2453, 0]
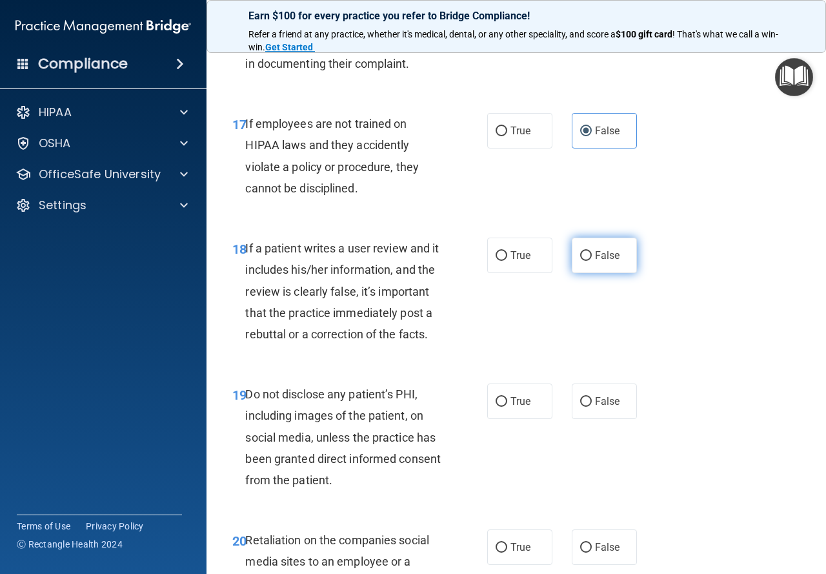
click at [595, 261] on span "False" at bounding box center [607, 255] width 25 height 12
click at [591, 261] on input "False" at bounding box center [586, 256] width 12 height 10
radio input "true"
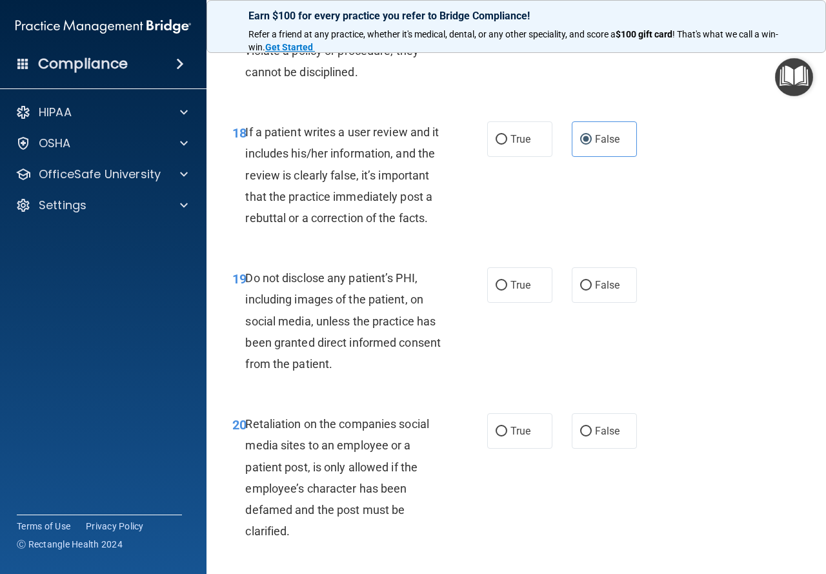
scroll to position [2582, 0]
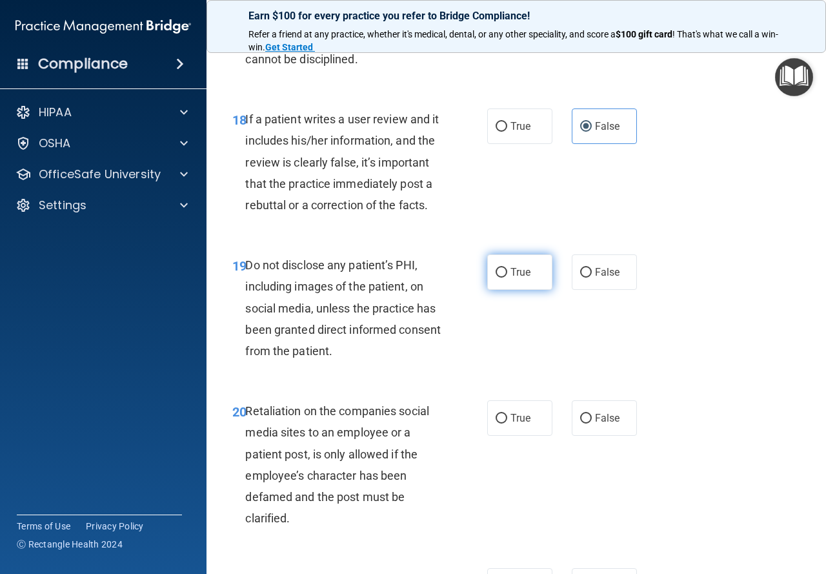
click at [499, 278] on input "True" at bounding box center [502, 273] width 12 height 10
radio input "true"
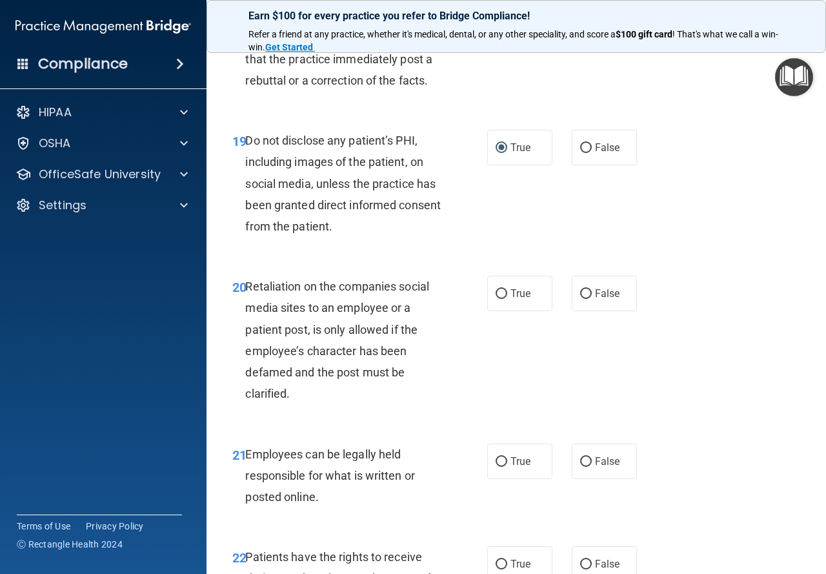
scroll to position [2711, 0]
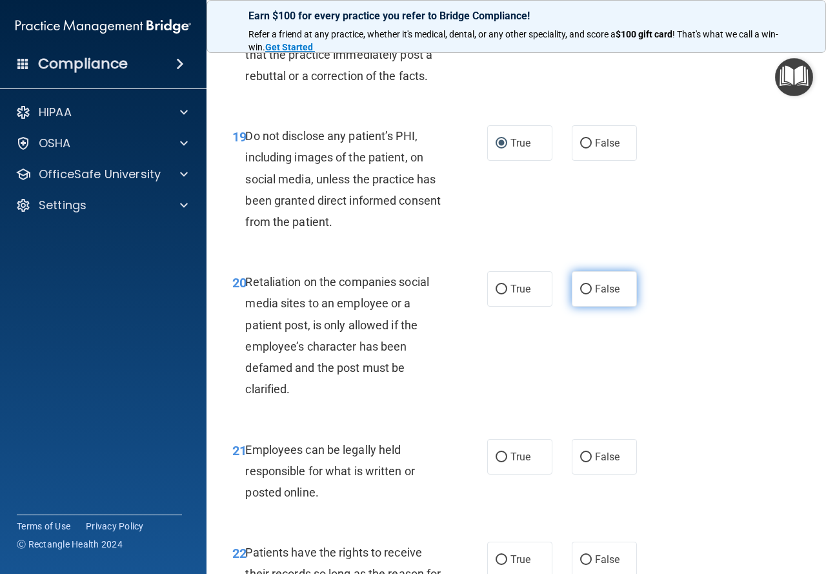
click at [609, 307] on label "False" at bounding box center [604, 289] width 65 height 36
click at [592, 294] on input "False" at bounding box center [586, 290] width 12 height 10
radio input "true"
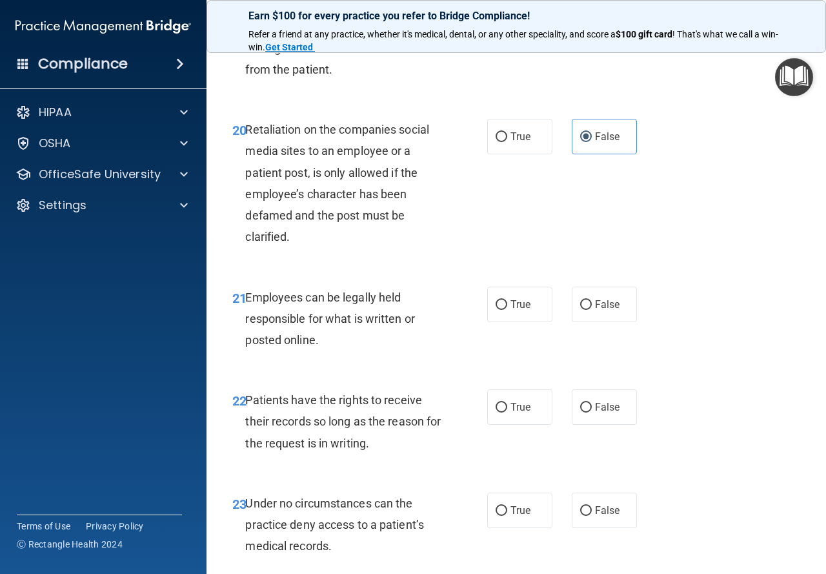
scroll to position [2905, 0]
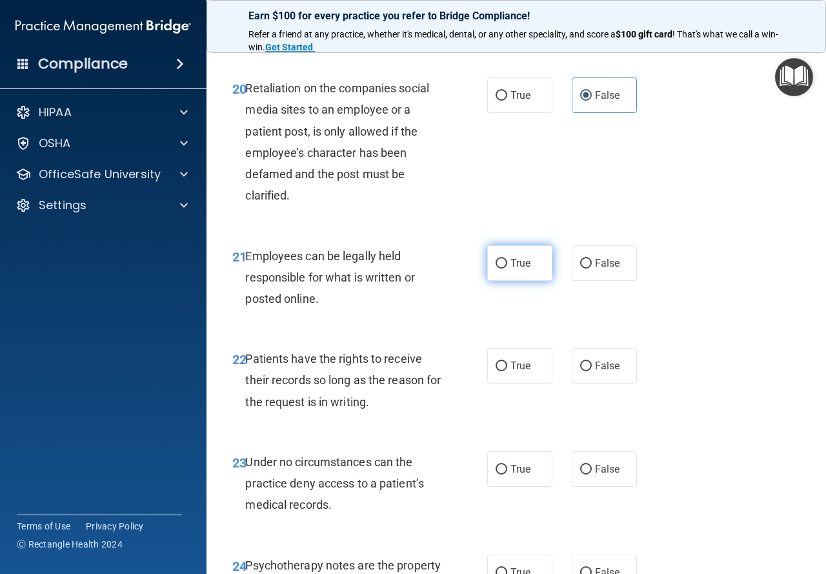
click at [529, 281] on label "True" at bounding box center [519, 263] width 65 height 36
click at [507, 269] on input "True" at bounding box center [502, 264] width 12 height 10
radio input "true"
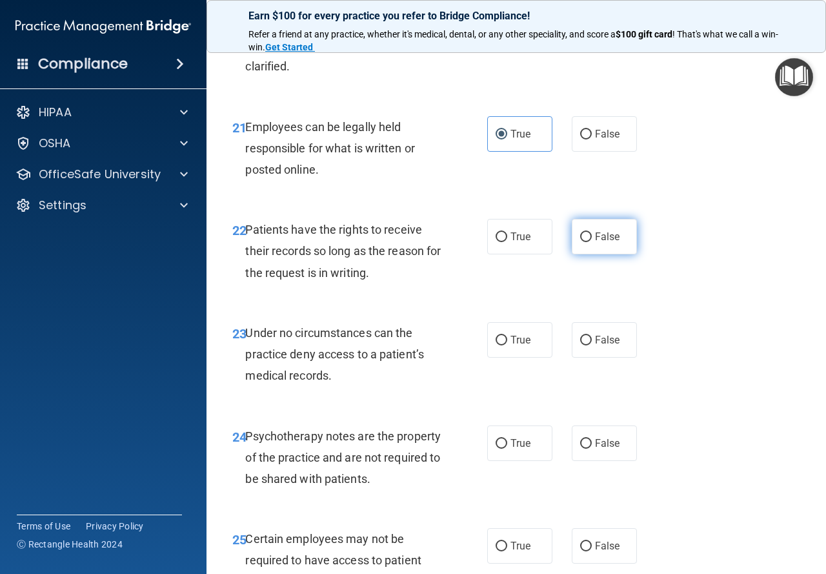
click at [611, 254] on label "False" at bounding box center [604, 237] width 65 height 36
click at [592, 242] on input "False" at bounding box center [586, 237] width 12 height 10
radio input "true"
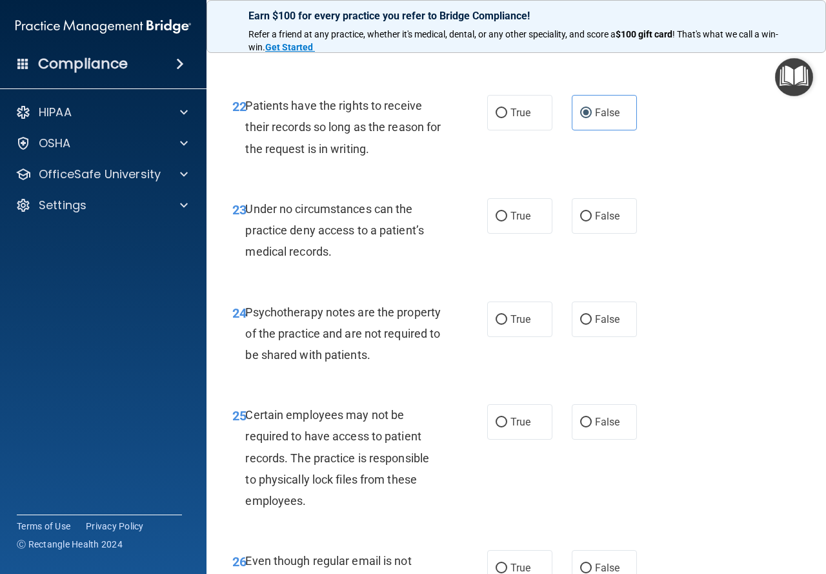
scroll to position [3163, 0]
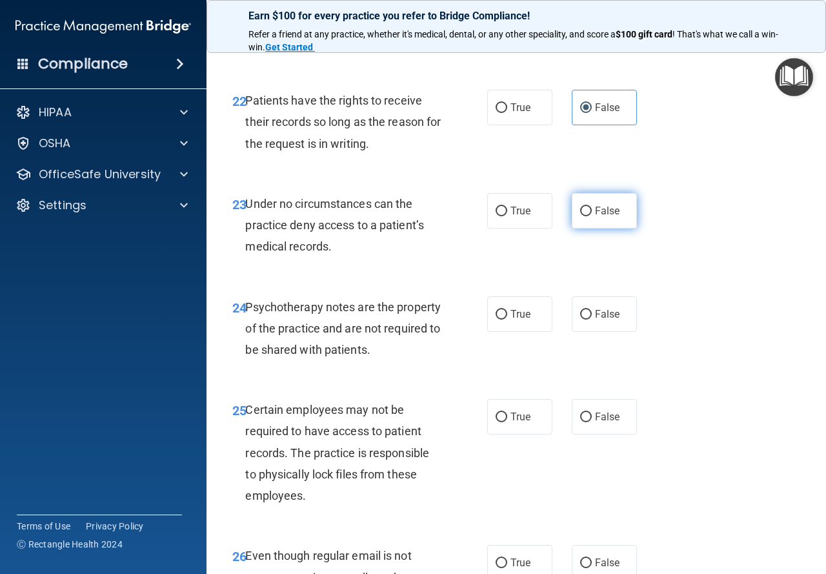
click at [628, 228] on label "False" at bounding box center [604, 211] width 65 height 36
click at [592, 216] on input "False" at bounding box center [586, 212] width 12 height 10
radio input "true"
click at [502, 332] on label "True" at bounding box center [519, 314] width 65 height 36
click at [502, 320] on input "True" at bounding box center [502, 315] width 12 height 10
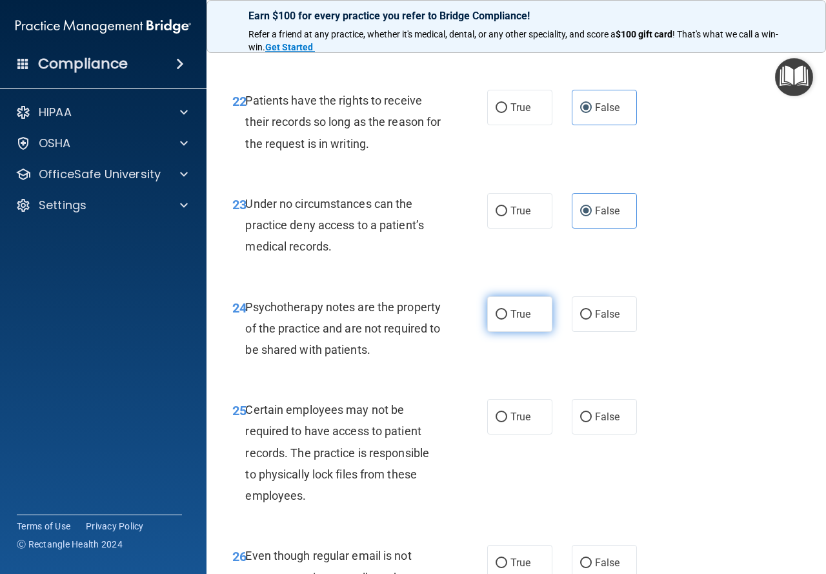
radio input "true"
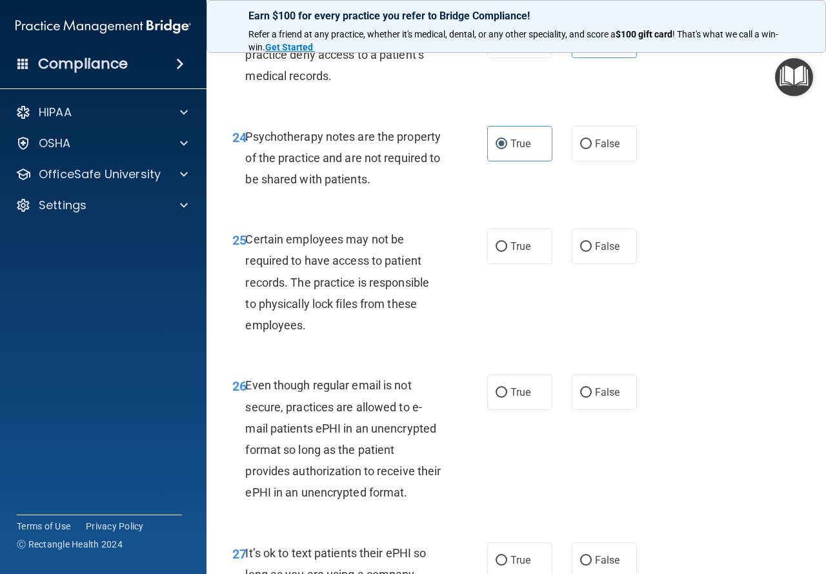
scroll to position [3421, 0]
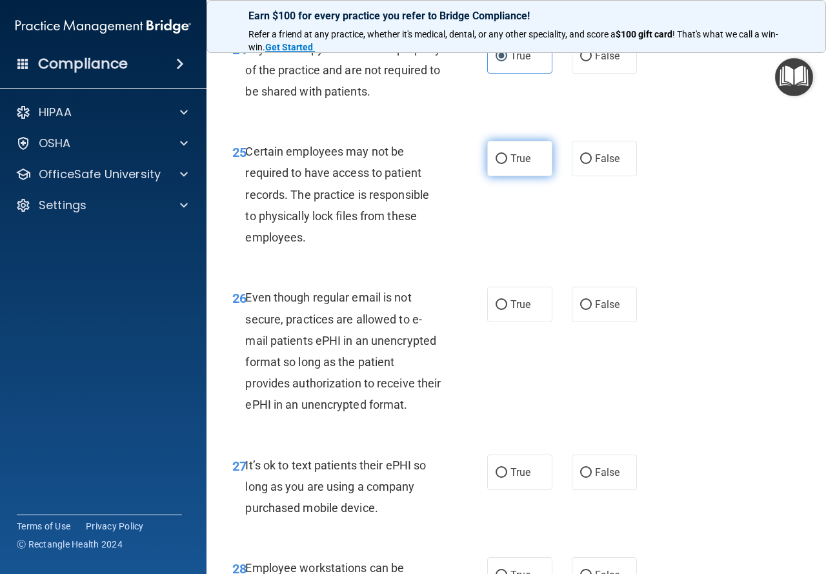
click at [514, 165] on span "True" at bounding box center [521, 158] width 20 height 12
click at [507, 164] on input "True" at bounding box center [502, 159] width 12 height 10
radio input "true"
click at [514, 310] on span "True" at bounding box center [521, 304] width 20 height 12
click at [507, 310] on input "True" at bounding box center [502, 305] width 12 height 10
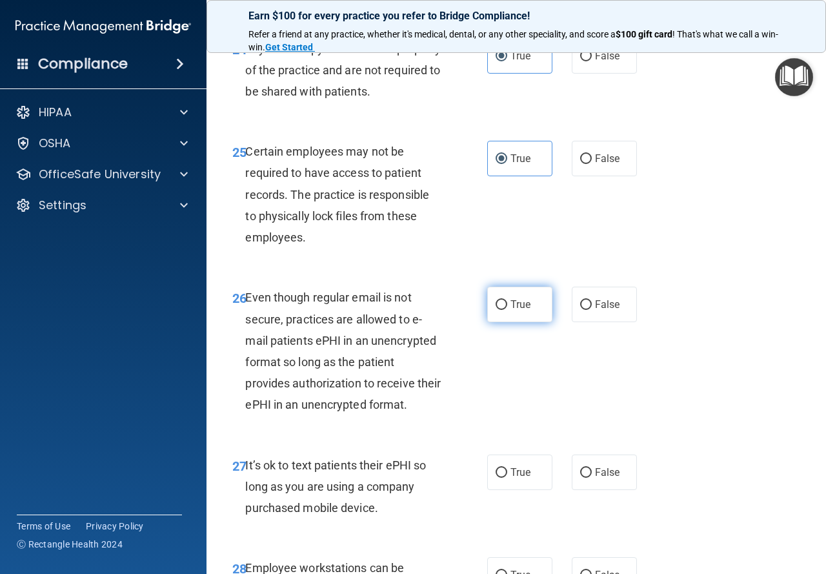
radio input "true"
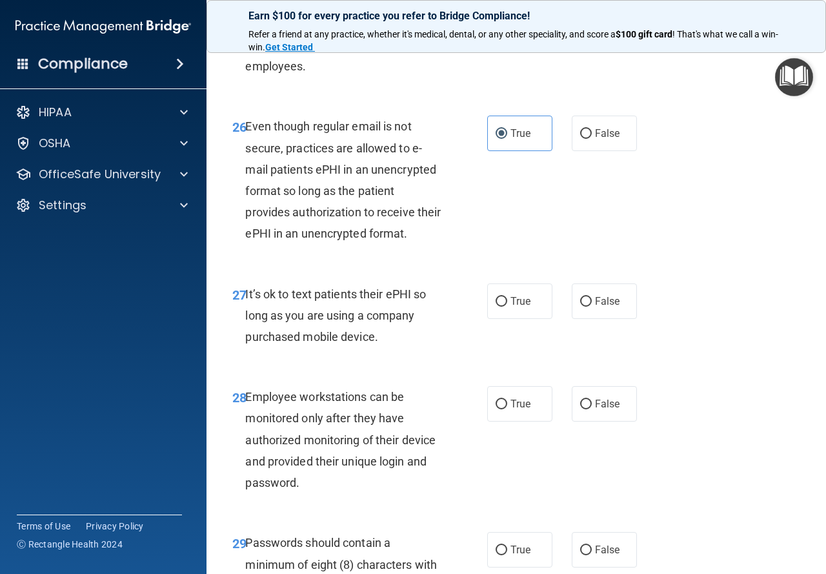
scroll to position [3615, 0]
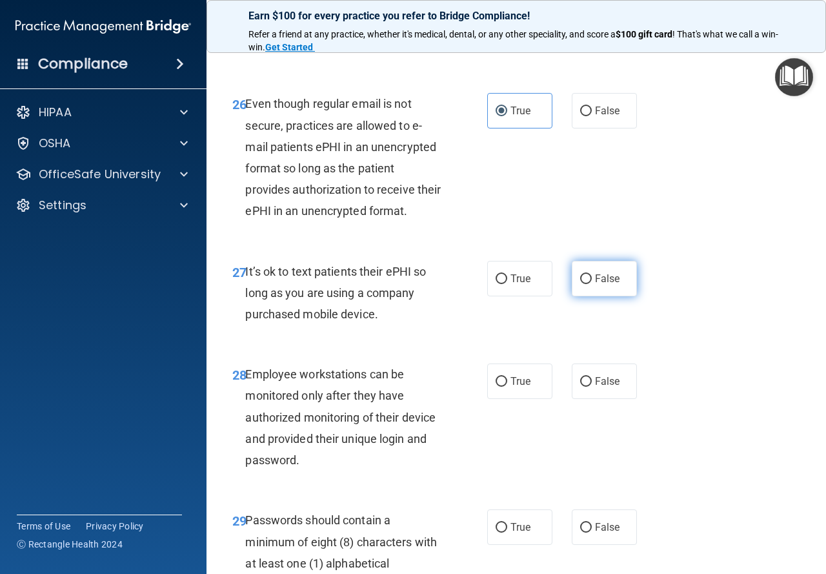
click at [597, 285] on span "False" at bounding box center [607, 278] width 25 height 12
click at [592, 284] on input "False" at bounding box center [586, 279] width 12 height 10
radio input "true"
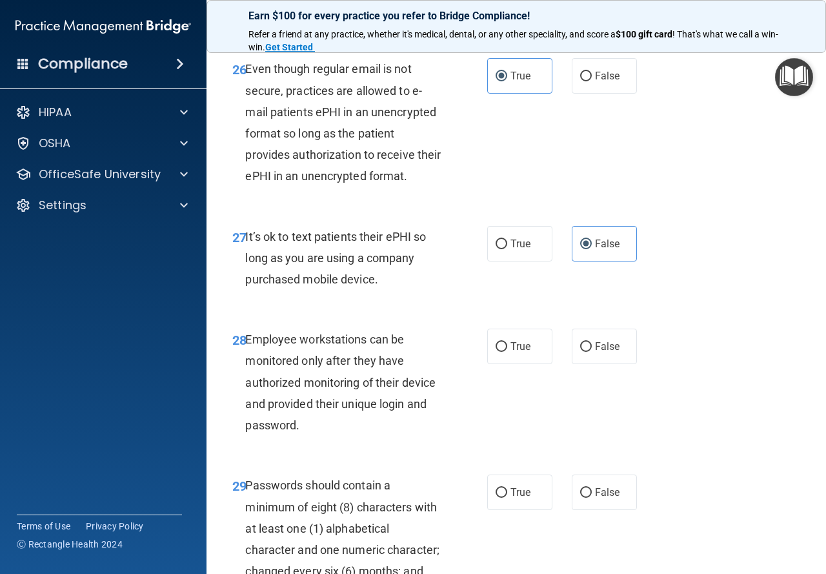
scroll to position [3679, 0]
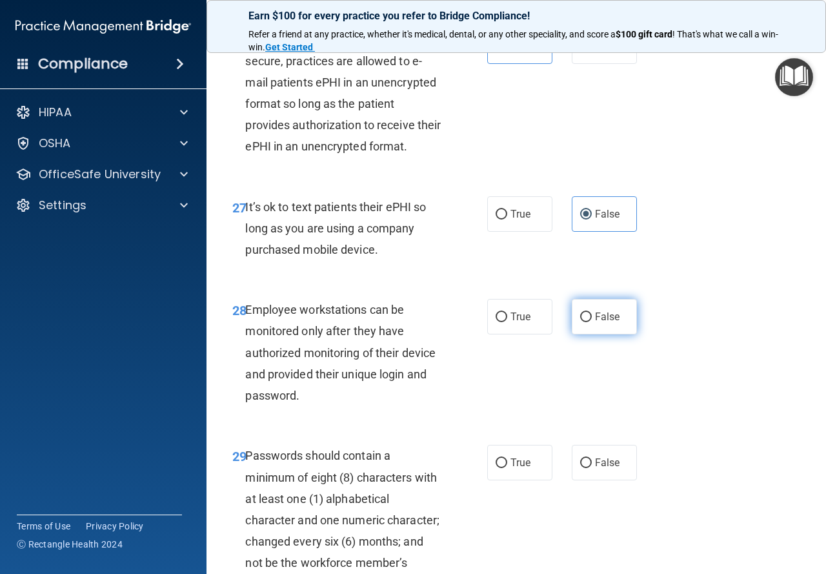
click at [610, 323] on span "False" at bounding box center [607, 316] width 25 height 12
click at [592, 322] on input "False" at bounding box center [586, 317] width 12 height 10
radio input "true"
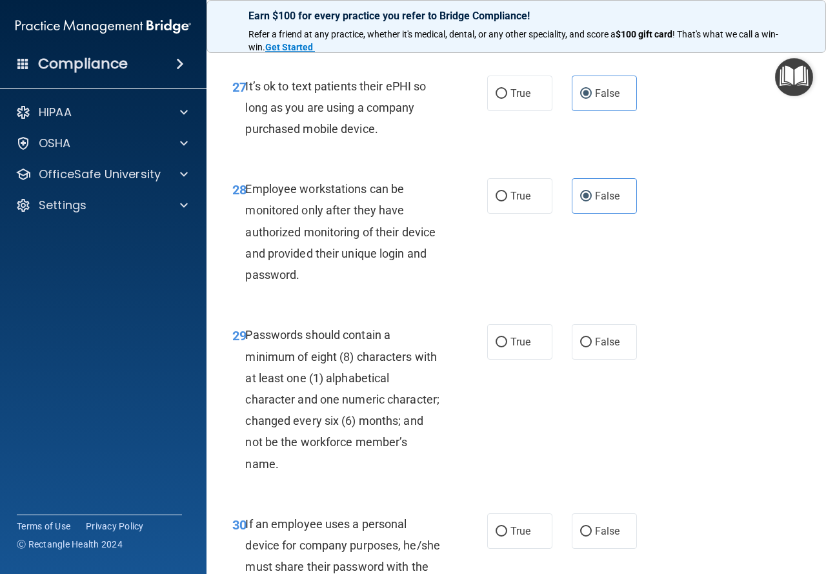
scroll to position [3808, 0]
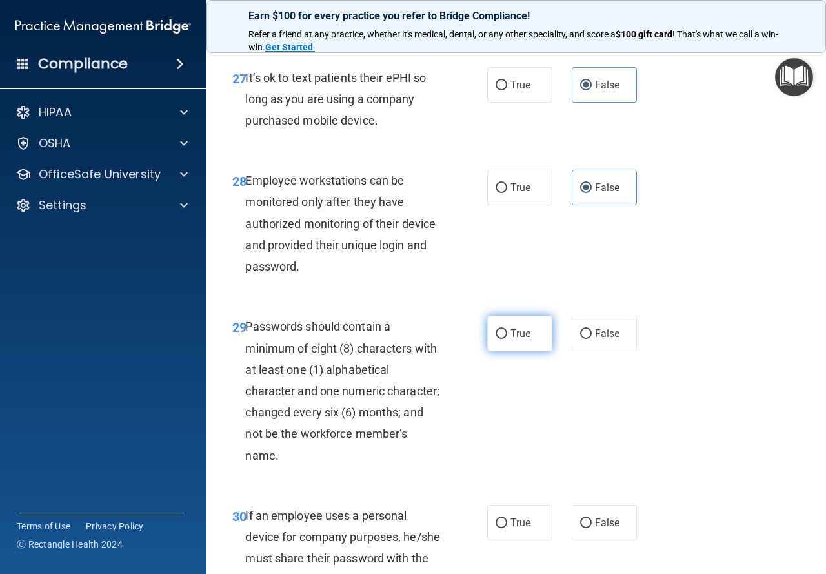
click at [527, 351] on label "True" at bounding box center [519, 334] width 65 height 36
click at [507, 339] on input "True" at bounding box center [502, 334] width 12 height 10
radio input "true"
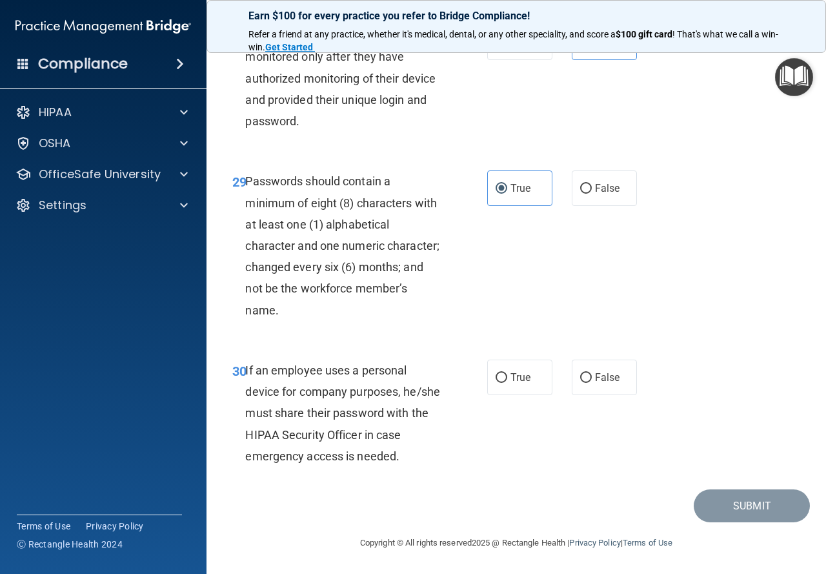
scroll to position [4002, 0]
click at [615, 395] on label "False" at bounding box center [604, 378] width 65 height 36
click at [592, 383] on input "False" at bounding box center [586, 378] width 12 height 10
radio input "true"
click at [745, 522] on button "Submit" at bounding box center [752, 505] width 116 height 33
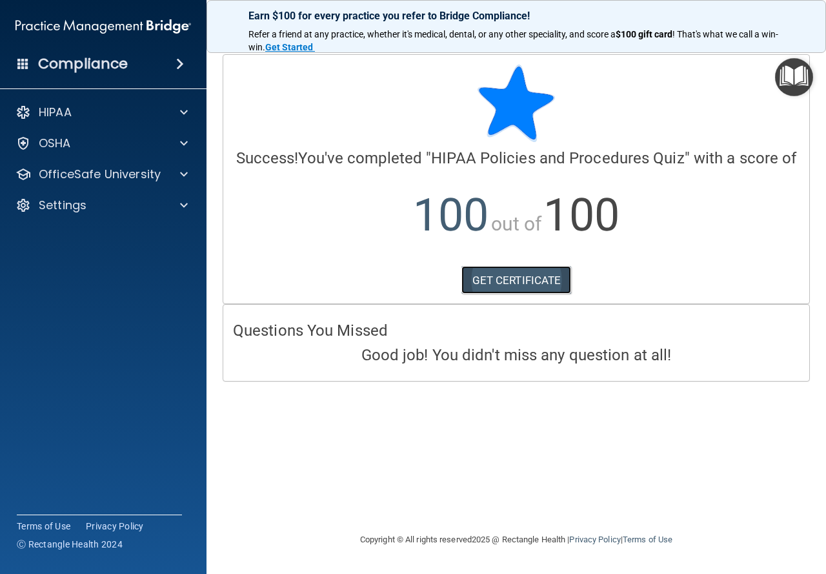
click at [540, 268] on link "GET CERTIFICATE" at bounding box center [517, 280] width 110 height 28
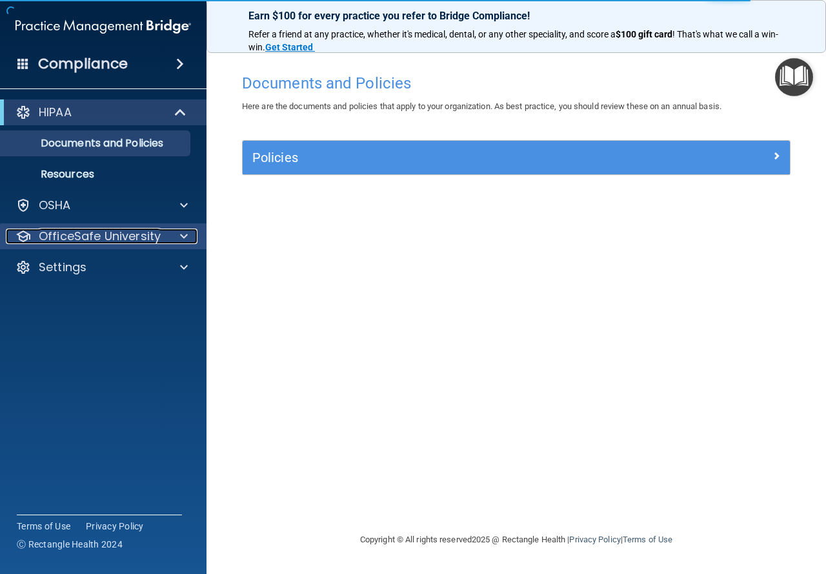
click at [187, 228] on span at bounding box center [184, 235] width 8 height 15
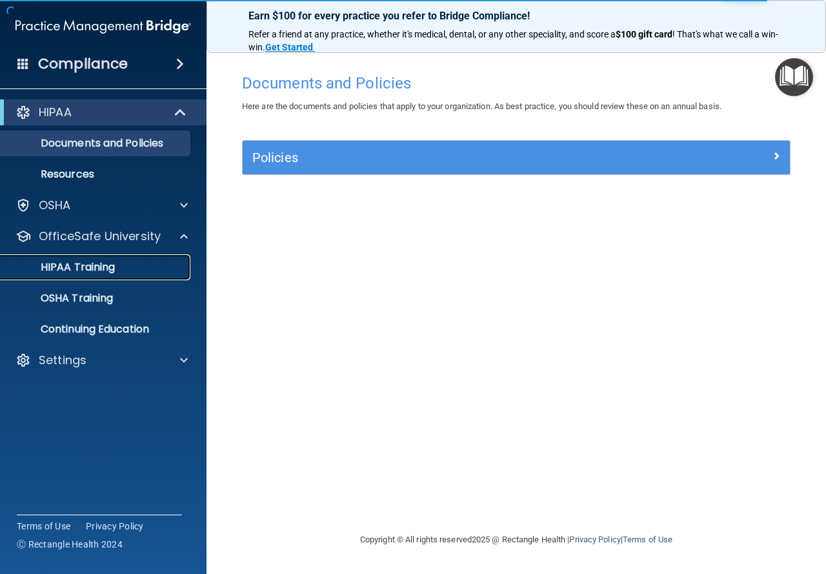
click at [157, 263] on div "HIPAA Training" at bounding box center [96, 267] width 176 height 13
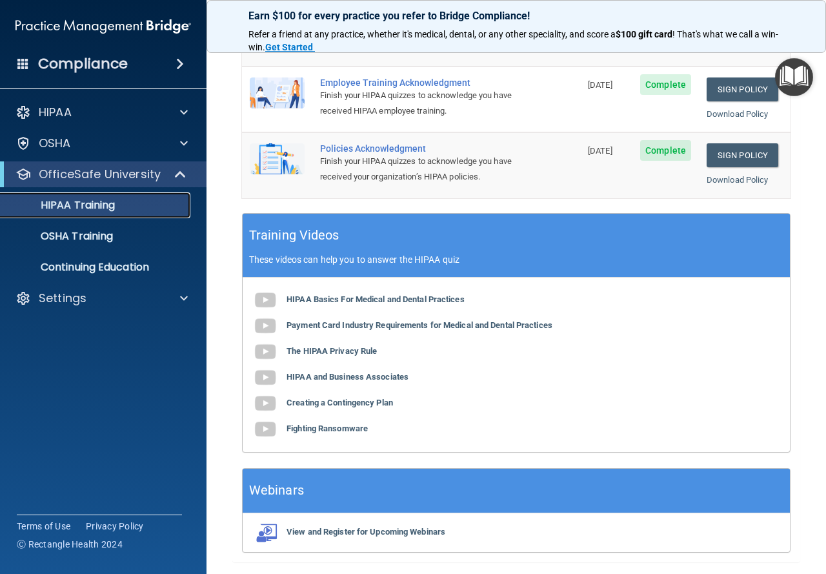
scroll to position [458, 0]
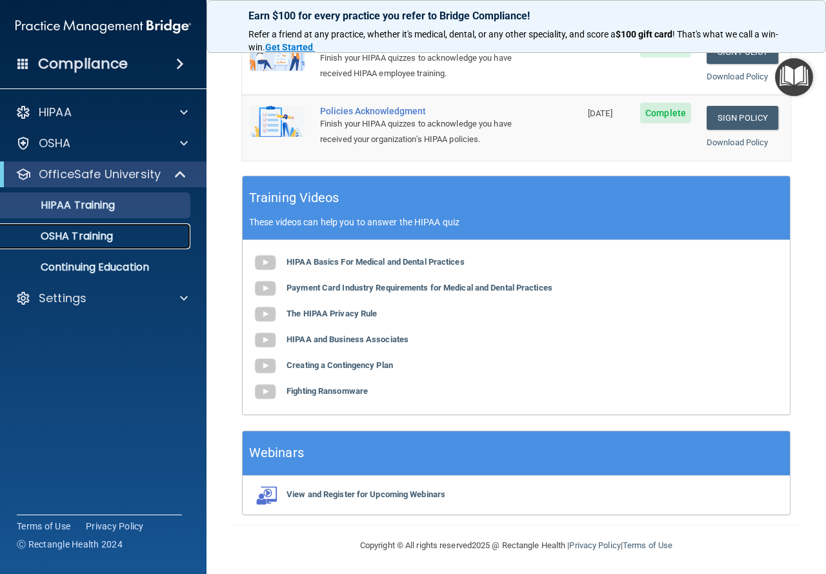
click at [74, 230] on p "OSHA Training" at bounding box center [60, 236] width 105 height 13
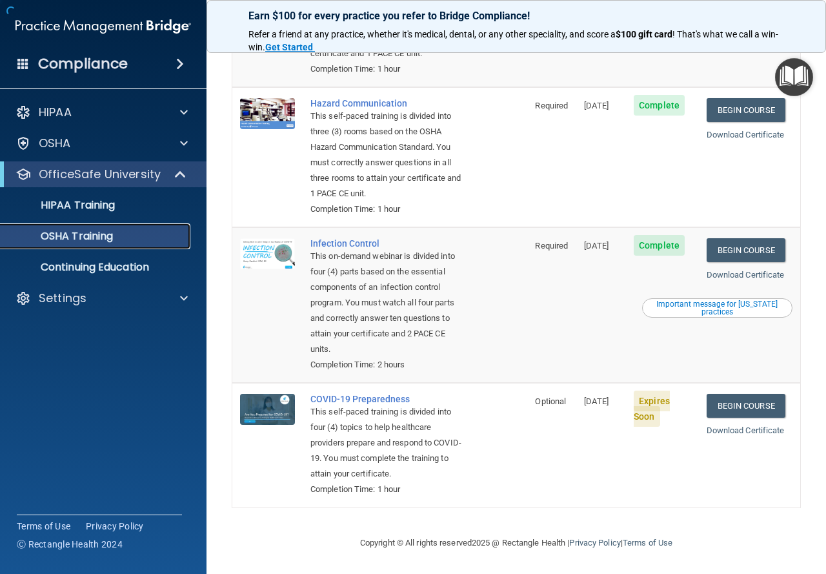
scroll to position [262, 0]
click at [81, 261] on p "Continuing Education" at bounding box center [96, 267] width 176 height 13
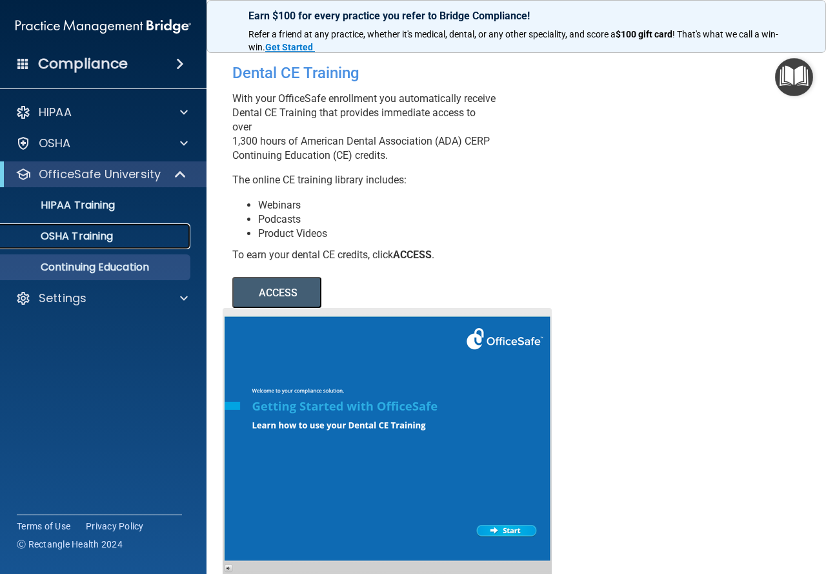
click at [99, 228] on link "OSHA Training" at bounding box center [88, 236] width 203 height 26
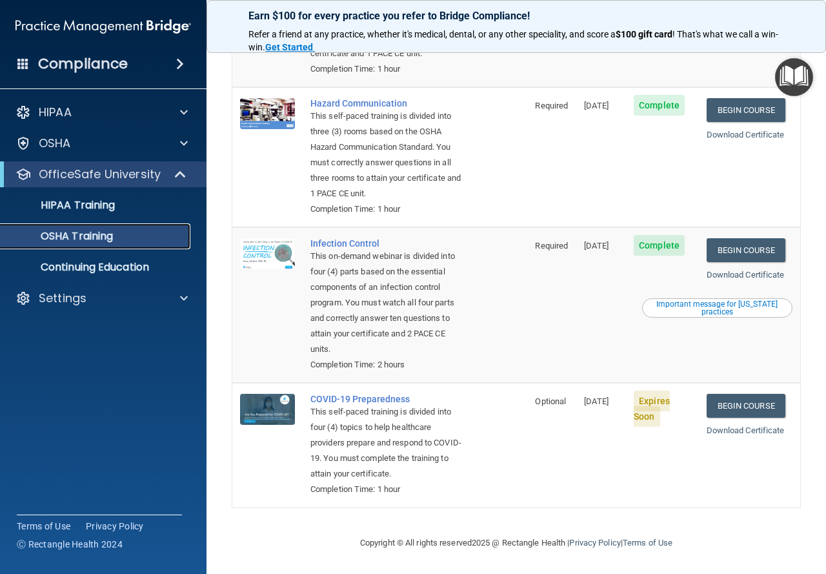
scroll to position [65, 0]
